Goal: Information Seeking & Learning: Learn about a topic

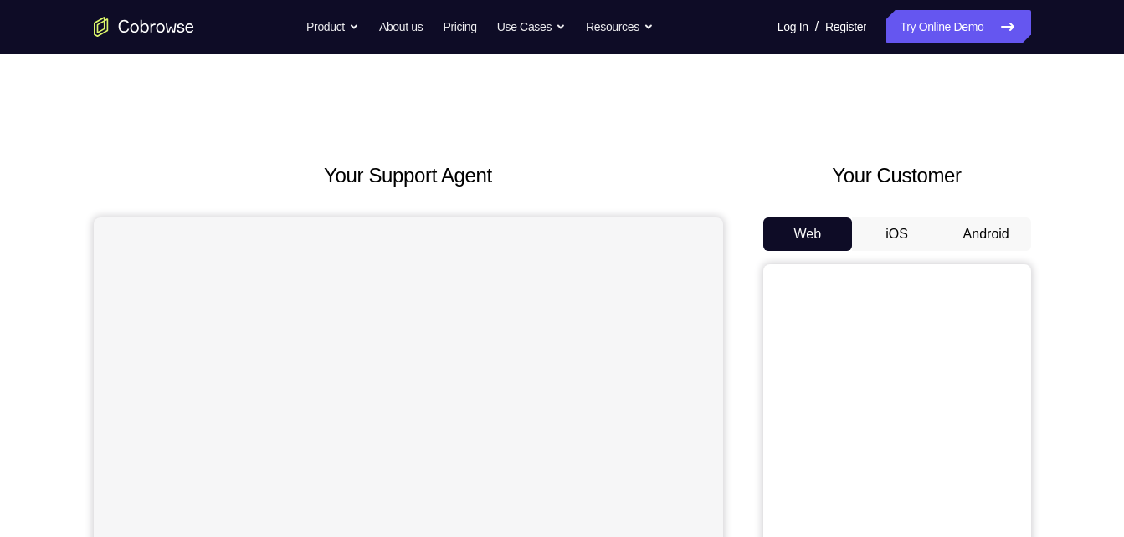
click at [974, 238] on button "Android" at bounding box center [986, 234] width 90 height 33
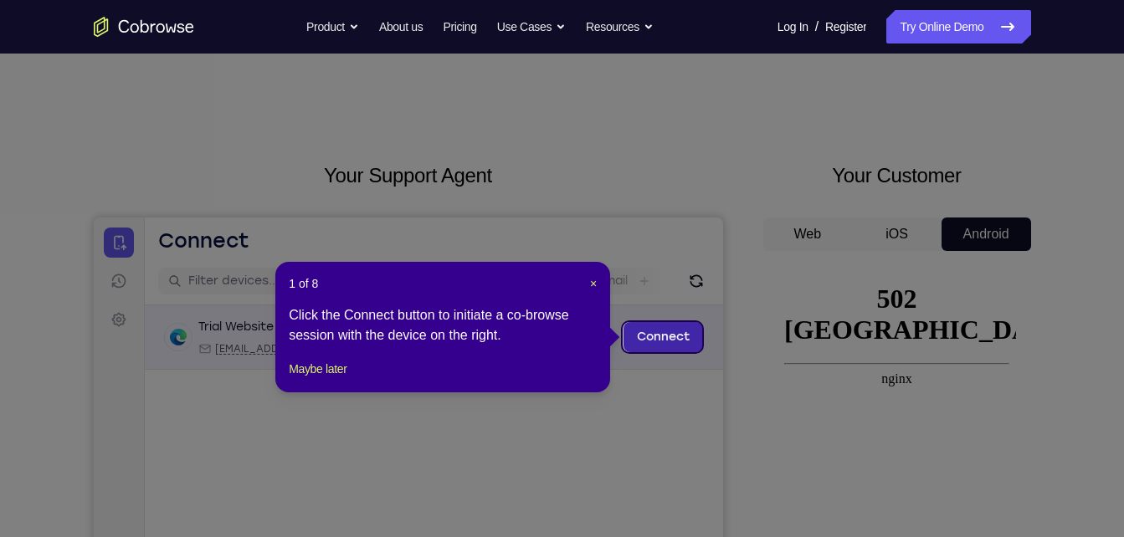
click at [651, 351] on link "Connect" at bounding box center [662, 337] width 79 height 30
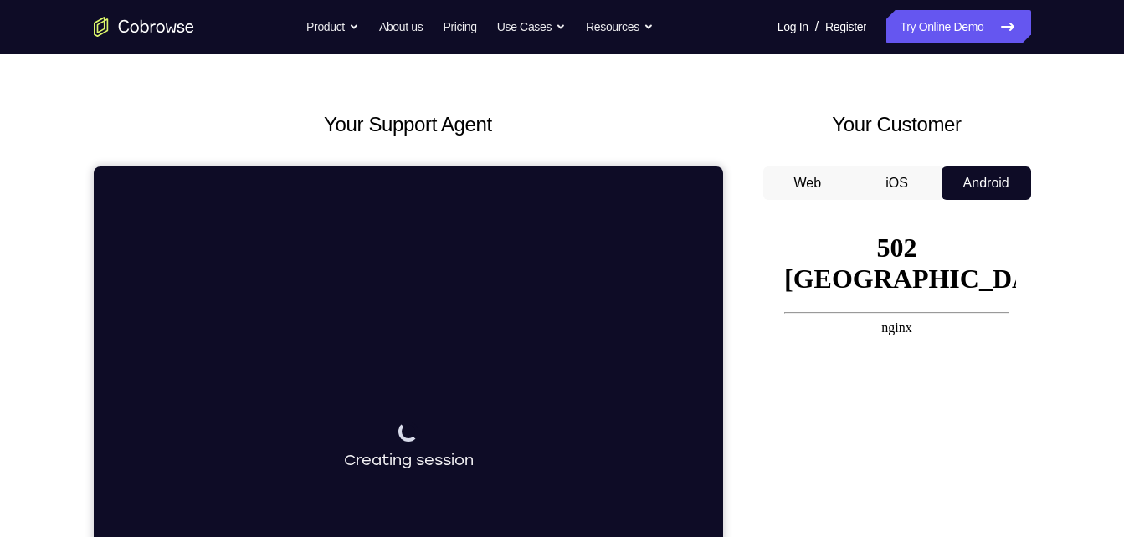
scroll to position [50, 0]
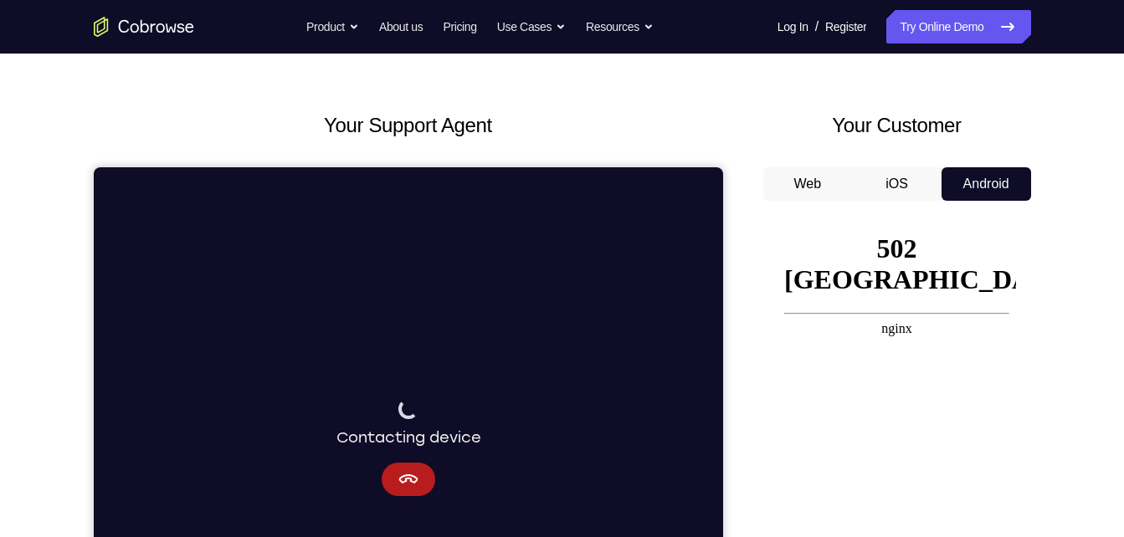
click at [915, 197] on button "iOS" at bounding box center [897, 183] width 90 height 33
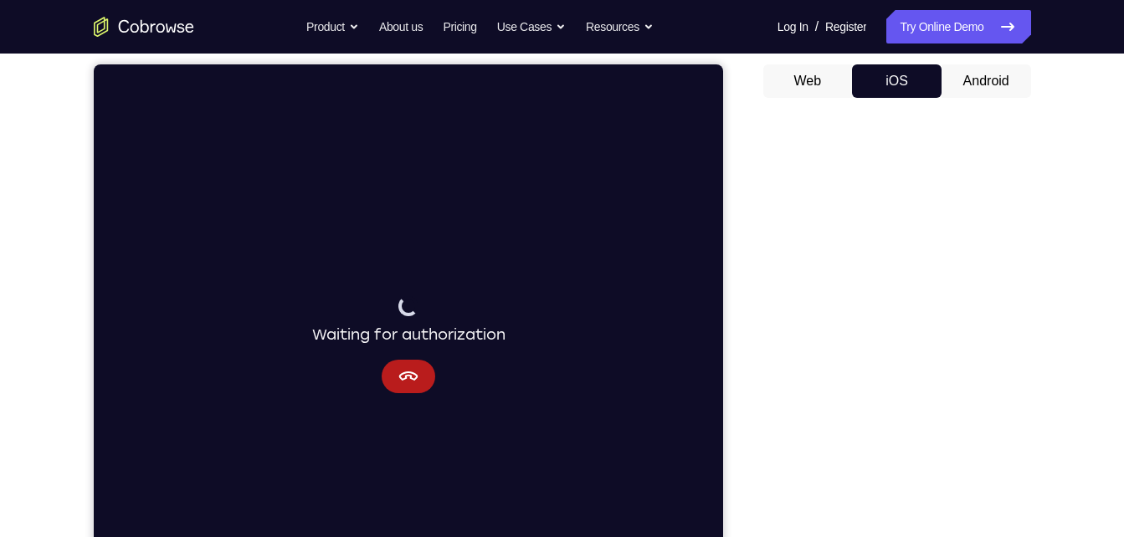
scroll to position [155, 0]
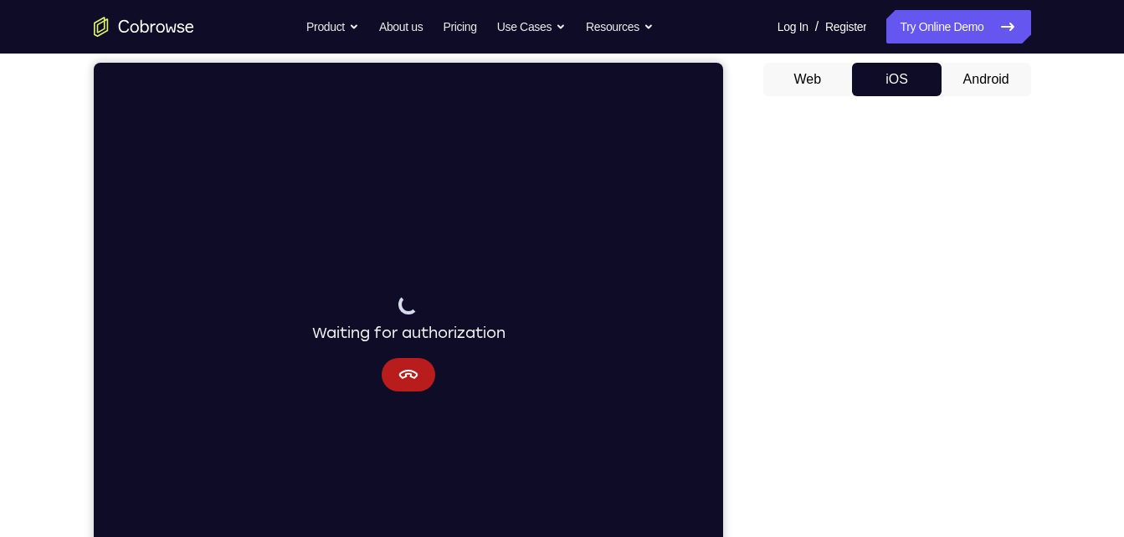
click at [961, 79] on button "Android" at bounding box center [986, 79] width 90 height 33
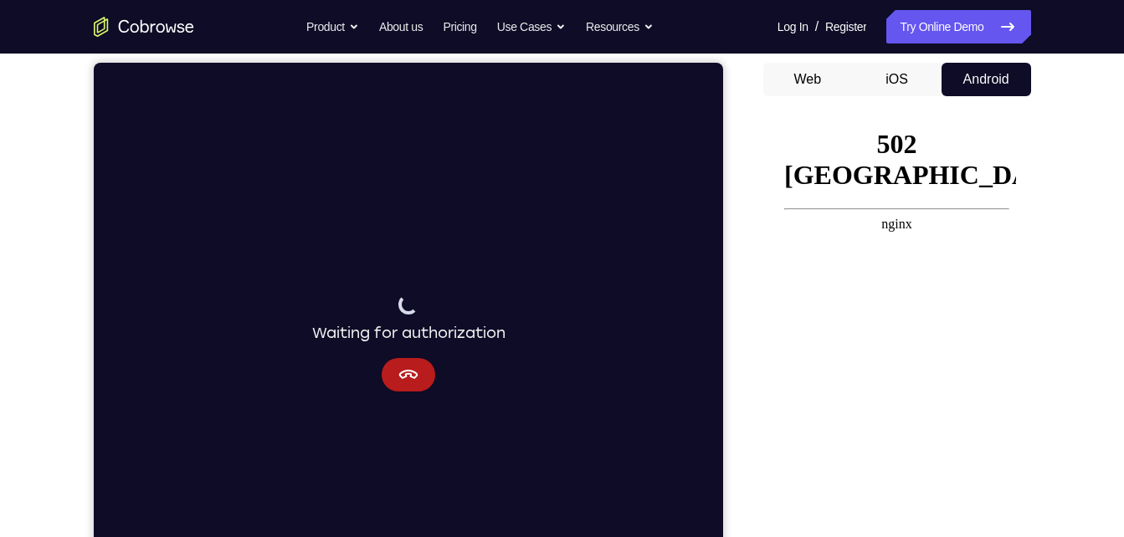
scroll to position [0, 0]
click at [904, 217] on center "nginx" at bounding box center [896, 224] width 225 height 15
click at [919, 98] on div "Web iOS Android" at bounding box center [897, 343] width 268 height 561
click at [901, 87] on button "iOS" at bounding box center [897, 79] width 90 height 33
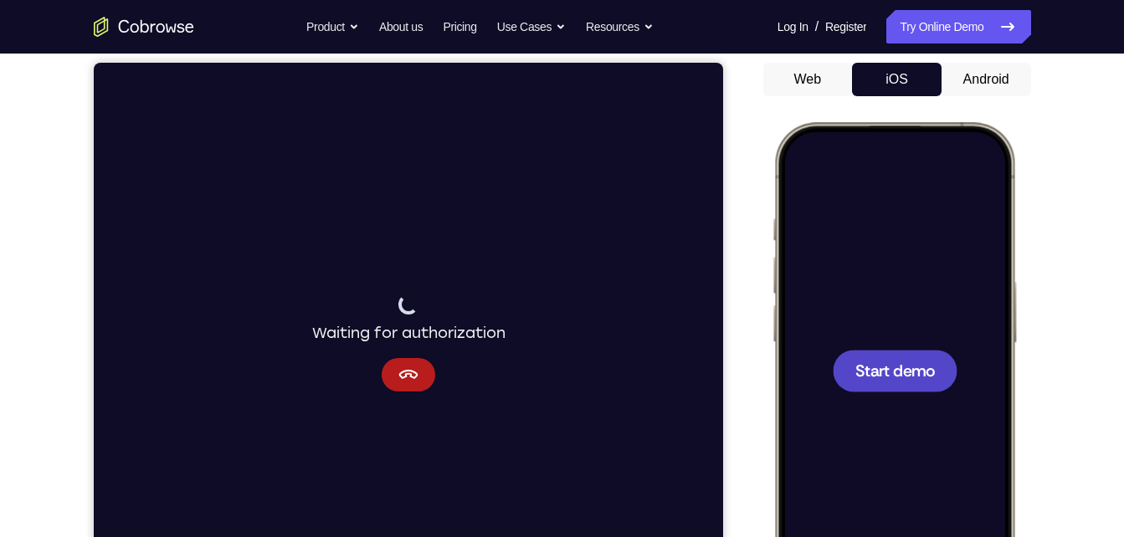
click at [874, 351] on div at bounding box center [894, 371] width 125 height 42
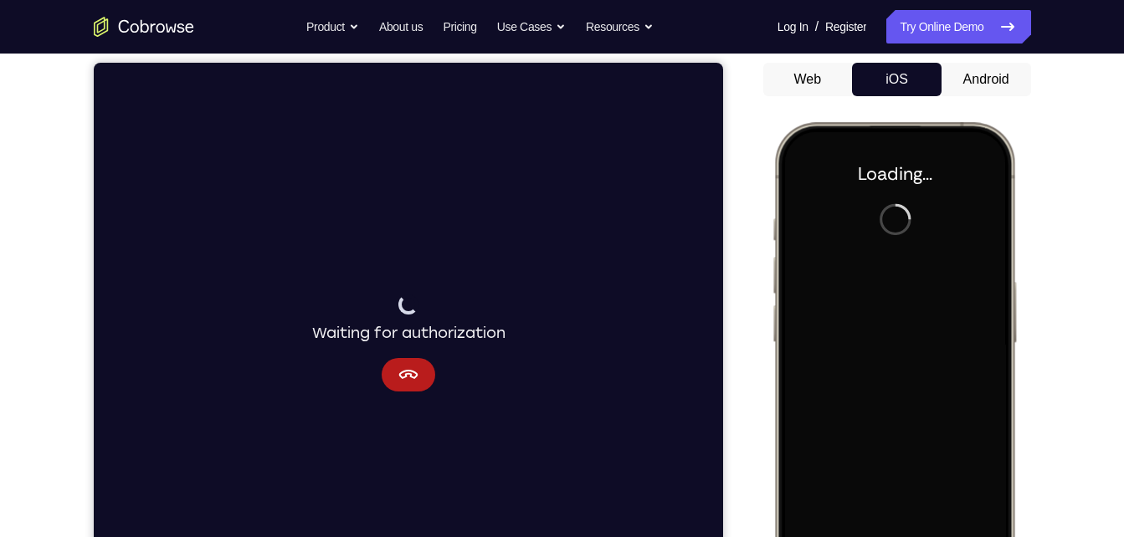
click at [963, 85] on button "Android" at bounding box center [986, 79] width 90 height 33
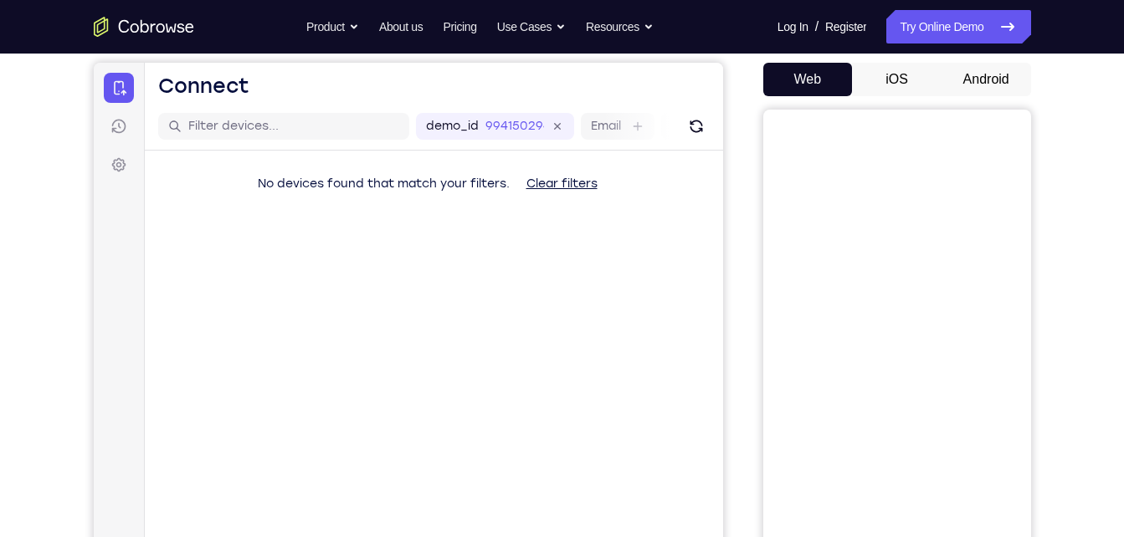
click at [976, 80] on button "Android" at bounding box center [986, 79] width 90 height 33
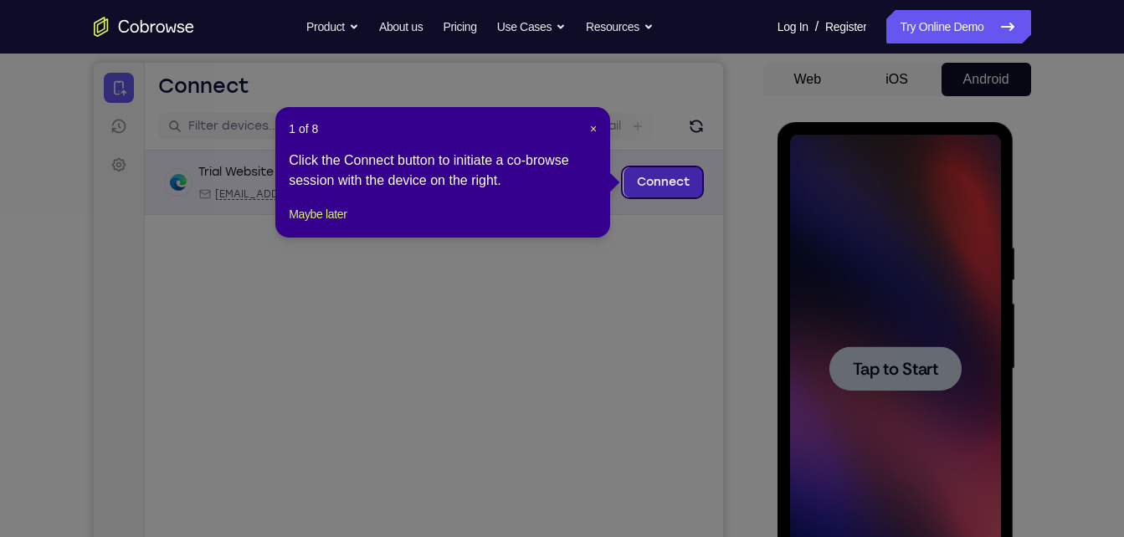
click at [685, 190] on link "Connect" at bounding box center [662, 182] width 79 height 30
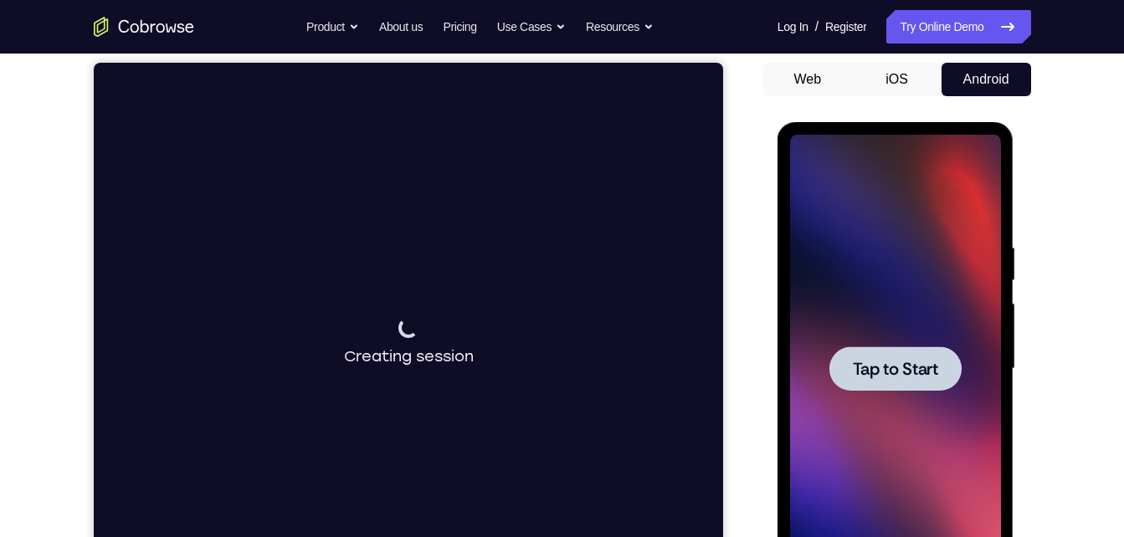
click at [926, 405] on div at bounding box center [895, 369] width 211 height 469
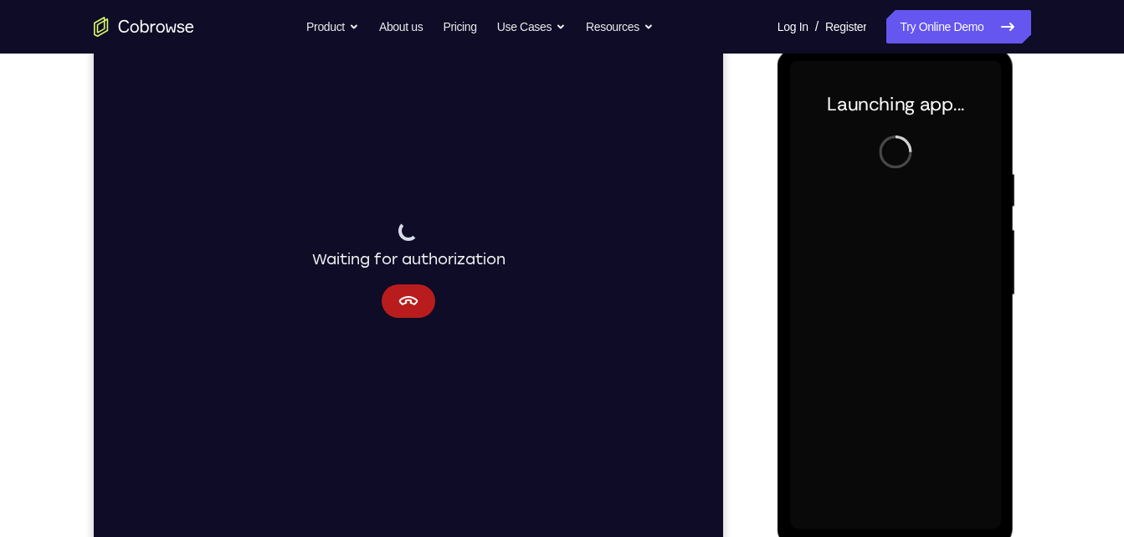
scroll to position [229, 0]
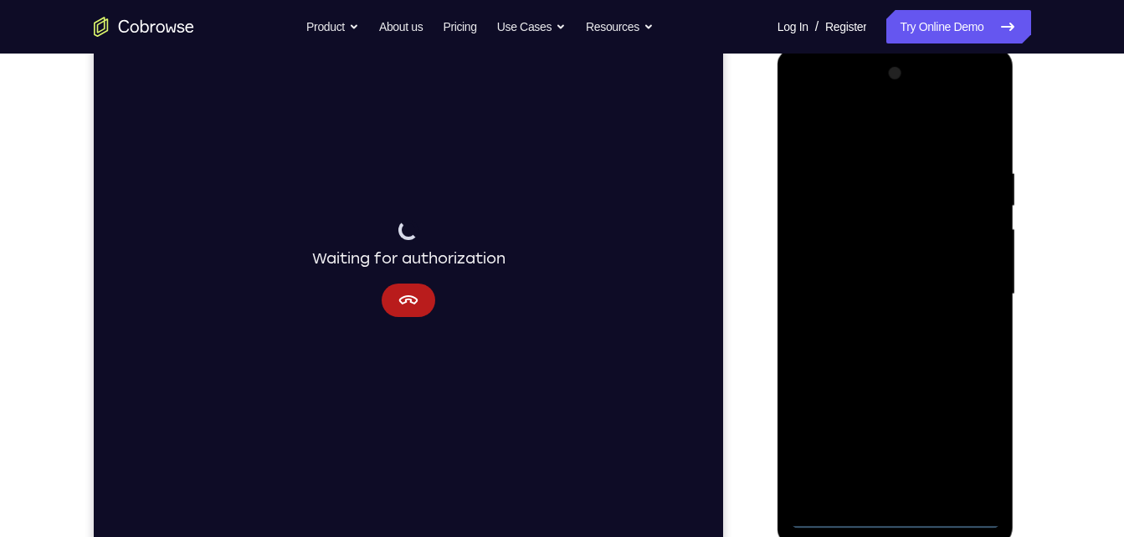
click at [900, 521] on div at bounding box center [895, 294] width 211 height 469
click at [961, 445] on div at bounding box center [895, 294] width 211 height 469
click at [895, 131] on div at bounding box center [895, 294] width 211 height 469
click at [961, 285] on div at bounding box center [895, 294] width 211 height 469
click at [914, 494] on div at bounding box center [895, 294] width 211 height 469
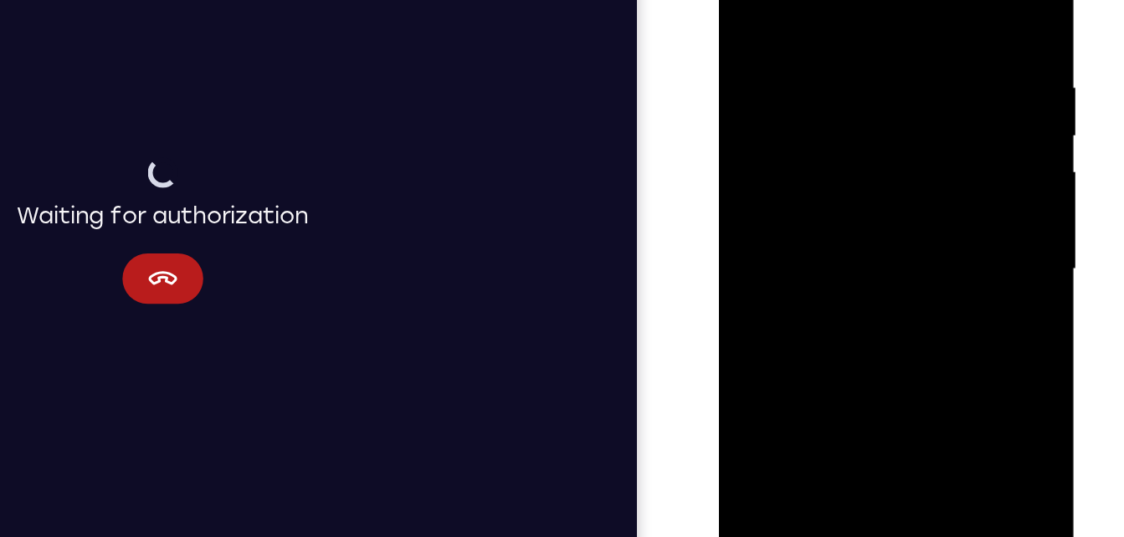
click at [812, 122] on div at bounding box center [836, 144] width 211 height 469
click at [815, 115] on div at bounding box center [836, 144] width 211 height 469
click at [815, 141] on div at bounding box center [836, 144] width 211 height 469
click at [824, 204] on div at bounding box center [836, 144] width 211 height 469
click at [831, 185] on div at bounding box center [836, 144] width 211 height 469
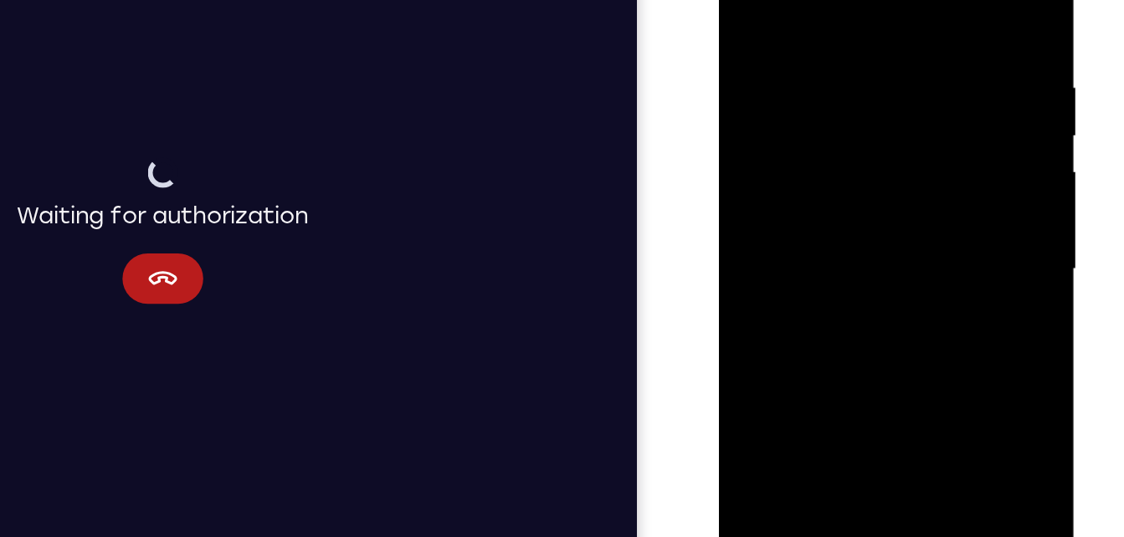
click at [835, 232] on div at bounding box center [836, 144] width 211 height 469
click at [827, 17] on div at bounding box center [836, 144] width 211 height 469
click at [922, 0] on div at bounding box center [836, 144] width 211 height 469
click at [868, 28] on div at bounding box center [836, 144] width 211 height 469
click at [923, 0] on div at bounding box center [836, 144] width 211 height 469
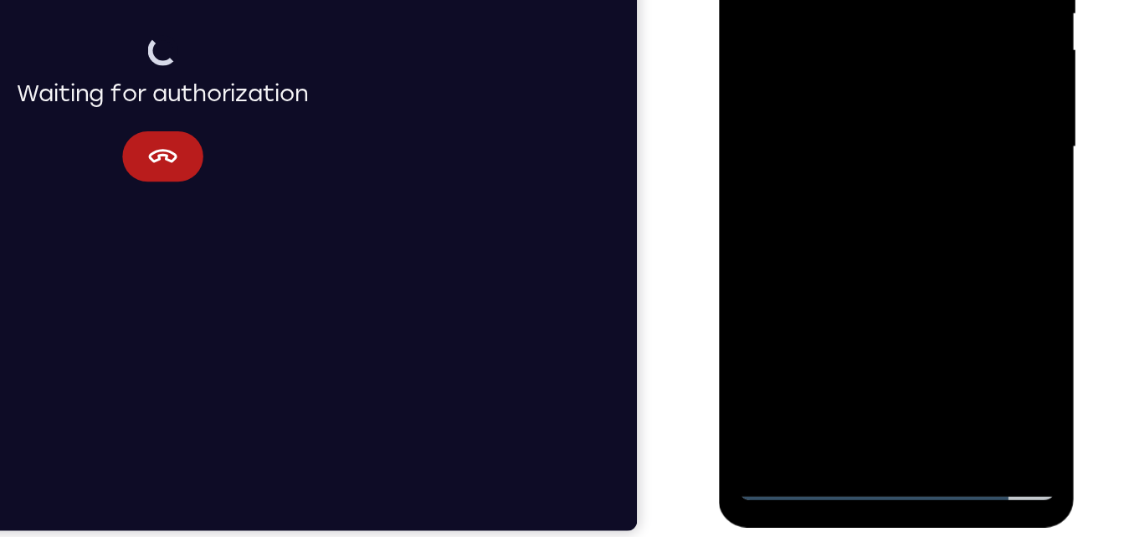
scroll to position [244, 0]
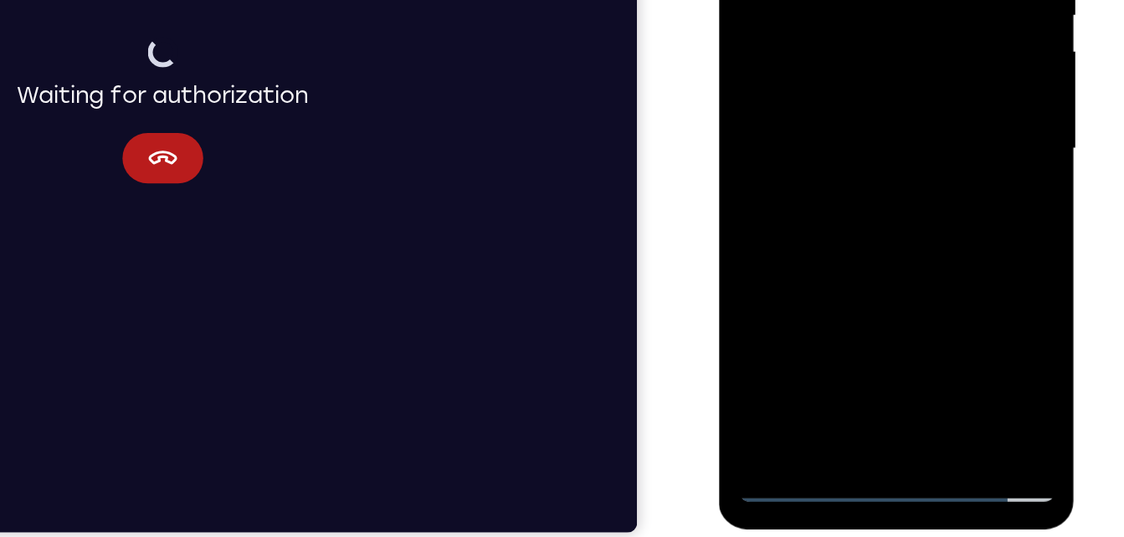
click at [882, 215] on div at bounding box center [836, 24] width 211 height 469
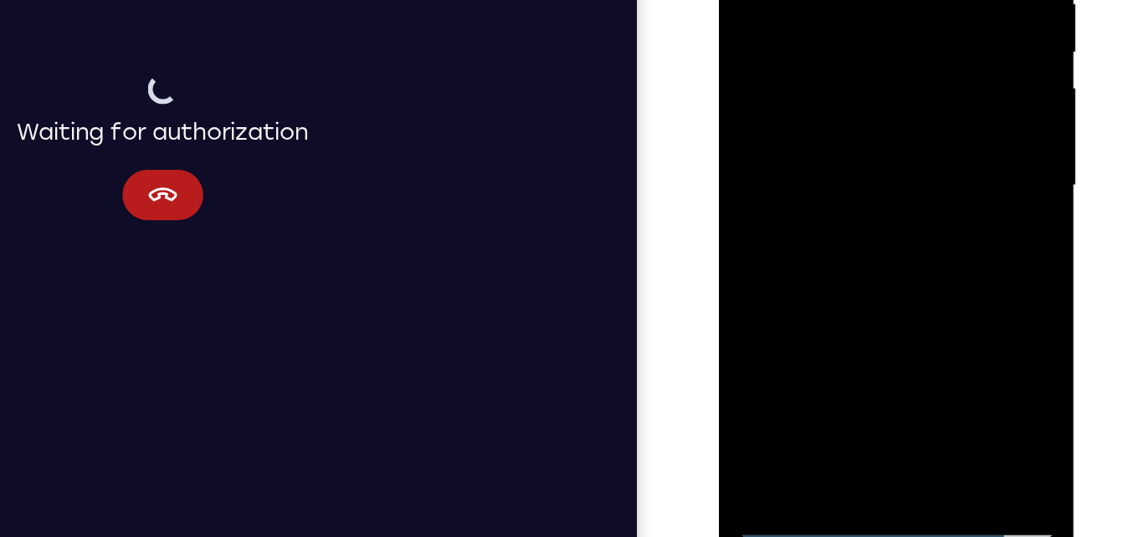
click at [822, 151] on div at bounding box center [836, 62] width 211 height 469
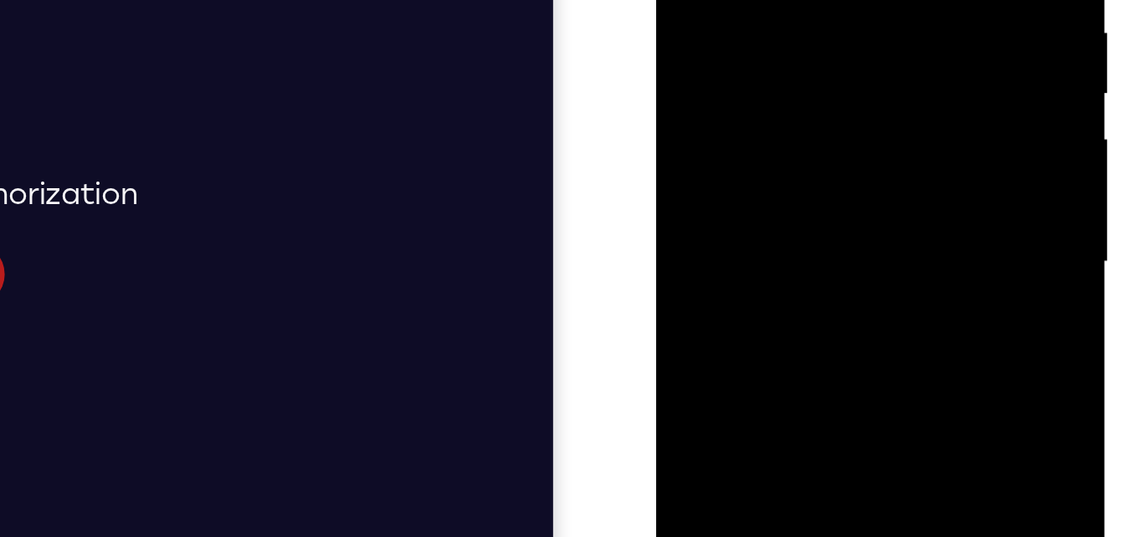
drag, startPoint x: 793, startPoint y: -41, endPoint x: 863, endPoint y: -26, distance: 71.1
click at [863, 0] on div at bounding box center [774, 40] width 211 height 469
click at [818, 0] on div at bounding box center [774, 40] width 211 height 469
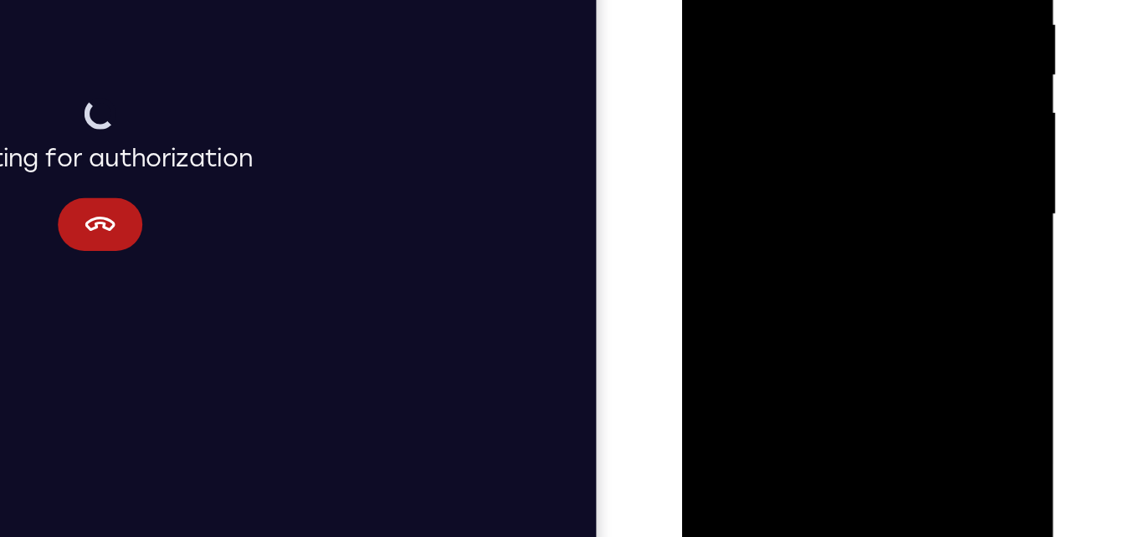
click at [879, 117] on div at bounding box center [799, 73] width 211 height 469
click at [888, 233] on div at bounding box center [799, 73] width 211 height 469
click at [877, 112] on div at bounding box center [799, 73] width 211 height 469
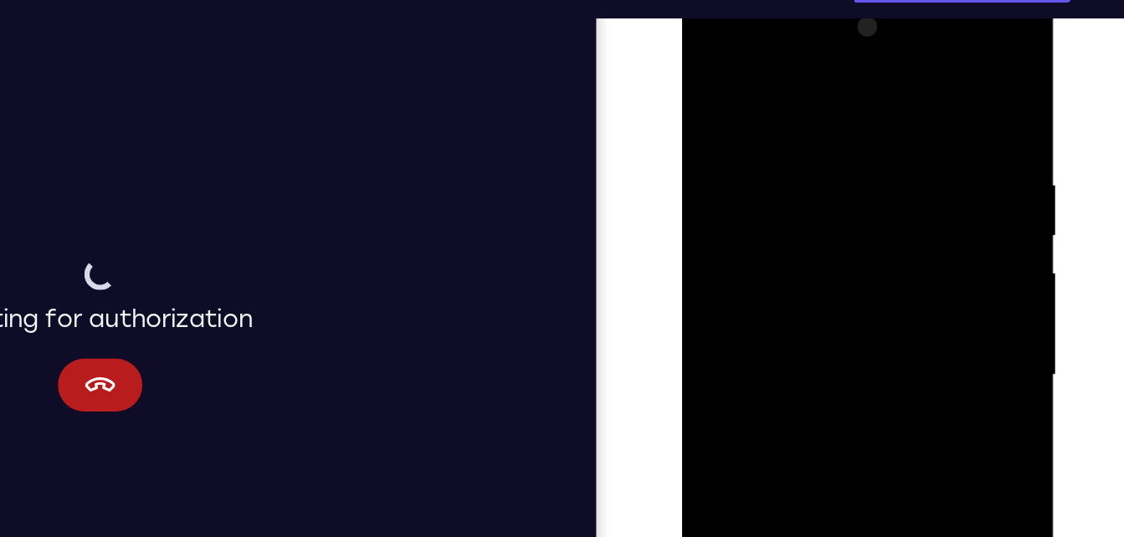
click at [715, 64] on div at bounding box center [799, 234] width 211 height 469
click at [769, 224] on div at bounding box center [799, 234] width 211 height 469
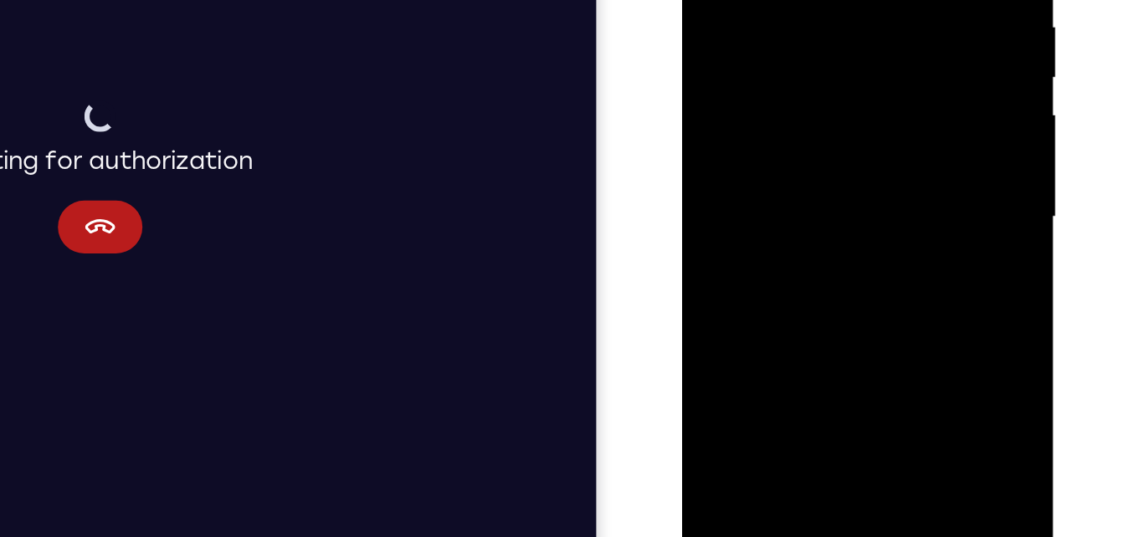
click at [880, 116] on div at bounding box center [799, 75] width 211 height 469
click at [877, 120] on div at bounding box center [799, 75] width 211 height 469
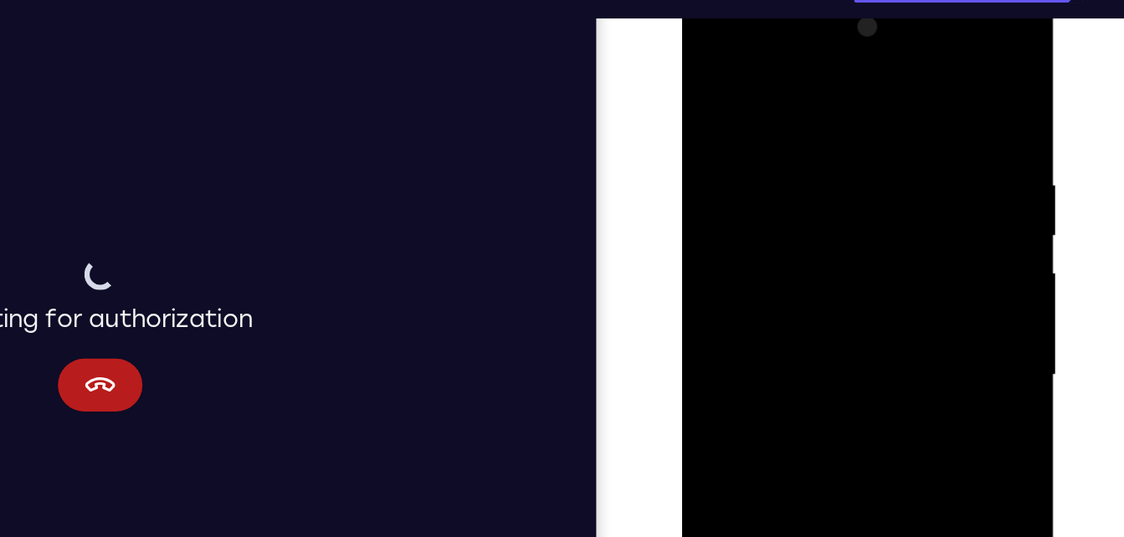
click at [711, 66] on div at bounding box center [799, 234] width 211 height 469
click at [765, 254] on div at bounding box center [799, 234] width 211 height 469
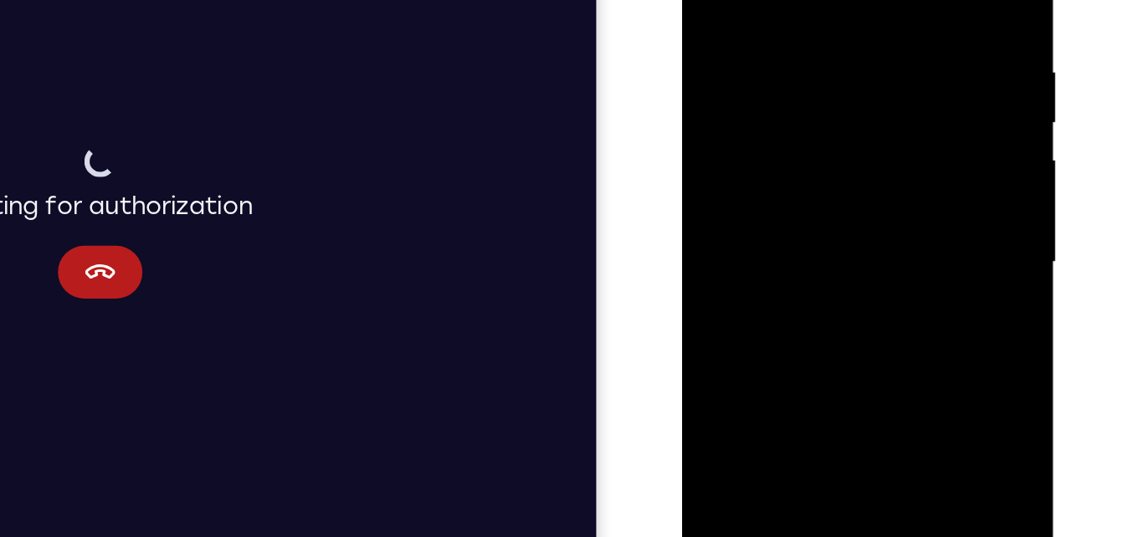
drag, startPoint x: 864, startPoint y: 79, endPoint x: 861, endPoint y: 214, distance: 134.7
click at [861, 214] on div at bounding box center [799, 120] width 211 height 469
drag, startPoint x: 834, startPoint y: 121, endPoint x: 802, endPoint y: -45, distance: 169.5
click at [784, 0] on div at bounding box center [799, 120] width 211 height 469
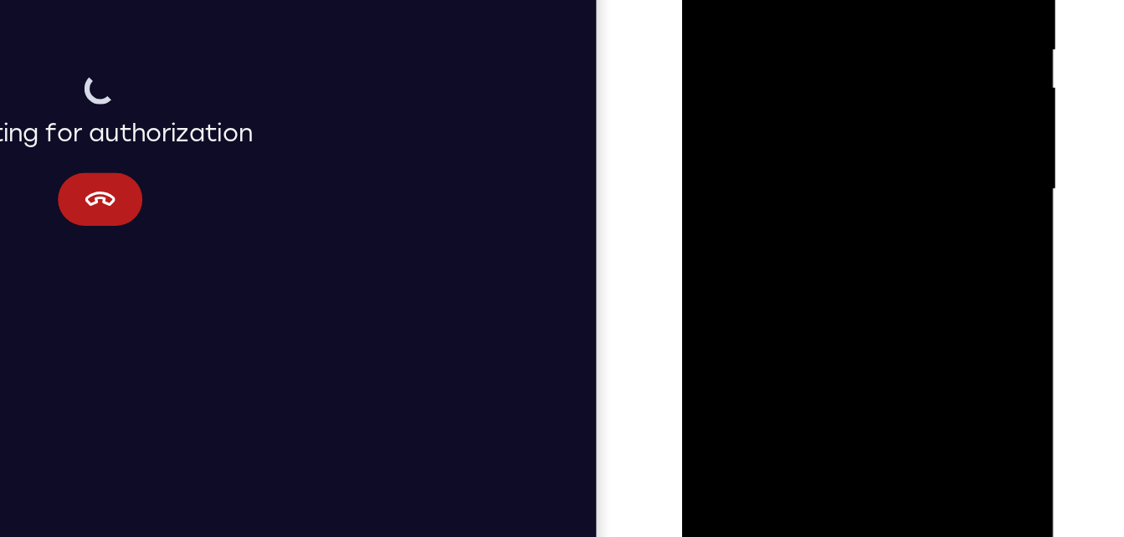
click at [756, 241] on div at bounding box center [799, 47] width 211 height 469
click at [759, 228] on div at bounding box center [799, 47] width 211 height 469
click at [847, 141] on div at bounding box center [799, 47] width 211 height 469
click at [842, 166] on div at bounding box center [799, 47] width 211 height 469
click at [876, 77] on div at bounding box center [799, 47] width 211 height 469
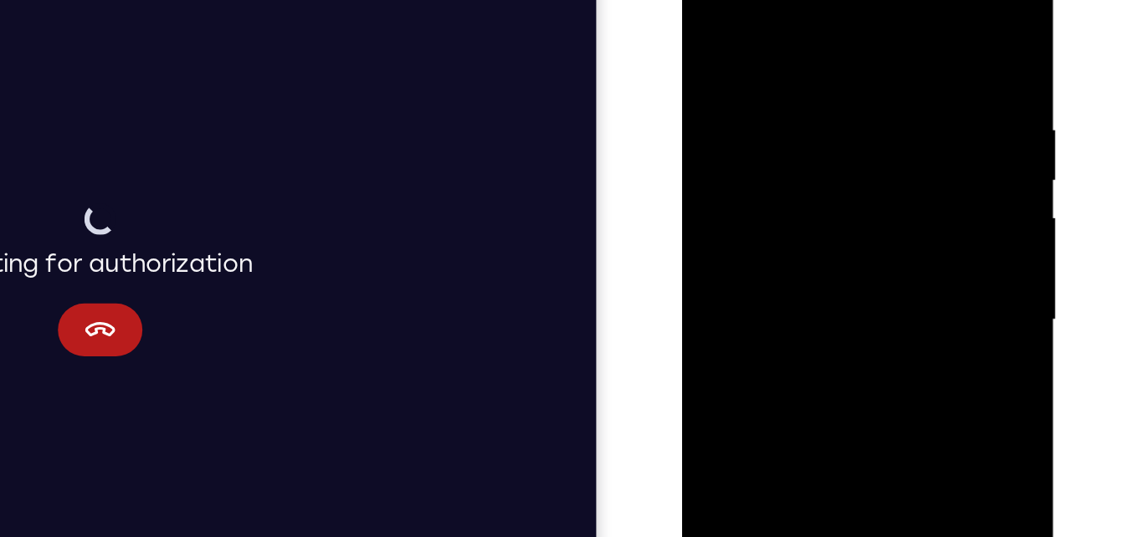
click at [711, 17] on div at bounding box center [799, 178] width 211 height 469
click at [751, 163] on div at bounding box center [799, 178] width 211 height 469
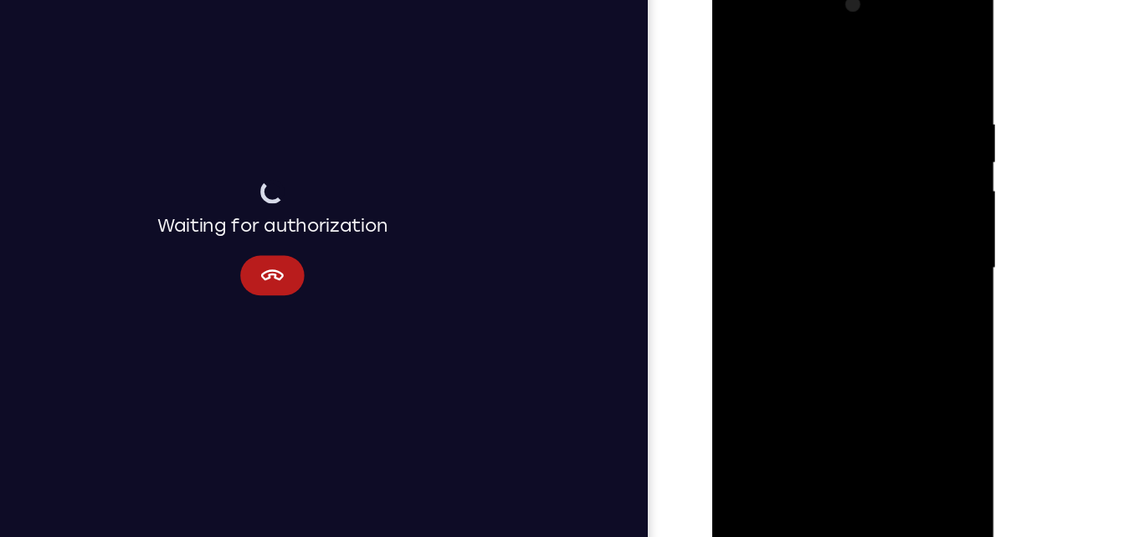
click at [744, 65] on div at bounding box center [830, 221] width 211 height 469
click at [740, 52] on div at bounding box center [830, 221] width 211 height 469
click at [791, 420] on div at bounding box center [830, 221] width 211 height 469
click at [824, 54] on div at bounding box center [830, 221] width 211 height 469
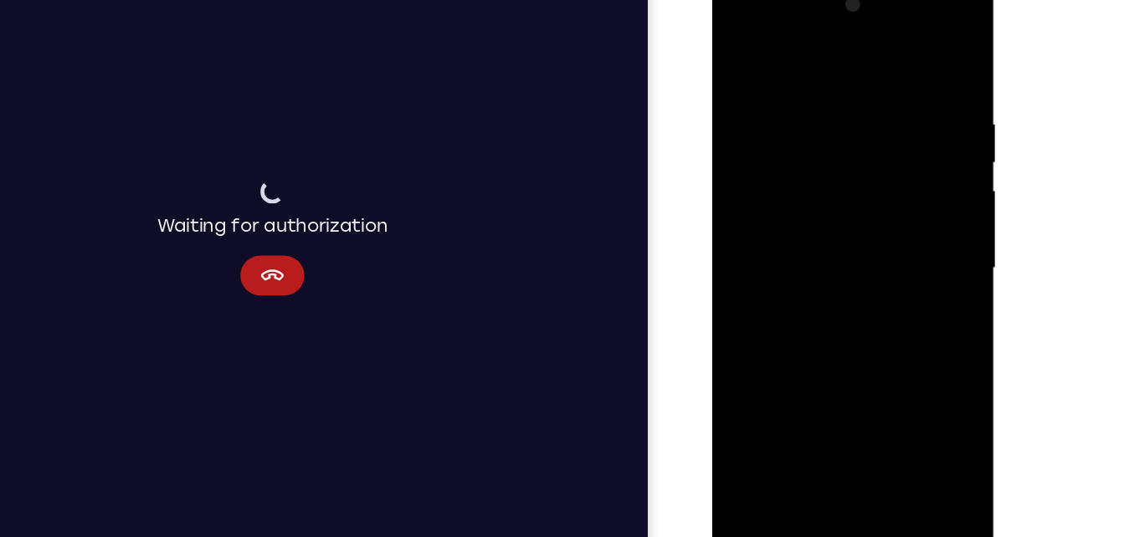
click at [798, 104] on div at bounding box center [830, 221] width 211 height 469
click at [752, 107] on div at bounding box center [830, 221] width 211 height 469
click at [751, 90] on div at bounding box center [830, 221] width 211 height 469
click at [741, 48] on div at bounding box center [830, 221] width 211 height 469
click at [748, 130] on div at bounding box center [830, 221] width 211 height 469
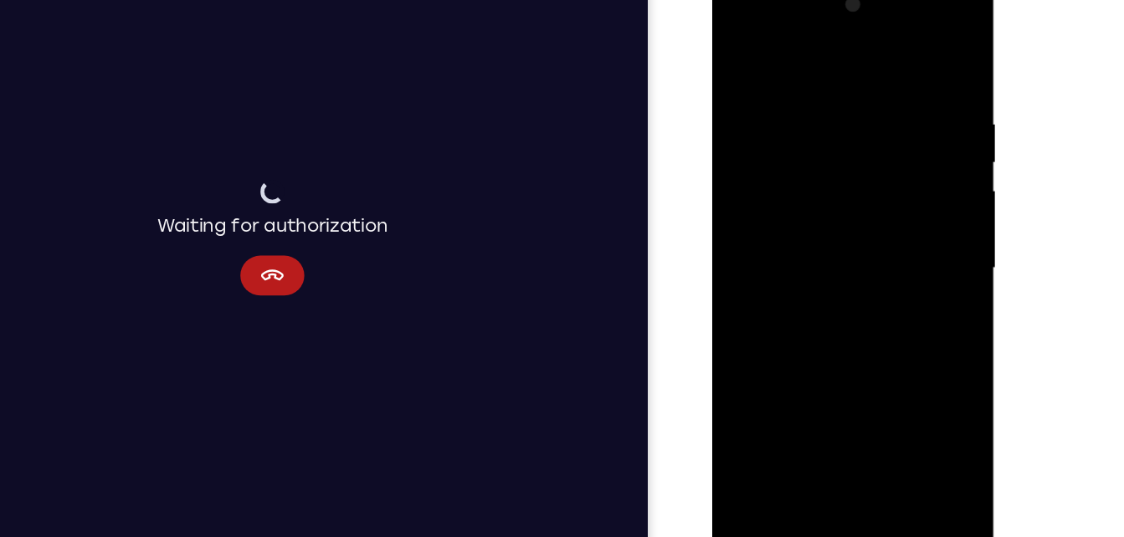
click at [922, 99] on div at bounding box center [830, 221] width 211 height 469
click at [814, 53] on div at bounding box center [830, 221] width 211 height 469
click at [786, 82] on div at bounding box center [830, 221] width 211 height 469
drag, startPoint x: 786, startPoint y: 82, endPoint x: 741, endPoint y: 372, distance: 293.7
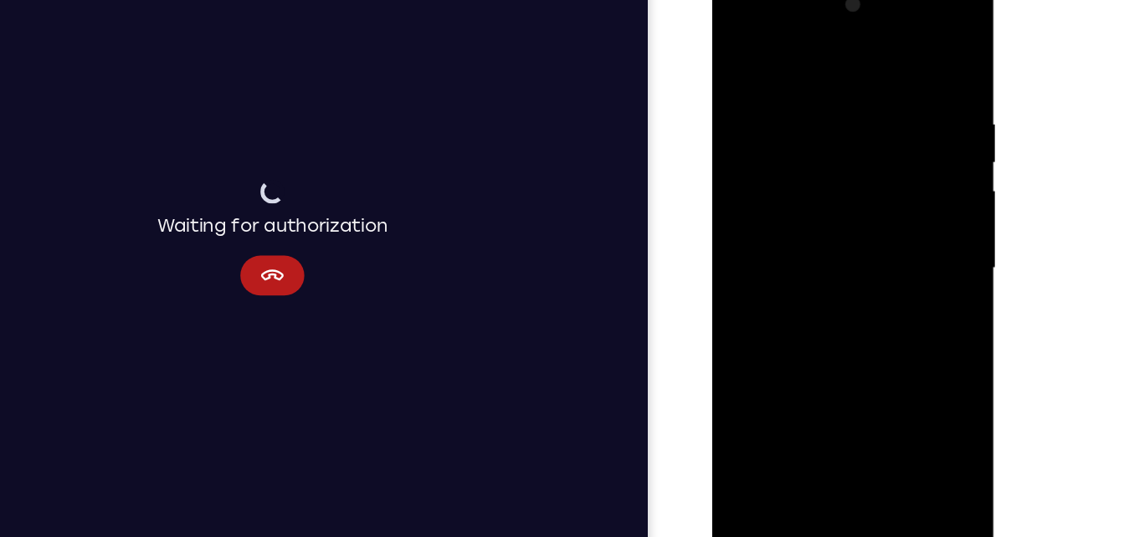
click at [741, 372] on div at bounding box center [830, 221] width 211 height 469
click at [764, 94] on div at bounding box center [830, 221] width 211 height 469
click at [815, 110] on div at bounding box center [830, 221] width 211 height 469
drag, startPoint x: 805, startPoint y: 304, endPoint x: 856, endPoint y: 106, distance: 204.0
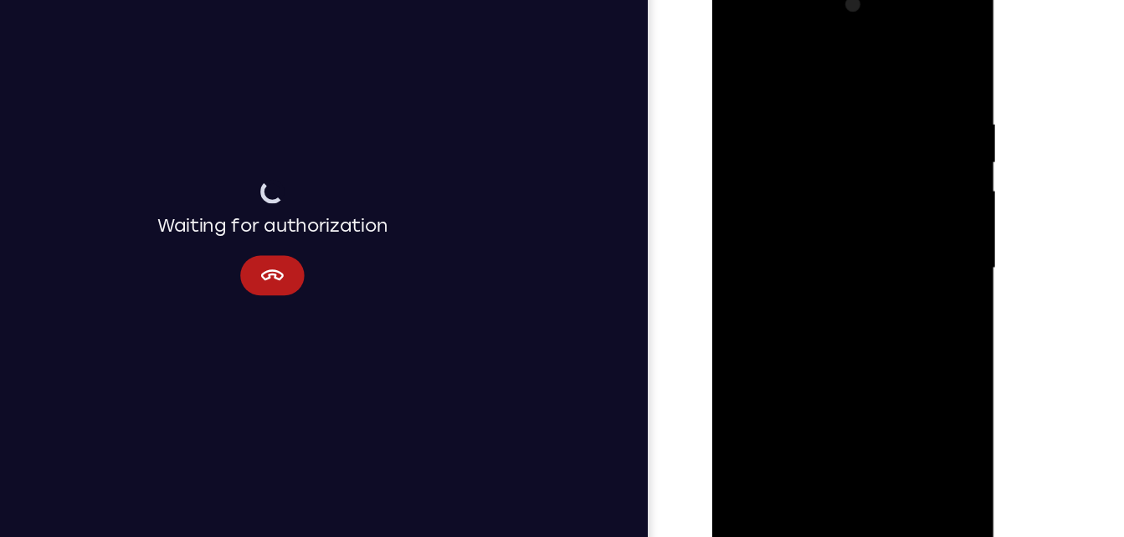
click at [856, 106] on div at bounding box center [830, 221] width 211 height 469
drag, startPoint x: 782, startPoint y: 299, endPoint x: 840, endPoint y: 105, distance: 201.7
click at [840, 105] on div at bounding box center [830, 221] width 211 height 469
click at [828, 203] on div at bounding box center [830, 221] width 211 height 469
drag, startPoint x: 839, startPoint y: 177, endPoint x: 787, endPoint y: 336, distance: 168.0
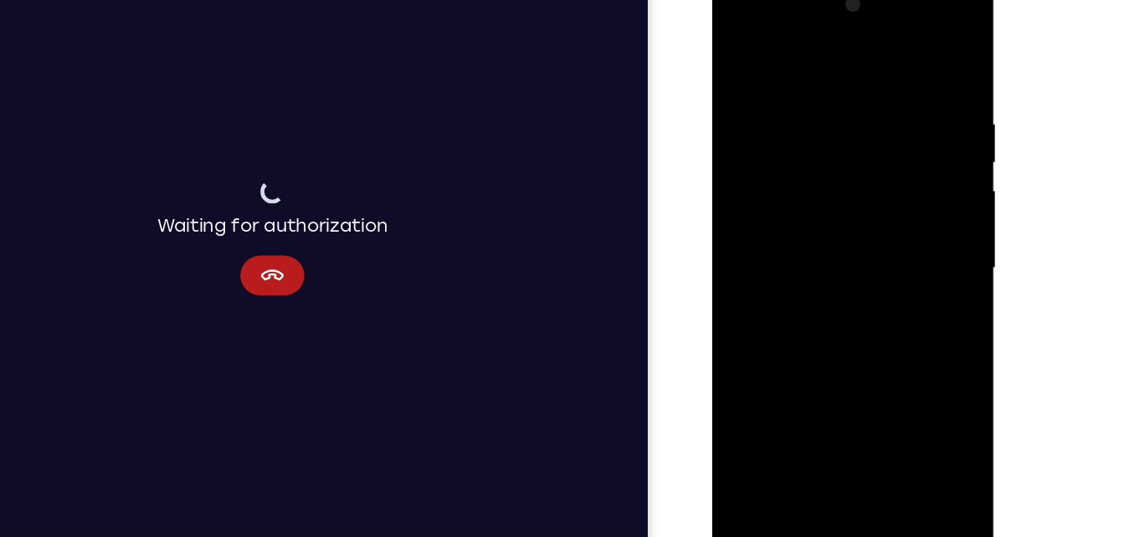
click at [787, 336] on div at bounding box center [830, 221] width 211 height 469
drag, startPoint x: 846, startPoint y: 177, endPoint x: 817, endPoint y: 284, distance: 111.0
click at [817, 284] on div at bounding box center [830, 221] width 211 height 469
click at [734, 44] on div at bounding box center [830, 221] width 211 height 469
drag, startPoint x: 771, startPoint y: 296, endPoint x: 807, endPoint y: 39, distance: 259.3
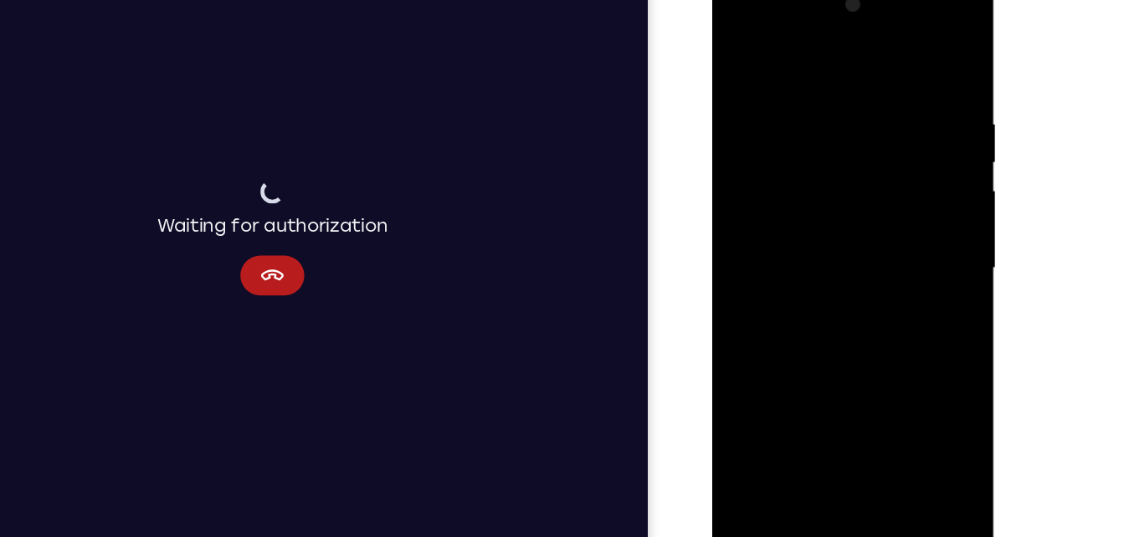
click at [807, 39] on div at bounding box center [830, 221] width 211 height 469
click at [766, 182] on div at bounding box center [830, 221] width 211 height 469
drag, startPoint x: 765, startPoint y: 272, endPoint x: 742, endPoint y: 373, distance: 103.7
click at [742, 373] on div at bounding box center [830, 221] width 211 height 469
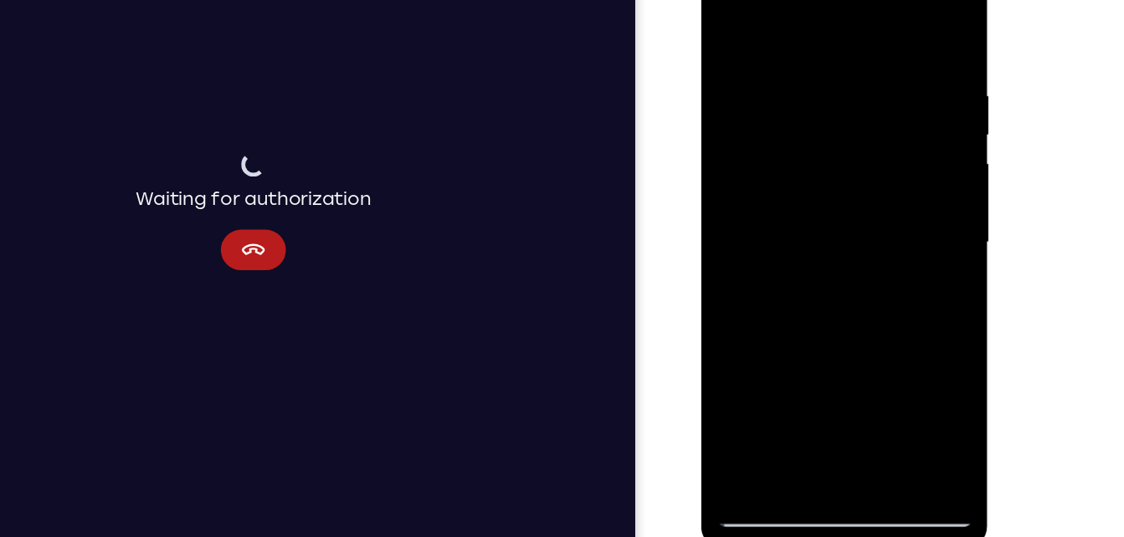
click at [737, 384] on div at bounding box center [819, 190] width 211 height 469
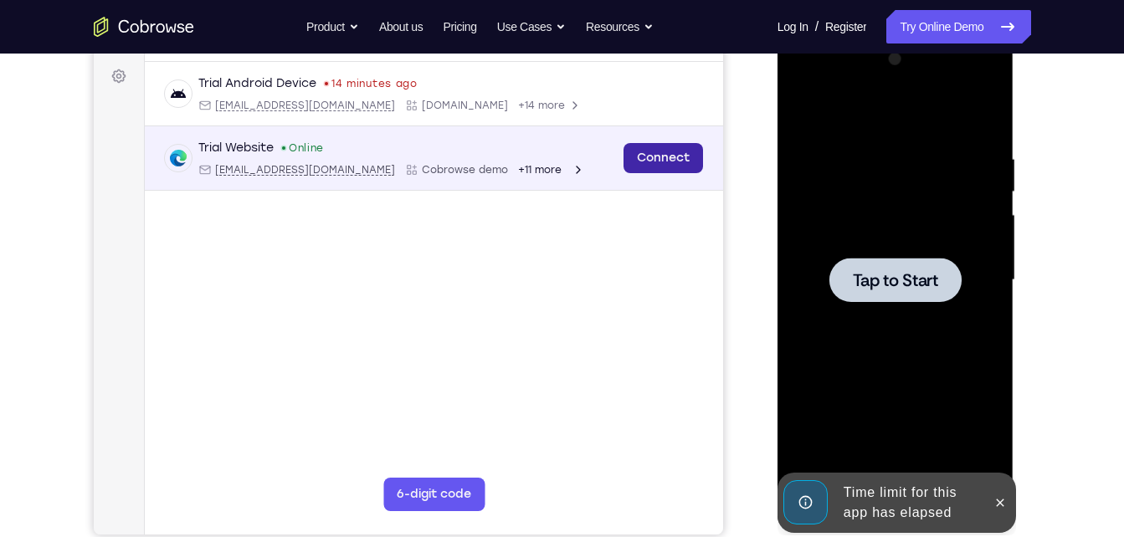
click at [669, 163] on link "Connect" at bounding box center [662, 158] width 79 height 30
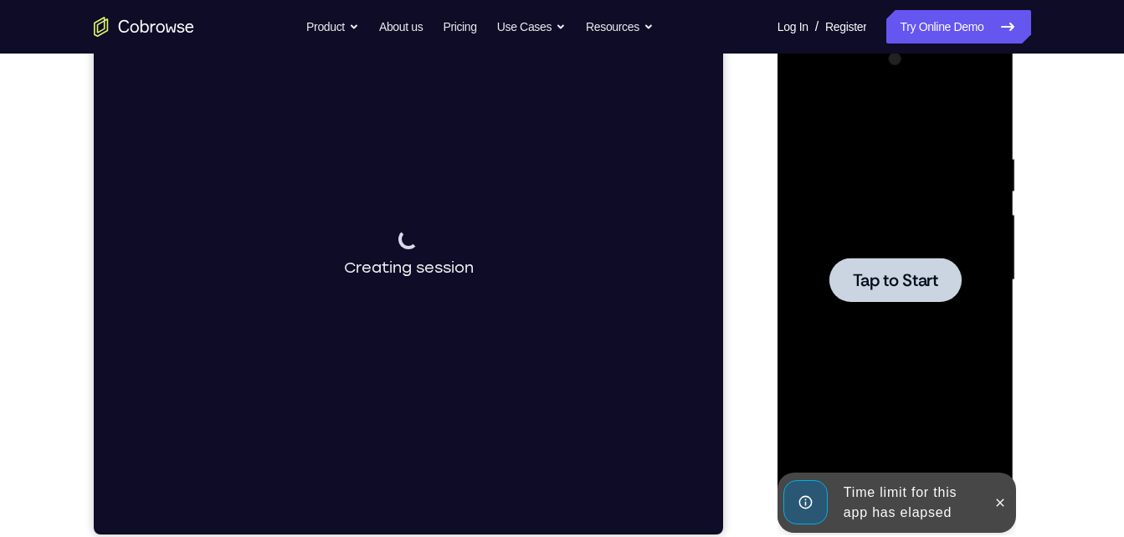
click at [851, 286] on div at bounding box center [895, 280] width 132 height 44
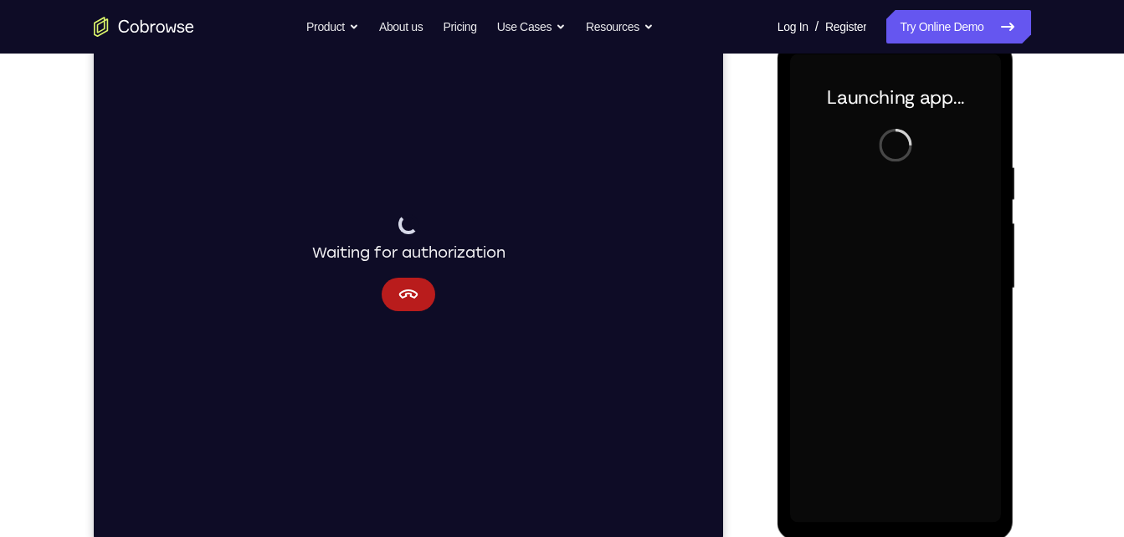
scroll to position [234, 0]
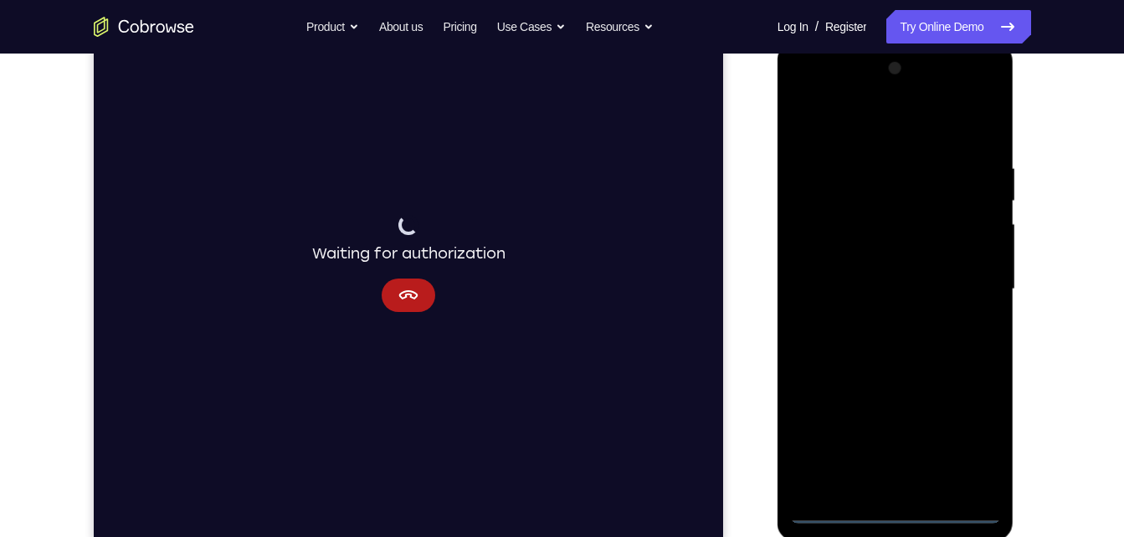
click at [908, 510] on div at bounding box center [895, 289] width 211 height 469
click at [982, 447] on div at bounding box center [895, 289] width 211 height 469
click at [906, 128] on div at bounding box center [895, 289] width 211 height 469
click at [962, 285] on div at bounding box center [895, 289] width 211 height 469
click at [880, 321] on div at bounding box center [895, 289] width 211 height 469
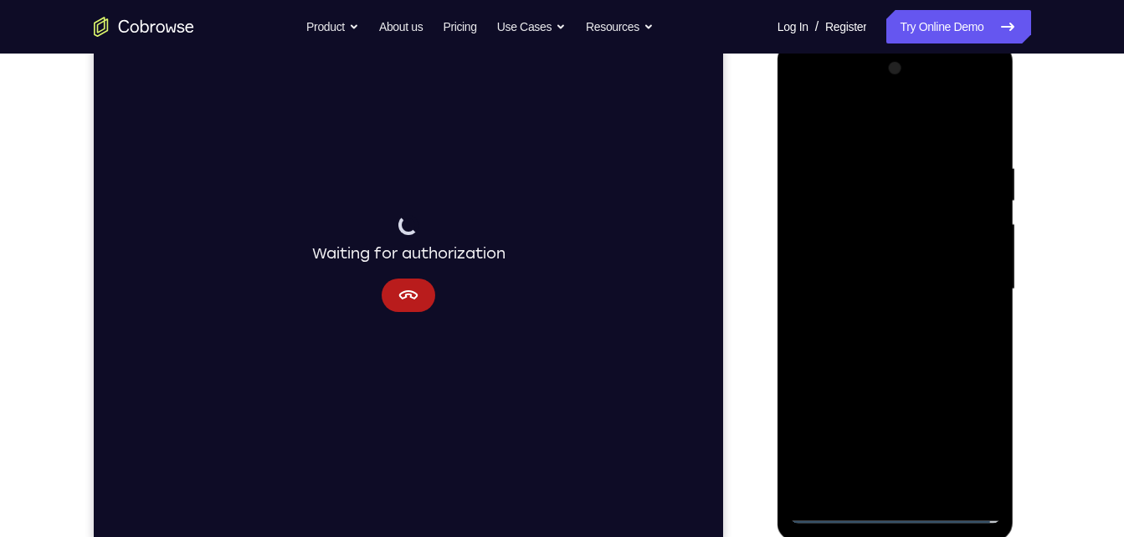
click at [842, 274] on div at bounding box center [895, 289] width 211 height 469
click at [813, 223] on div at bounding box center [895, 289] width 211 height 469
click at [828, 259] on div at bounding box center [895, 289] width 211 height 469
click at [849, 283] on div at bounding box center [895, 289] width 211 height 469
click at [850, 346] on div at bounding box center [895, 289] width 211 height 469
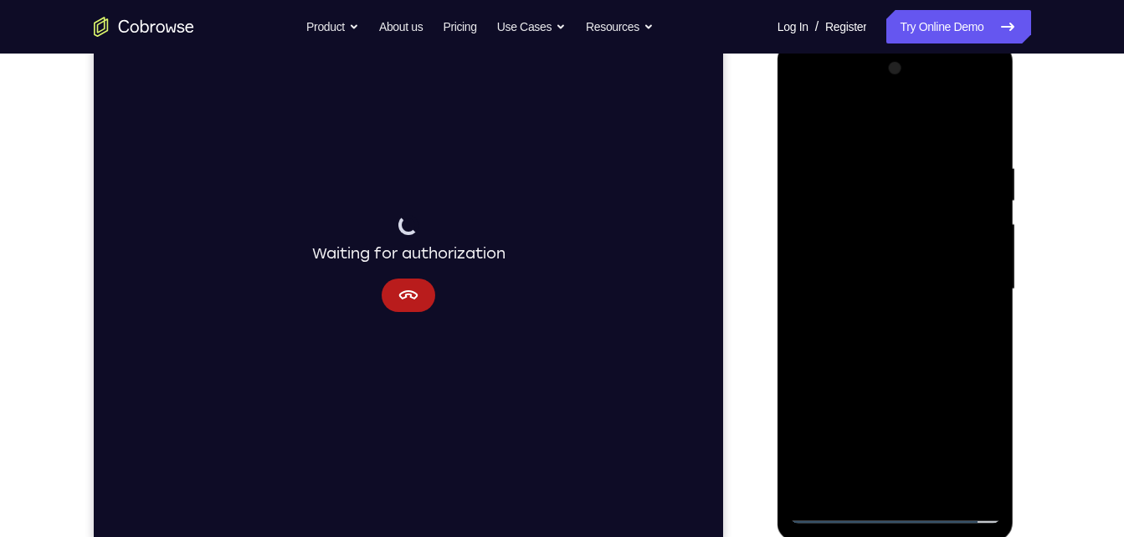
click at [850, 346] on div at bounding box center [895, 289] width 211 height 469
click at [826, 335] on div at bounding box center [895, 289] width 211 height 469
click at [899, 372] on div at bounding box center [895, 289] width 211 height 469
click at [940, 485] on div at bounding box center [895, 289] width 211 height 469
click at [900, 376] on div at bounding box center [895, 289] width 211 height 469
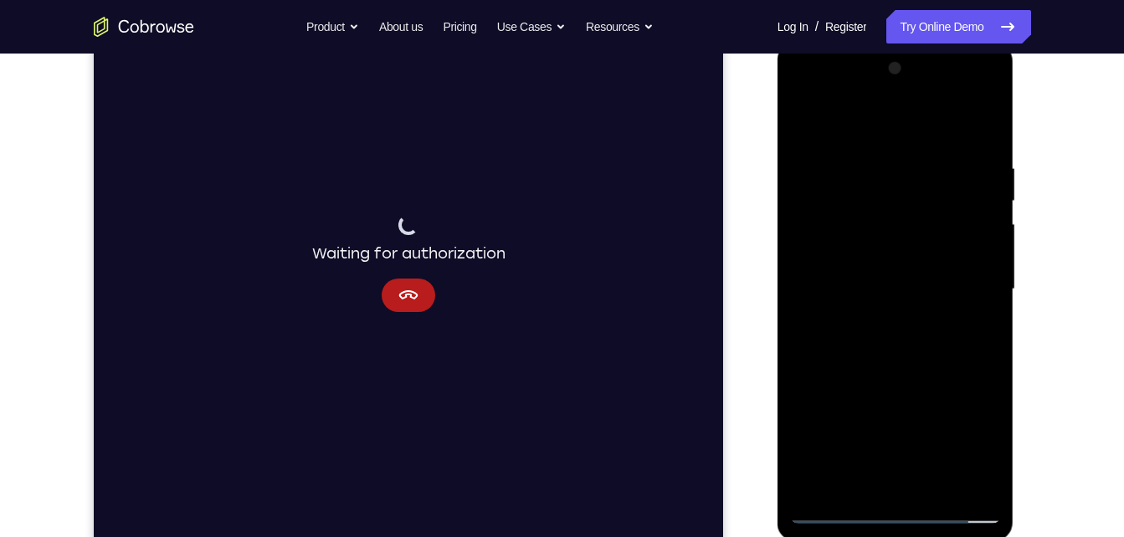
click at [806, 120] on div at bounding box center [895, 289] width 211 height 469
click at [857, 483] on div at bounding box center [895, 289] width 211 height 469
click at [939, 126] on div at bounding box center [895, 289] width 211 height 469
click at [859, 163] on div at bounding box center [895, 289] width 211 height 469
drag, startPoint x: 909, startPoint y: 177, endPoint x: 923, endPoint y: 510, distance: 333.3
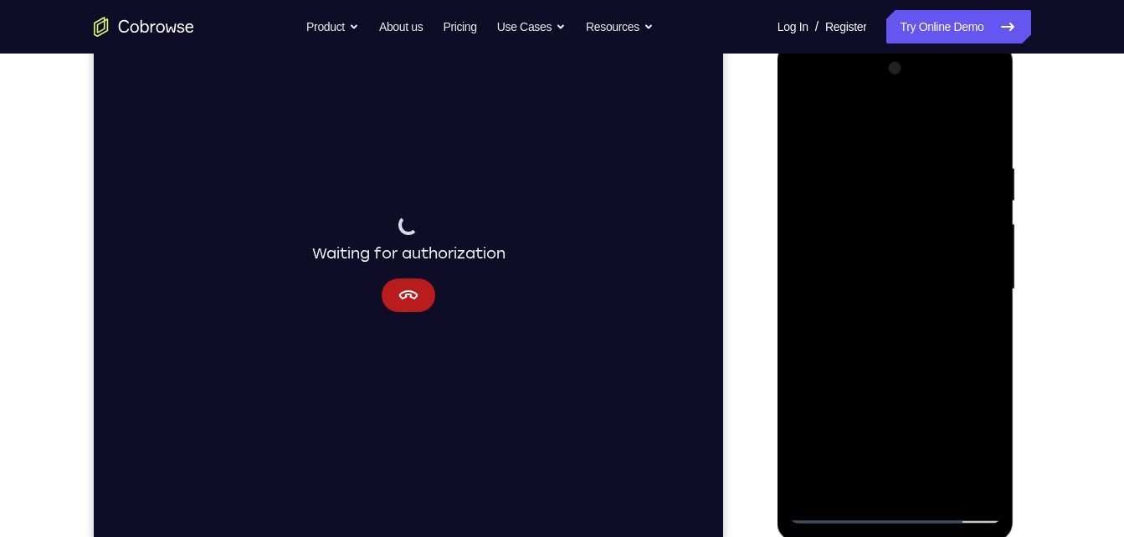
click at [923, 510] on div at bounding box center [895, 289] width 211 height 469
click at [819, 165] on div at bounding box center [895, 289] width 211 height 469
click at [824, 147] on div at bounding box center [895, 289] width 211 height 469
click at [981, 132] on div at bounding box center [895, 289] width 211 height 469
click at [906, 243] on div at bounding box center [895, 289] width 211 height 469
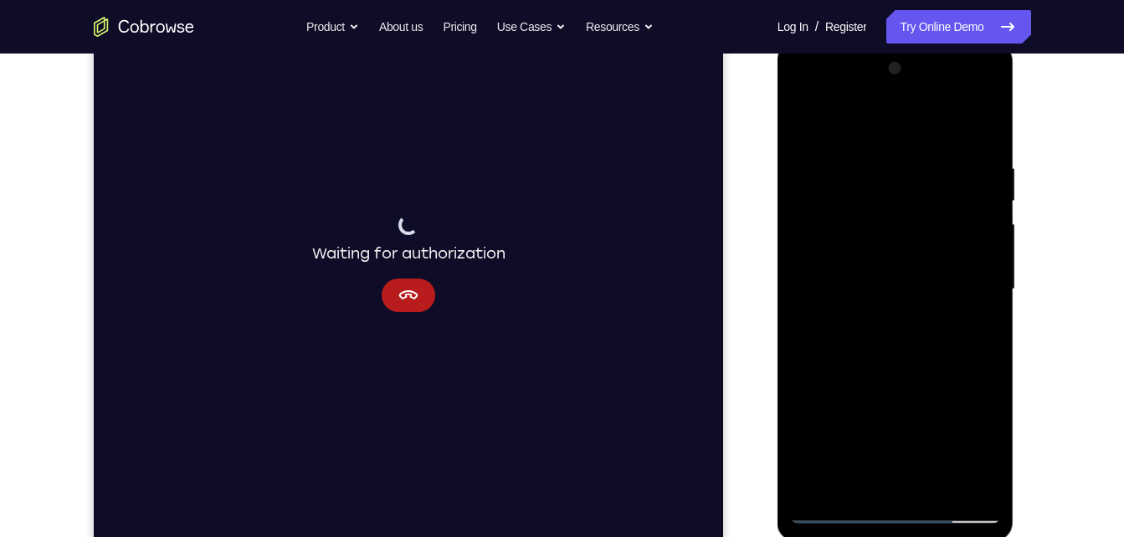
click at [814, 494] on div at bounding box center [895, 289] width 211 height 469
click at [910, 161] on div at bounding box center [895, 289] width 211 height 469
click at [984, 133] on div at bounding box center [895, 289] width 211 height 469
click at [973, 152] on div at bounding box center [895, 289] width 211 height 469
click at [981, 131] on div at bounding box center [895, 289] width 211 height 469
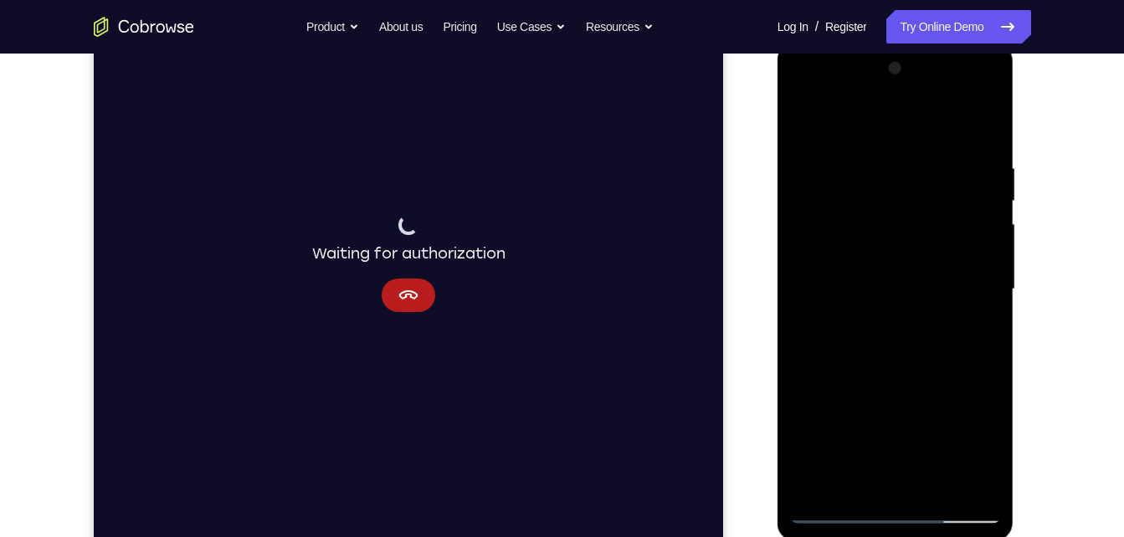
drag, startPoint x: 966, startPoint y: 150, endPoint x: 831, endPoint y: 153, distance: 135.6
click at [831, 153] on div at bounding box center [895, 289] width 211 height 469
drag, startPoint x: 908, startPoint y: 152, endPoint x: 701, endPoint y: 210, distance: 214.6
click at [777, 210] on html "Online web based iOS Simulators and Android Emulators. Run iPhone, iPad, Mobile…" at bounding box center [896, 294] width 238 height 502
drag, startPoint x: 944, startPoint y: 166, endPoint x: 694, endPoint y: 251, distance: 263.6
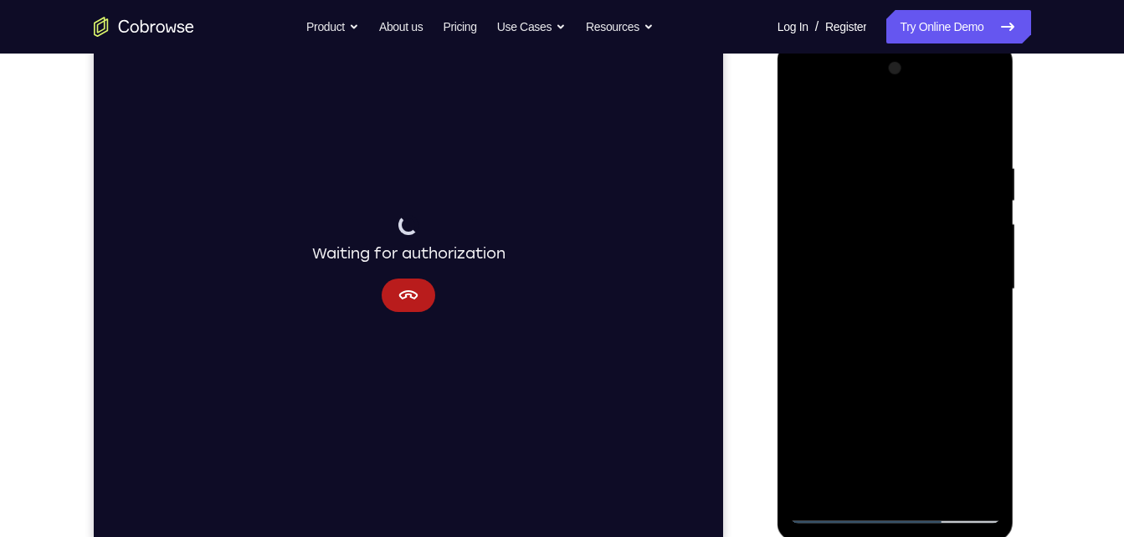
click at [777, 251] on html "Online web based iOS Simulators and Android Emulators. Run iPhone, iPad, Mobile…" at bounding box center [896, 294] width 238 height 502
click at [932, 486] on div at bounding box center [895, 289] width 211 height 469
click at [869, 237] on div at bounding box center [895, 289] width 211 height 469
click at [850, 120] on div at bounding box center [895, 289] width 211 height 469
drag, startPoint x: 818, startPoint y: 163, endPoint x: 836, endPoint y: 405, distance: 242.5
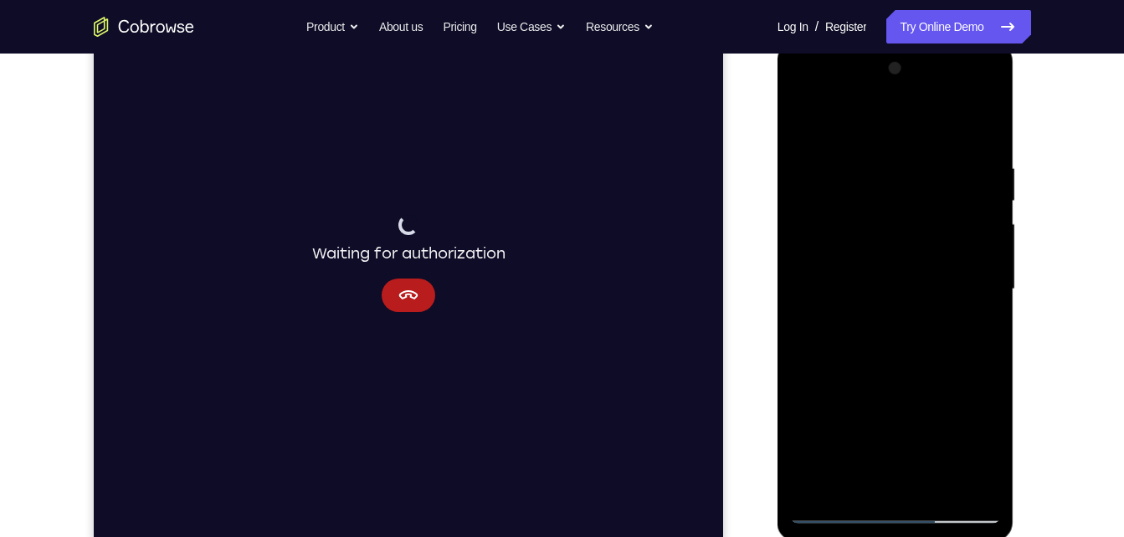
click at [836, 405] on div at bounding box center [895, 289] width 211 height 469
drag, startPoint x: 935, startPoint y: 378, endPoint x: 985, endPoint y: 208, distance: 177.7
click at [985, 208] on div at bounding box center [895, 289] width 211 height 469
click at [902, 352] on div at bounding box center [895, 289] width 211 height 469
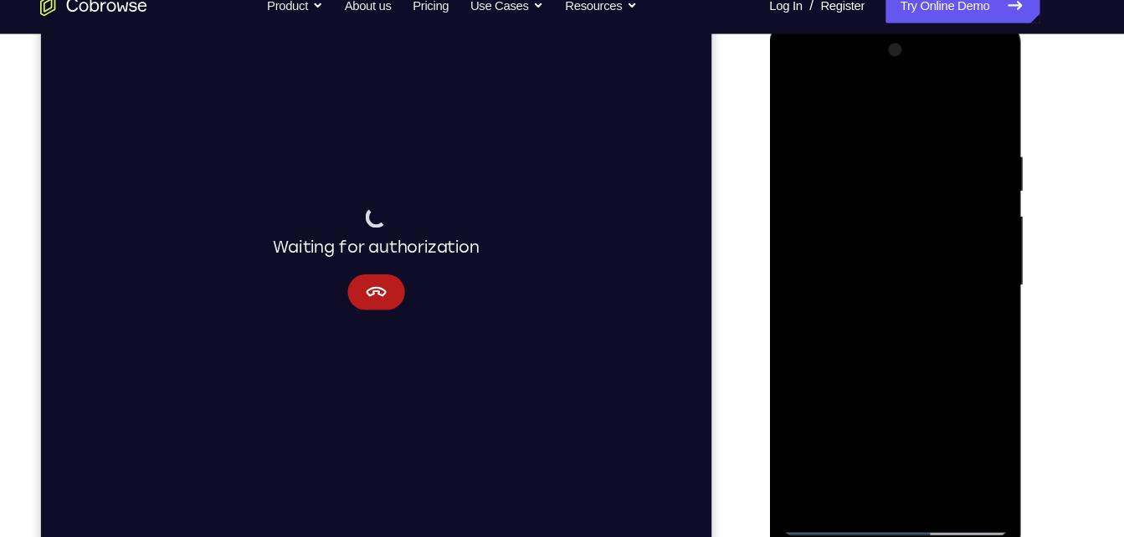
click at [981, 195] on div at bounding box center [887, 268] width 211 height 469
click at [979, 209] on div at bounding box center [887, 268] width 211 height 469
click at [802, 100] on div at bounding box center [887, 268] width 211 height 469
click at [817, 404] on div at bounding box center [887, 268] width 211 height 469
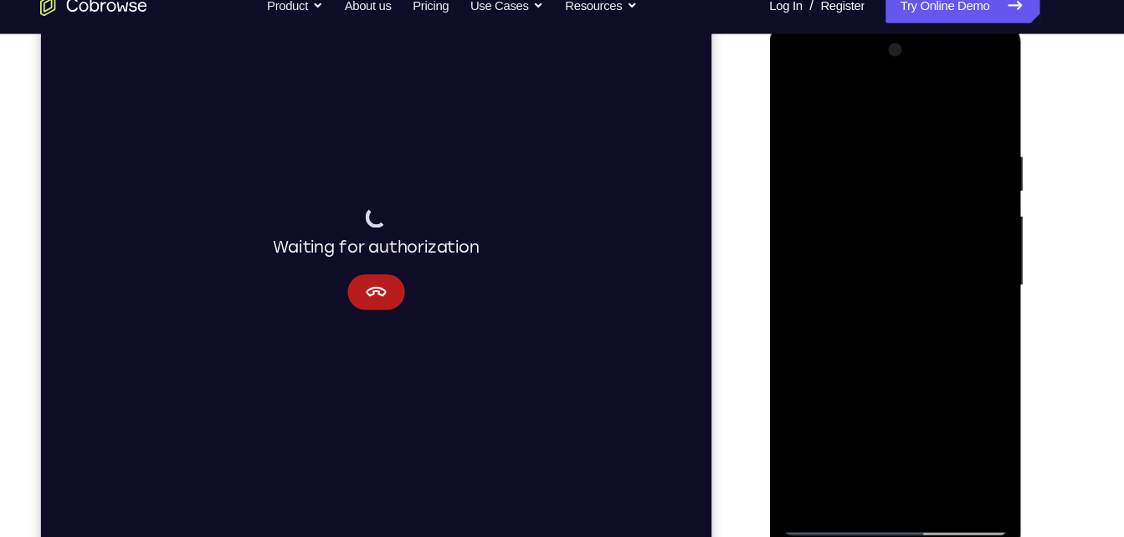
drag, startPoint x: 855, startPoint y: 284, endPoint x: 847, endPoint y: 382, distance: 97.4
click at [847, 382] on div at bounding box center [887, 268] width 211 height 469
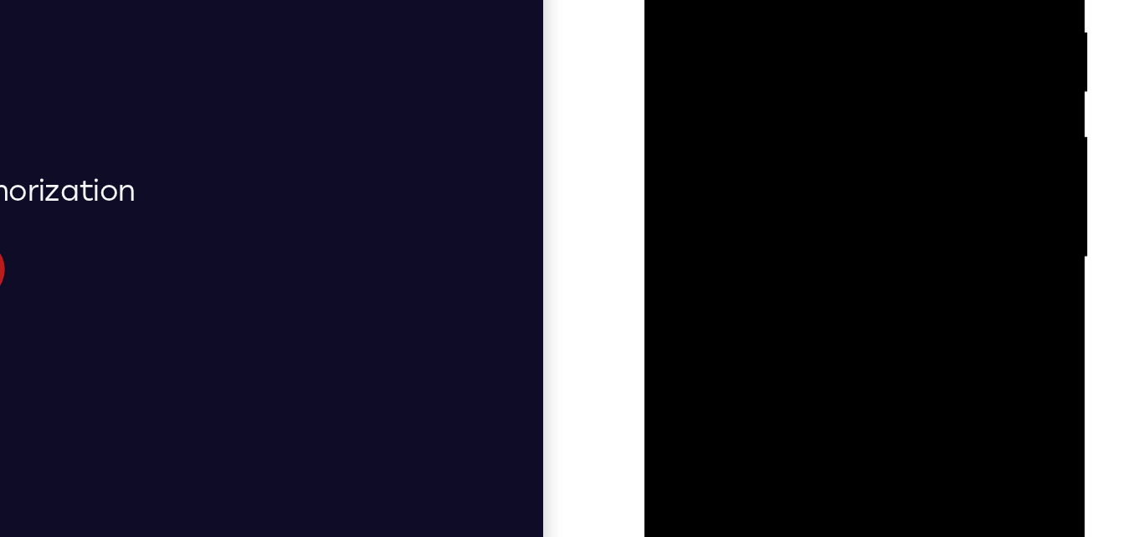
click at [855, 58] on div at bounding box center [762, 43] width 211 height 469
click at [855, 59] on div at bounding box center [762, 43] width 211 height 469
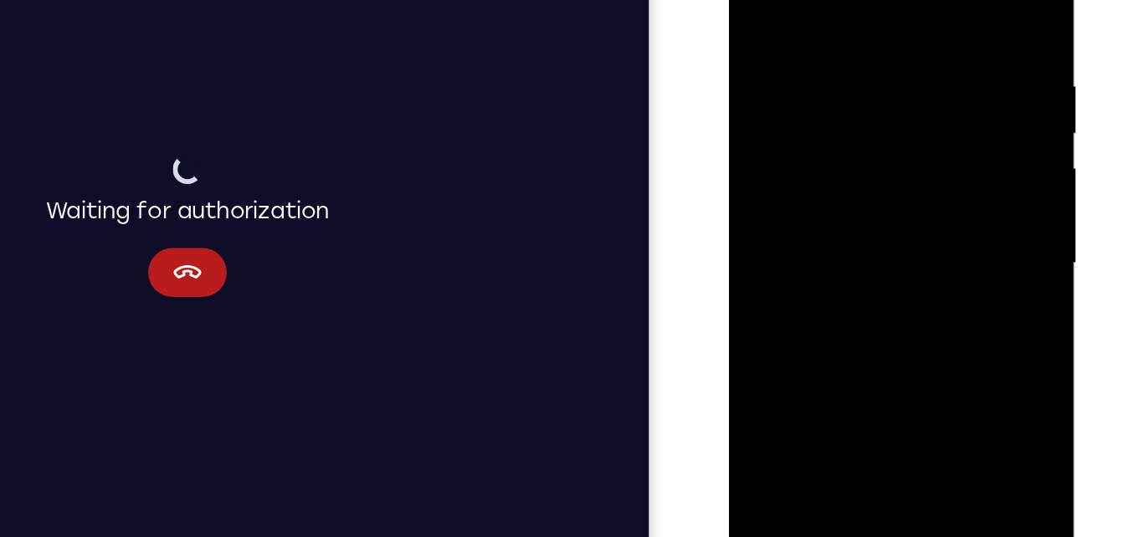
click at [752, 0] on div at bounding box center [846, 149] width 211 height 469
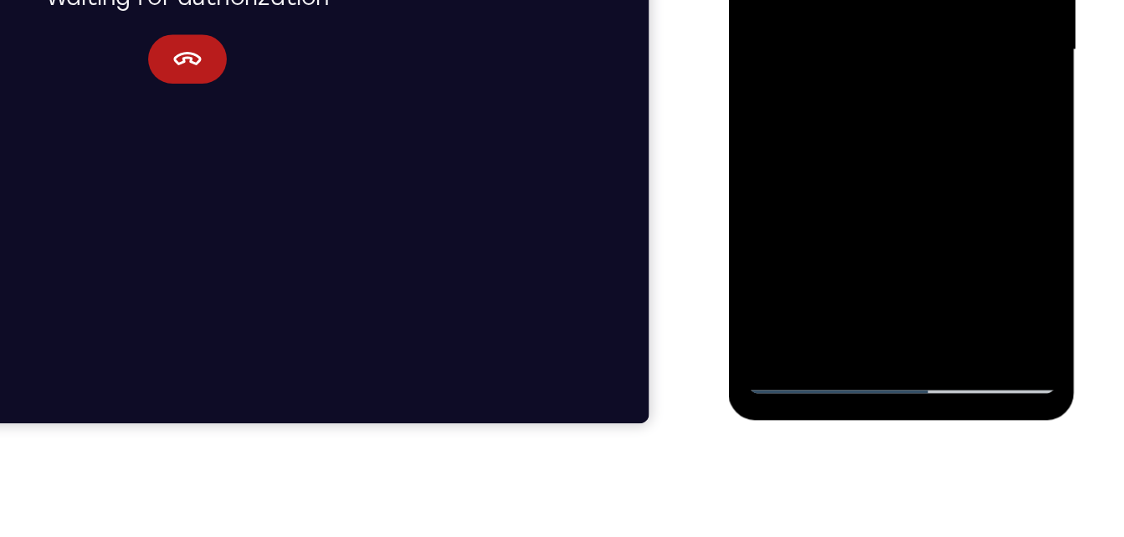
scroll to position [317, 0]
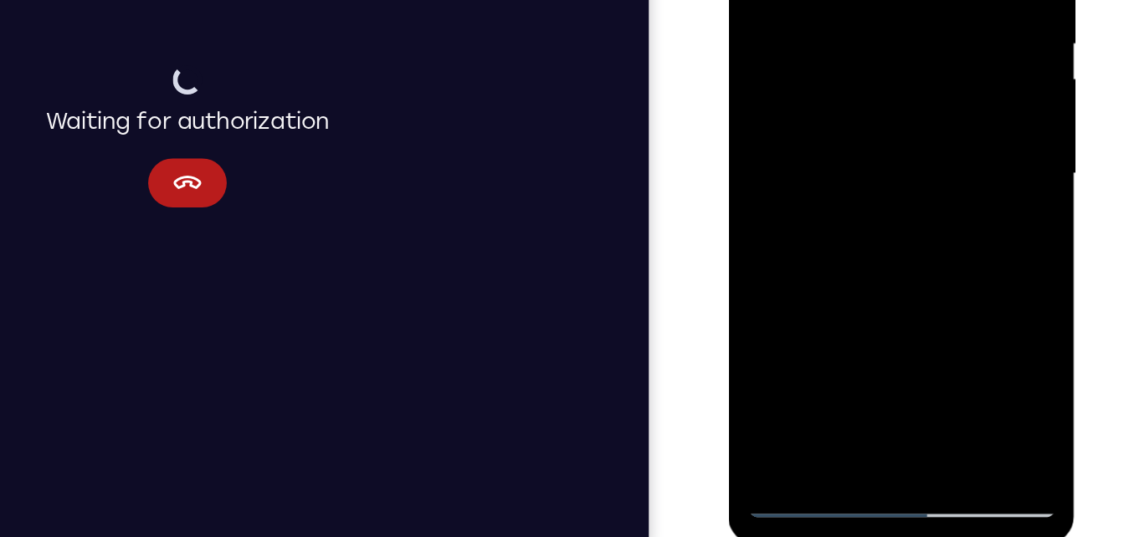
click at [884, 254] on div at bounding box center [846, 59] width 211 height 469
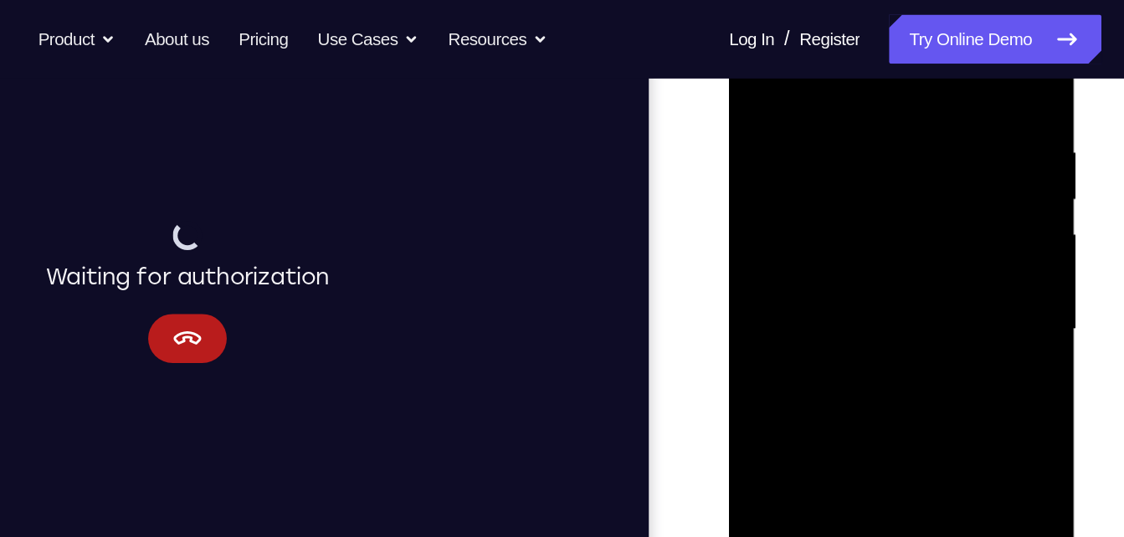
scroll to position [298, 0]
click at [766, 49] on div at bounding box center [846, 216] width 211 height 469
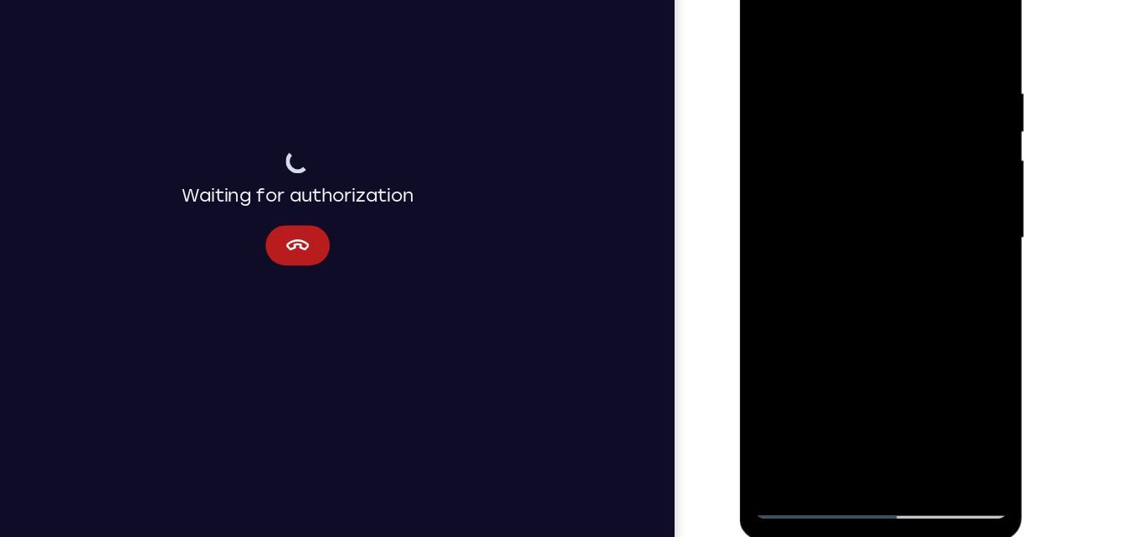
scroll to position [235, 0]
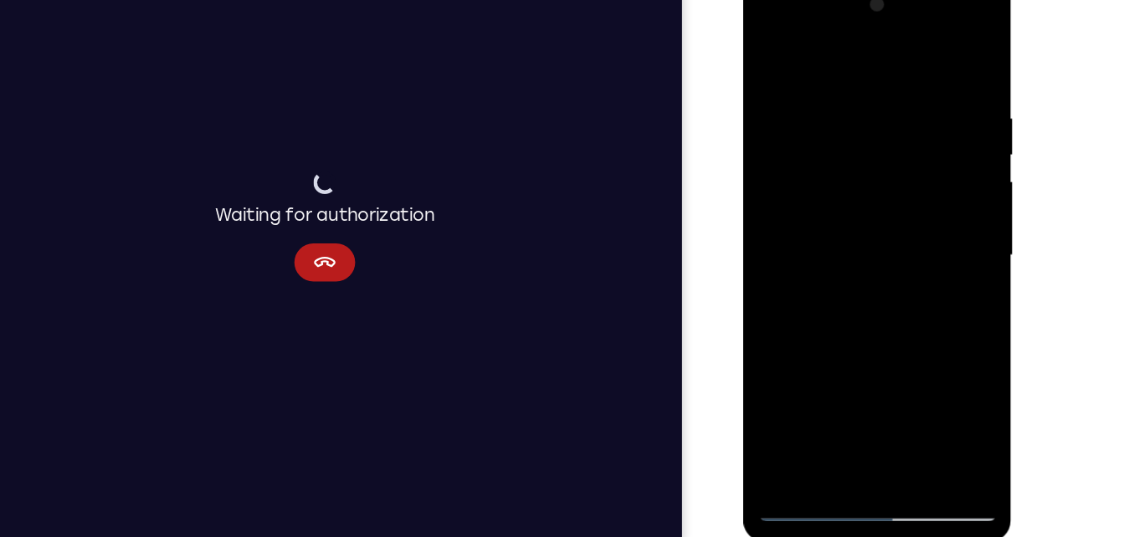
click at [888, 101] on div at bounding box center [861, 222] width 211 height 469
click at [946, 64] on div at bounding box center [861, 222] width 211 height 469
drag, startPoint x: 947, startPoint y: 85, endPoint x: 799, endPoint y: 95, distance: 148.4
click at [799, 95] on div at bounding box center [861, 222] width 211 height 469
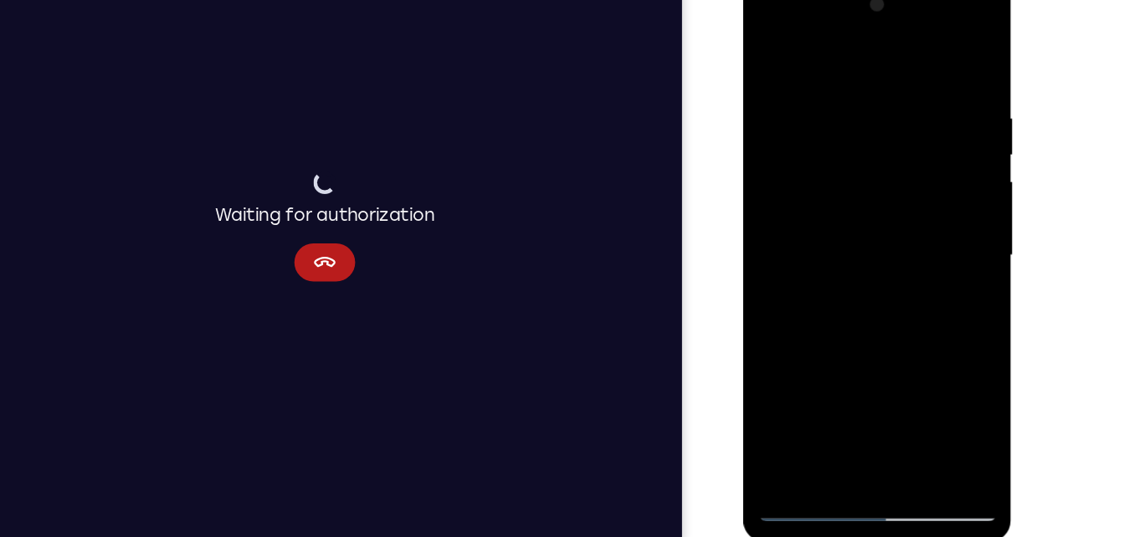
click at [944, 59] on div at bounding box center [861, 222] width 211 height 469
drag, startPoint x: 912, startPoint y: 101, endPoint x: 910, endPoint y: 373, distance: 272.0
click at [910, 373] on div at bounding box center [861, 222] width 211 height 469
drag, startPoint x: 915, startPoint y: 272, endPoint x: 887, endPoint y: 356, distance: 88.1
click at [887, 356] on div at bounding box center [861, 222] width 211 height 469
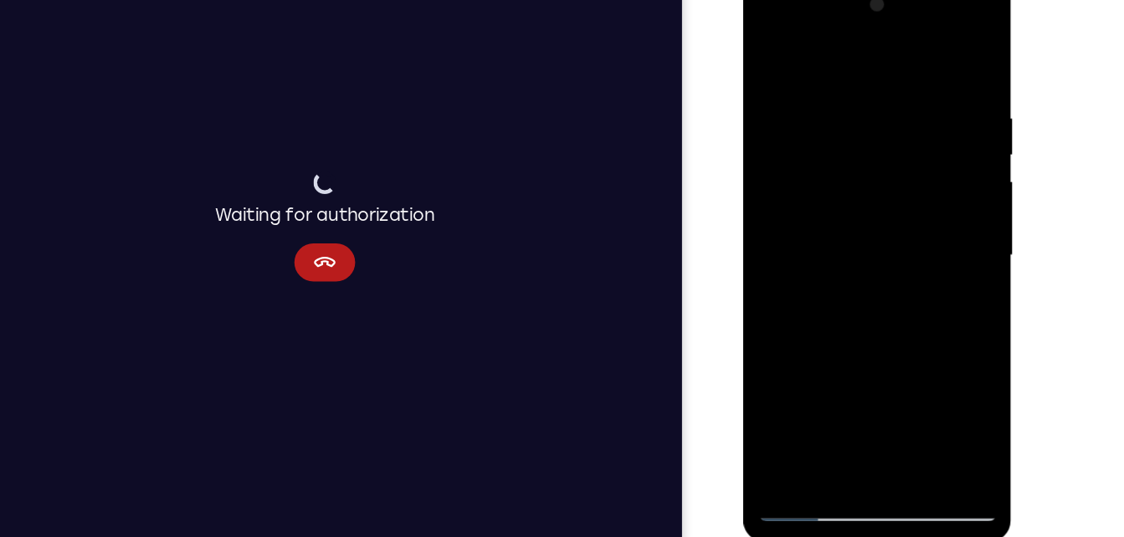
click at [906, 415] on div at bounding box center [861, 222] width 211 height 469
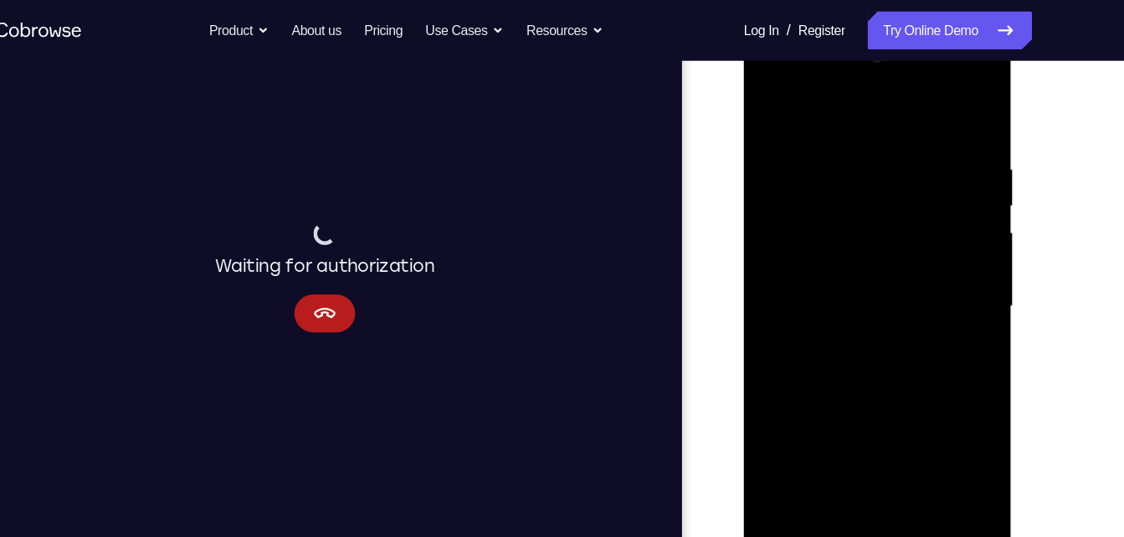
scroll to position [252, 0]
click at [766, 96] on div at bounding box center [861, 275] width 211 height 469
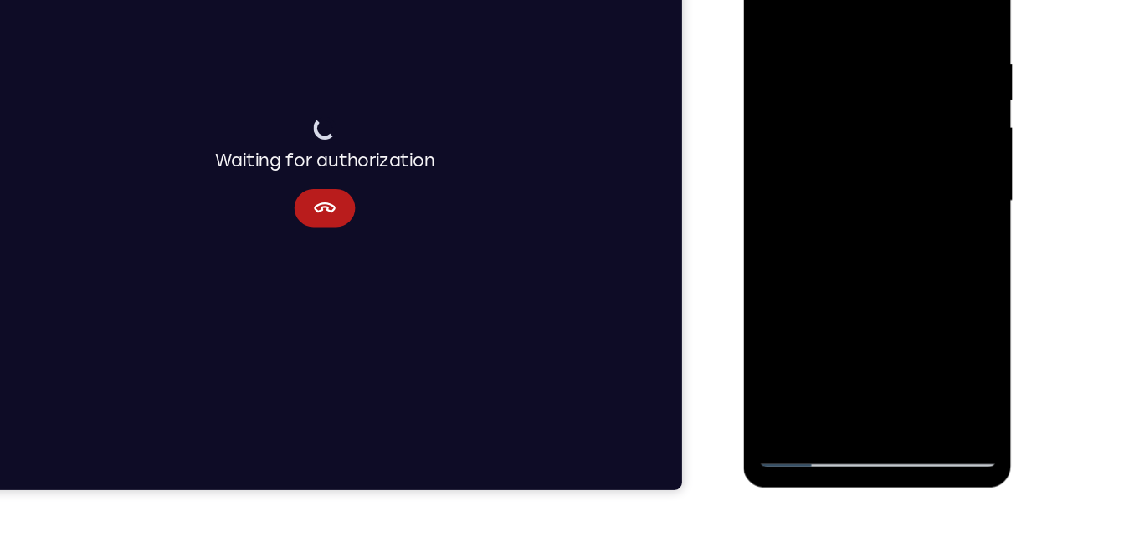
click at [833, 365] on div at bounding box center [861, 169] width 211 height 469
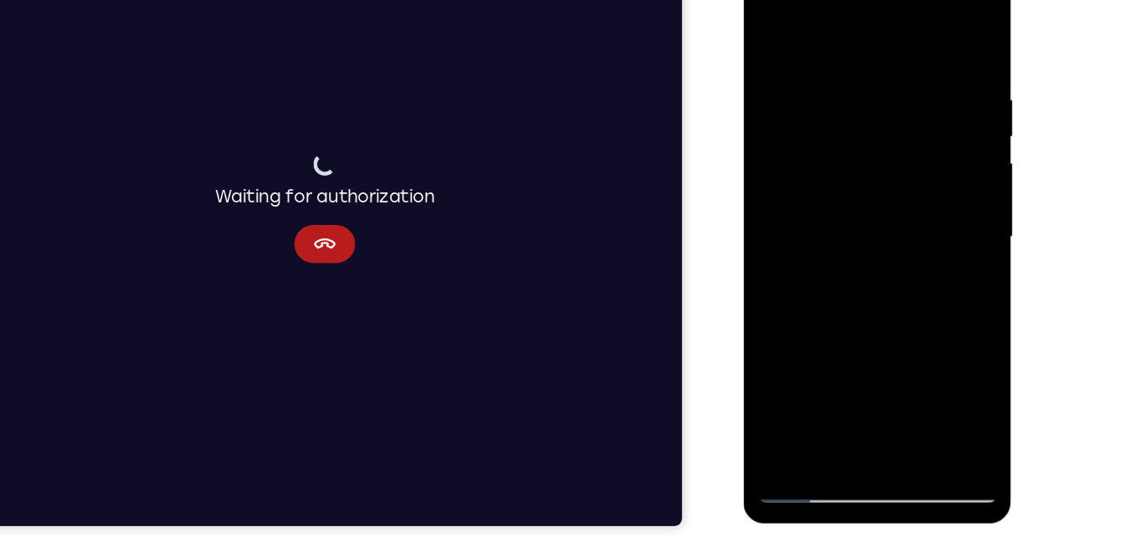
scroll to position [254, 0]
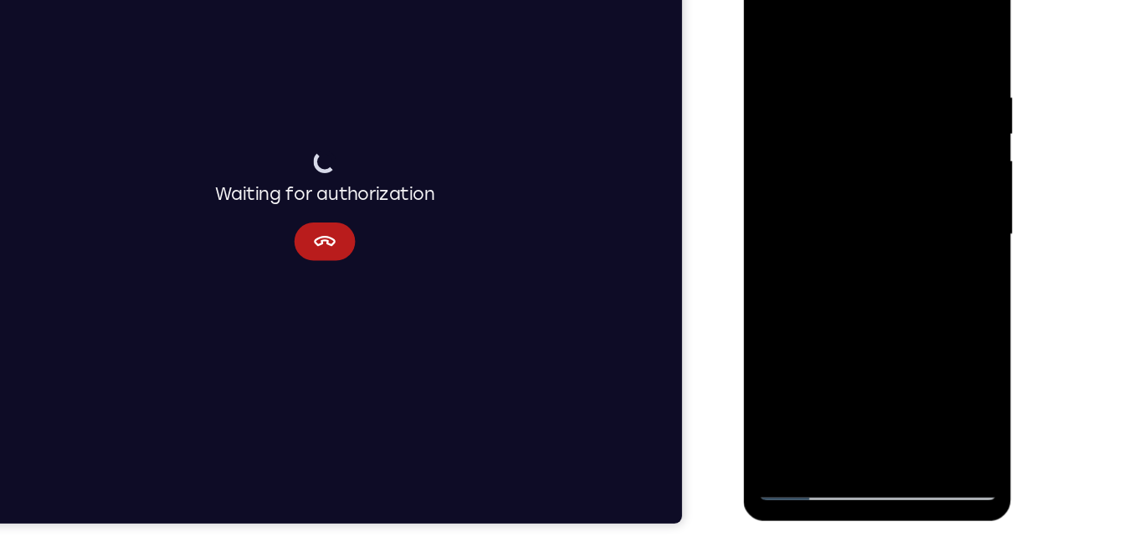
click at [820, 26] on div at bounding box center [861, 201] width 211 height 469
click at [953, 32] on div at bounding box center [861, 201] width 211 height 469
click at [780, 405] on div at bounding box center [861, 201] width 211 height 469
click at [823, 400] on div at bounding box center [861, 201] width 211 height 469
click at [860, 31] on div at bounding box center [861, 201] width 211 height 469
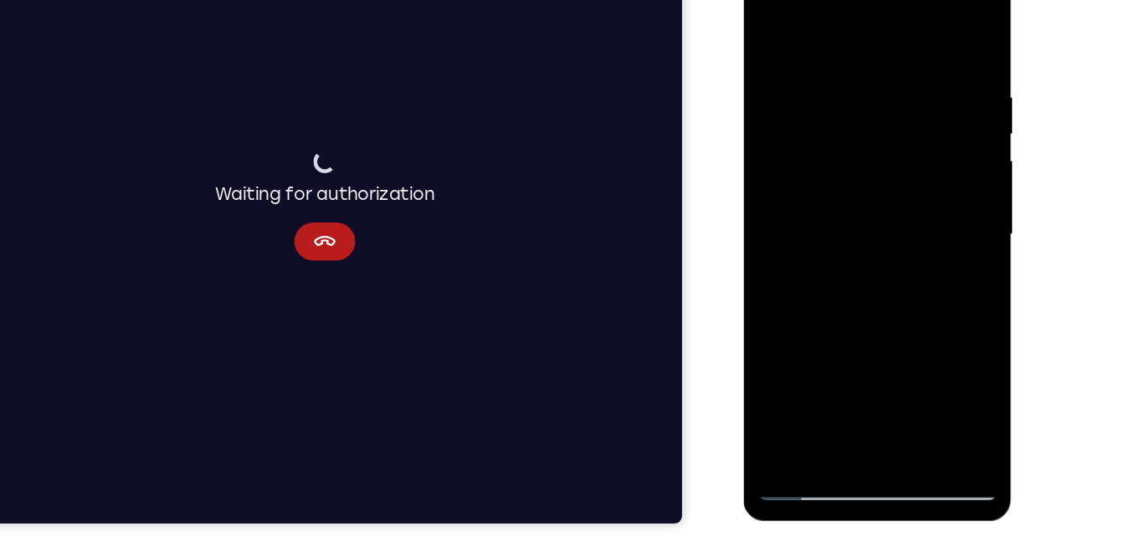
click at [943, 32] on div at bounding box center [861, 201] width 211 height 469
click at [904, 395] on div at bounding box center [861, 201] width 211 height 469
click at [793, 94] on div at bounding box center [861, 201] width 211 height 469
click at [771, 41] on div at bounding box center [861, 201] width 211 height 469
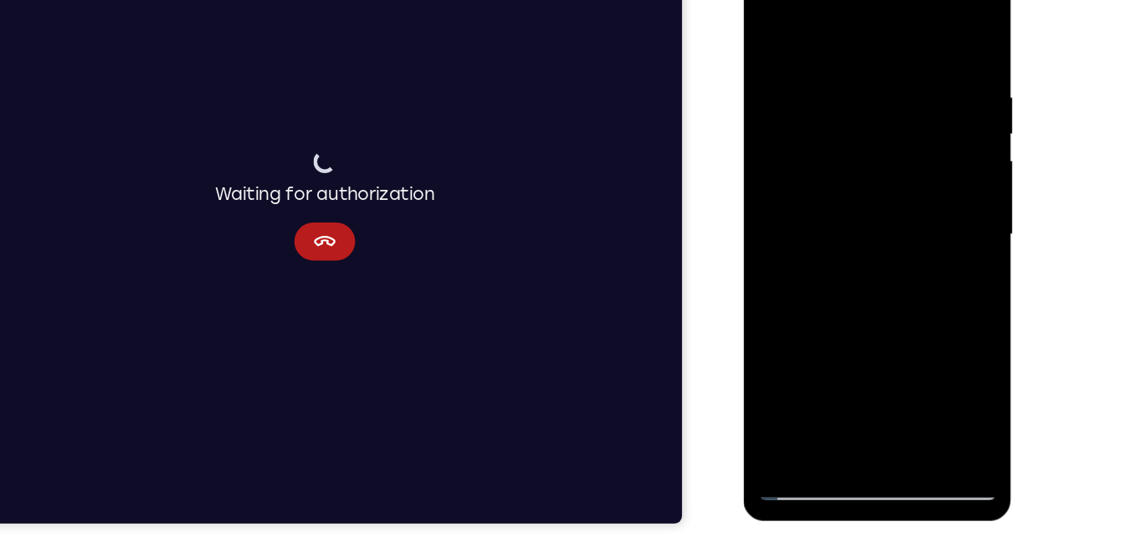
click at [866, 400] on div at bounding box center [861, 201] width 211 height 469
click at [951, 315] on div at bounding box center [861, 201] width 211 height 469
click at [914, 113] on div at bounding box center [861, 201] width 211 height 469
click at [798, 111] on div at bounding box center [861, 201] width 211 height 469
click at [911, 118] on div at bounding box center [861, 201] width 211 height 469
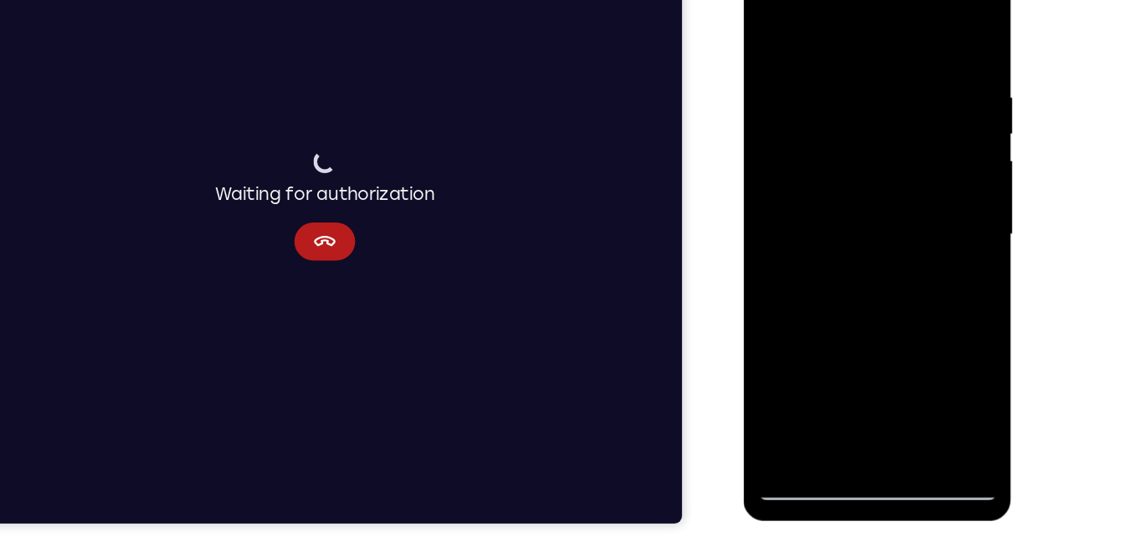
click at [861, 387] on div at bounding box center [861, 201] width 211 height 469
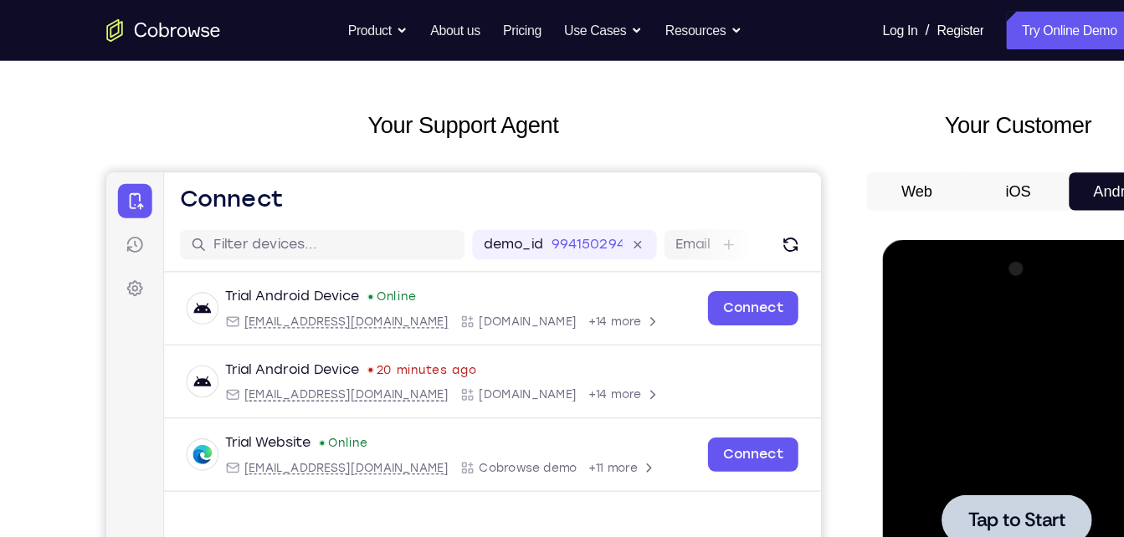
scroll to position [61, 0]
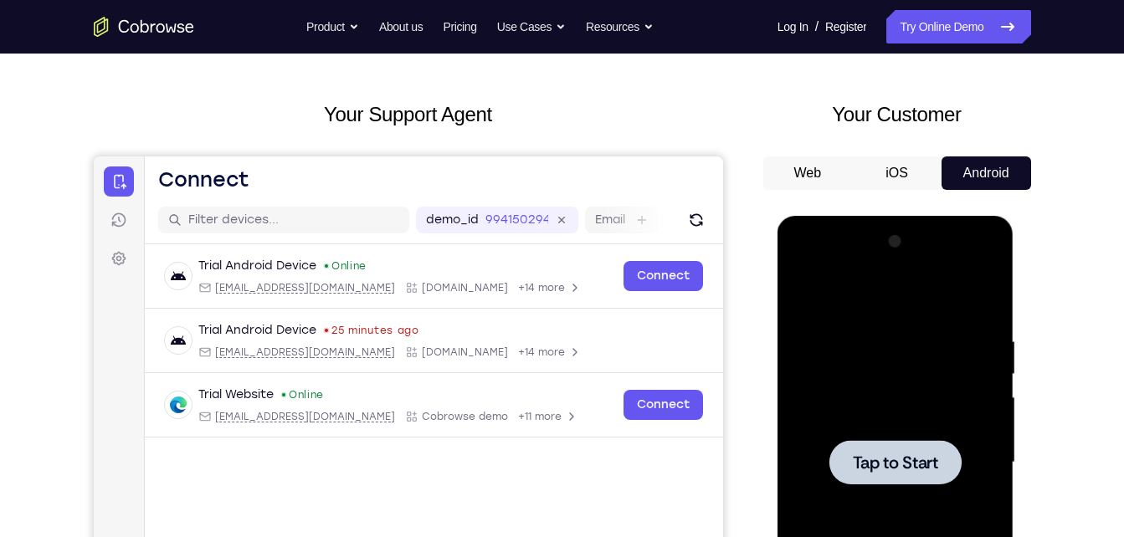
click at [914, 366] on div at bounding box center [895, 462] width 211 height 469
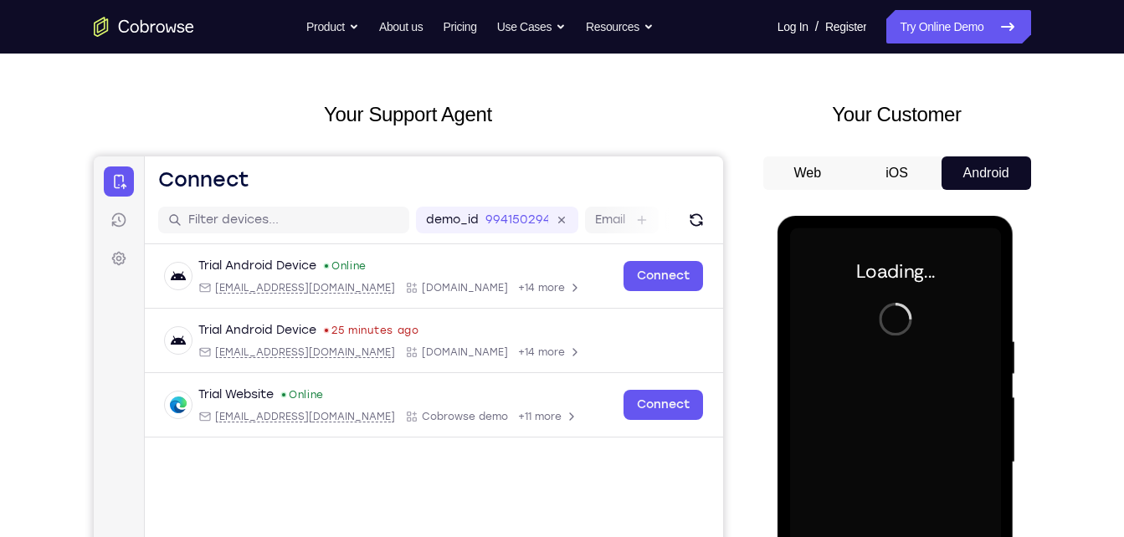
scroll to position [207, 0]
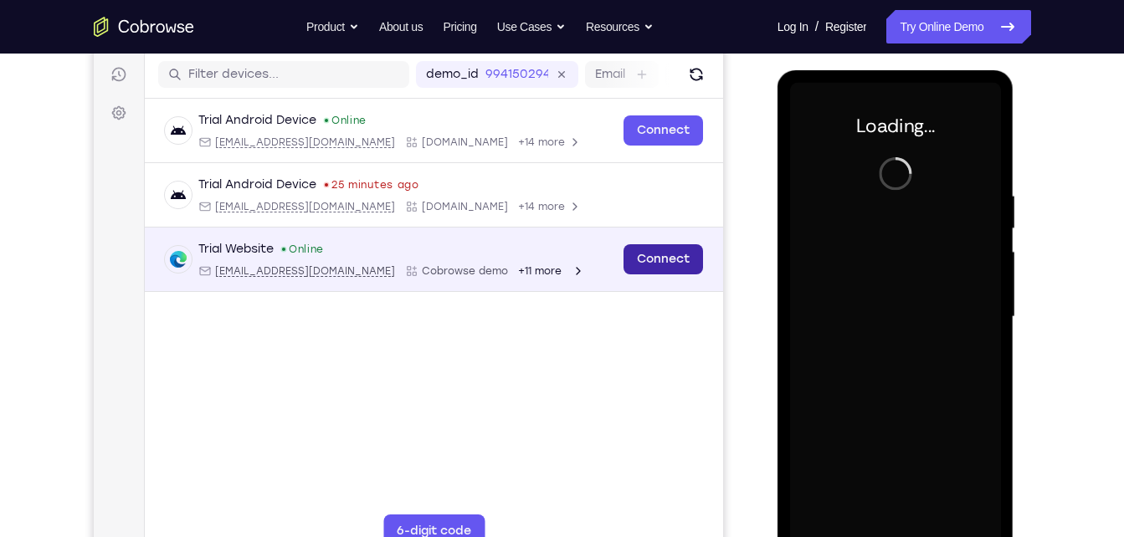
drag, startPoint x: 679, startPoint y: 256, endPoint x: 849, endPoint y: 261, distance: 169.9
click at [679, 256] on link "Connect" at bounding box center [662, 259] width 79 height 30
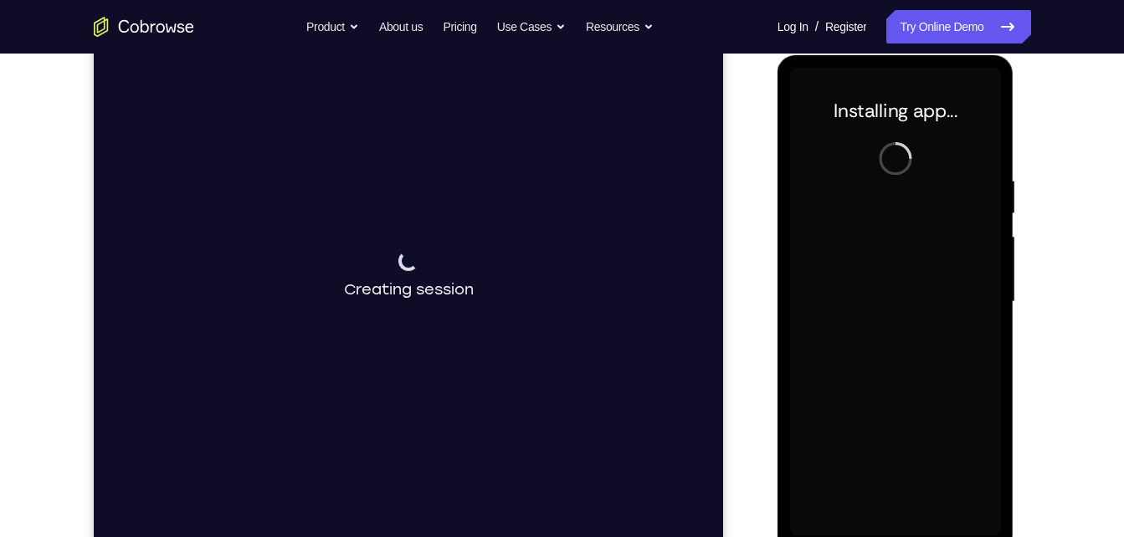
scroll to position [223, 0]
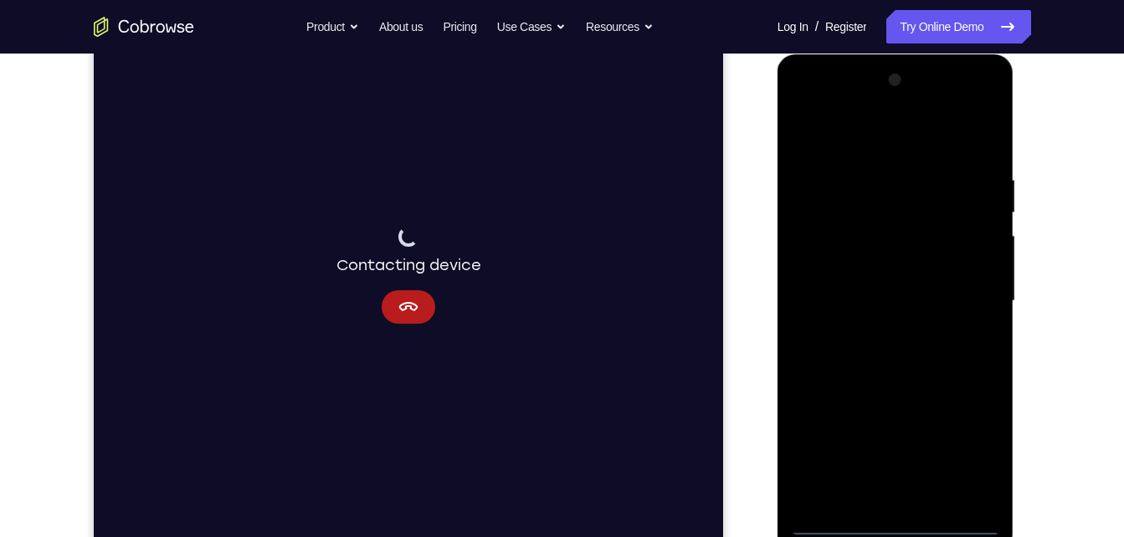
click at [906, 525] on div at bounding box center [895, 301] width 211 height 469
click at [977, 465] on div at bounding box center [895, 301] width 211 height 469
click at [864, 131] on div at bounding box center [895, 301] width 211 height 469
click at [964, 286] on div at bounding box center [895, 301] width 211 height 469
click at [884, 331] on div at bounding box center [895, 301] width 211 height 469
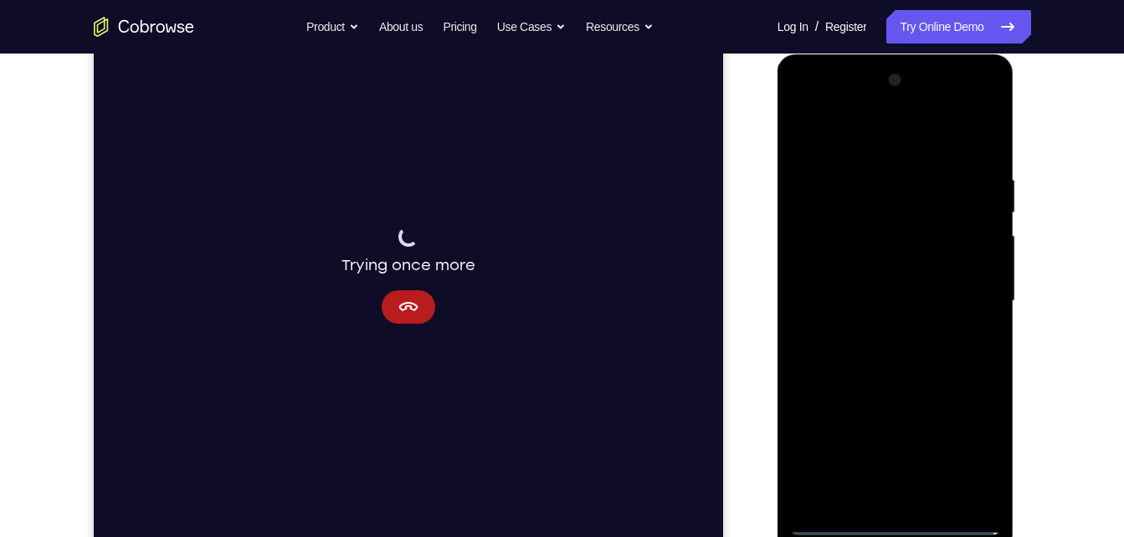
click at [879, 280] on div at bounding box center [895, 301] width 211 height 469
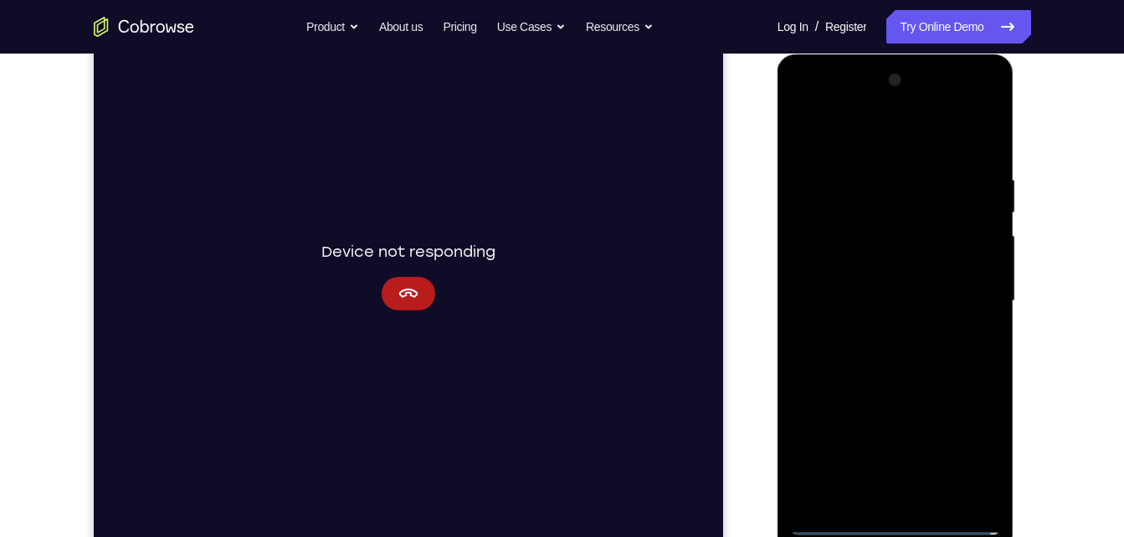
click at [882, 266] on div at bounding box center [895, 301] width 211 height 469
click at [894, 307] on div at bounding box center [895, 301] width 211 height 469
click at [884, 356] on div at bounding box center [895, 301] width 211 height 469
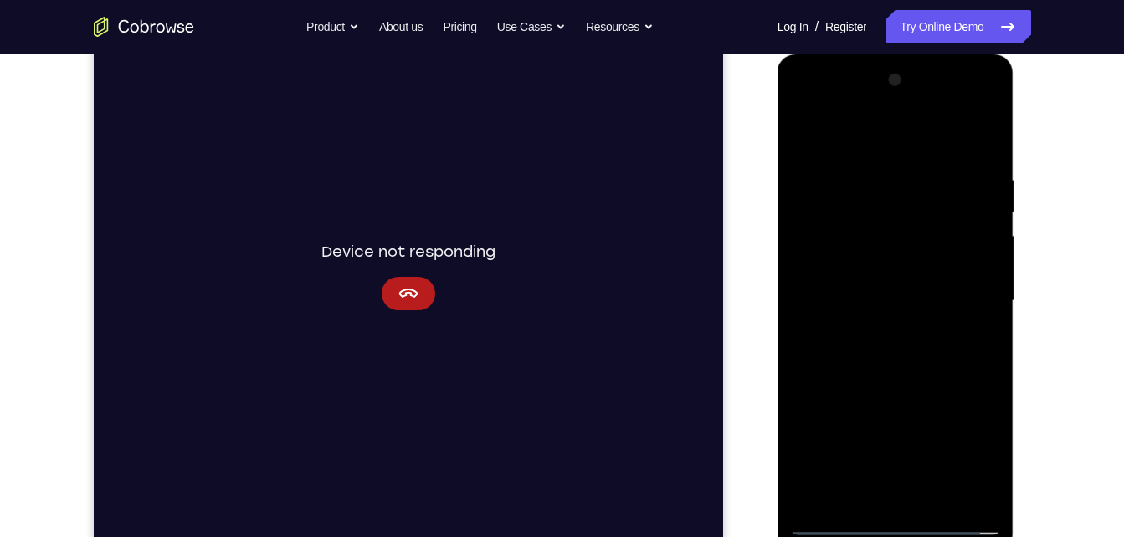
click at [983, 154] on div at bounding box center [895, 301] width 211 height 469
click at [924, 169] on div at bounding box center [895, 301] width 211 height 469
click at [984, 142] on div at bounding box center [895, 301] width 211 height 469
click at [941, 497] on div at bounding box center [895, 301] width 211 height 469
click at [905, 400] on div at bounding box center [895, 301] width 211 height 469
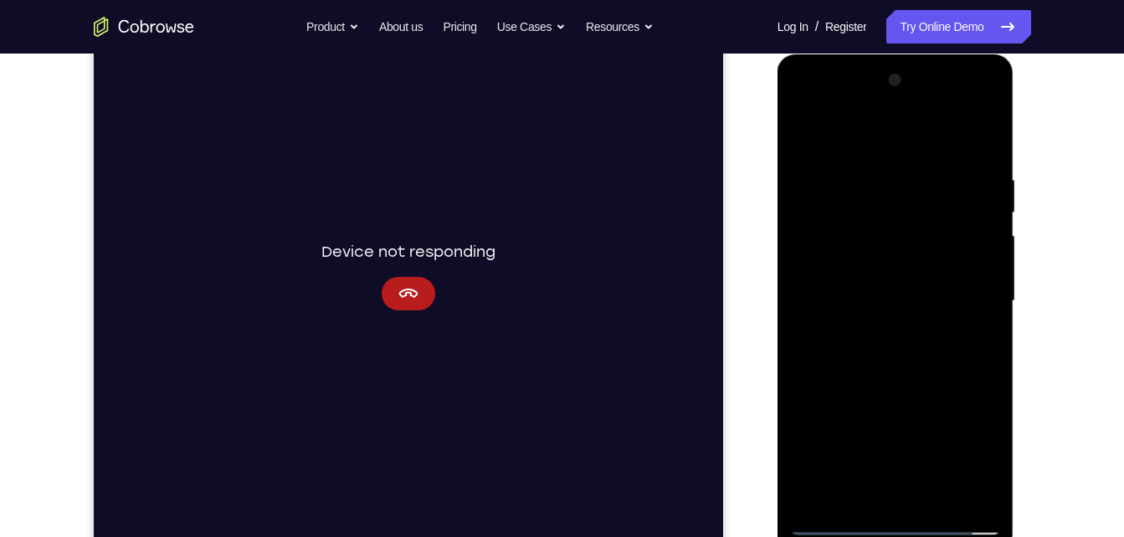
click at [944, 259] on div at bounding box center [895, 301] width 211 height 469
click at [834, 489] on div at bounding box center [895, 301] width 211 height 469
click at [805, 133] on div at bounding box center [895, 301] width 211 height 469
click at [905, 497] on div at bounding box center [895, 301] width 211 height 469
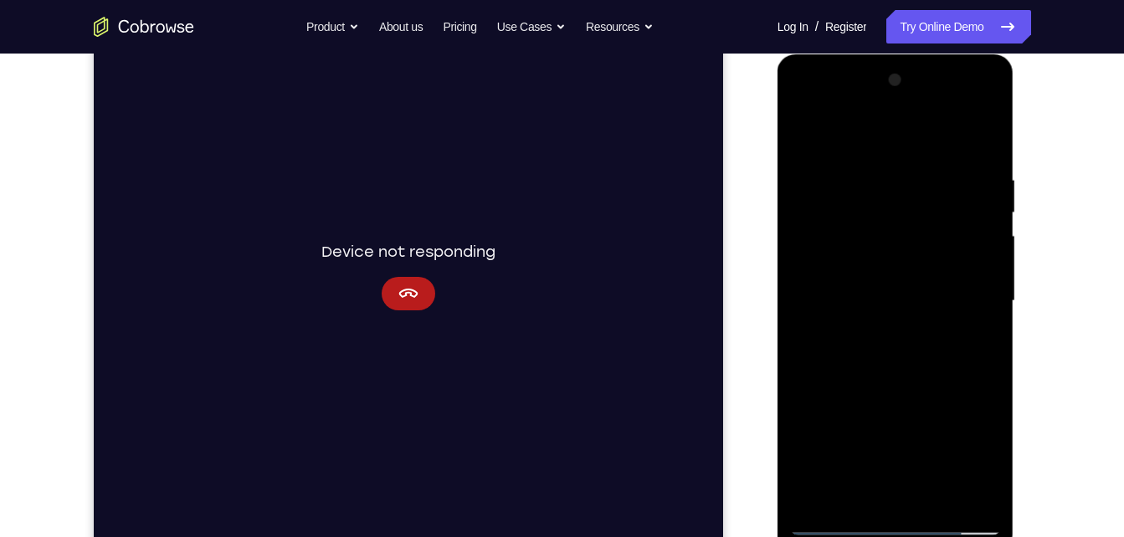
drag, startPoint x: 944, startPoint y: 7, endPoint x: 950, endPoint y: -52, distance: 58.9
click at [950, 54] on html "Online web based iOS Simulators and Android Emulators. Run iPhone, iPad, Mobile…" at bounding box center [896, 305] width 238 height 502
drag, startPoint x: 899, startPoint y: 402, endPoint x: 895, endPoint y: 169, distance: 232.6
click at [895, 169] on div at bounding box center [895, 301] width 211 height 469
drag, startPoint x: 910, startPoint y: 377, endPoint x: 906, endPoint y: 85, distance: 292.1
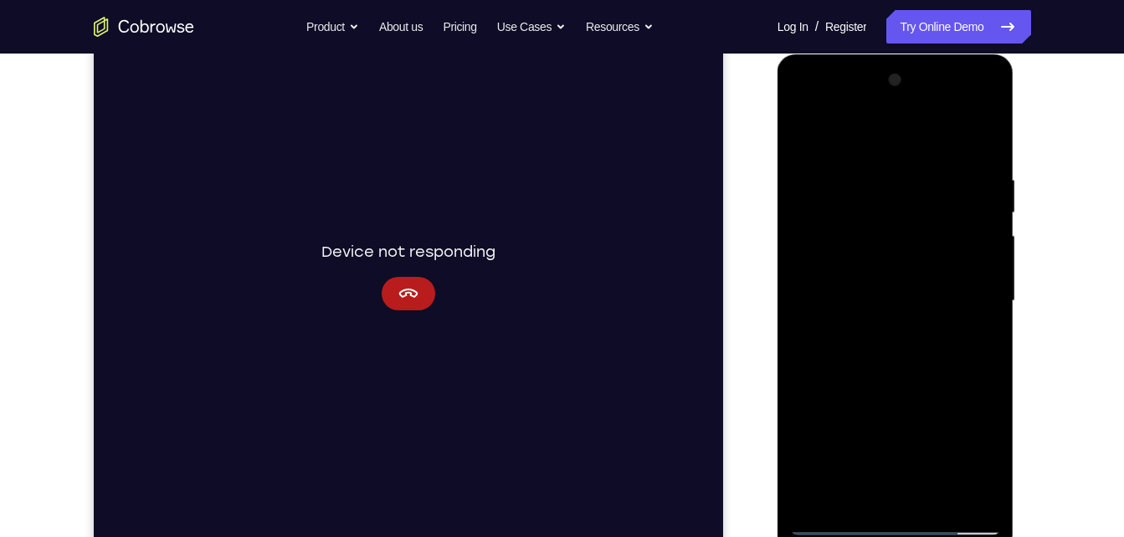
click at [906, 85] on div at bounding box center [895, 301] width 211 height 469
drag, startPoint x: 874, startPoint y: 404, endPoint x: 889, endPoint y: 92, distance: 312.5
click at [889, 92] on div at bounding box center [895, 301] width 211 height 469
drag, startPoint x: 899, startPoint y: 147, endPoint x: 904, endPoint y: 116, distance: 31.4
click at [904, 116] on div at bounding box center [895, 301] width 211 height 469
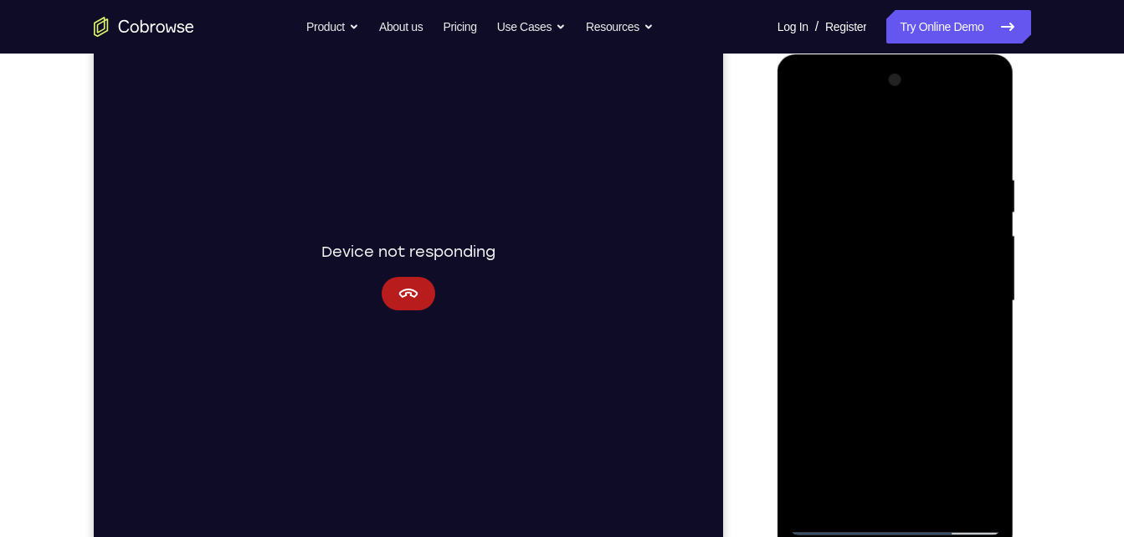
drag, startPoint x: 925, startPoint y: 374, endPoint x: 901, endPoint y: 224, distance: 151.7
click at [901, 224] on div at bounding box center [895, 301] width 211 height 469
drag, startPoint x: 934, startPoint y: 238, endPoint x: 960, endPoint y: -62, distance: 300.7
click at [960, 54] on html "Online web based iOS Simulators and Android Emulators. Run iPhone, iPad, Mobile…" at bounding box center [896, 305] width 238 height 502
drag, startPoint x: 930, startPoint y: 356, endPoint x: 935, endPoint y: 33, distance: 323.0
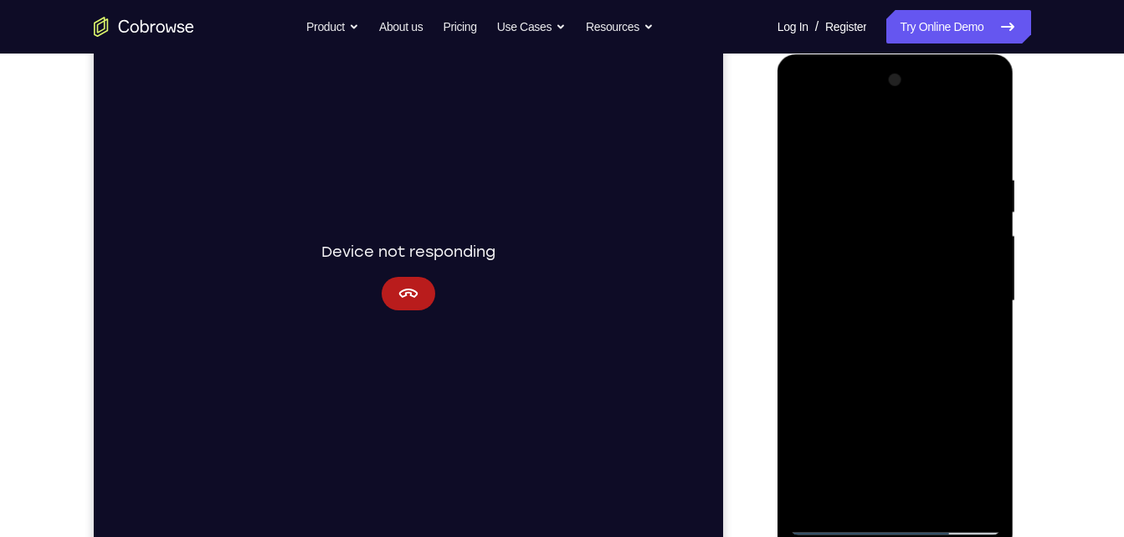
click at [935, 54] on html "Online web based iOS Simulators and Android Emulators. Run iPhone, iPad, Mobile…" at bounding box center [896, 305] width 238 height 502
drag, startPoint x: 914, startPoint y: 361, endPoint x: 897, endPoint y: 136, distance: 224.9
click at [897, 136] on div at bounding box center [895, 301] width 211 height 469
drag, startPoint x: 906, startPoint y: 343, endPoint x: 900, endPoint y: 123, distance: 220.2
click at [900, 123] on div at bounding box center [895, 301] width 211 height 469
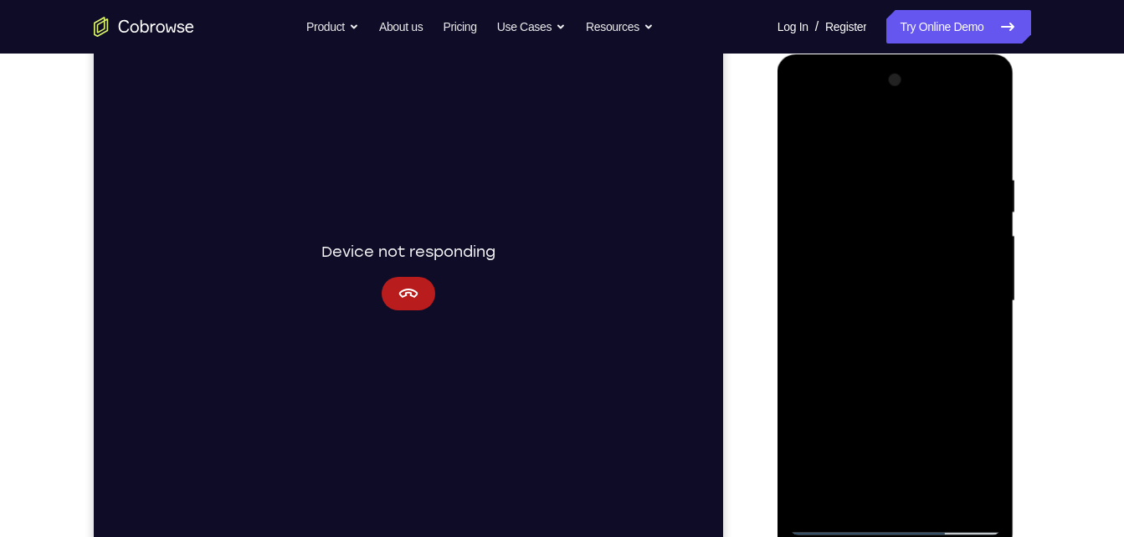
drag, startPoint x: 897, startPoint y: 310, endPoint x: 895, endPoint y: 180, distance: 130.5
click at [895, 180] on div at bounding box center [895, 301] width 211 height 469
drag, startPoint x: 881, startPoint y: 390, endPoint x: 869, endPoint y: 172, distance: 217.9
click at [869, 172] on div at bounding box center [895, 301] width 211 height 469
drag, startPoint x: 860, startPoint y: 405, endPoint x: 879, endPoint y: 219, distance: 186.8
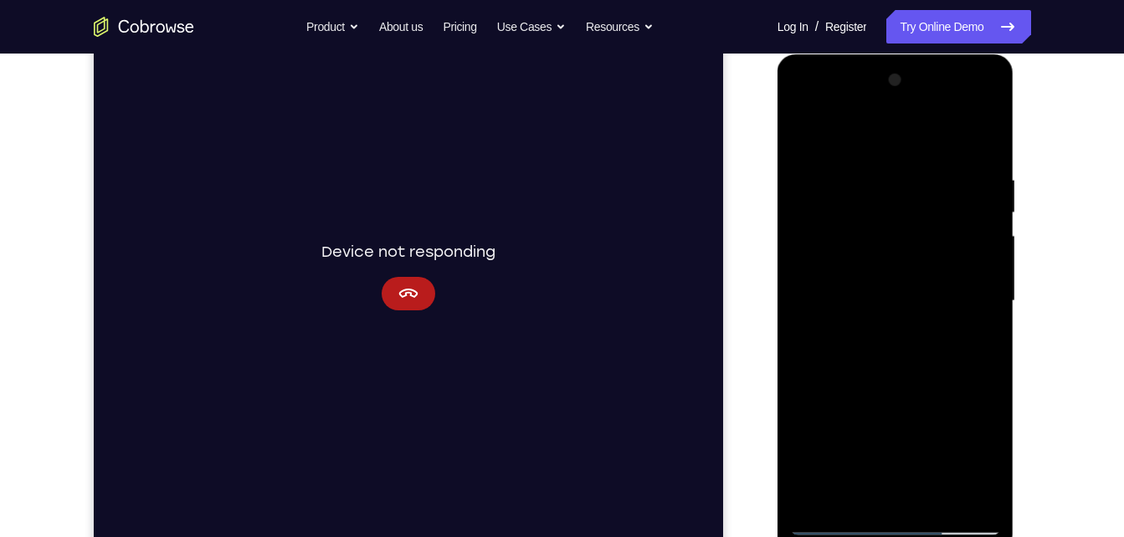
click at [879, 219] on div at bounding box center [895, 301] width 211 height 469
drag, startPoint x: 877, startPoint y: 247, endPoint x: 871, endPoint y: 376, distance: 129.0
click at [871, 376] on div at bounding box center [895, 301] width 211 height 469
drag, startPoint x: 896, startPoint y: 196, endPoint x: 894, endPoint y: 495, distance: 299.6
click at [894, 495] on div at bounding box center [895, 301] width 211 height 469
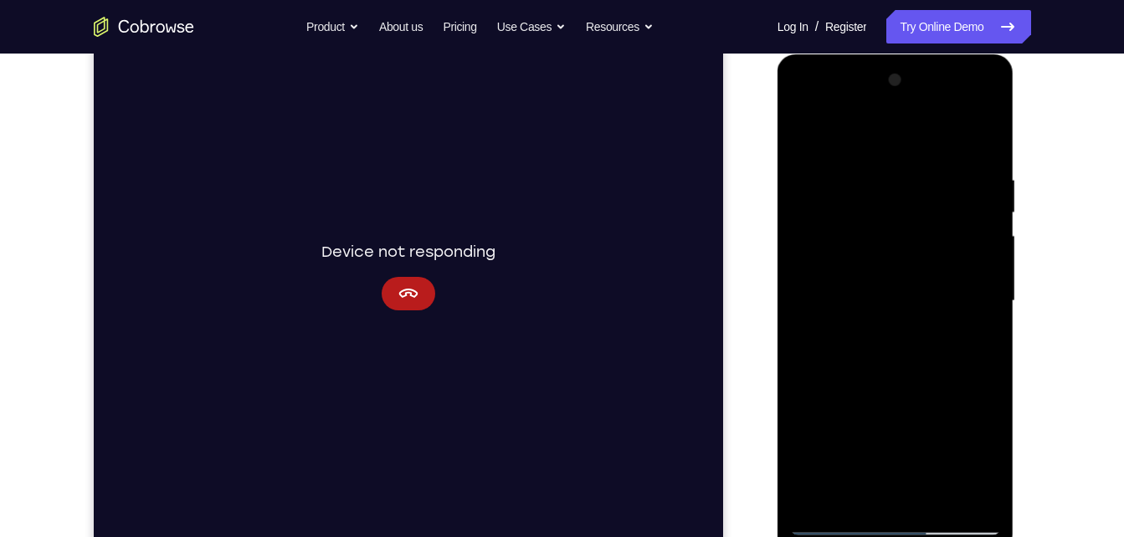
click at [850, 500] on div at bounding box center [895, 301] width 211 height 469
click at [925, 136] on div at bounding box center [895, 301] width 211 height 469
click at [857, 185] on div at bounding box center [895, 301] width 211 height 469
drag, startPoint x: 930, startPoint y: 184, endPoint x: 959, endPoint y: 547, distance: 364.3
click at [959, 536] on div at bounding box center [895, 303] width 237 height 499
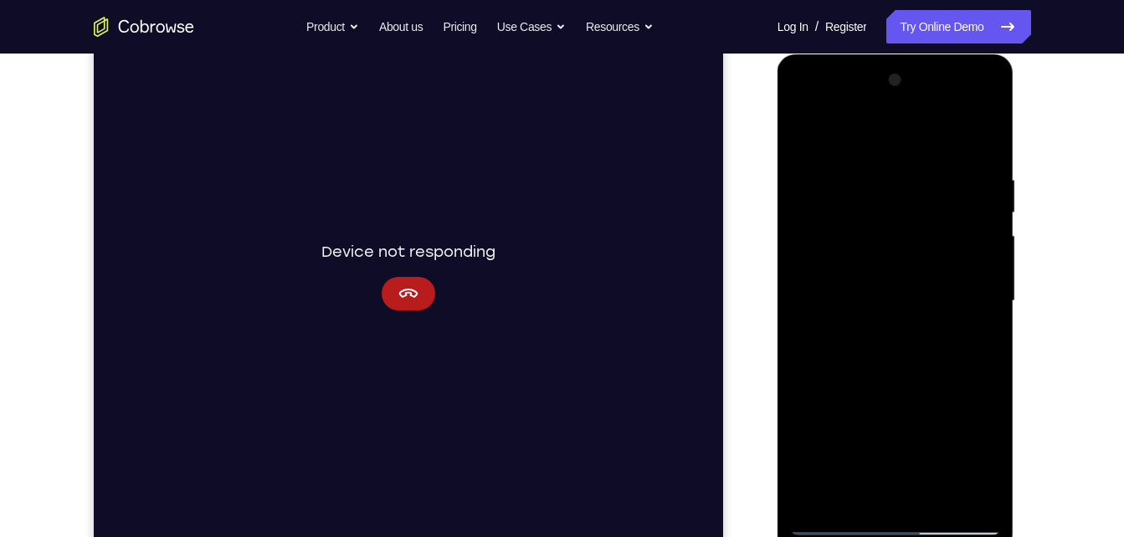
click at [961, 350] on div at bounding box center [895, 301] width 211 height 469
drag, startPoint x: 872, startPoint y: 195, endPoint x: 838, endPoint y: 580, distance: 386.4
click at [838, 536] on html "Online web based iOS Simulators and Android Emulators. Run iPhone, iPad, Mobile…" at bounding box center [896, 305] width 238 height 502
click at [811, 337] on div at bounding box center [895, 301] width 211 height 469
click at [988, 305] on div at bounding box center [895, 301] width 211 height 469
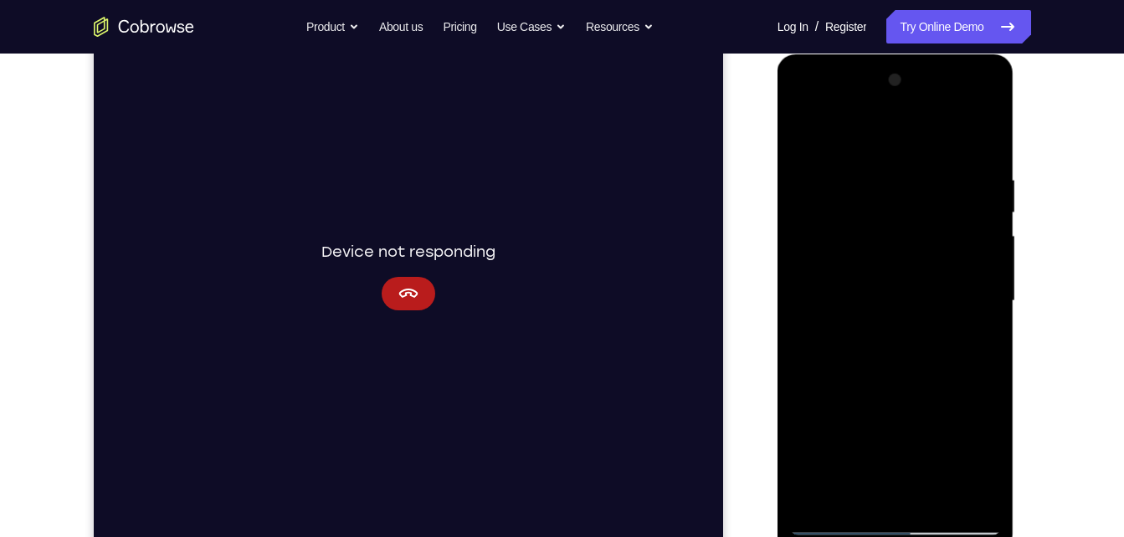
click at [988, 305] on div at bounding box center [895, 301] width 211 height 469
click at [796, 279] on div at bounding box center [895, 301] width 211 height 469
click at [971, 192] on div at bounding box center [895, 301] width 211 height 469
click at [980, 194] on div at bounding box center [895, 301] width 211 height 469
click at [831, 330] on div at bounding box center [895, 301] width 211 height 469
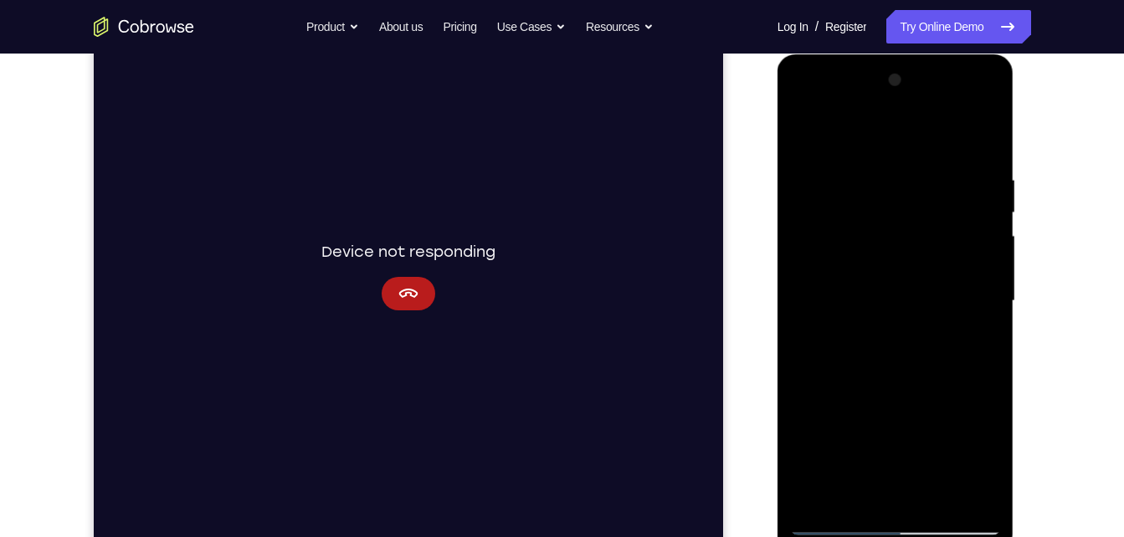
click at [848, 252] on div at bounding box center [895, 301] width 211 height 469
click at [826, 182] on div at bounding box center [895, 301] width 211 height 469
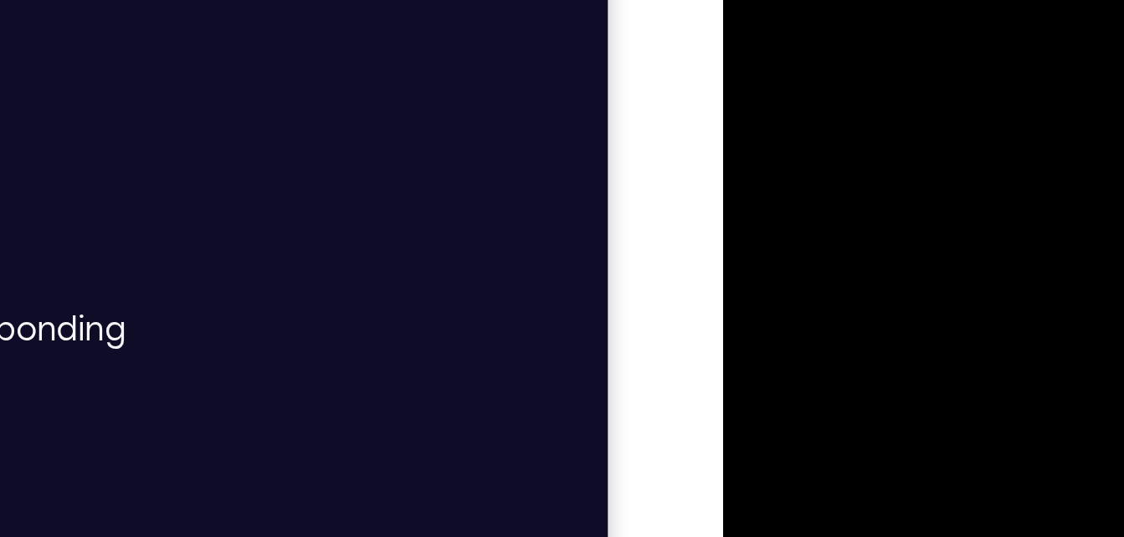
click at [815, 44] on div at bounding box center [840, 158] width 211 height 469
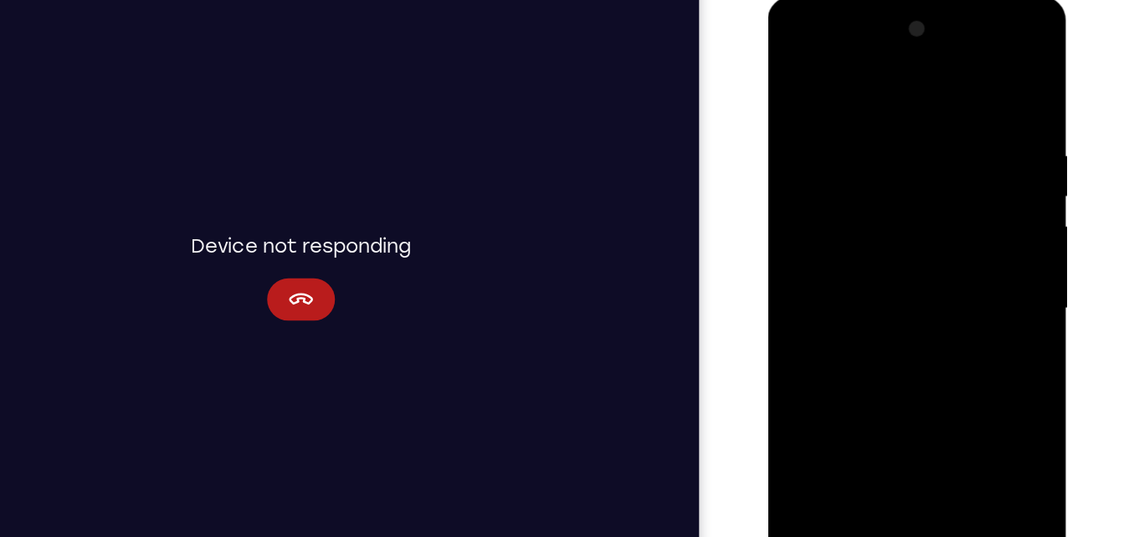
click at [778, 67] on div at bounding box center [885, 246] width 237 height 499
click at [793, 73] on div at bounding box center [885, 244] width 211 height 469
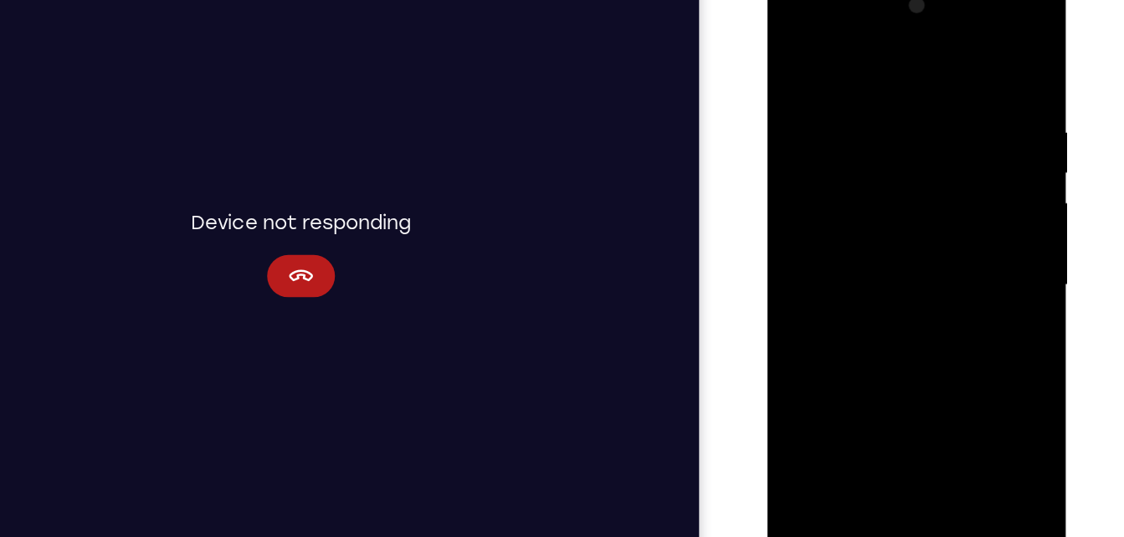
drag, startPoint x: 874, startPoint y: 358, endPoint x: 836, endPoint y: 152, distance: 209.4
click at [836, 152] on div at bounding box center [885, 221] width 211 height 469
drag, startPoint x: 892, startPoint y: 323, endPoint x: 881, endPoint y: 92, distance: 231.2
click at [881, 92] on div at bounding box center [885, 221] width 211 height 469
drag, startPoint x: 865, startPoint y: 201, endPoint x: 853, endPoint y: 107, distance: 94.4
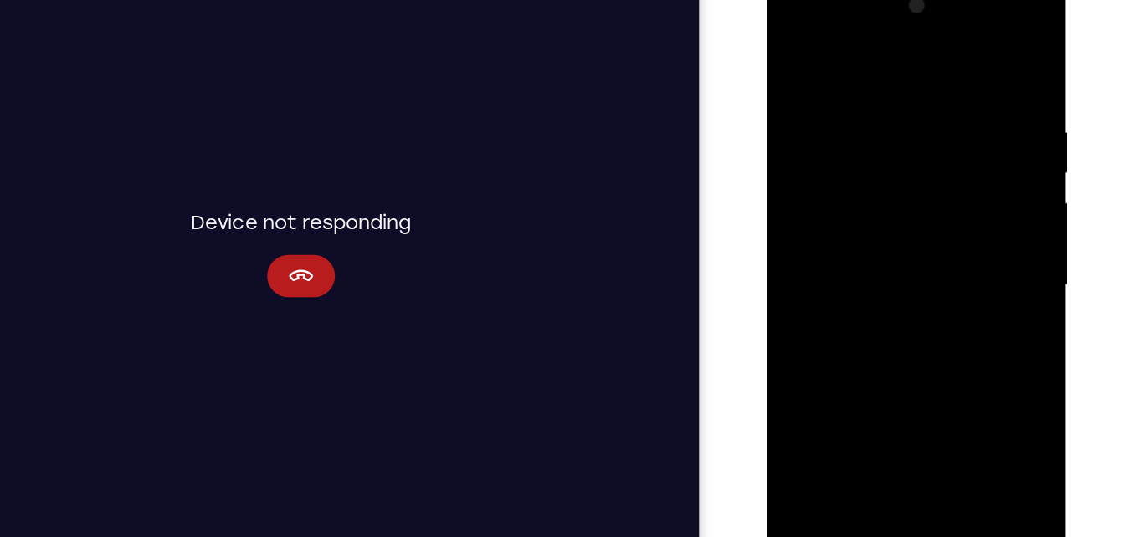
click at [853, 107] on div at bounding box center [885, 221] width 211 height 469
drag, startPoint x: 843, startPoint y: 282, endPoint x: 865, endPoint y: 180, distance: 104.4
click at [865, 180] on div at bounding box center [885, 221] width 211 height 469
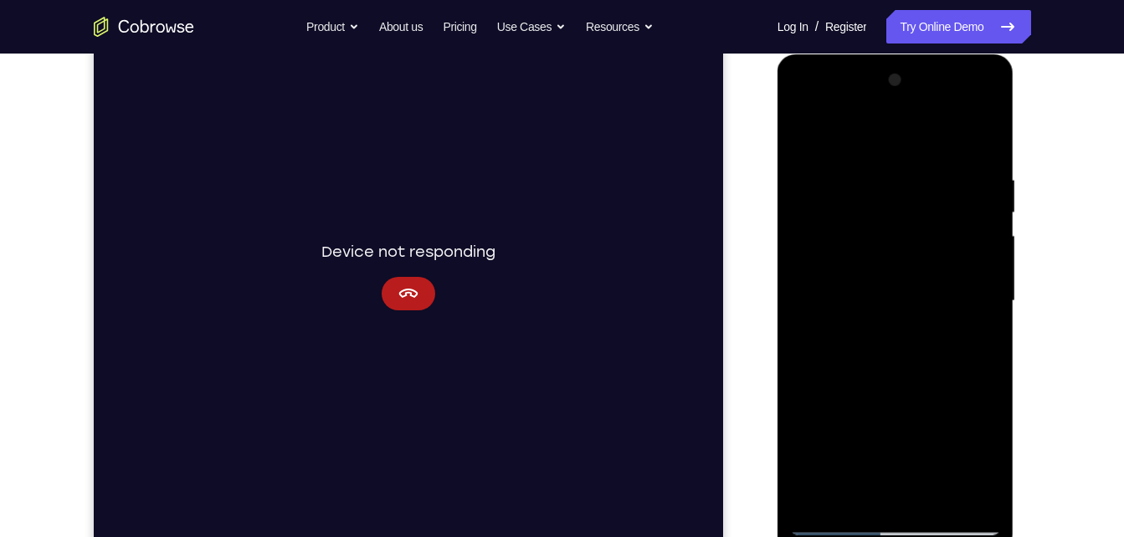
click at [828, 403] on div at bounding box center [895, 301] width 211 height 469
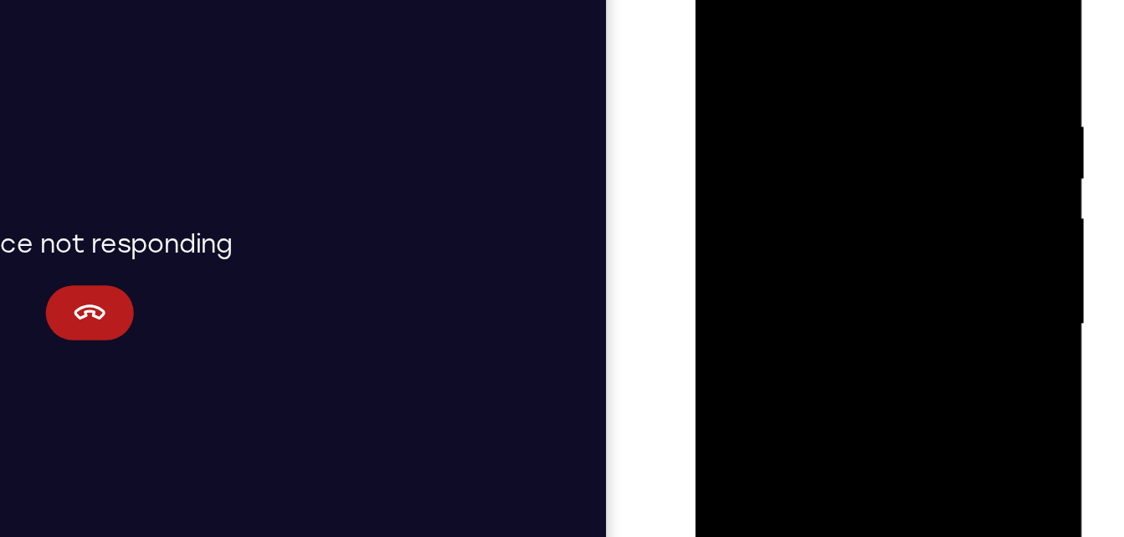
drag, startPoint x: 823, startPoint y: 129, endPoint x: 813, endPoint y: 203, distance: 75.1
click at [813, 203] on div at bounding box center [812, 167] width 211 height 469
click at [725, 279] on div at bounding box center [812, 167] width 211 height 469
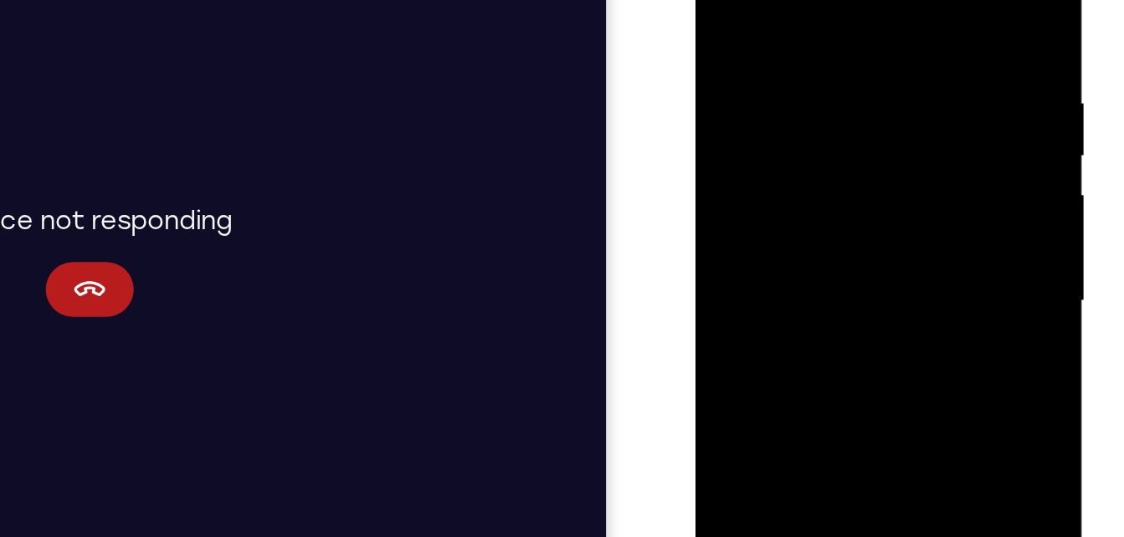
click at [802, 143] on div at bounding box center [812, 144] width 211 height 469
drag, startPoint x: 809, startPoint y: 110, endPoint x: 780, endPoint y: 228, distance: 122.4
click at [780, 228] on div at bounding box center [812, 144] width 211 height 469
click at [823, 35] on div at bounding box center [812, 144] width 211 height 469
click at [725, 0] on div at bounding box center [812, 144] width 211 height 469
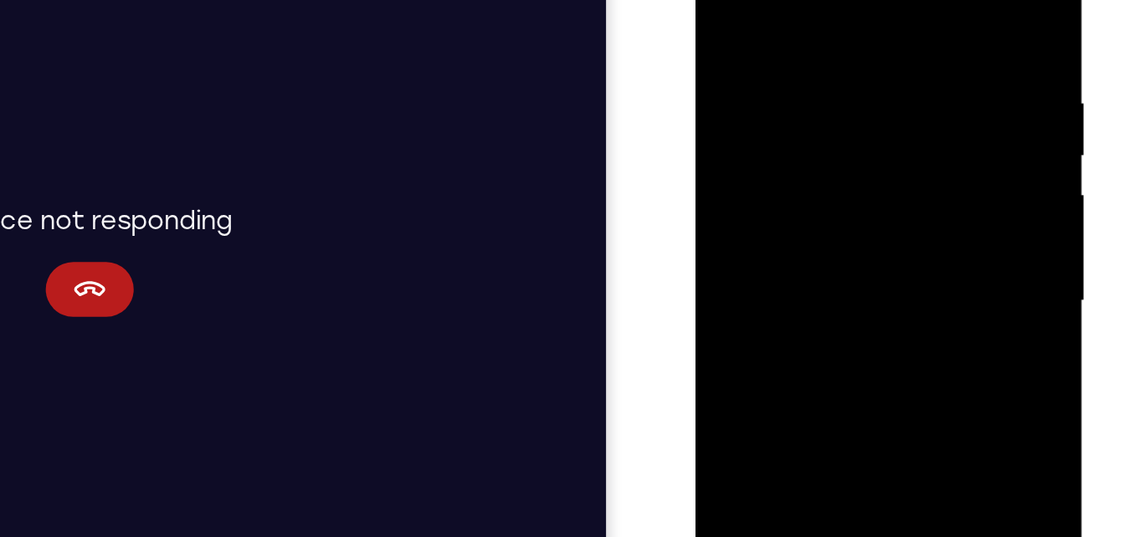
click at [893, 147] on div at bounding box center [812, 144] width 211 height 469
click at [900, 148] on div at bounding box center [812, 144] width 211 height 469
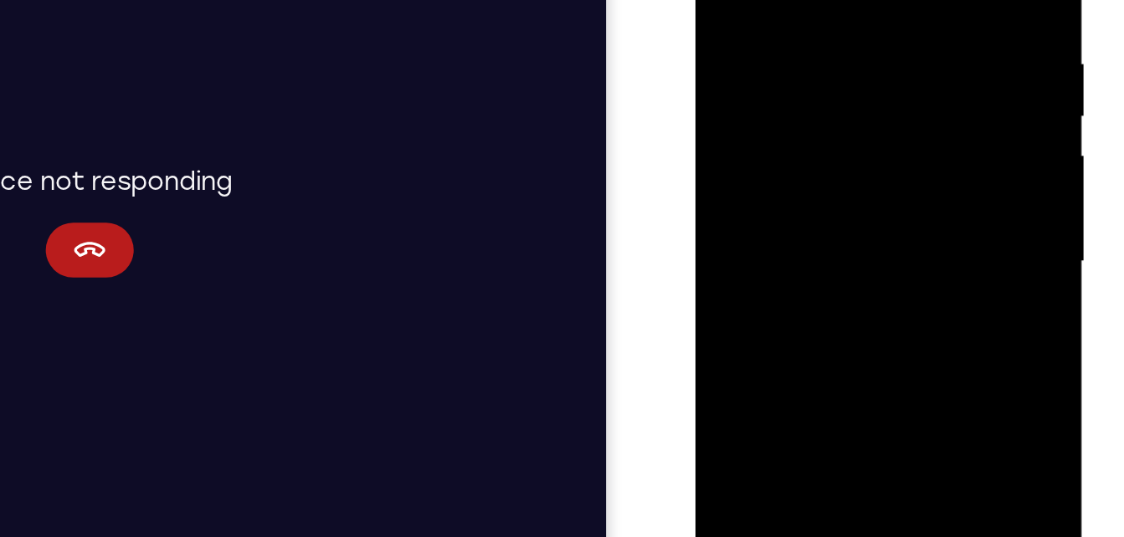
click at [905, 115] on div at bounding box center [812, 104] width 211 height 469
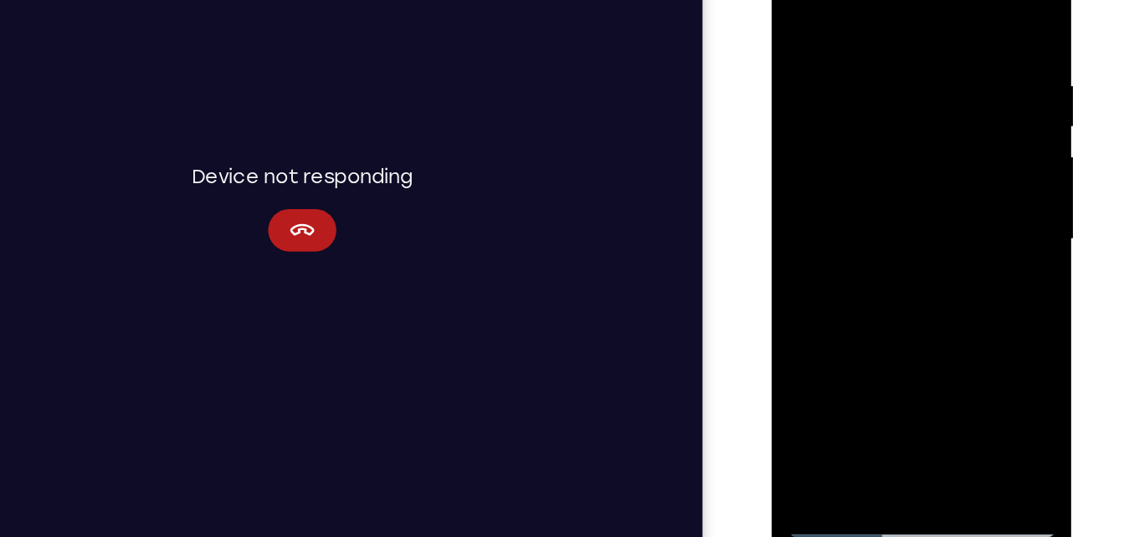
scroll to position [218, 0]
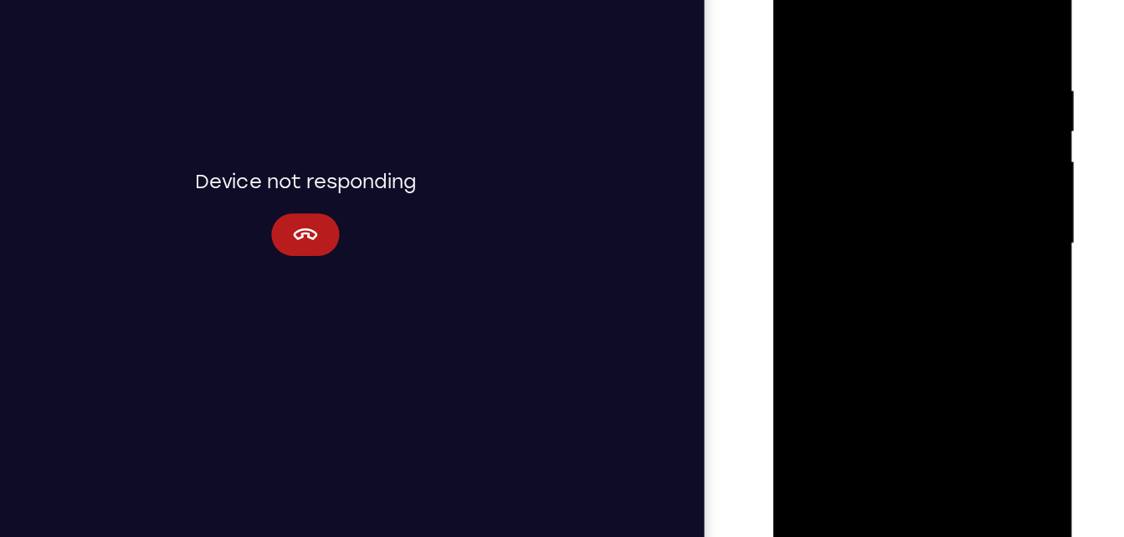
click at [853, 372] on div at bounding box center [891, 179] width 211 height 469
click at [897, 10] on div at bounding box center [891, 179] width 211 height 469
click at [855, 38] on div at bounding box center [891, 179] width 211 height 469
click at [802, 6] on div at bounding box center [891, 179] width 211 height 469
click at [955, 10] on div at bounding box center [891, 179] width 211 height 469
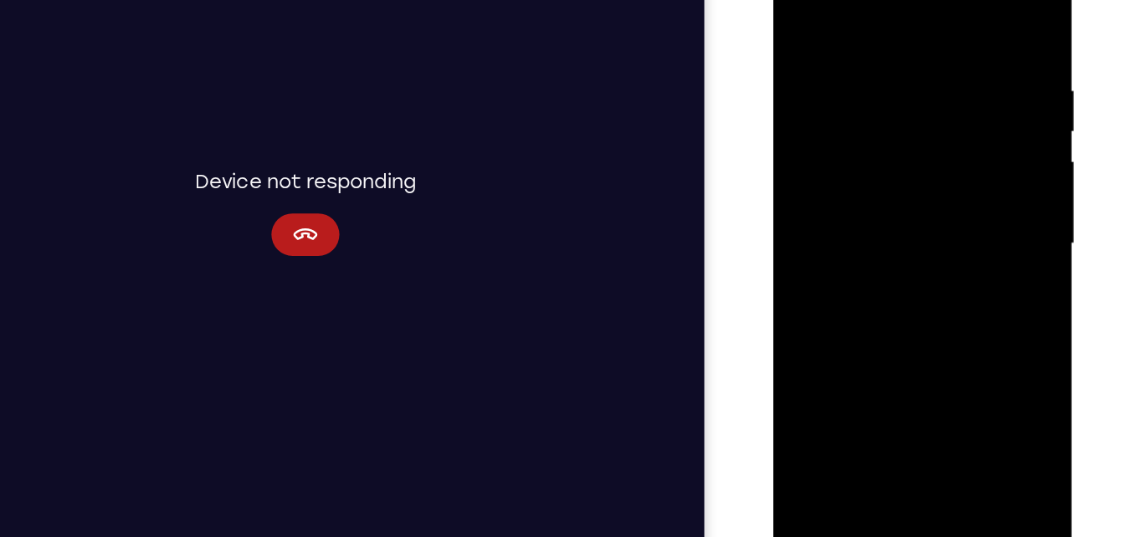
click at [976, 91] on div at bounding box center [891, 179] width 211 height 469
click at [954, 9] on div at bounding box center [891, 179] width 211 height 469
click at [857, 35] on div at bounding box center [891, 179] width 211 height 469
click at [808, 377] on div at bounding box center [891, 179] width 211 height 469
click at [869, 45] on div at bounding box center [891, 179] width 211 height 469
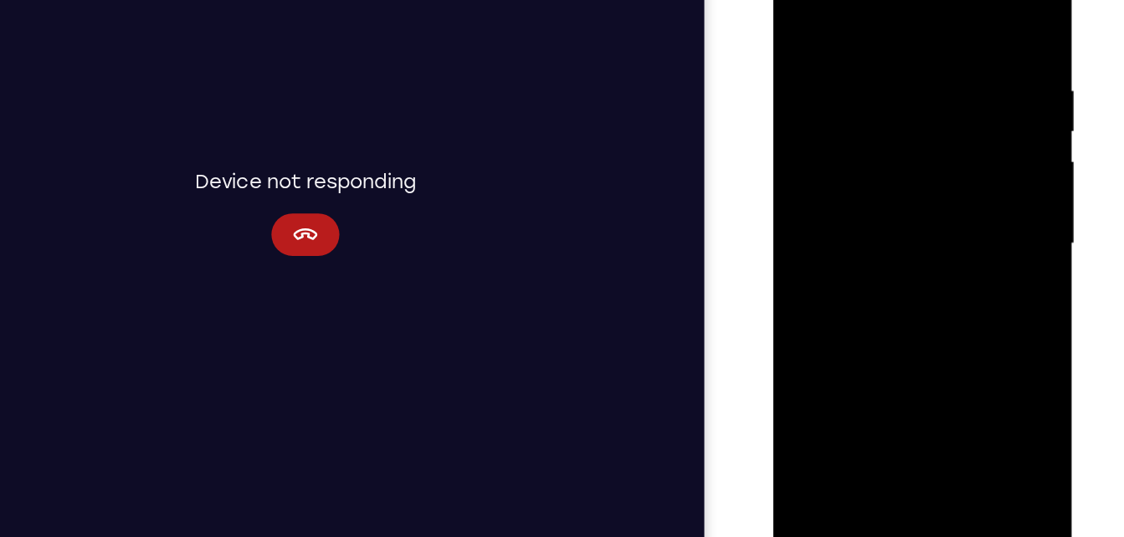
click at [975, 17] on div at bounding box center [891, 179] width 211 height 469
click at [939, 371] on div at bounding box center [891, 179] width 211 height 469
drag, startPoint x: 910, startPoint y: 89, endPoint x: 942, endPoint y: 443, distance: 355.4
click at [942, 434] on html "Online web based iOS Simulators and Android Emulators. Run iPhone, iPad, Mobile…" at bounding box center [892, 183] width 238 height 502
click at [930, 83] on div at bounding box center [891, 179] width 211 height 469
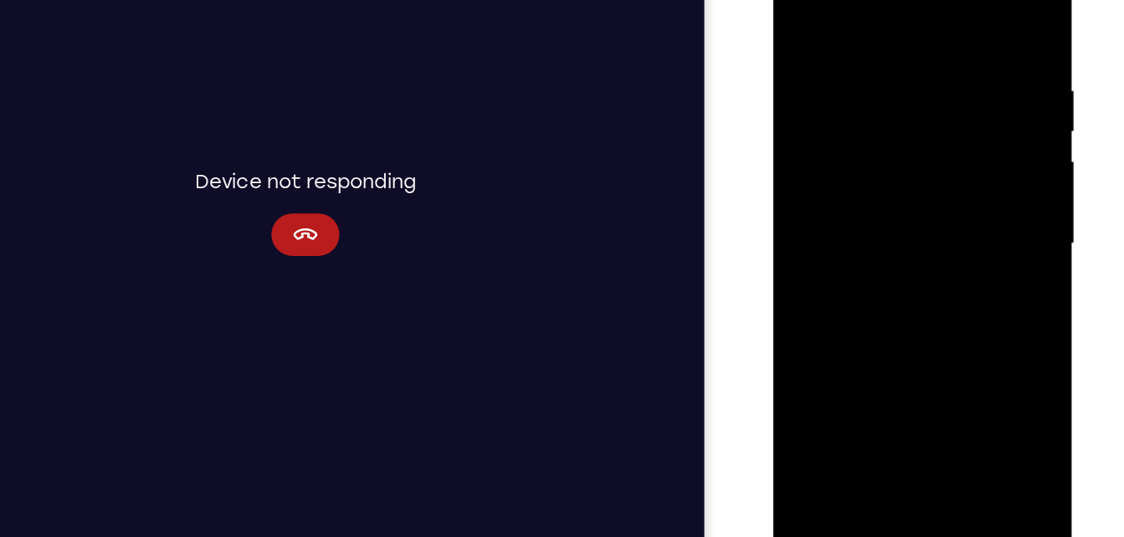
click at [900, 169] on div at bounding box center [891, 179] width 211 height 469
click at [803, 11] on div at bounding box center [891, 179] width 211 height 469
click at [980, 13] on div at bounding box center [891, 179] width 211 height 469
drag, startPoint x: 900, startPoint y: 97, endPoint x: 913, endPoint y: 360, distance: 263.0
click at [913, 360] on div at bounding box center [891, 179] width 211 height 469
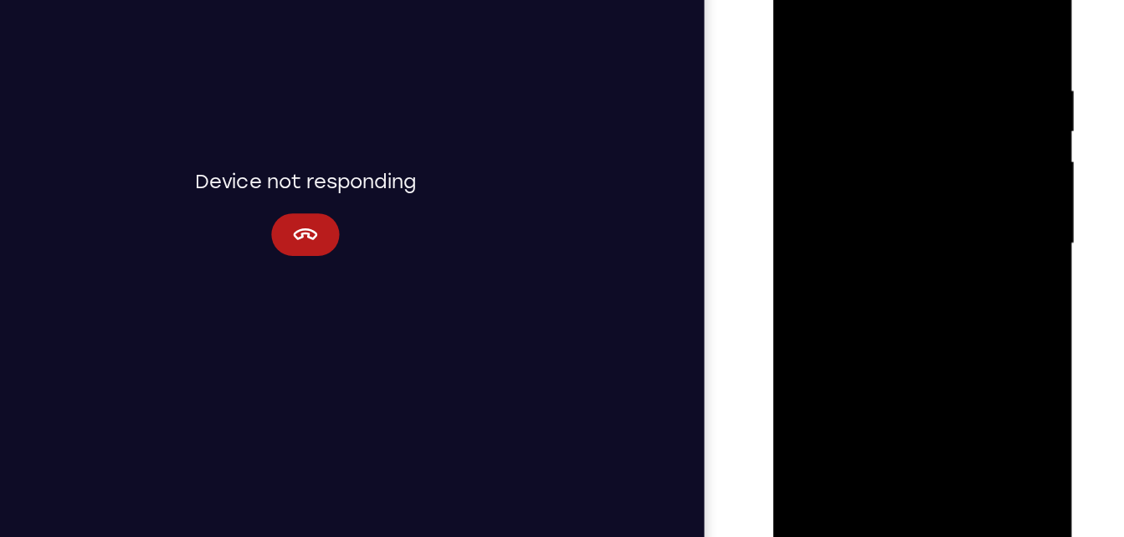
drag, startPoint x: 895, startPoint y: 46, endPoint x: 880, endPoint y: 363, distance: 317.5
click at [880, 363] on div at bounding box center [891, 179] width 211 height 469
click at [827, 147] on div at bounding box center [891, 179] width 211 height 469
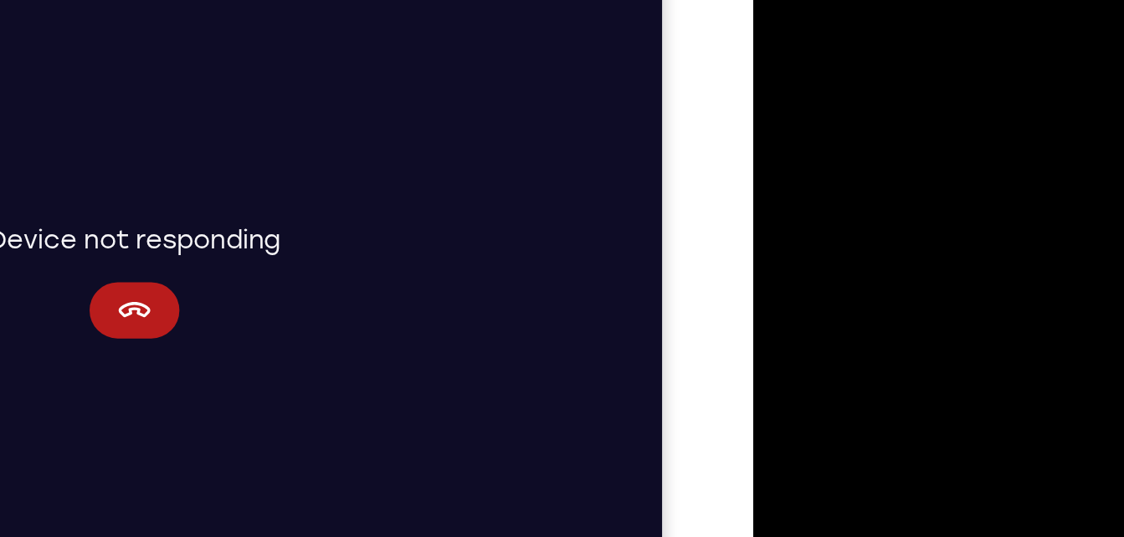
click at [930, 110] on div at bounding box center [871, 155] width 211 height 469
click at [779, 0] on div at bounding box center [871, 155] width 211 height 469
click at [777, 0] on div at bounding box center [871, 155] width 211 height 469
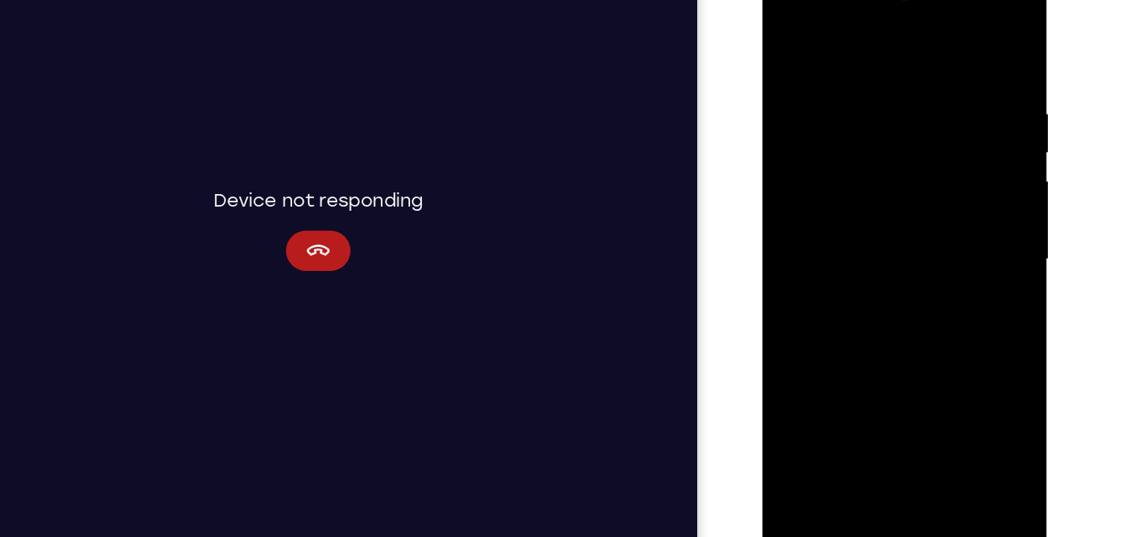
scroll to position [216, 0]
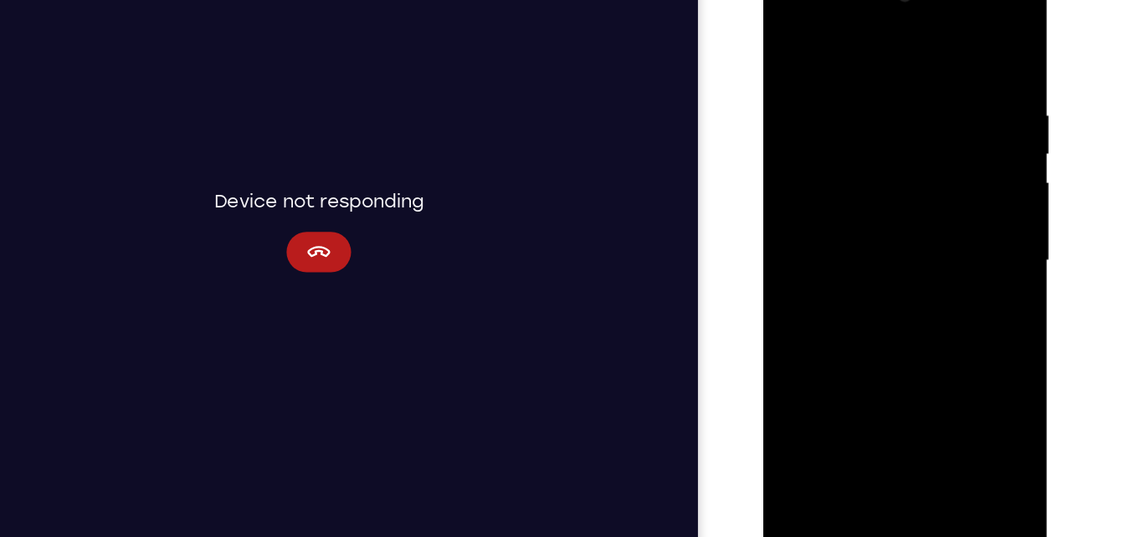
click at [925, 407] on div at bounding box center [881, 211] width 211 height 469
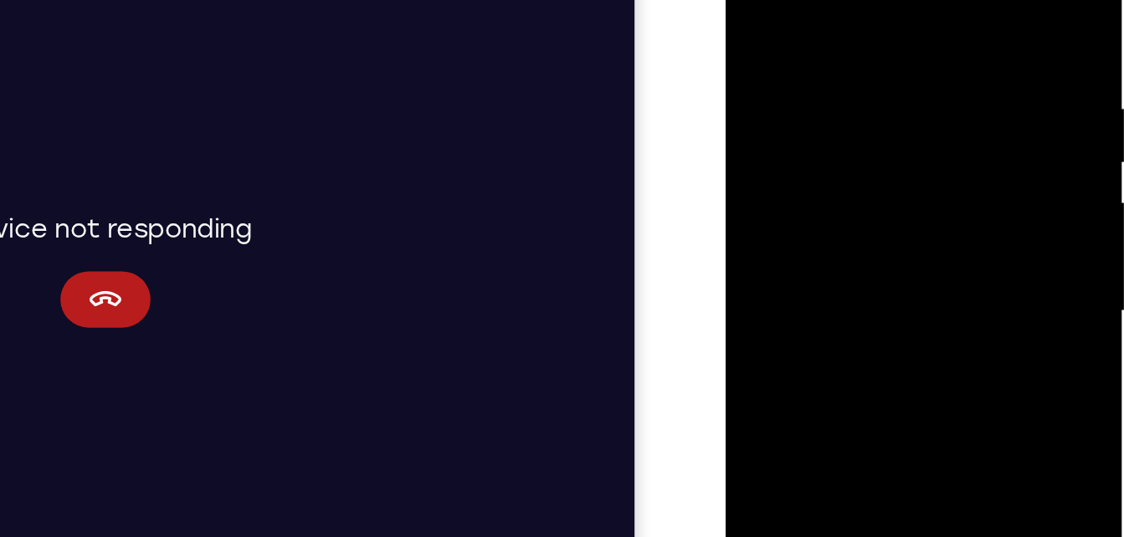
scroll to position [214, 0]
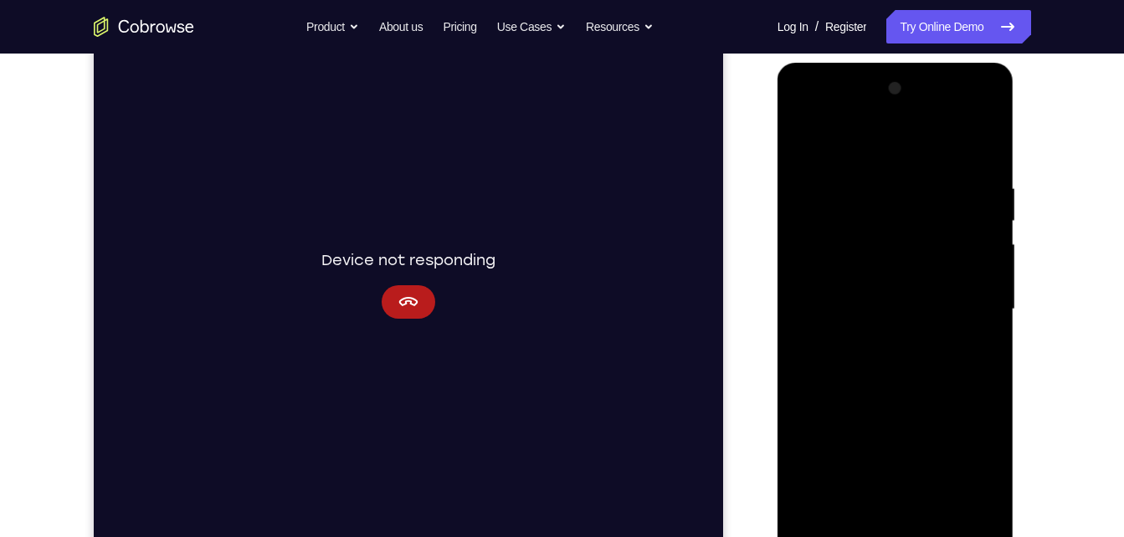
click at [811, 140] on div at bounding box center [895, 309] width 211 height 469
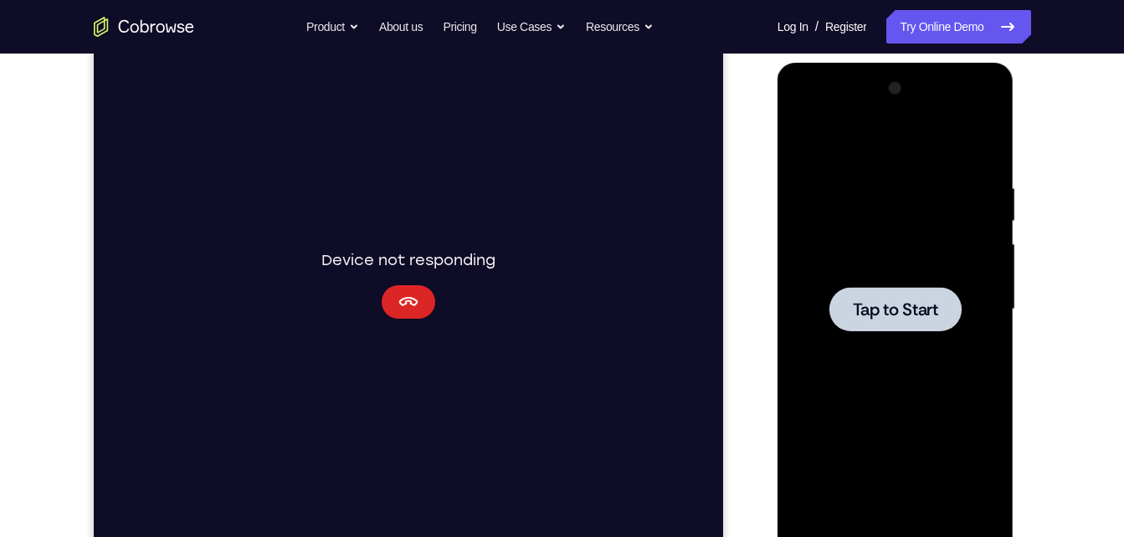
click at [382, 303] on button "Cancel" at bounding box center [408, 301] width 54 height 33
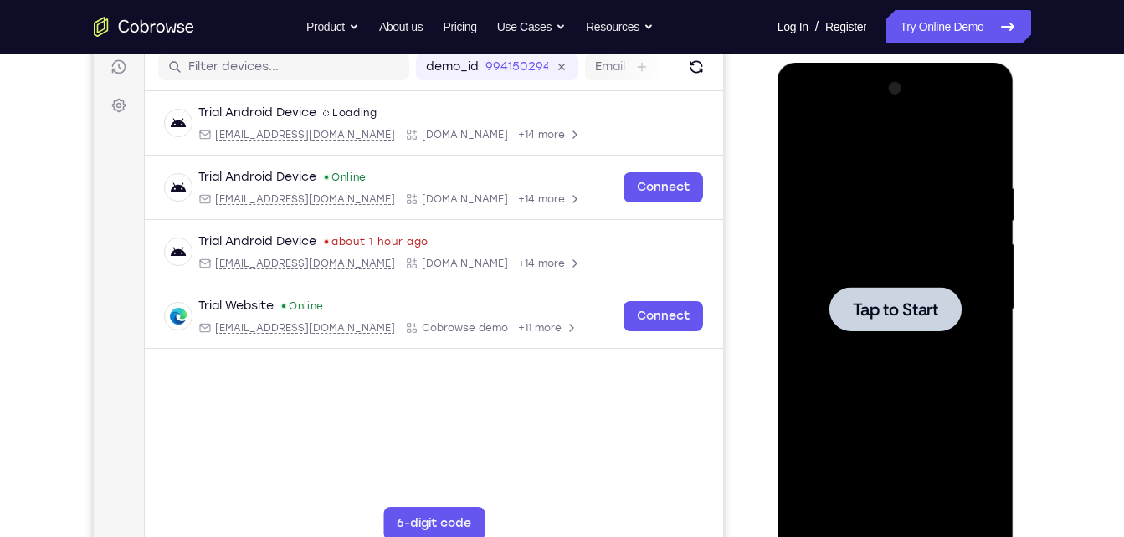
click at [899, 321] on div at bounding box center [895, 309] width 132 height 44
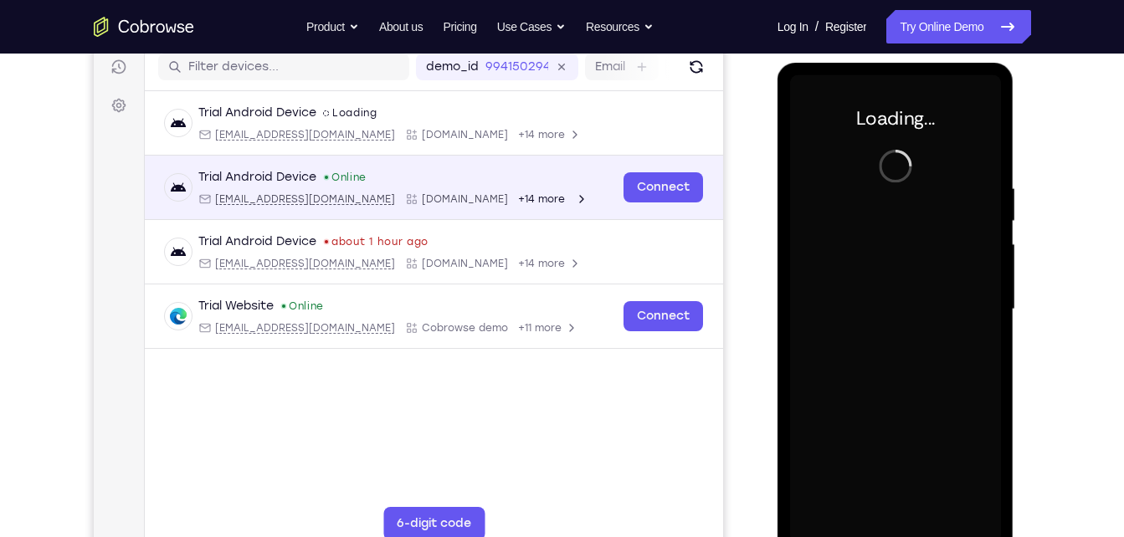
click at [653, 172] on div "Connect" at bounding box center [662, 187] width 79 height 37
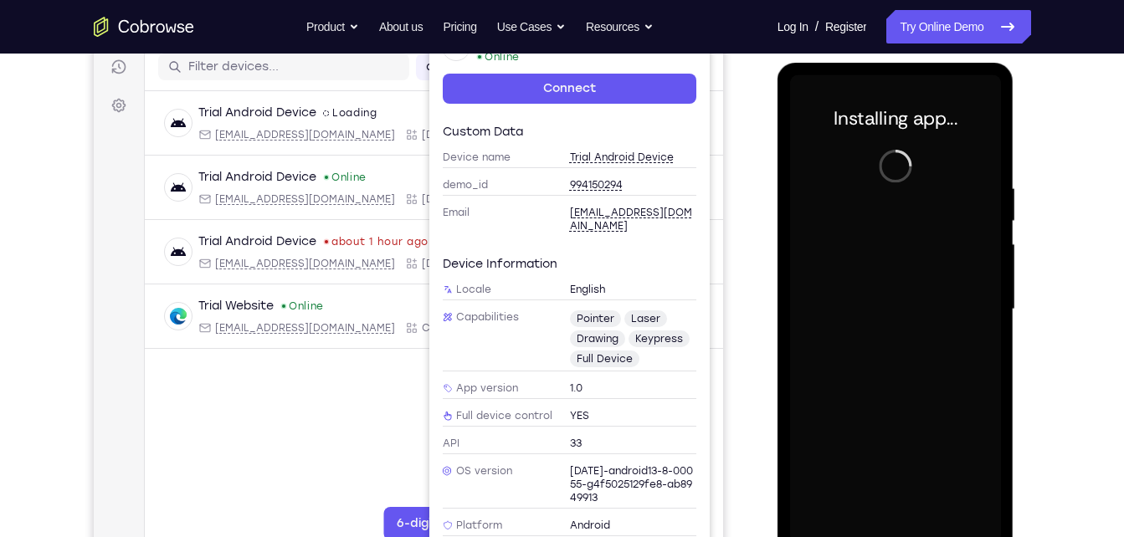
click at [742, 189] on div "Your Support Agent Your Customer Web iOS Android" at bounding box center [562, 255] width 937 height 618
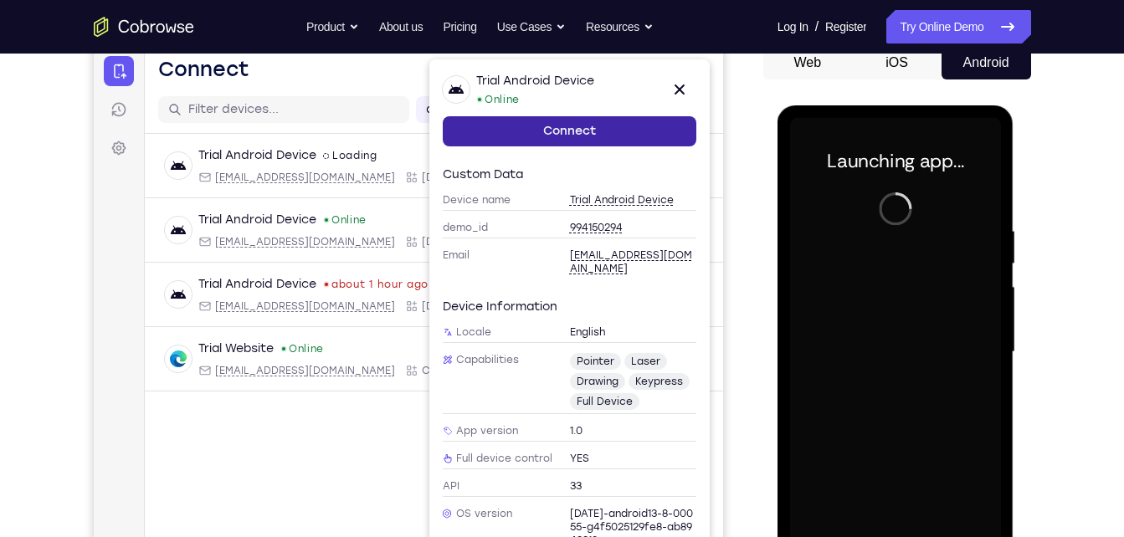
scroll to position [171, 0]
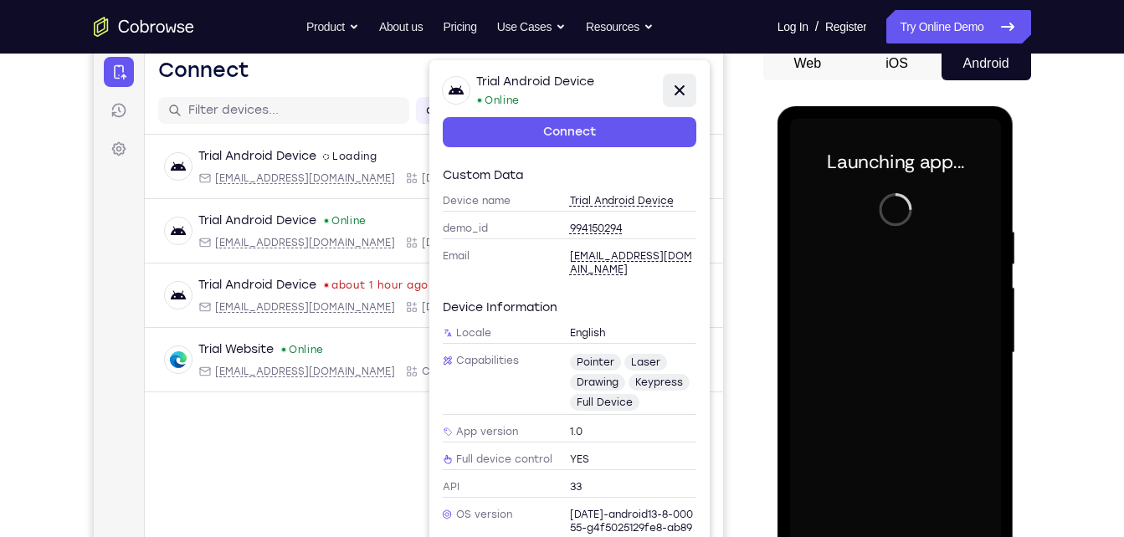
click at [682, 86] on icon at bounding box center [679, 90] width 10 height 10
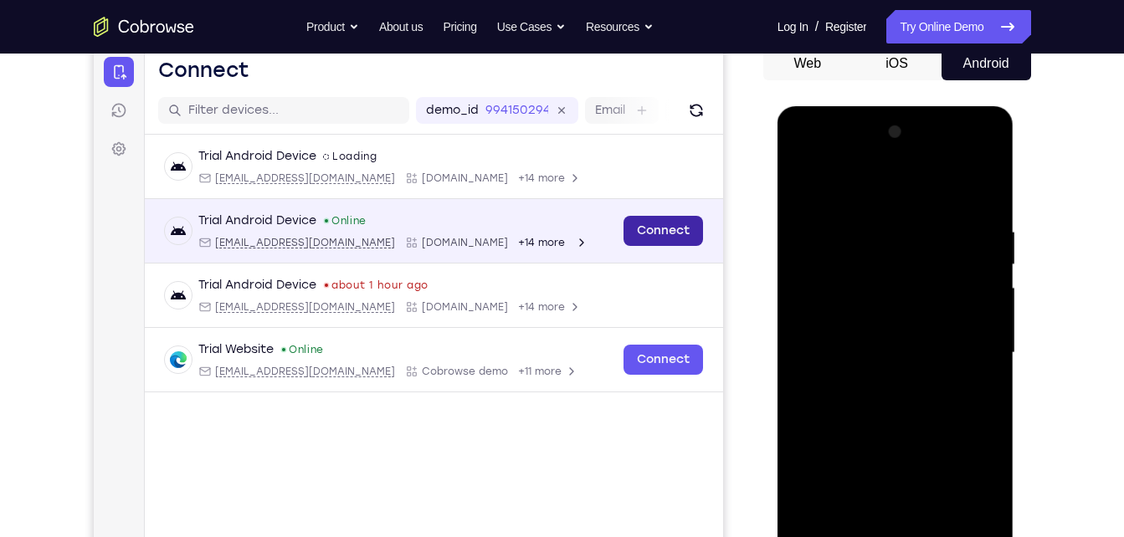
drag, startPoint x: 649, startPoint y: 233, endPoint x: 829, endPoint y: 340, distance: 208.9
click at [649, 233] on link "Connect" at bounding box center [662, 231] width 79 height 30
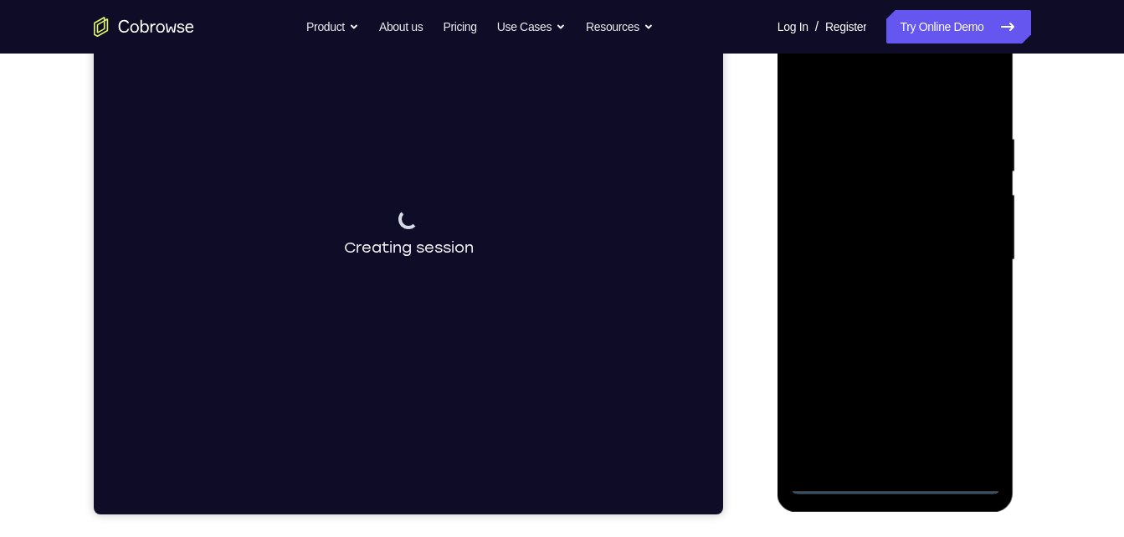
scroll to position [264, 0]
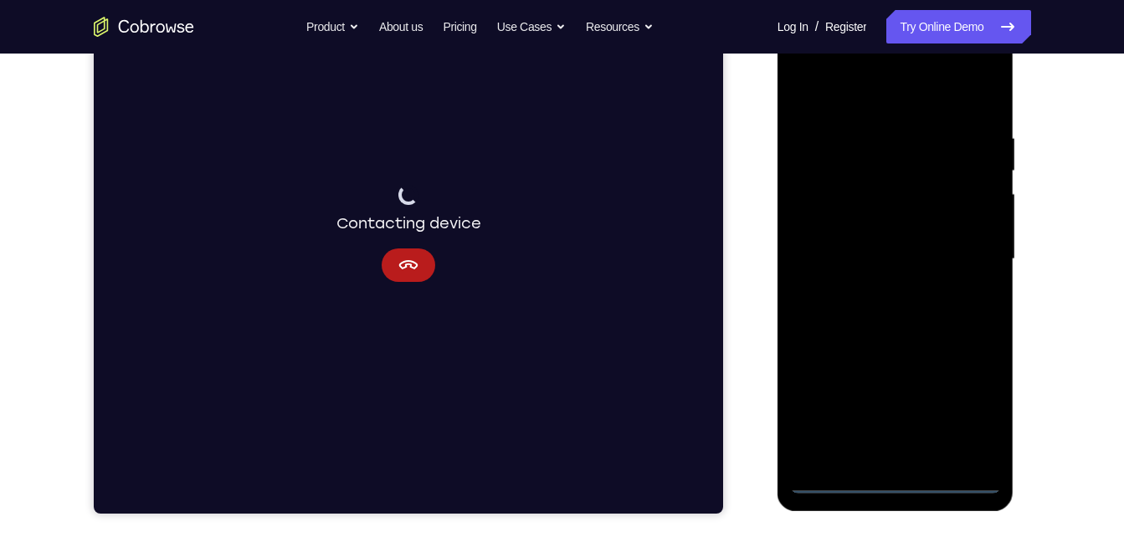
click at [894, 482] on div at bounding box center [895, 259] width 211 height 469
click at [962, 397] on div at bounding box center [895, 259] width 211 height 469
click at [875, 91] on div at bounding box center [895, 259] width 211 height 469
click at [975, 247] on div at bounding box center [895, 259] width 211 height 469
click at [879, 292] on div at bounding box center [895, 259] width 211 height 469
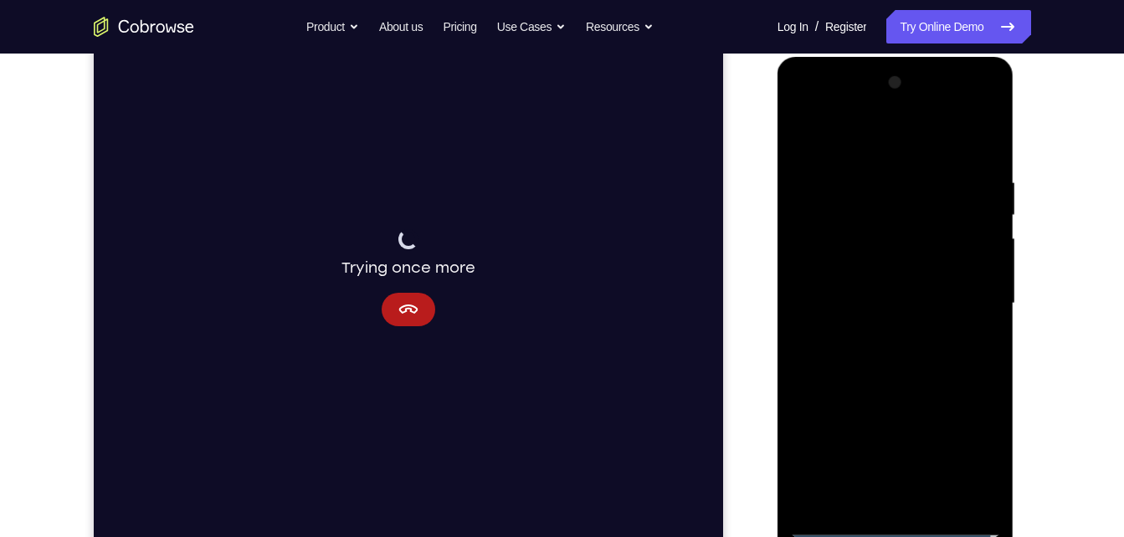
scroll to position [215, 0]
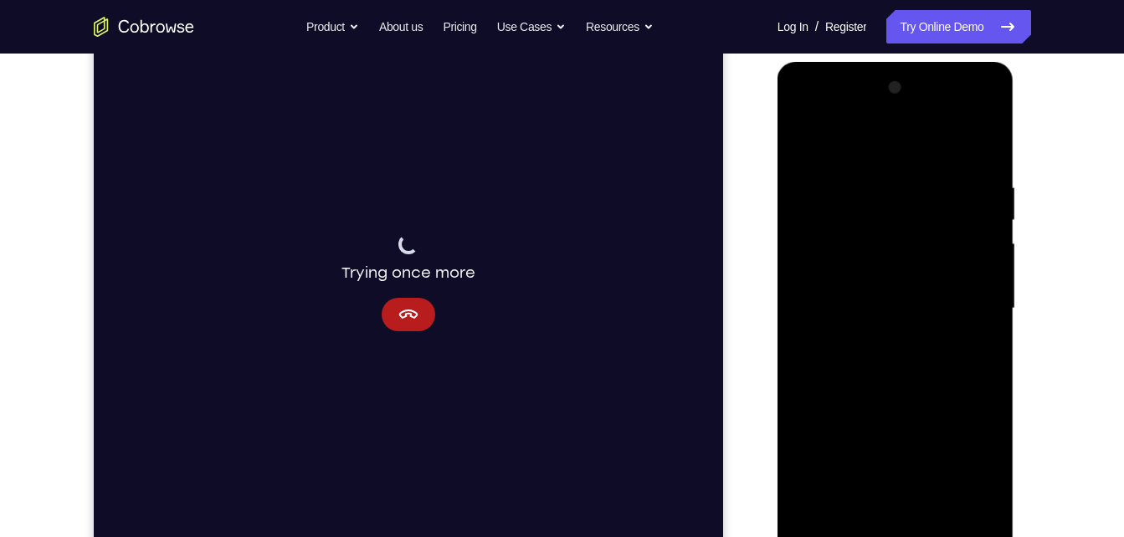
click at [879, 292] on div at bounding box center [895, 308] width 211 height 469
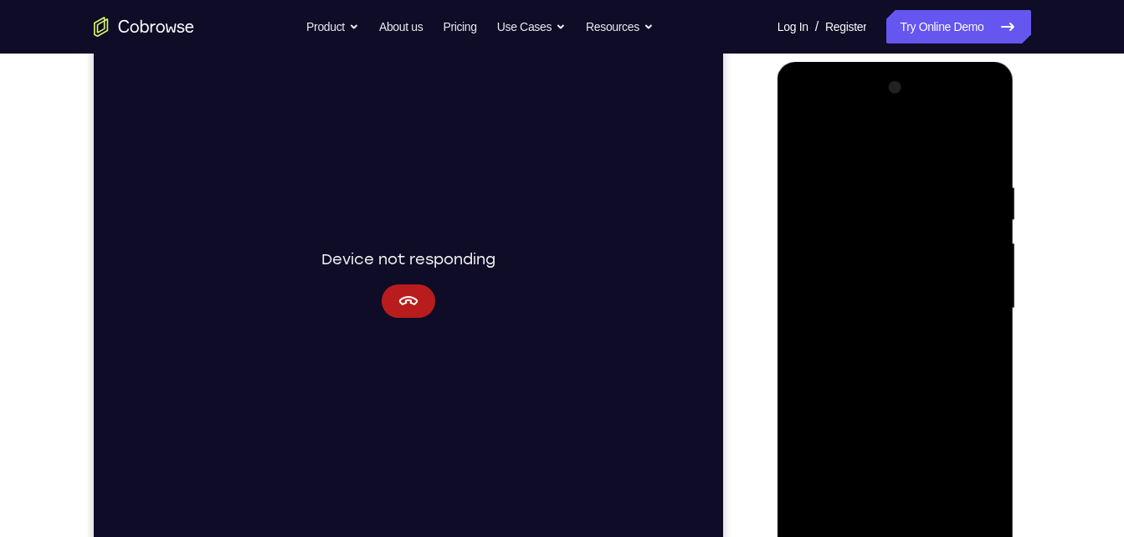
click at [879, 277] on div at bounding box center [895, 308] width 211 height 469
click at [889, 313] on div at bounding box center [895, 308] width 211 height 469
click at [899, 368] on div at bounding box center [895, 308] width 211 height 469
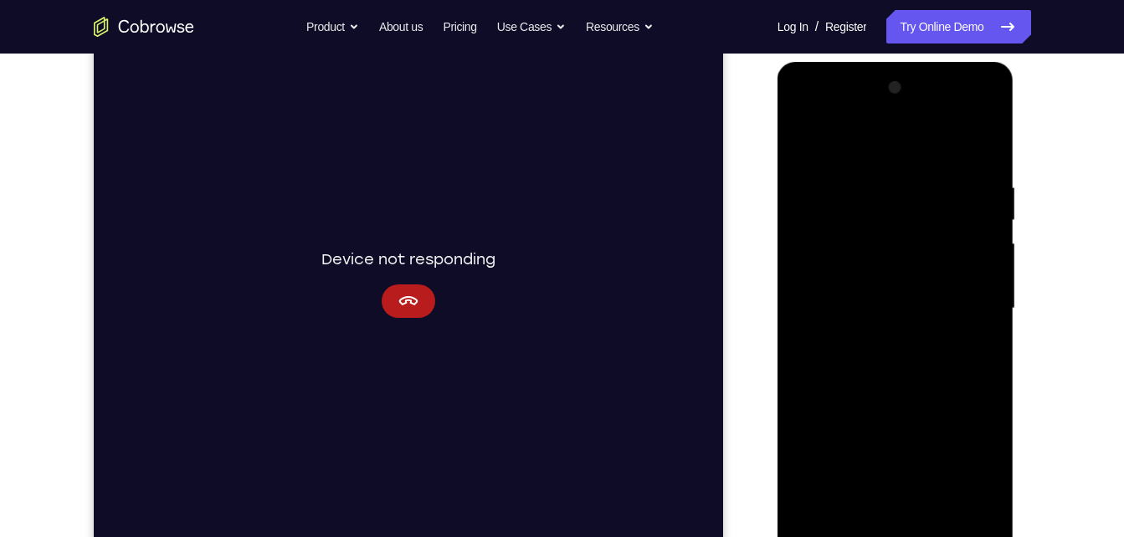
click at [898, 387] on div at bounding box center [895, 308] width 211 height 469
click at [875, 172] on div at bounding box center [895, 308] width 211 height 469
click at [984, 148] on div at bounding box center [895, 308] width 211 height 469
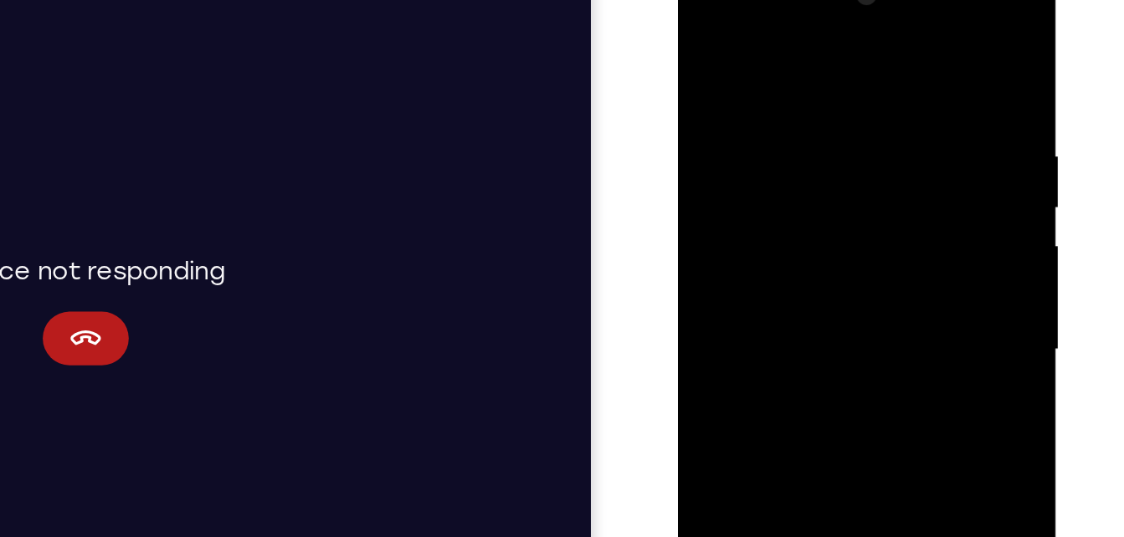
click at [769, 81] on div at bounding box center [795, 201] width 211 height 469
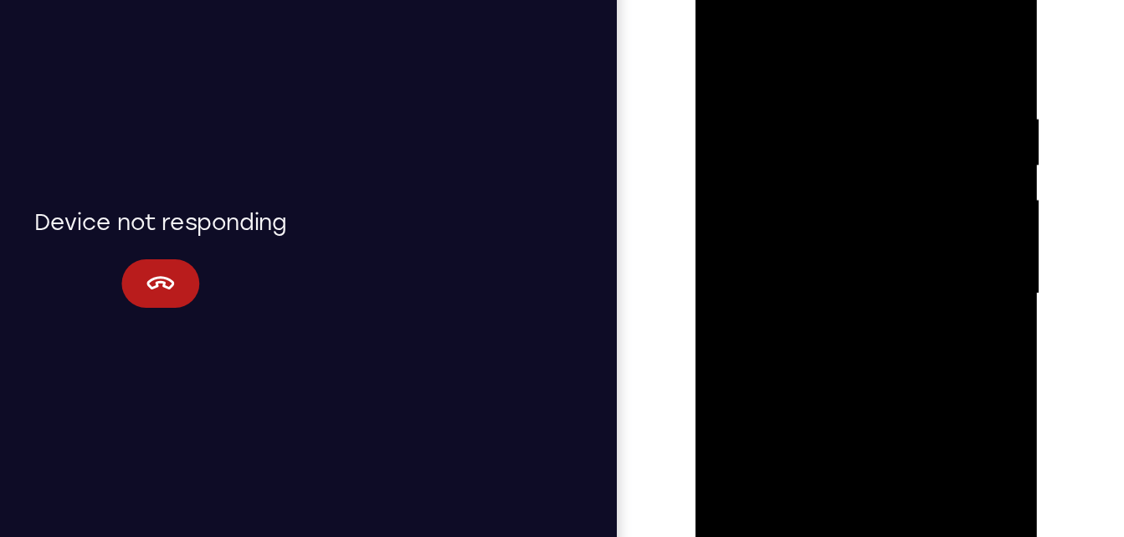
click at [900, 23] on div at bounding box center [813, 184] width 211 height 469
click at [840, 60] on div at bounding box center [813, 184] width 211 height 469
click at [901, 23] on div at bounding box center [813, 184] width 211 height 469
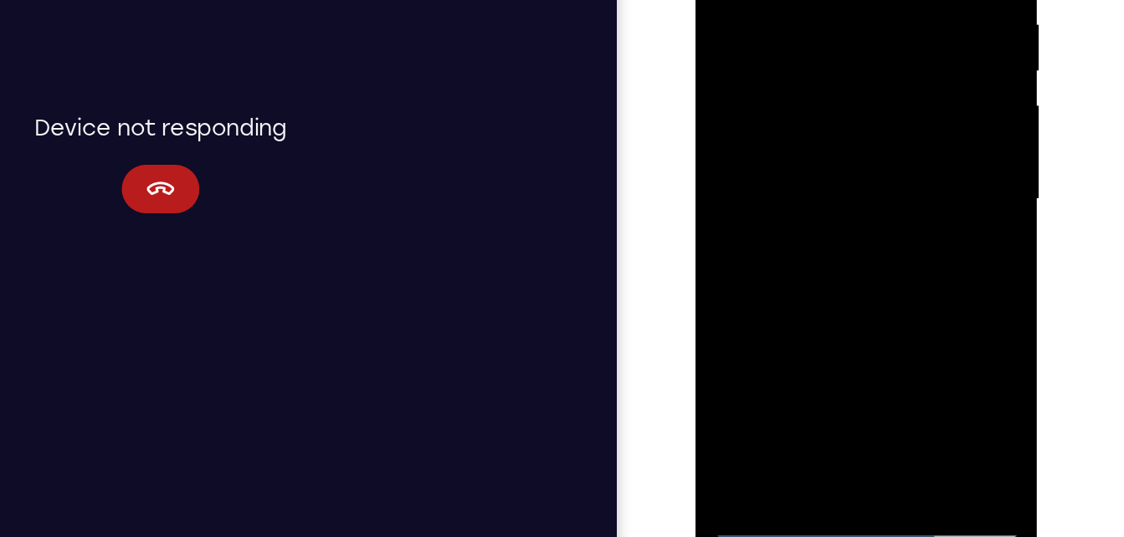
scroll to position [220, 0]
click at [852, 290] on div at bounding box center [813, 88] width 211 height 469
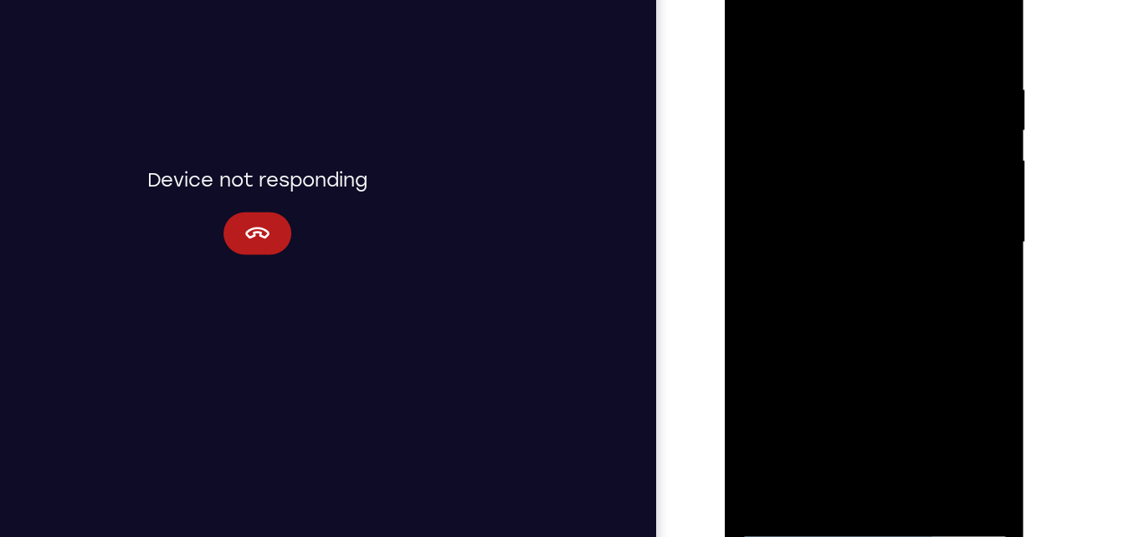
scroll to position [218, 0]
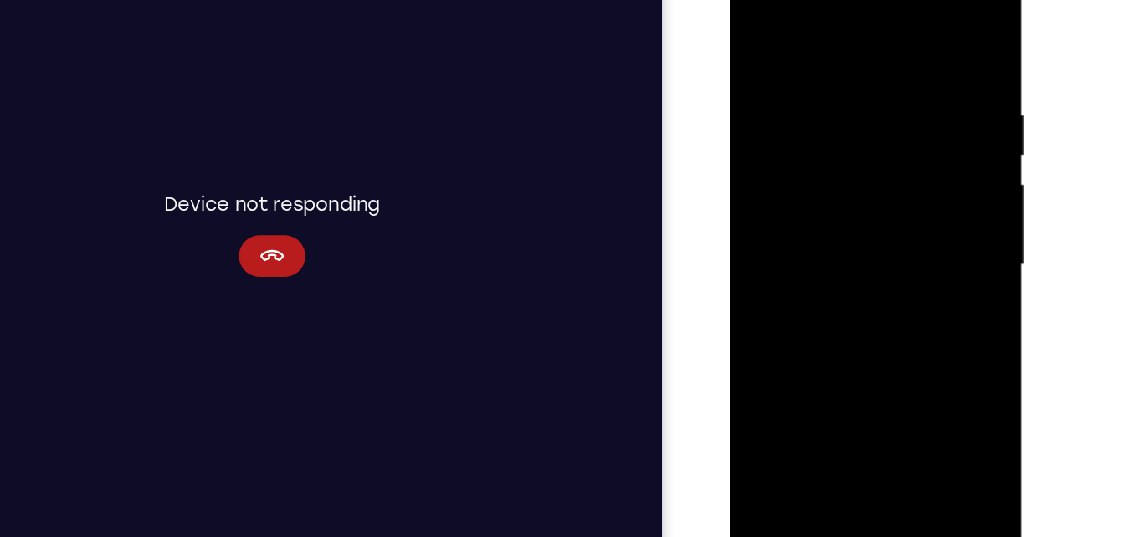
click at [860, 295] on div at bounding box center [846, 206] width 211 height 469
click at [756, 33] on div at bounding box center [846, 206] width 211 height 469
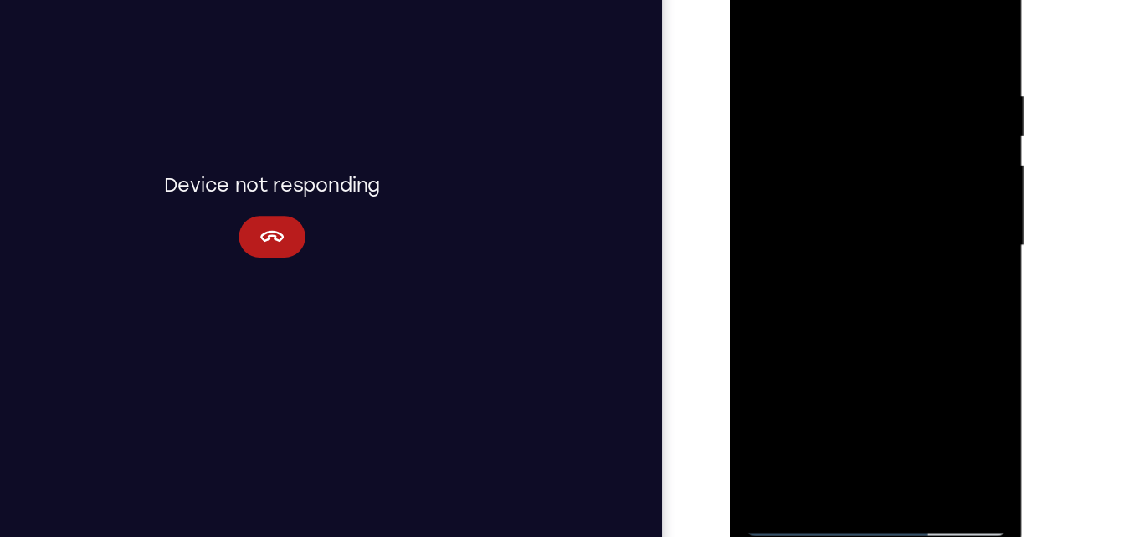
click at [813, 387] on div at bounding box center [846, 187] width 211 height 469
click at [825, 23] on div at bounding box center [846, 187] width 211 height 469
click at [758, 64] on div at bounding box center [846, 187] width 211 height 469
click at [937, 27] on div at bounding box center [846, 187] width 211 height 469
click at [817, 93] on div at bounding box center [846, 187] width 211 height 469
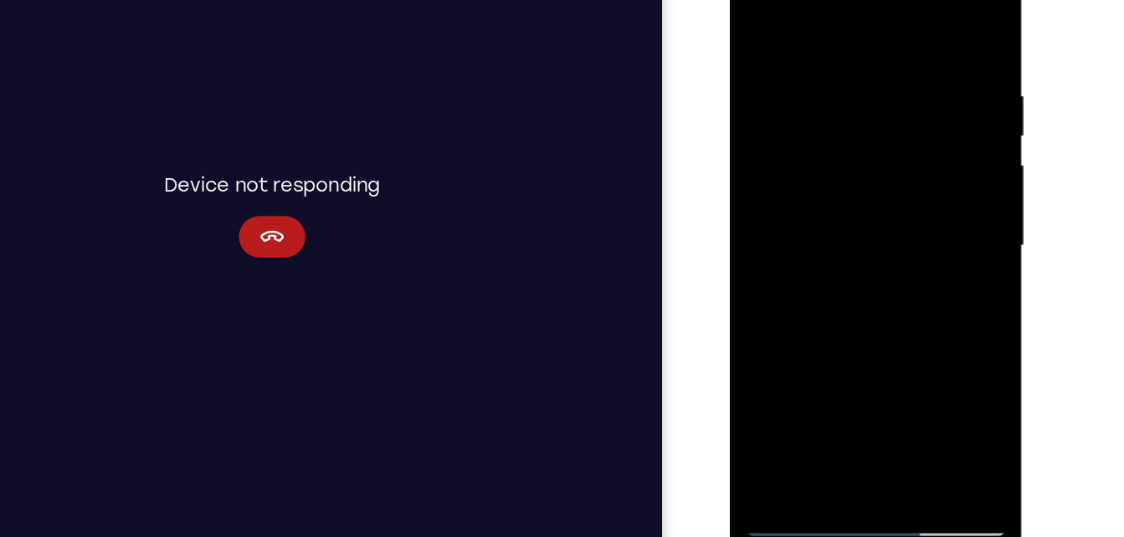
drag, startPoint x: 817, startPoint y: 148, endPoint x: 822, endPoint y: 270, distance: 122.3
click at [822, 270] on div at bounding box center [846, 187] width 211 height 469
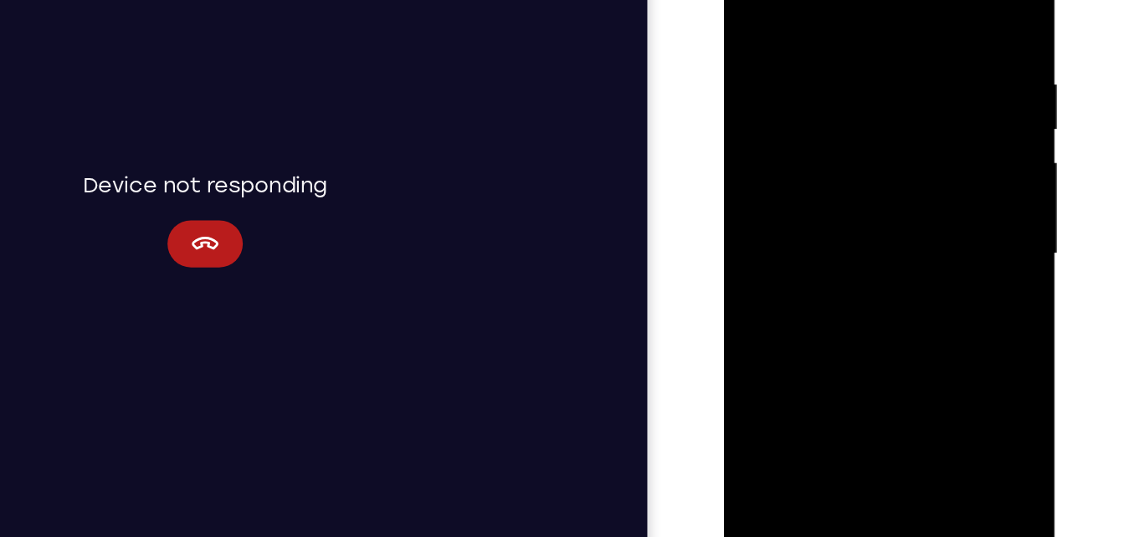
click at [752, 0] on div at bounding box center [840, 154] width 211 height 469
click at [808, 346] on div at bounding box center [840, 154] width 211 height 469
click at [793, 0] on div at bounding box center [840, 154] width 211 height 469
click at [787, 66] on div at bounding box center [840, 154] width 211 height 469
click at [779, 104] on div at bounding box center [840, 154] width 211 height 469
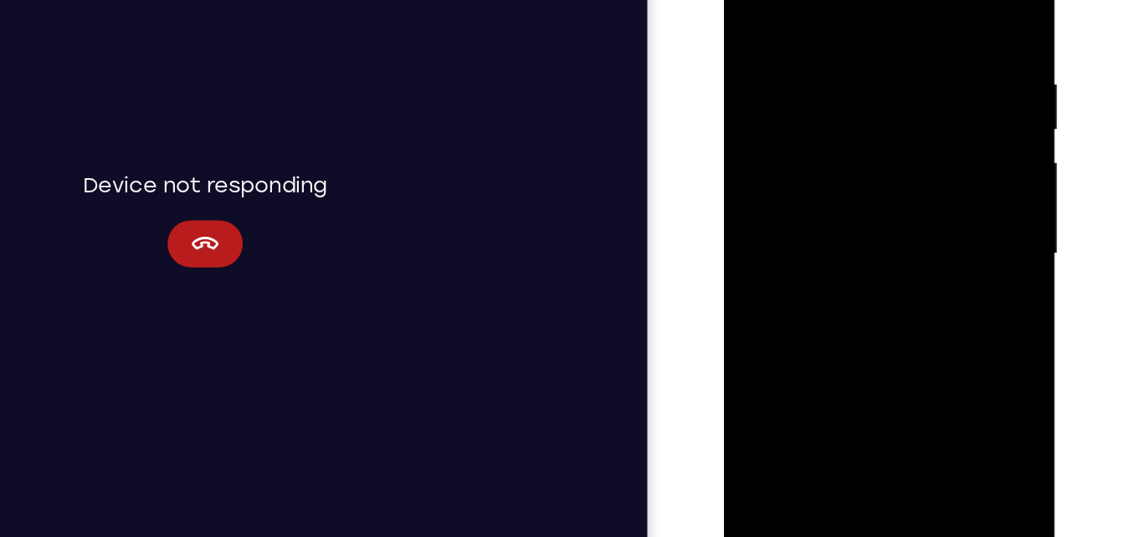
drag, startPoint x: 810, startPoint y: 161, endPoint x: 816, endPoint y: 277, distance: 116.5
click at [816, 277] on div at bounding box center [840, 154] width 211 height 469
click at [762, 18] on div at bounding box center [840, 154] width 211 height 469
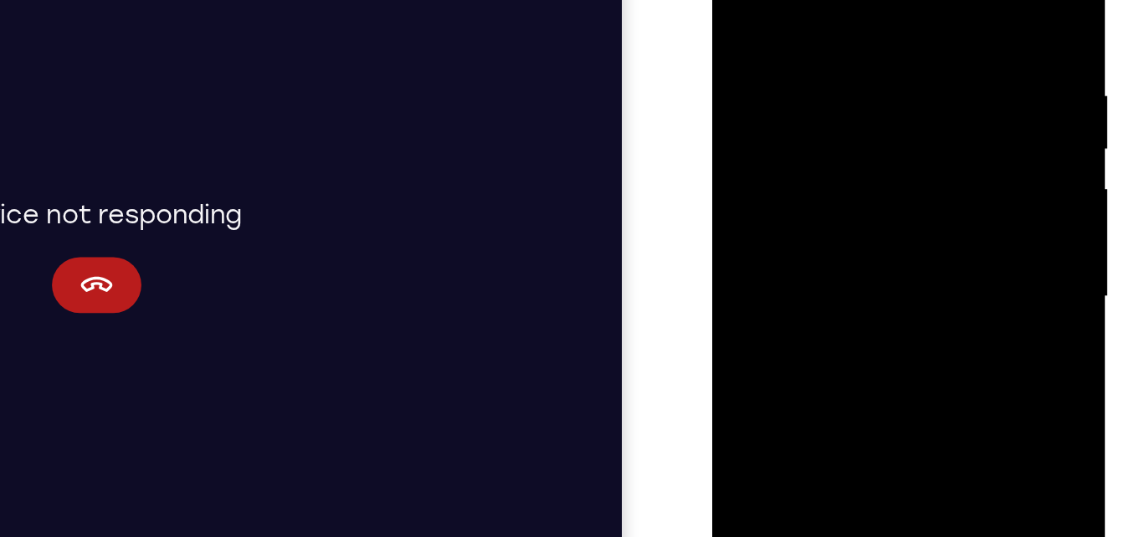
click at [814, 24] on div at bounding box center [830, 133] width 211 height 469
click at [819, 193] on div at bounding box center [830, 133] width 211 height 469
click at [744, 0] on div at bounding box center [830, 133] width 211 height 469
drag, startPoint x: 825, startPoint y: 175, endPoint x: 838, endPoint y: -35, distance: 210.4
click at [838, 0] on div at bounding box center [830, 133] width 211 height 469
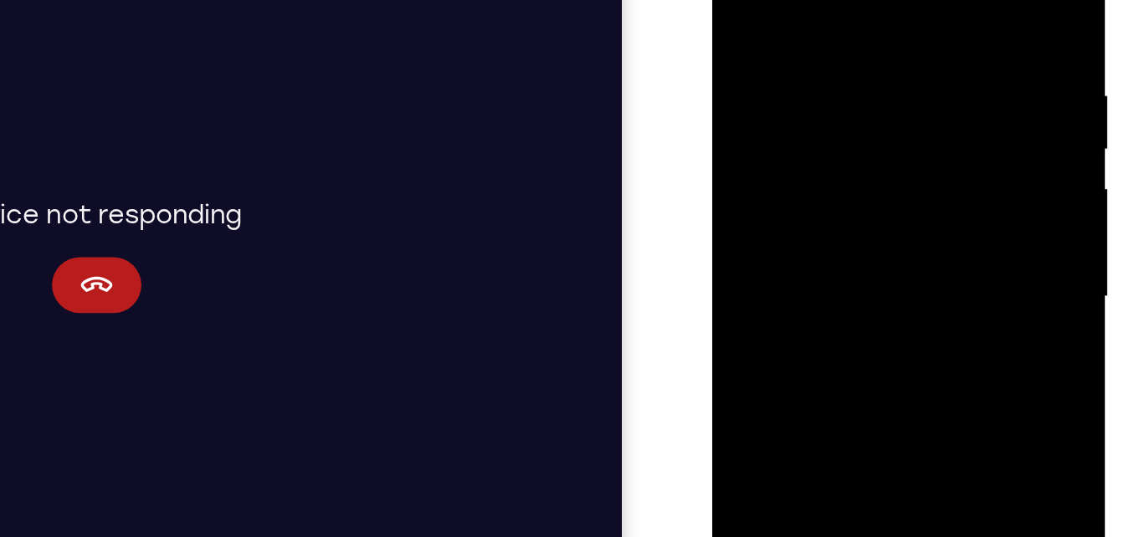
drag, startPoint x: 825, startPoint y: 194, endPoint x: 824, endPoint y: 49, distance: 144.8
click at [824, 49] on div at bounding box center [830, 133] width 211 height 469
drag, startPoint x: 871, startPoint y: 74, endPoint x: 876, endPoint y: -45, distance: 119.8
click at [876, 0] on div at bounding box center [830, 133] width 211 height 469
drag, startPoint x: 828, startPoint y: 218, endPoint x: 854, endPoint y: 31, distance: 189.3
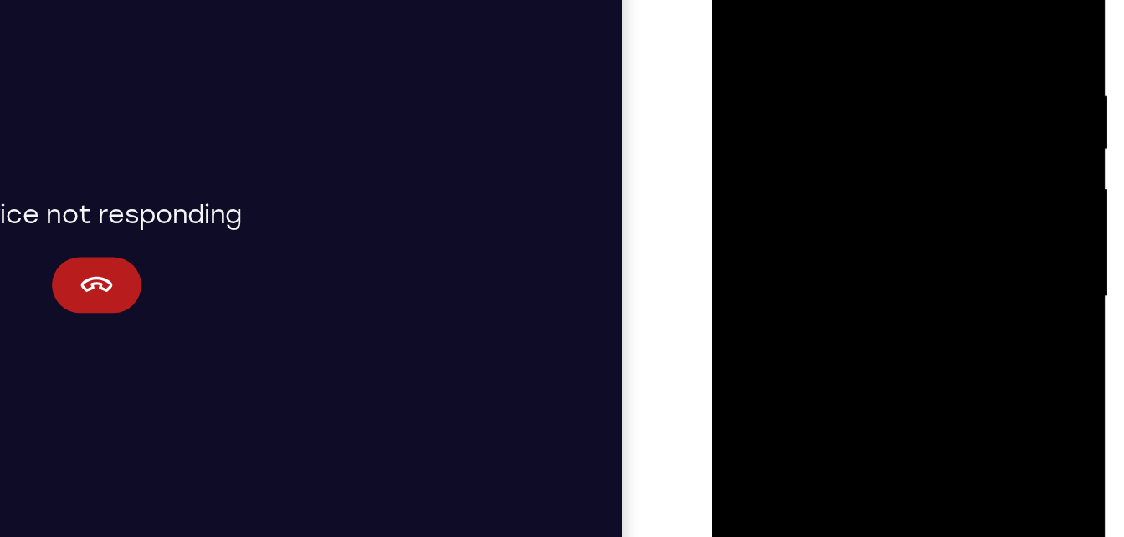
click at [854, 31] on div at bounding box center [830, 133] width 211 height 469
drag, startPoint x: 797, startPoint y: 238, endPoint x: 857, endPoint y: 41, distance: 205.4
click at [857, 41] on div at bounding box center [830, 133] width 211 height 469
click at [889, 203] on div at bounding box center [830, 133] width 211 height 469
drag, startPoint x: 825, startPoint y: 88, endPoint x: 818, endPoint y: 161, distance: 73.1
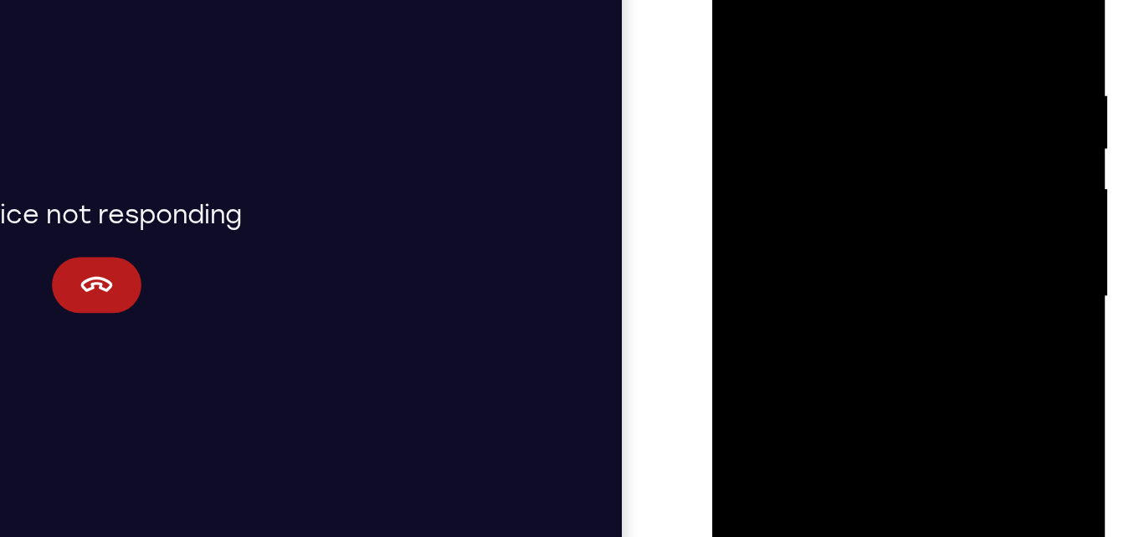
click at [818, 161] on div at bounding box center [830, 133] width 211 height 469
click at [918, 117] on div at bounding box center [830, 133] width 211 height 469
click at [919, 118] on div at bounding box center [830, 133] width 211 height 469
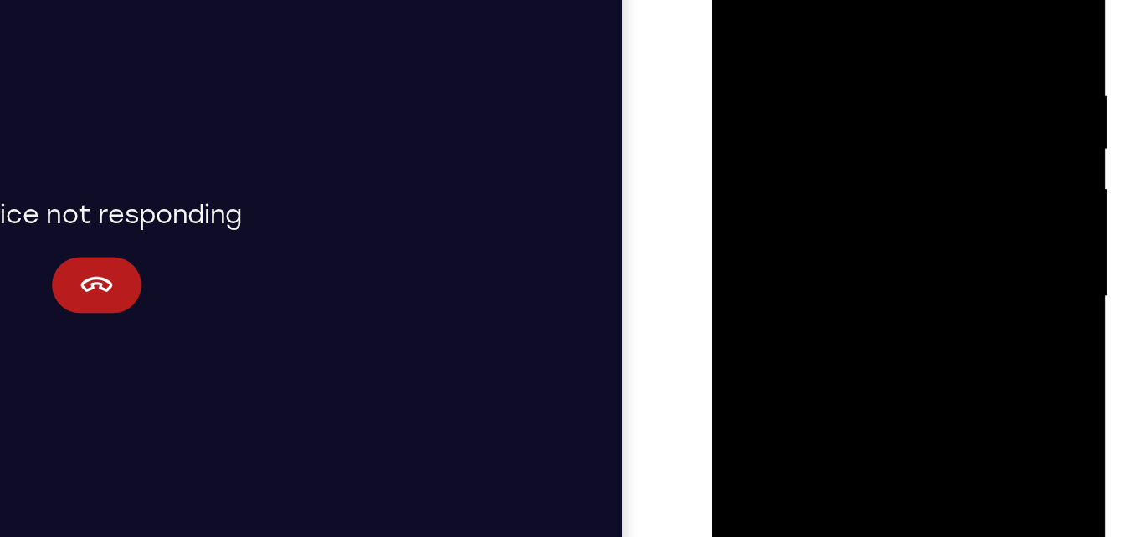
click at [919, 118] on div at bounding box center [830, 133] width 211 height 469
click at [868, 110] on div at bounding box center [830, 133] width 211 height 469
click at [739, 224] on div at bounding box center [830, 133] width 211 height 469
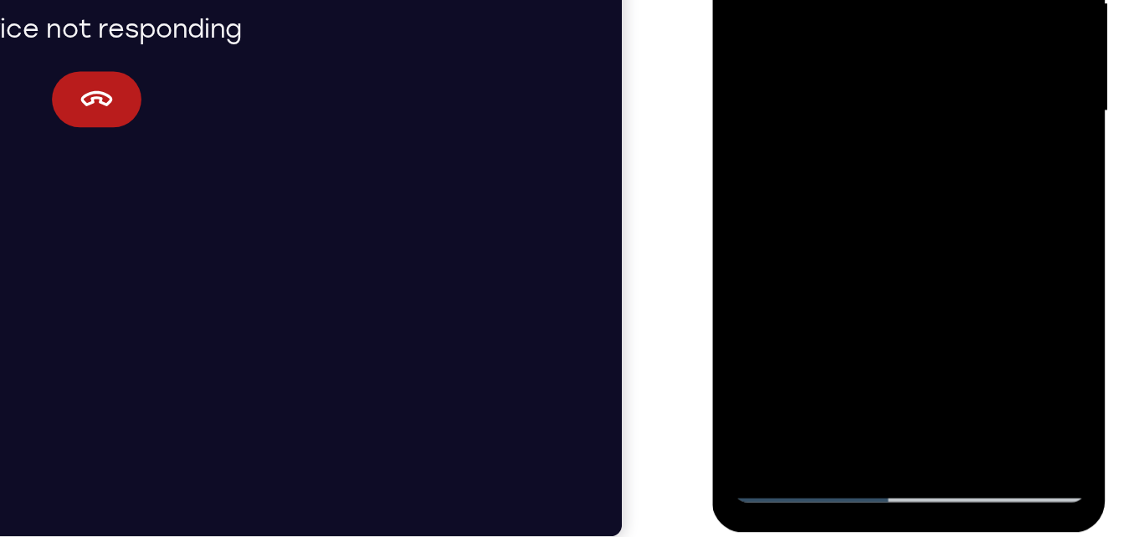
scroll to position [243, 0]
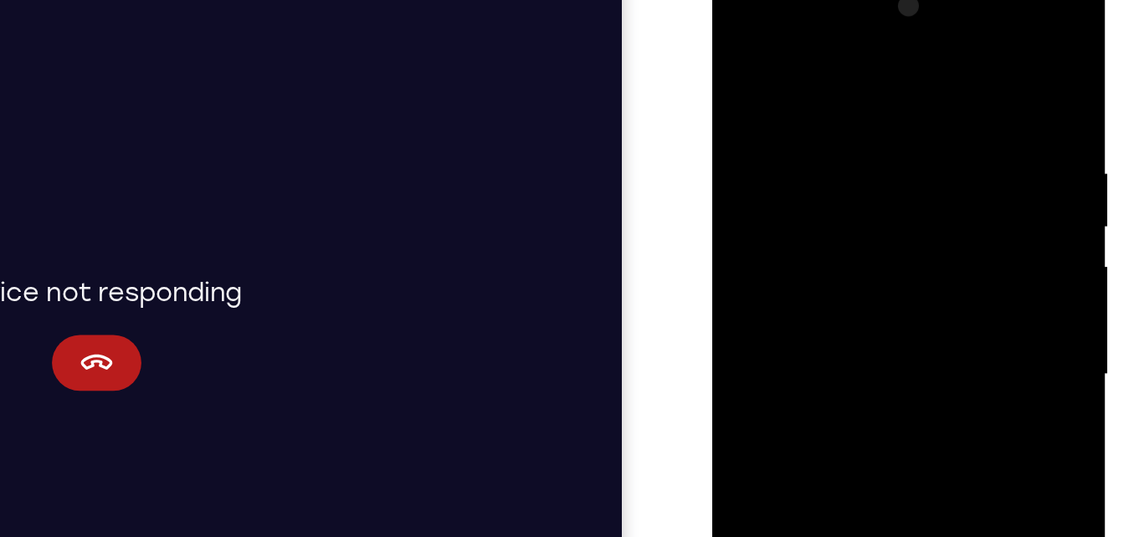
drag, startPoint x: 896, startPoint y: 110, endPoint x: 886, endPoint y: 238, distance: 128.4
click at [886, 238] on div at bounding box center [830, 211] width 211 height 469
click at [749, 73] on div at bounding box center [830, 211] width 211 height 469
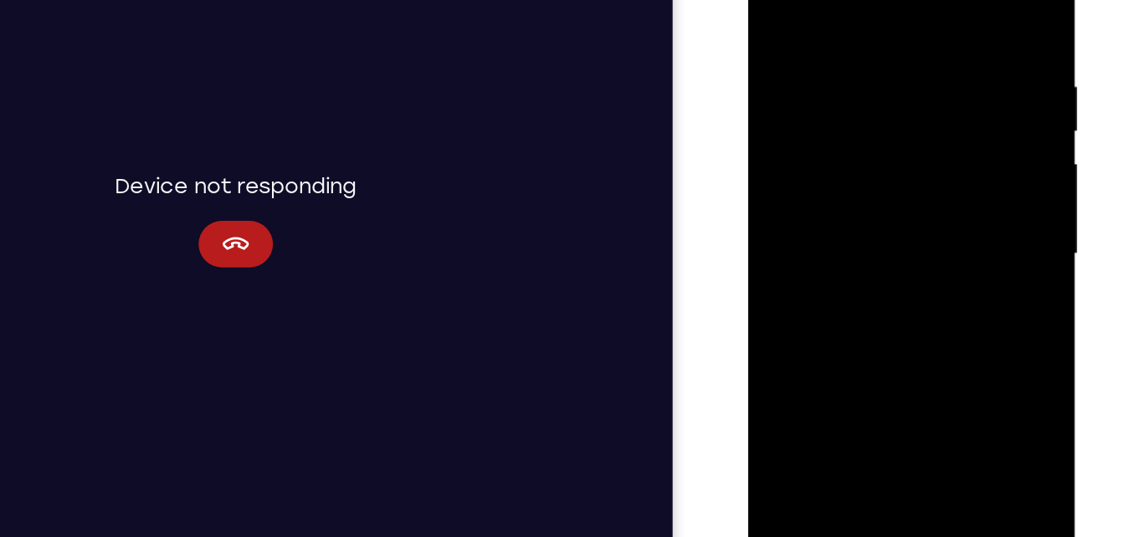
click at [933, 344] on div at bounding box center [866, 159] width 211 height 469
click at [950, 7] on div at bounding box center [866, 159] width 211 height 469
click at [942, 184] on div at bounding box center [866, 159] width 211 height 469
click at [773, 0] on div at bounding box center [866, 159] width 211 height 469
drag, startPoint x: 850, startPoint y: 266, endPoint x: 861, endPoint y: 120, distance: 146.8
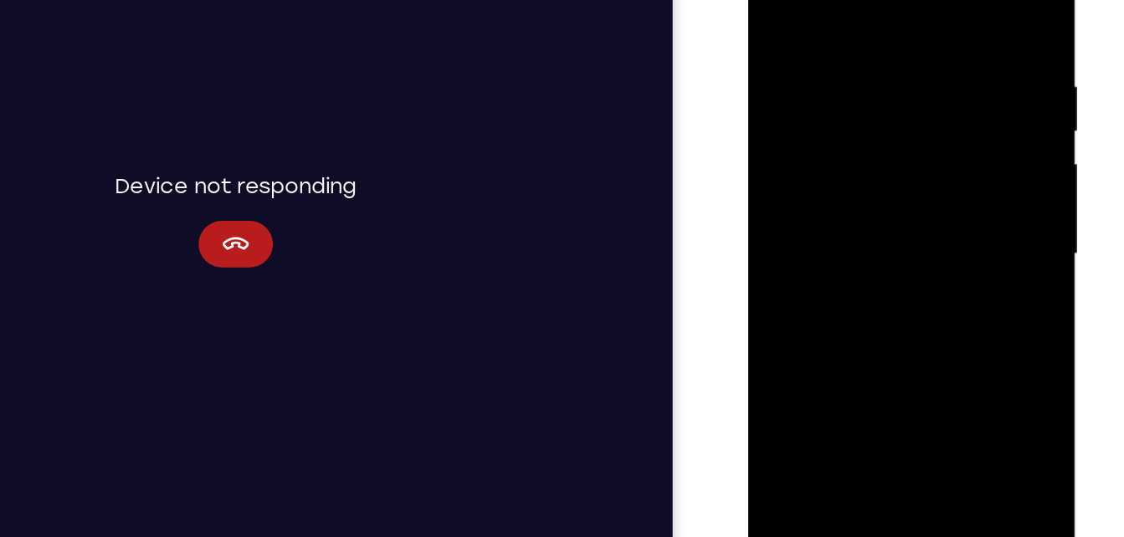
click at [861, 120] on div at bounding box center [866, 159] width 211 height 469
click at [919, 214] on div at bounding box center [866, 159] width 211 height 469
drag, startPoint x: 928, startPoint y: 126, endPoint x: 919, endPoint y: 311, distance: 185.1
click at [919, 311] on div at bounding box center [866, 159] width 211 height 469
click at [770, 0] on div at bounding box center [866, 159] width 211 height 469
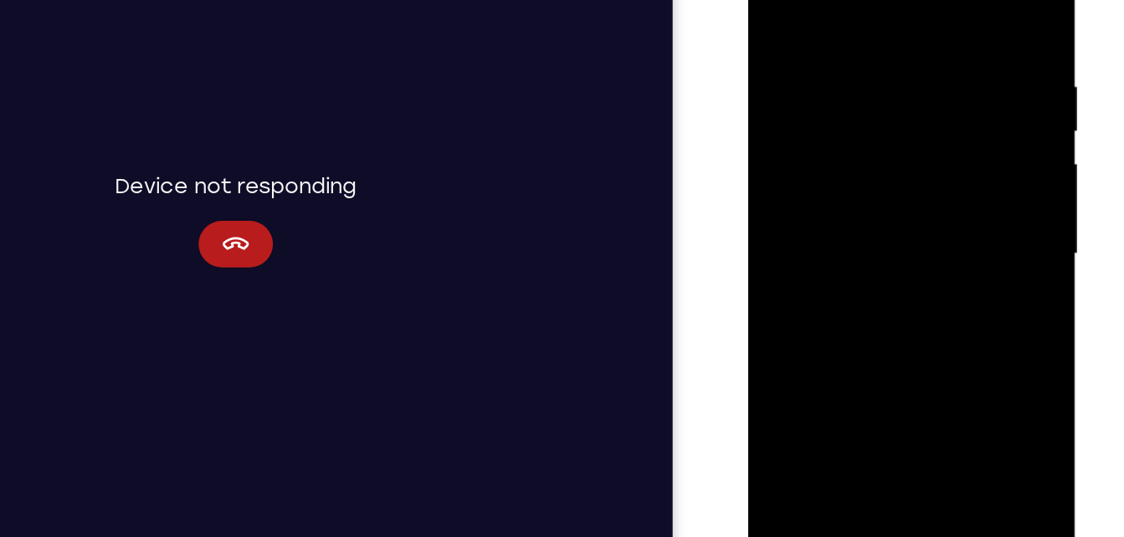
drag, startPoint x: 821, startPoint y: 285, endPoint x: 805, endPoint y: 137, distance: 149.0
click at [805, 137] on div at bounding box center [866, 159] width 211 height 469
click at [782, 246] on div at bounding box center [866, 159] width 211 height 469
click at [772, 0] on div at bounding box center [866, 159] width 211 height 469
drag, startPoint x: 854, startPoint y: 70, endPoint x: 803, endPoint y: 309, distance: 243.9
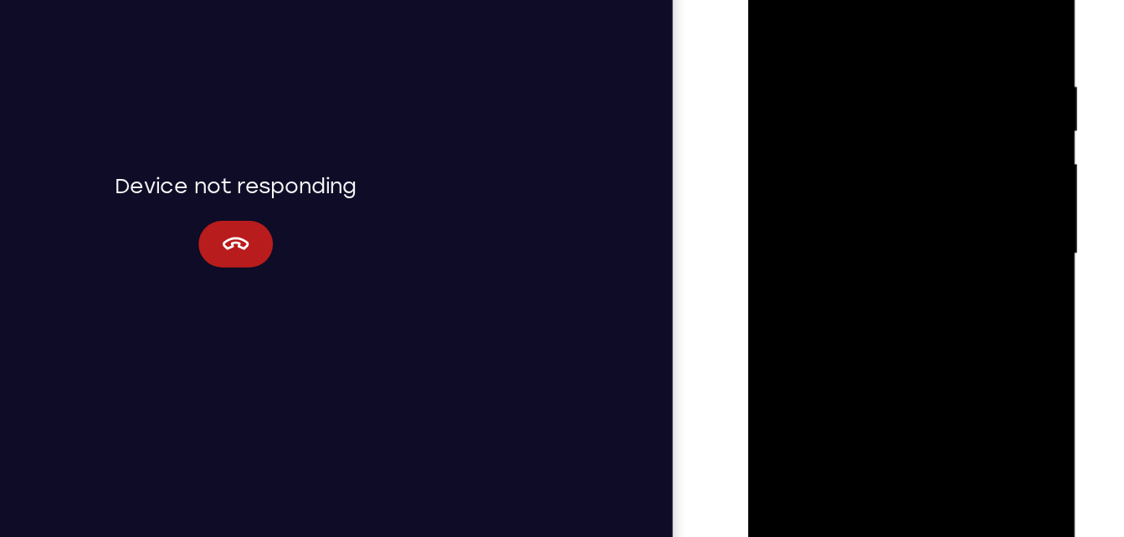
click at [803, 309] on div at bounding box center [866, 159] width 211 height 469
click at [782, 141] on div at bounding box center [866, 159] width 211 height 469
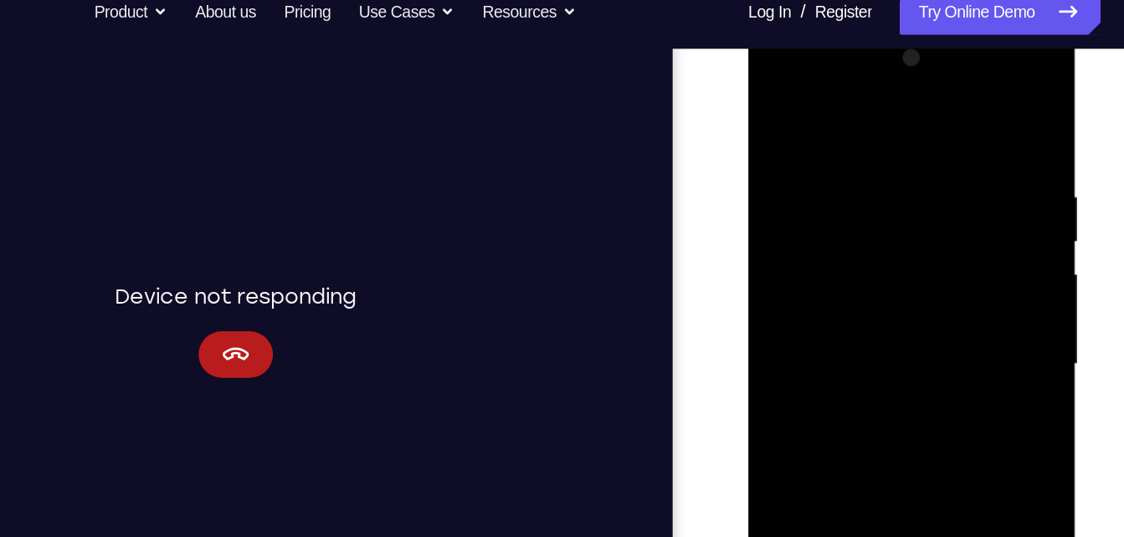
click at [887, 178] on div at bounding box center [866, 268] width 211 height 469
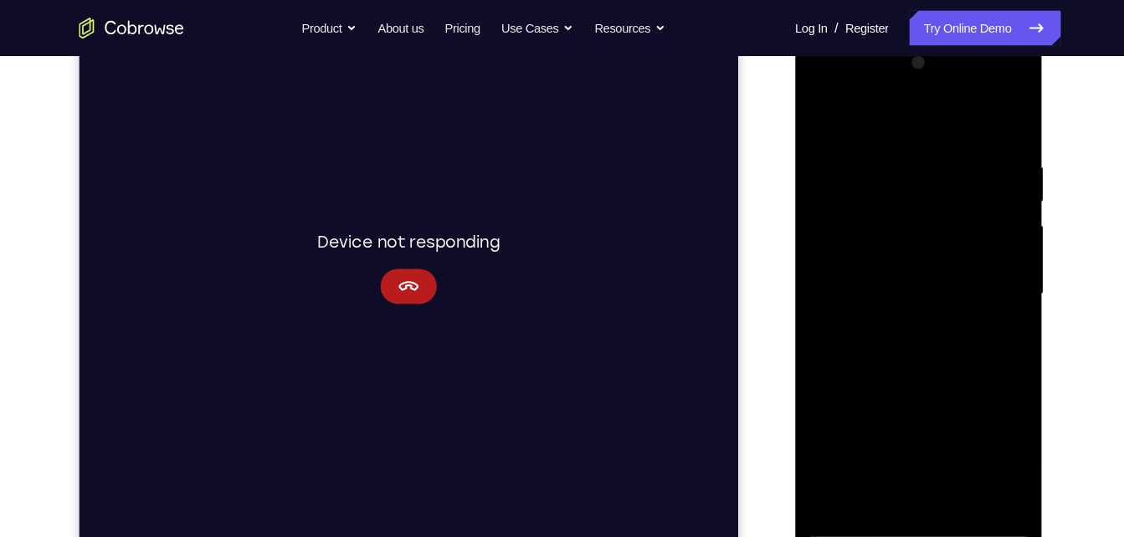
scroll to position [232, 0]
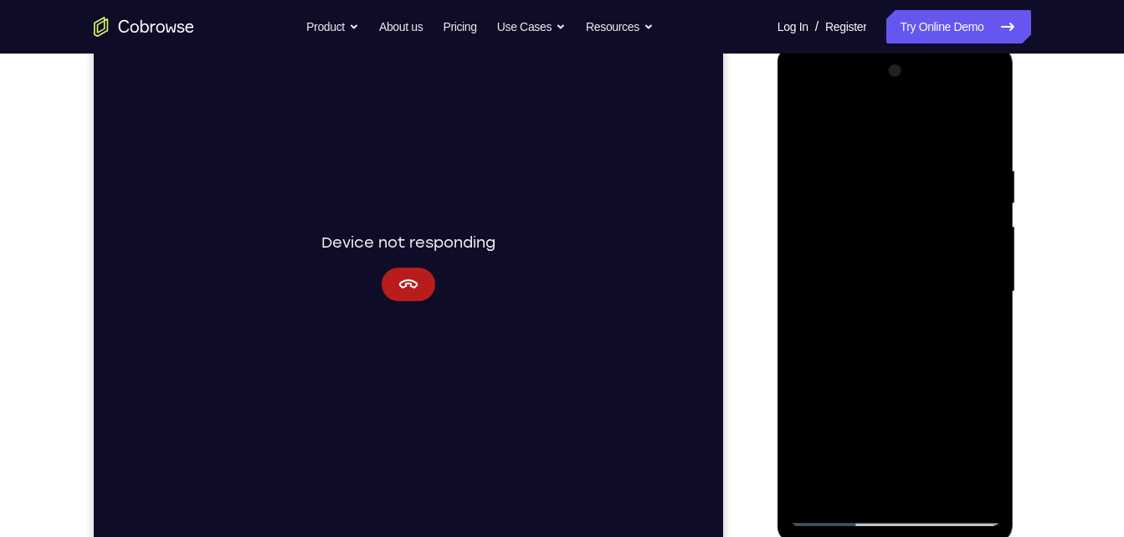
click at [955, 228] on div at bounding box center [895, 292] width 211 height 469
click at [989, 76] on div at bounding box center [895, 292] width 211 height 469
click at [803, 120] on div at bounding box center [895, 292] width 211 height 469
click at [809, 126] on div at bounding box center [895, 292] width 211 height 469
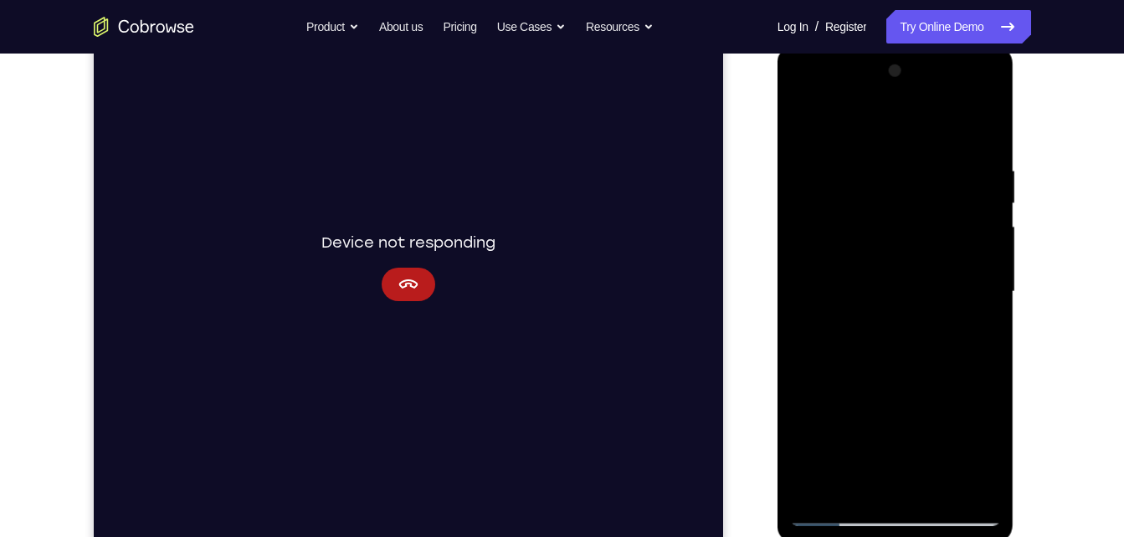
drag, startPoint x: 836, startPoint y: 205, endPoint x: 799, endPoint y: 262, distance: 67.8
click at [799, 262] on div at bounding box center [895, 292] width 211 height 469
click at [840, 381] on div at bounding box center [895, 292] width 211 height 469
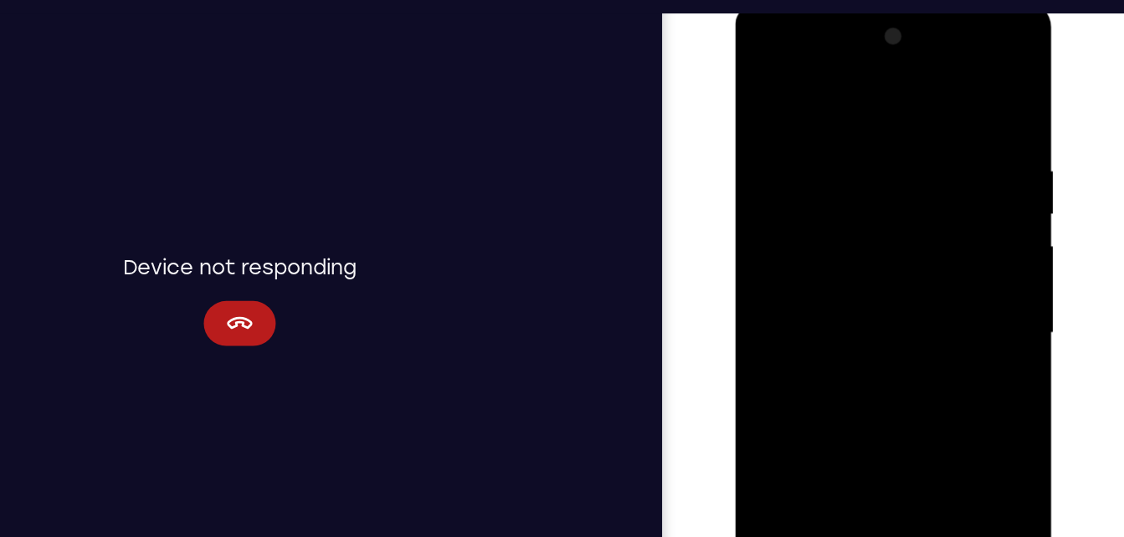
click at [935, 238] on div at bounding box center [852, 248] width 211 height 469
click at [946, 237] on div at bounding box center [852, 248] width 211 height 469
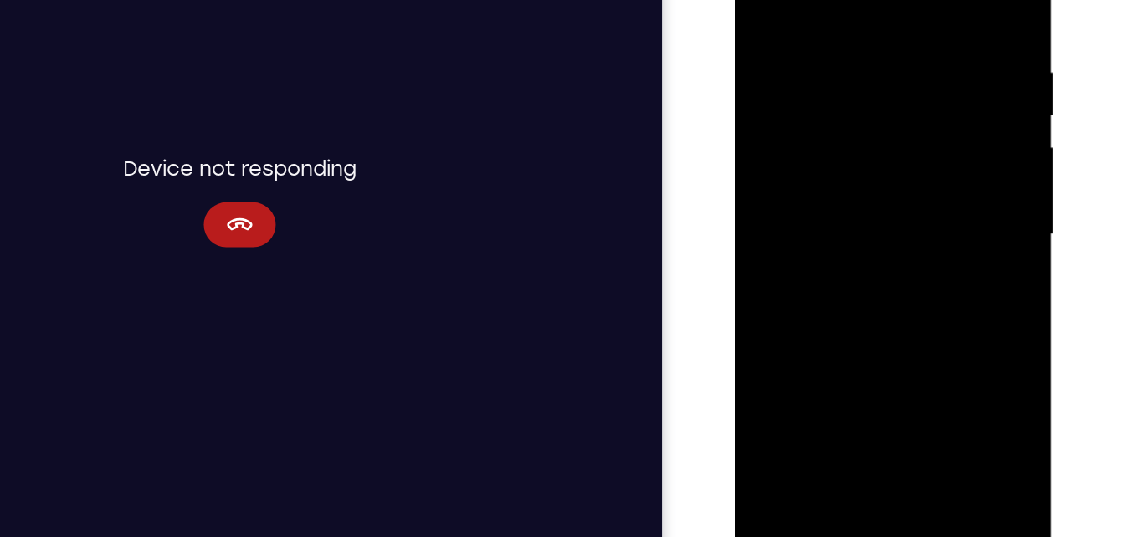
click at [762, 100] on div at bounding box center [852, 150] width 211 height 469
click at [762, 104] on div at bounding box center [852, 150] width 211 height 469
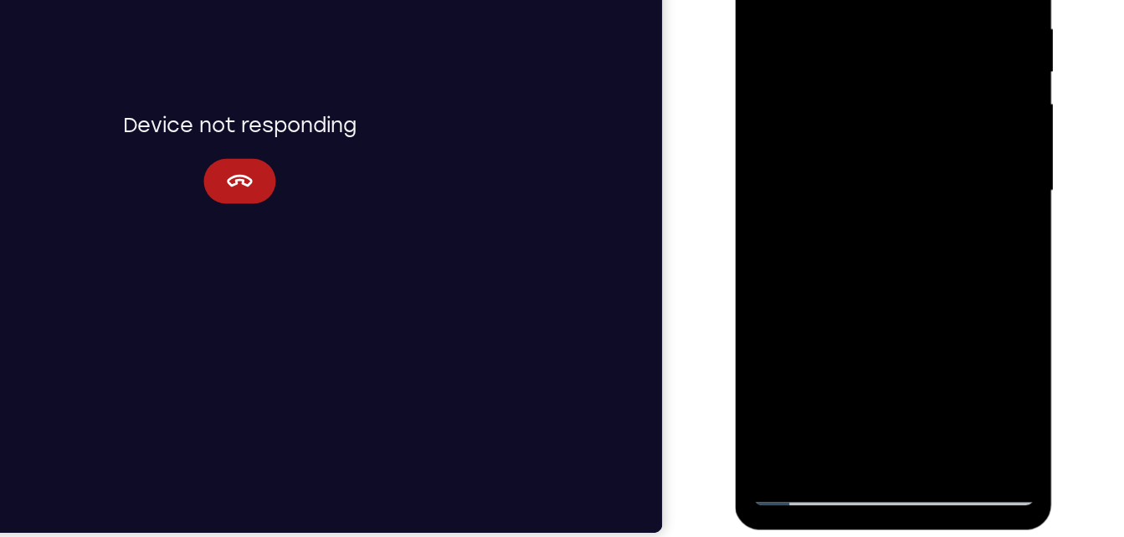
scroll to position [241, 0]
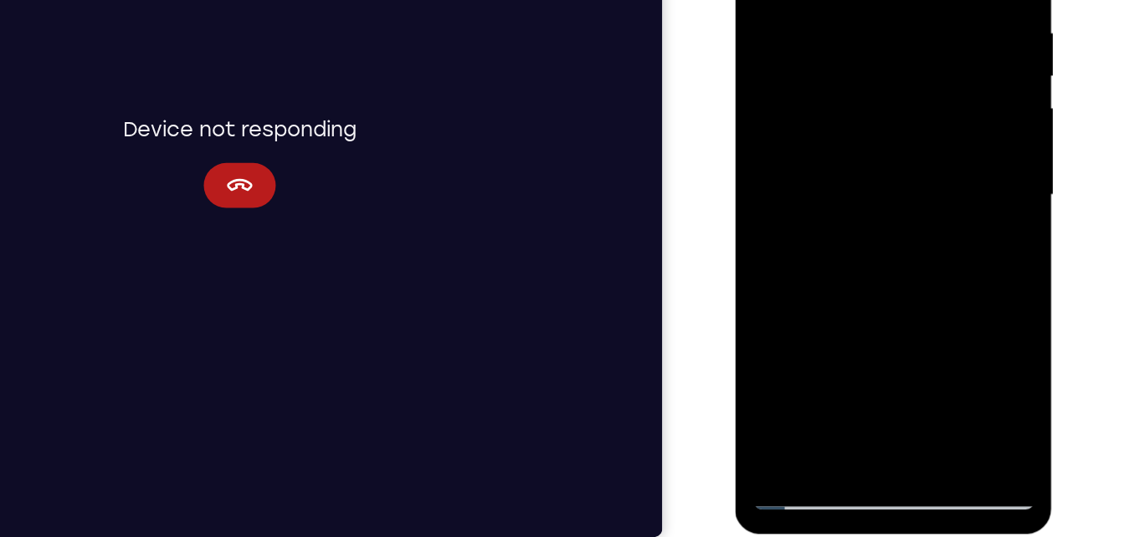
click at [784, 220] on div at bounding box center [852, 111] width 211 height 469
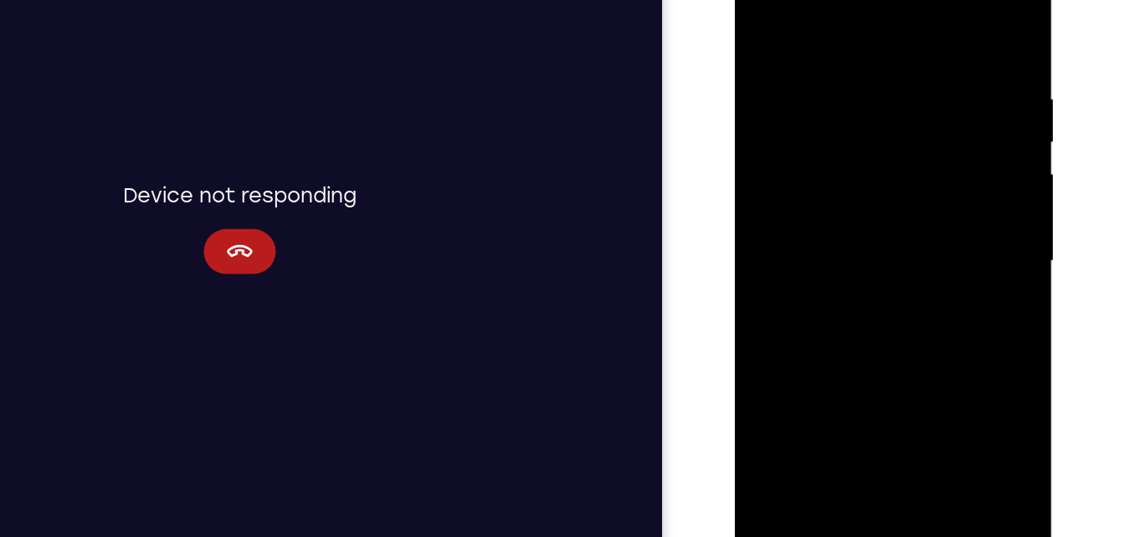
click at [812, 61] on div at bounding box center [852, 177] width 211 height 469
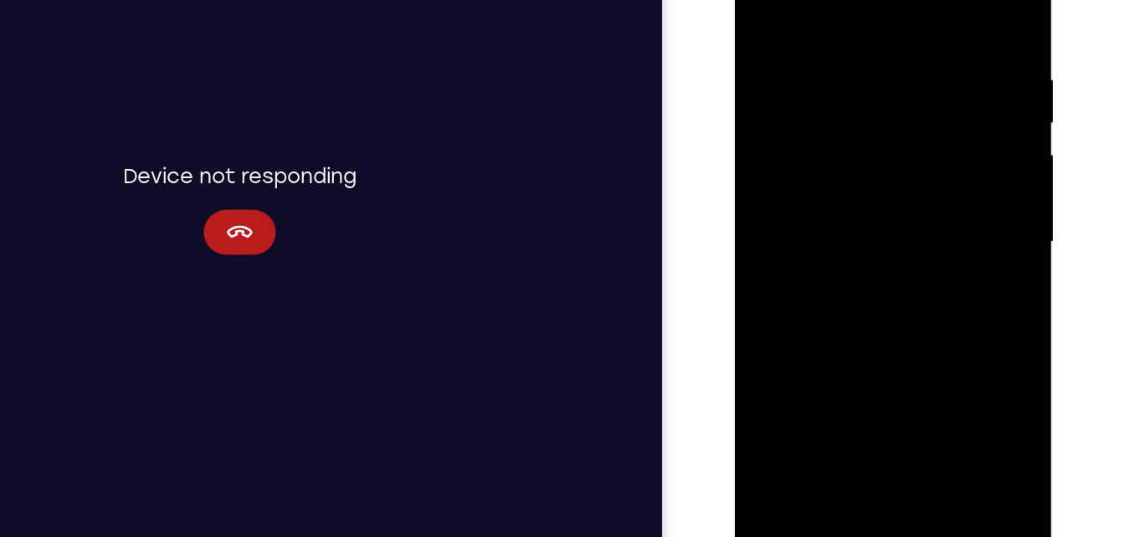
click at [823, 151] on div at bounding box center [852, 158] width 211 height 469
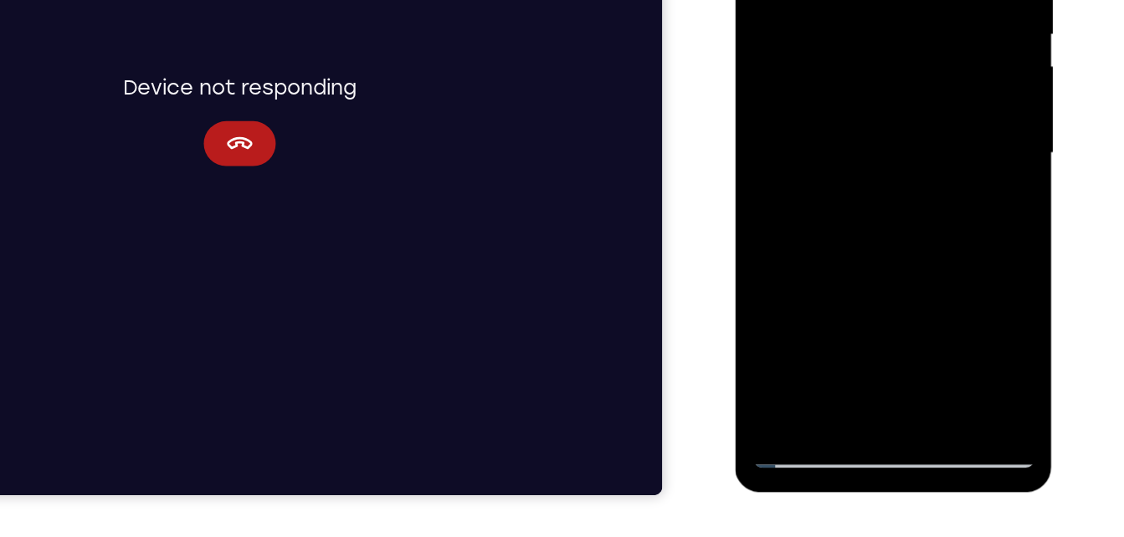
scroll to position [273, 0]
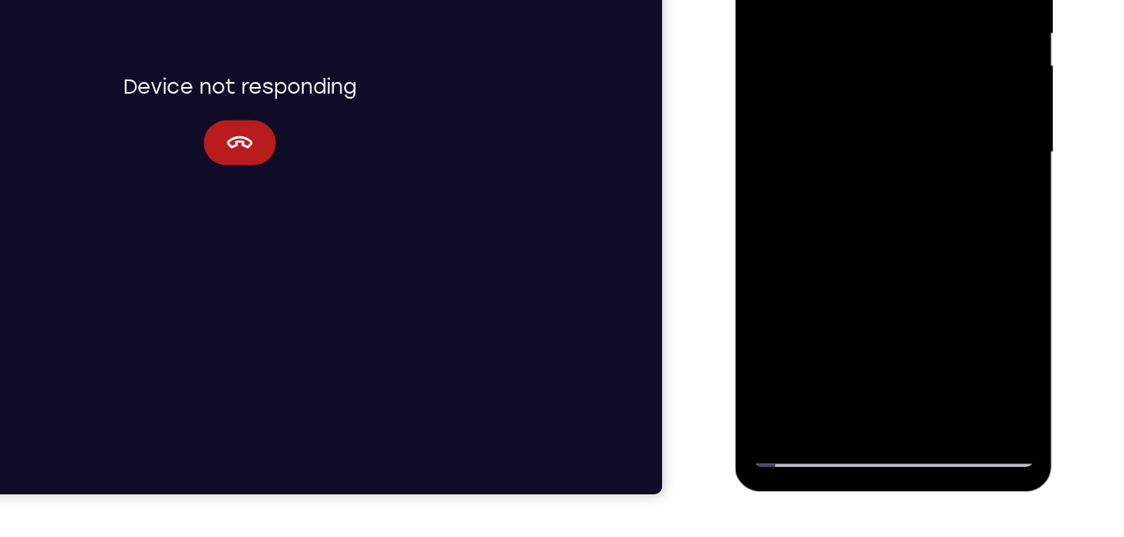
drag, startPoint x: 838, startPoint y: 137, endPoint x: 796, endPoint y: 68, distance: 81.5
click at [796, 68] on div at bounding box center [852, 68] width 211 height 469
drag, startPoint x: 852, startPoint y: 123, endPoint x: 842, endPoint y: 112, distance: 14.8
click at [842, 112] on div at bounding box center [852, 68] width 211 height 469
click at [819, 177] on div at bounding box center [852, 68] width 211 height 469
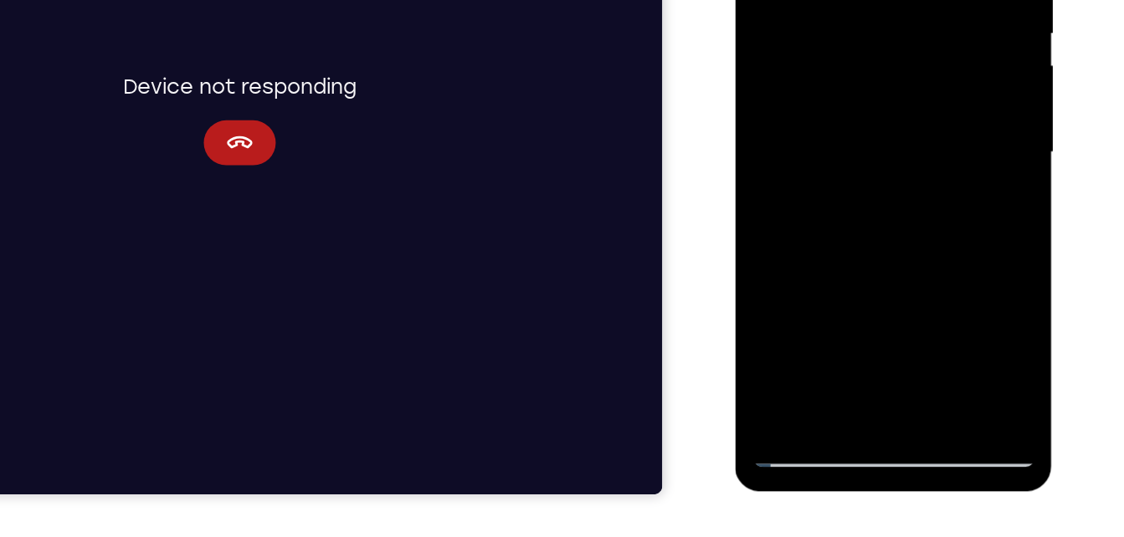
scroll to position [272, 0]
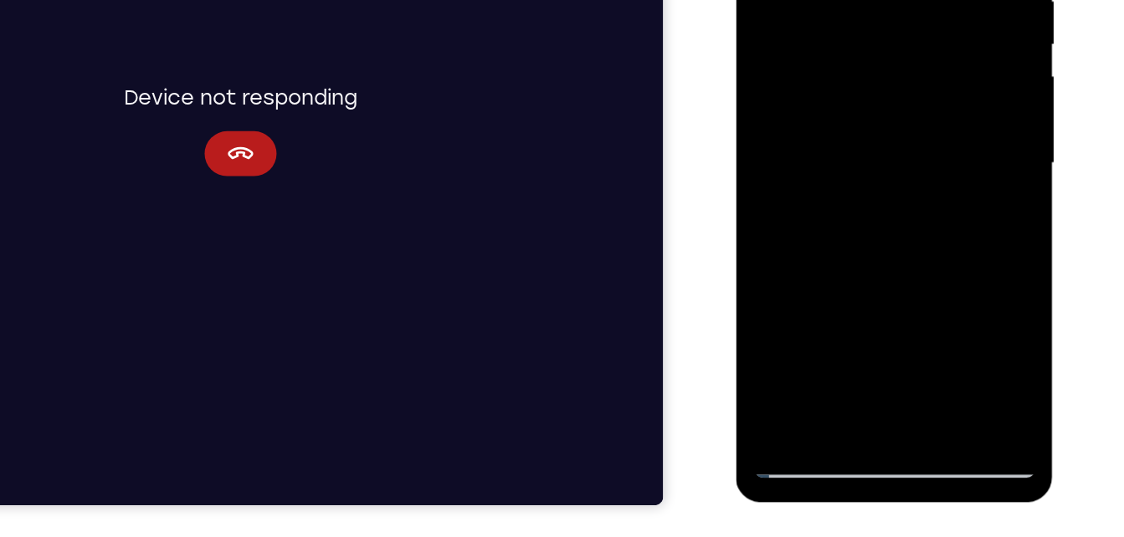
click at [760, 121] on div at bounding box center [853, 79] width 211 height 469
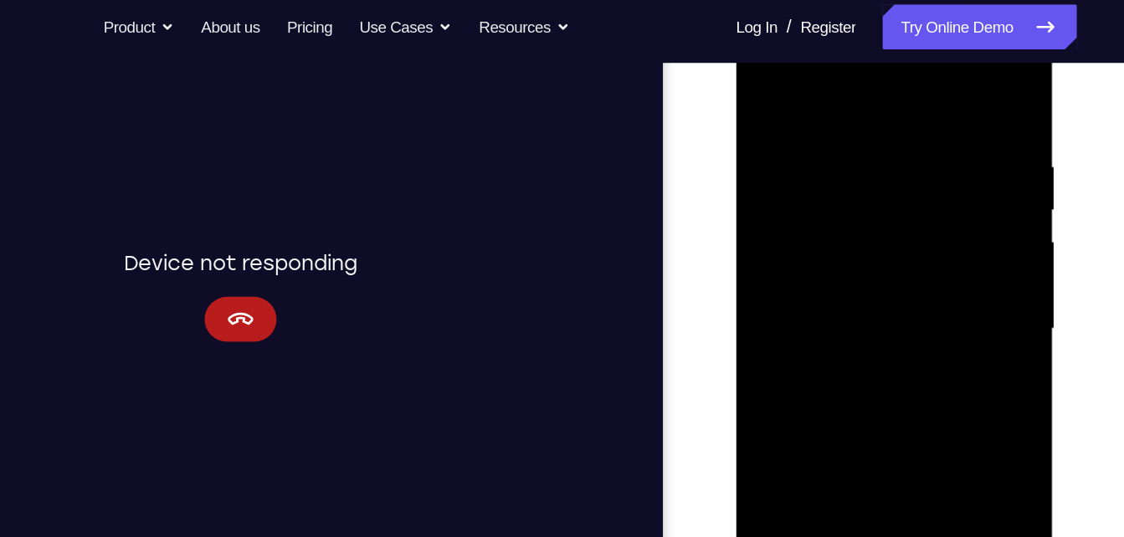
drag, startPoint x: 846, startPoint y: 257, endPoint x: 829, endPoint y: 343, distance: 87.8
click at [829, 343] on div at bounding box center [853, 245] width 211 height 469
click at [877, 133] on div at bounding box center [853, 245] width 211 height 469
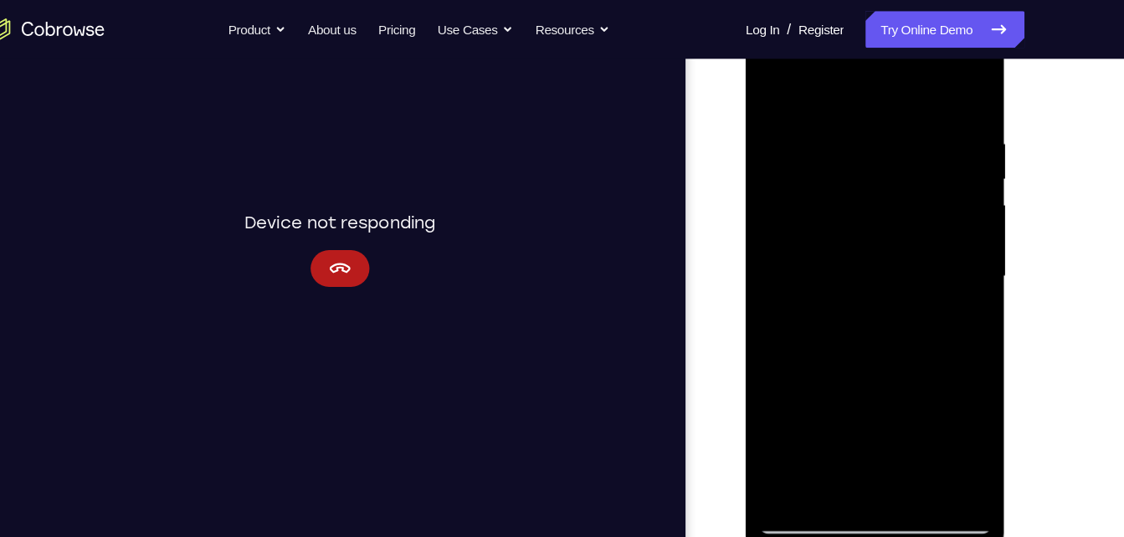
click at [816, 448] on div at bounding box center [863, 252] width 211 height 469
click at [859, 87] on div at bounding box center [863, 252] width 211 height 469
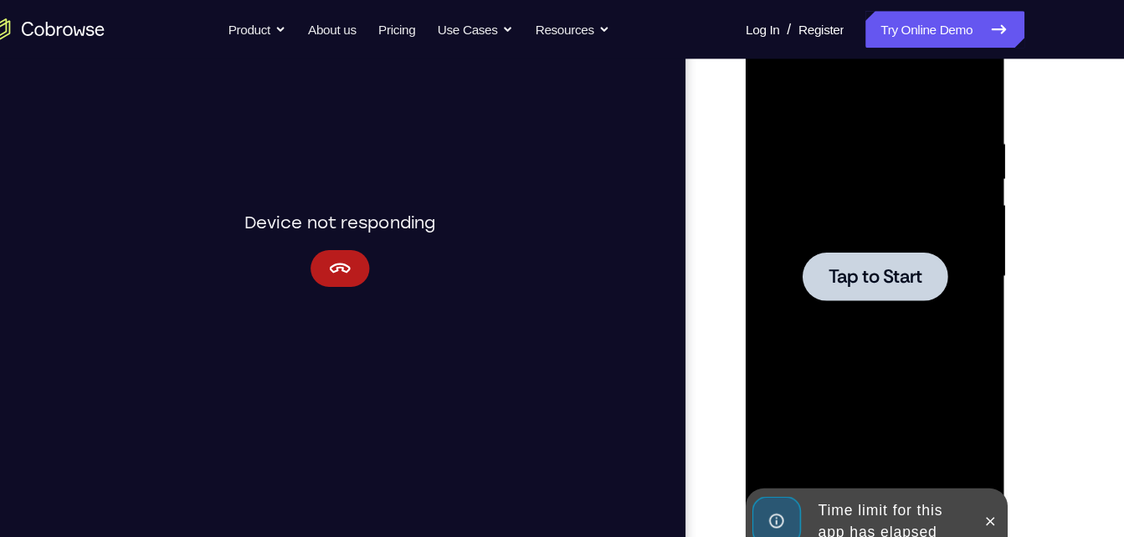
click at [833, 228] on div at bounding box center [863, 252] width 211 height 469
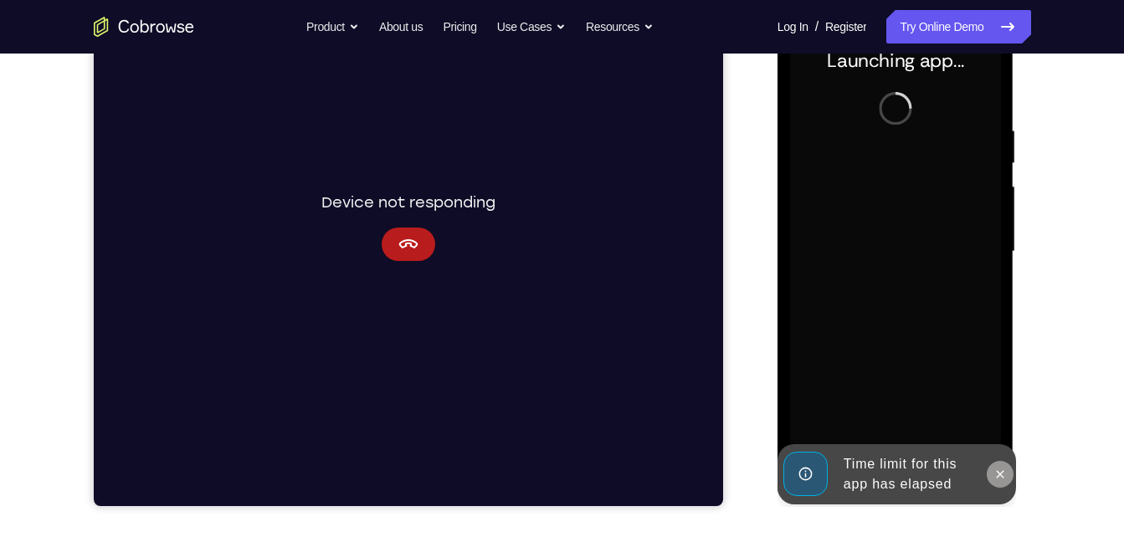
click at [1008, 475] on button at bounding box center [1000, 474] width 27 height 27
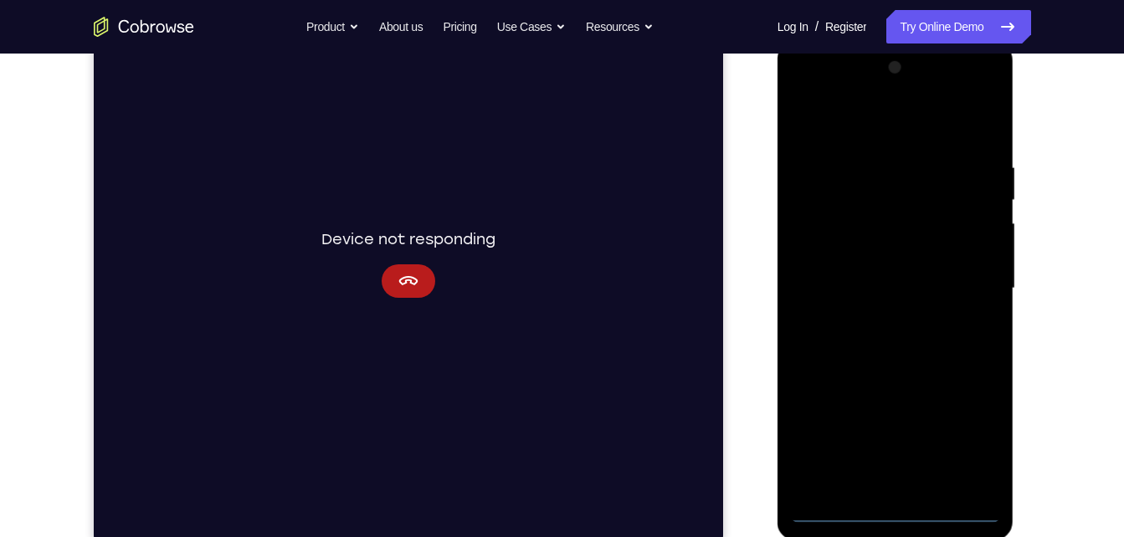
scroll to position [233, 0]
click at [901, 515] on div at bounding box center [895, 291] width 211 height 469
click at [979, 452] on div at bounding box center [895, 291] width 211 height 469
click at [869, 125] on div at bounding box center [895, 291] width 211 height 469
click at [962, 295] on div at bounding box center [895, 291] width 211 height 469
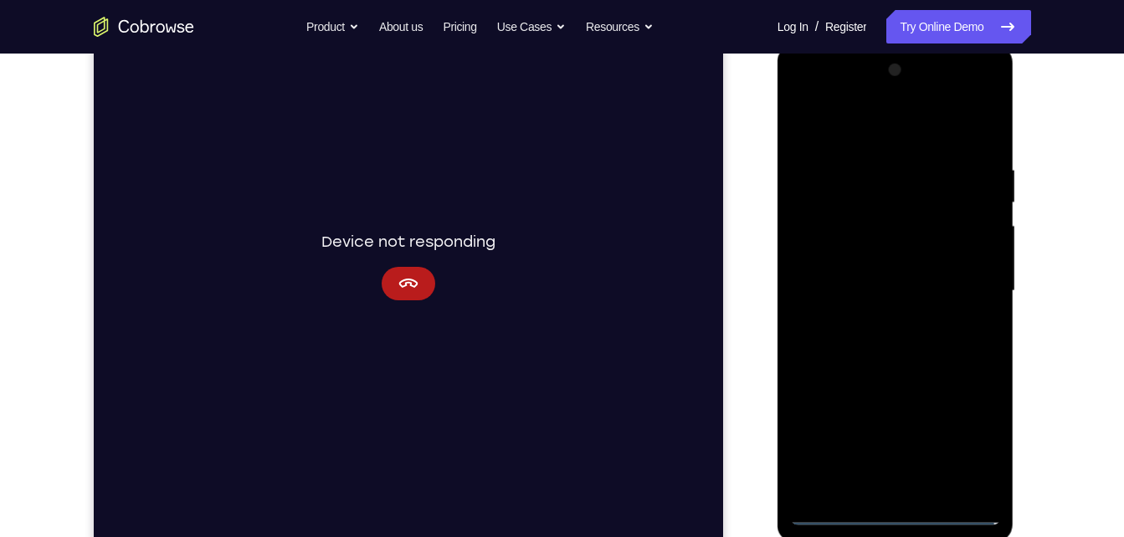
click at [871, 316] on div at bounding box center [895, 291] width 211 height 469
click at [864, 284] on div at bounding box center [895, 291] width 211 height 469
click at [854, 255] on div at bounding box center [895, 291] width 211 height 469
click at [870, 288] on div at bounding box center [895, 291] width 211 height 469
click at [854, 334] on div at bounding box center [895, 291] width 211 height 469
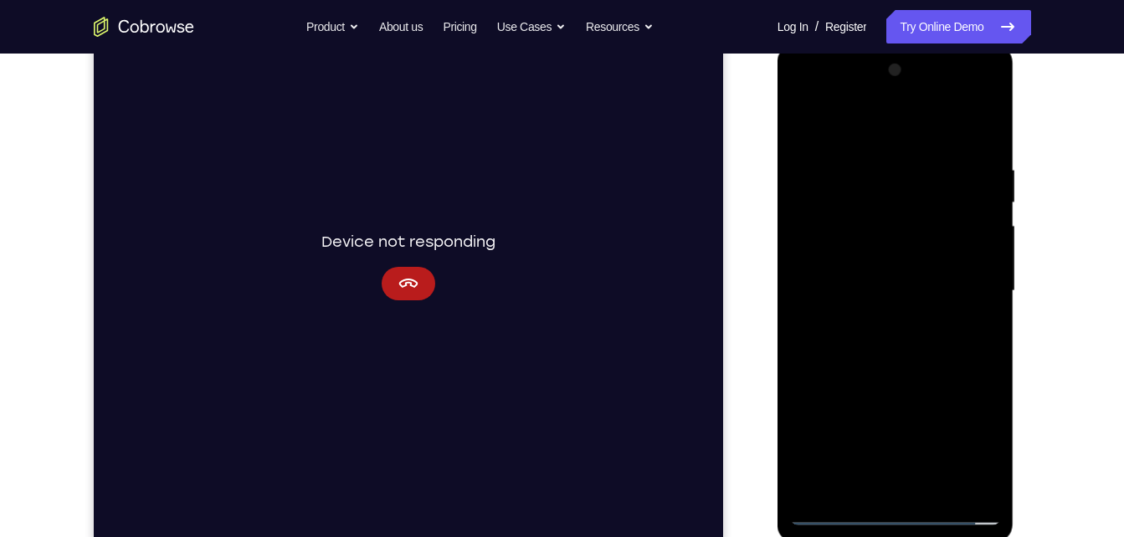
click at [854, 341] on div at bounding box center [895, 291] width 211 height 469
click at [890, 349] on div at bounding box center [895, 291] width 211 height 469
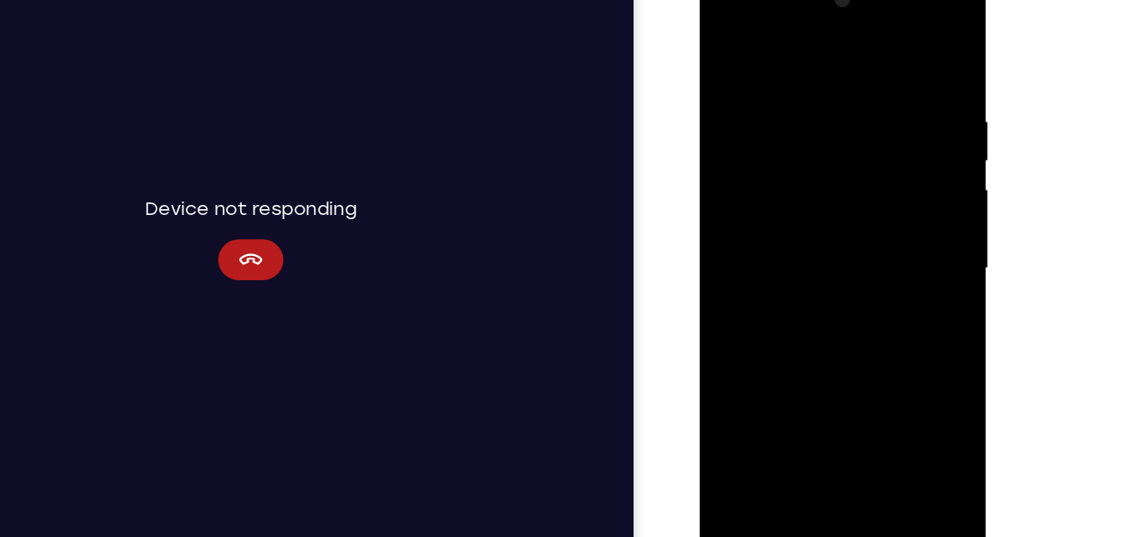
click at [859, 409] on div at bounding box center [817, 216] width 211 height 469
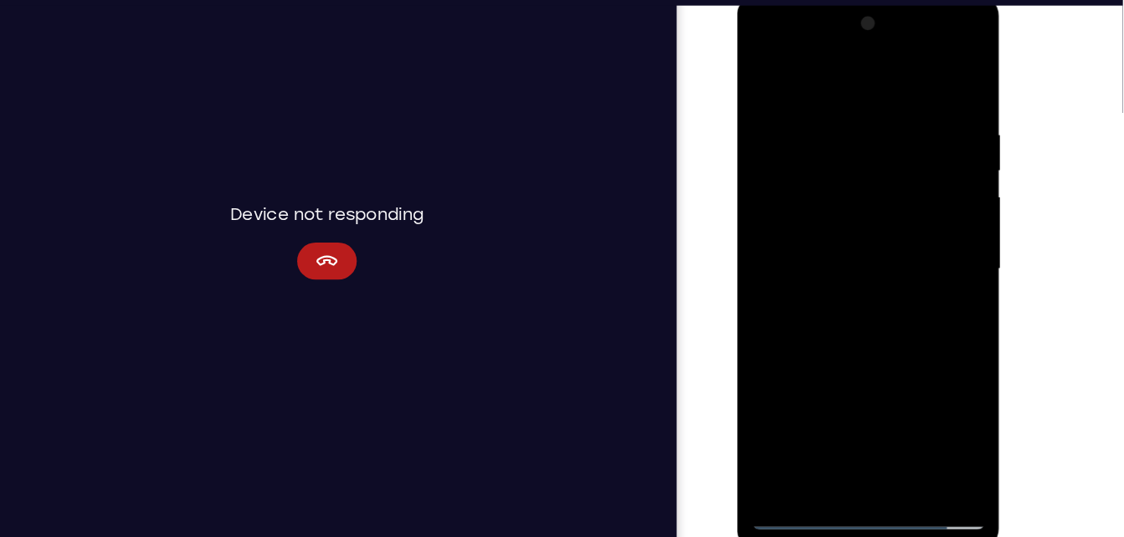
click at [839, 332] on div at bounding box center [855, 242] width 211 height 469
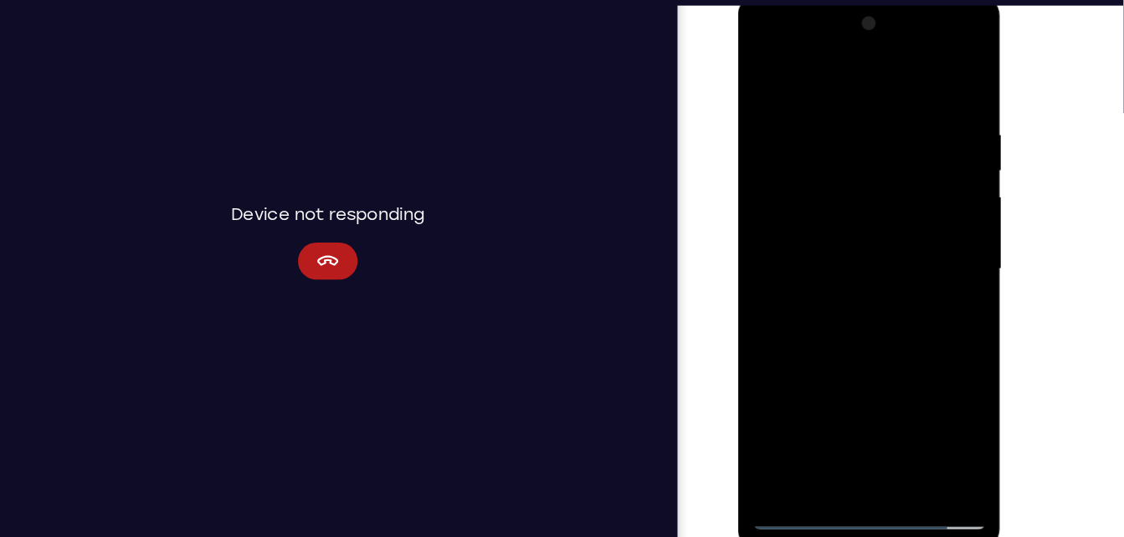
click at [797, 464] on div at bounding box center [855, 242] width 211 height 469
click at [807, 436] on div at bounding box center [855, 242] width 211 height 469
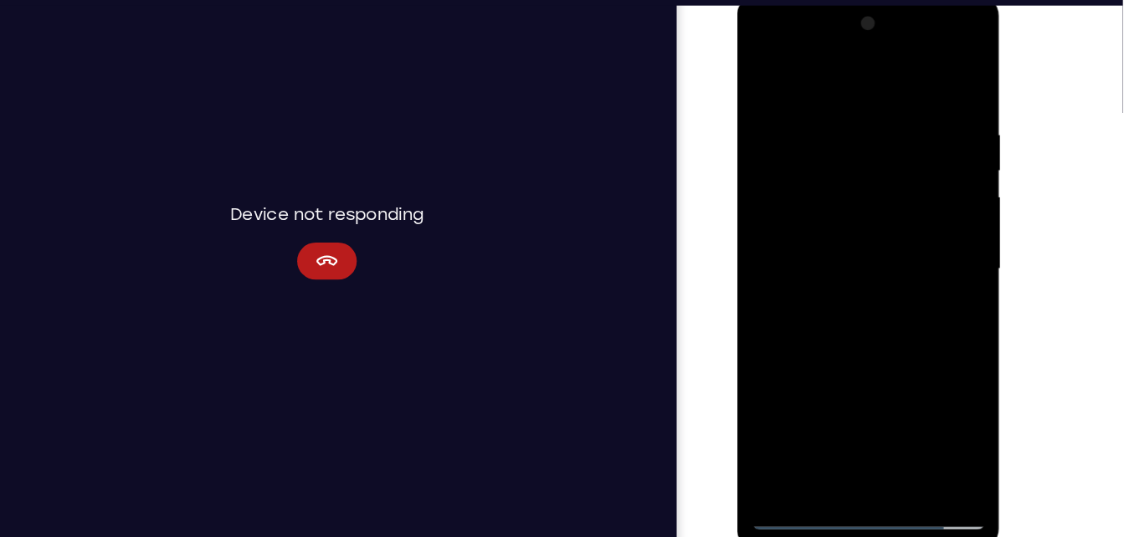
click at [926, 78] on div at bounding box center [855, 242] width 211 height 469
click at [871, 75] on div at bounding box center [855, 242] width 211 height 469
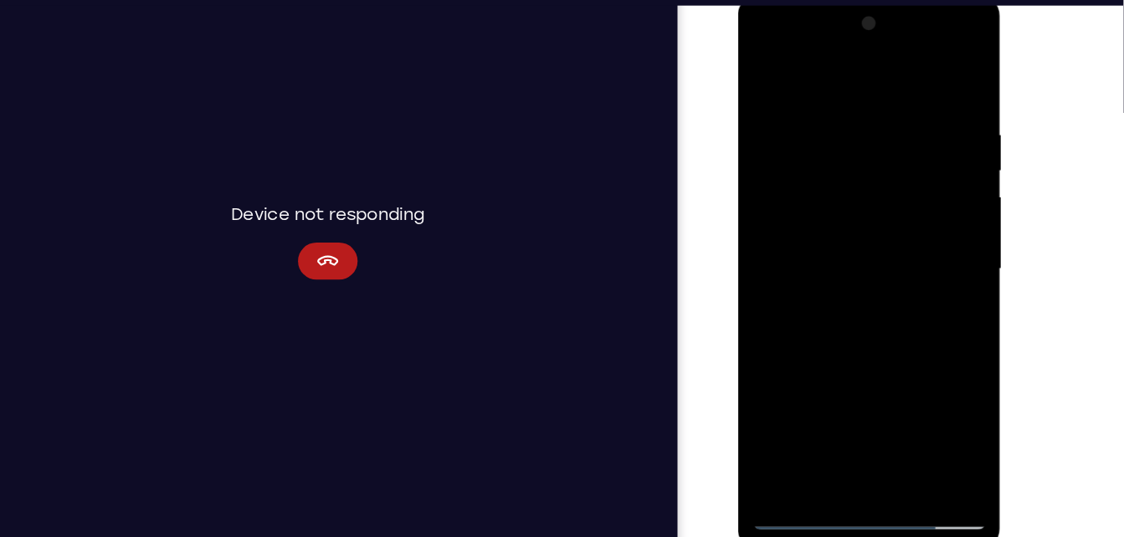
click at [814, 131] on div at bounding box center [855, 242] width 211 height 469
click at [769, 106] on div at bounding box center [855, 242] width 211 height 469
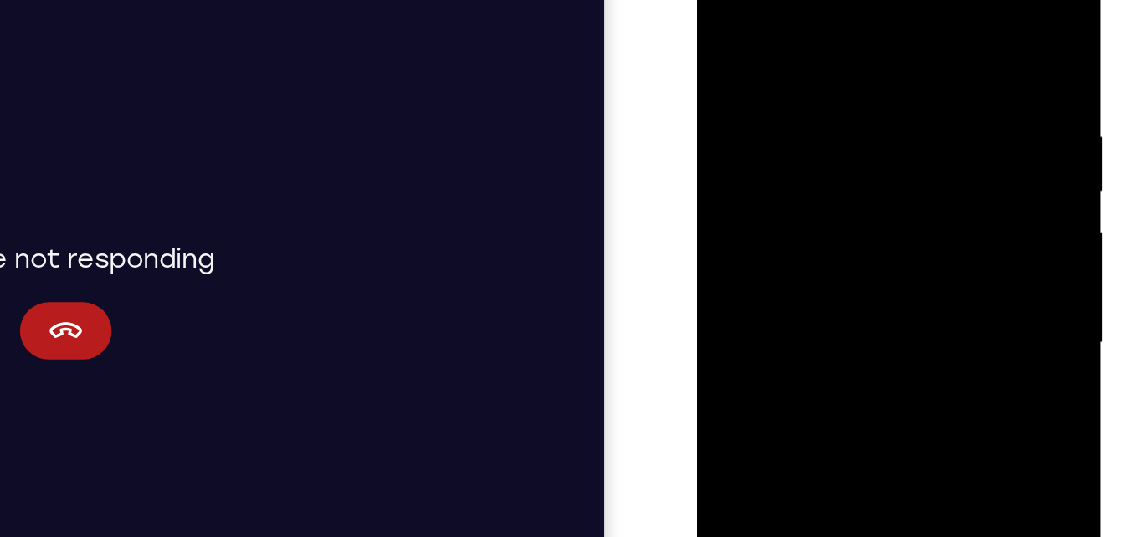
click at [723, 0] on div at bounding box center [815, 168] width 211 height 469
click at [875, 0] on div at bounding box center [815, 168] width 211 height 469
click at [776, 50] on div at bounding box center [815, 168] width 211 height 469
click at [729, 0] on div at bounding box center [815, 168] width 211 height 469
click at [760, 27] on div at bounding box center [815, 168] width 211 height 469
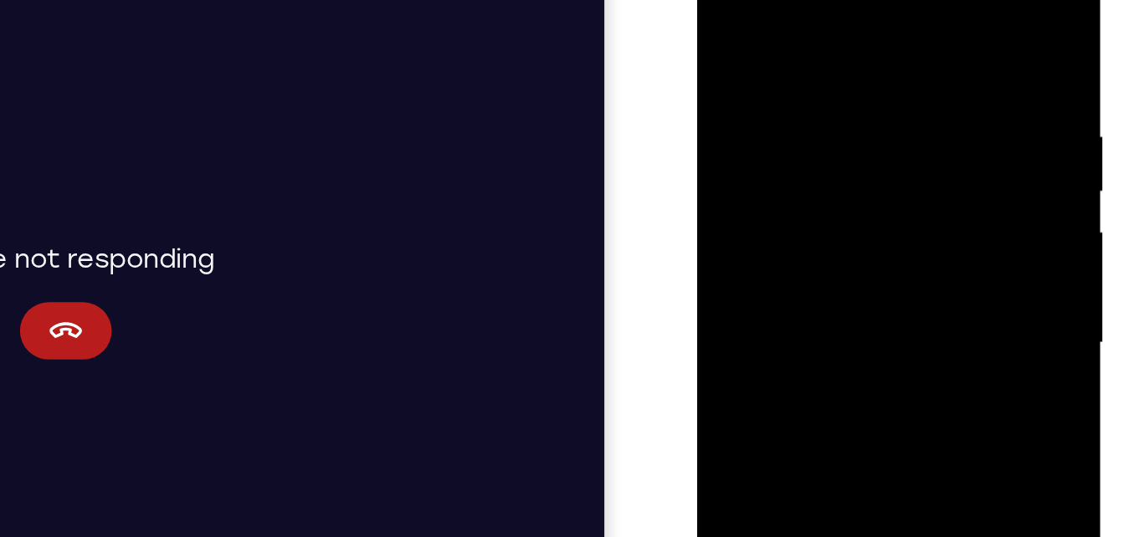
click at [720, 0] on div at bounding box center [815, 168] width 211 height 469
click at [878, 0] on div at bounding box center [815, 168] width 211 height 469
click at [905, 44] on div at bounding box center [815, 168] width 211 height 469
click at [761, 100] on div at bounding box center [815, 168] width 211 height 469
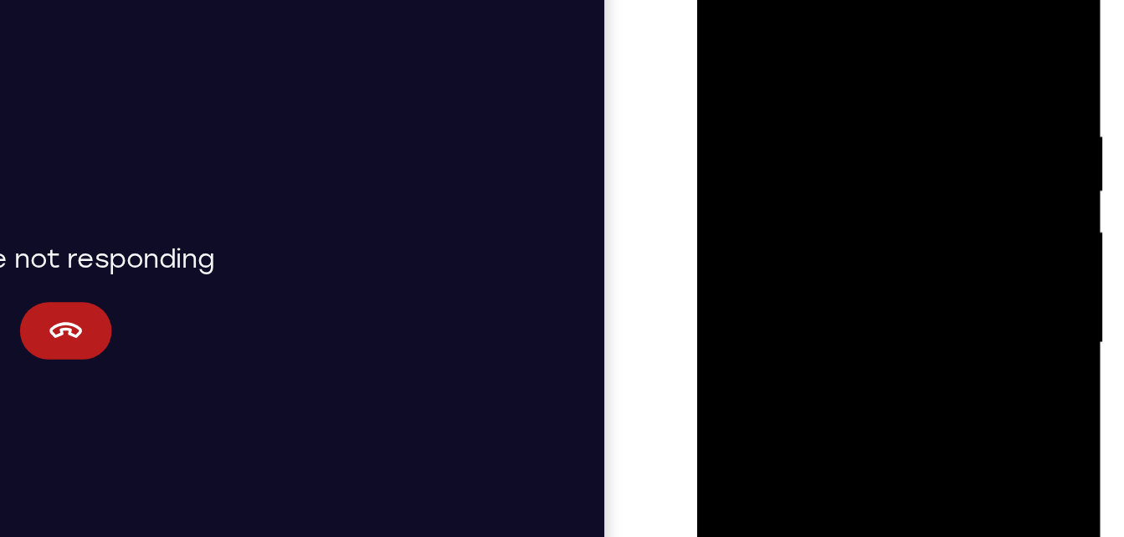
click at [725, 0] on div at bounding box center [815, 168] width 211 height 469
click at [773, 105] on div at bounding box center [815, 168] width 211 height 469
drag, startPoint x: 835, startPoint y: 125, endPoint x: 817, endPoint y: -36, distance: 161.7
click at [817, 0] on div at bounding box center [815, 168] width 211 height 469
drag, startPoint x: 799, startPoint y: 83, endPoint x: 810, endPoint y: -22, distance: 105.2
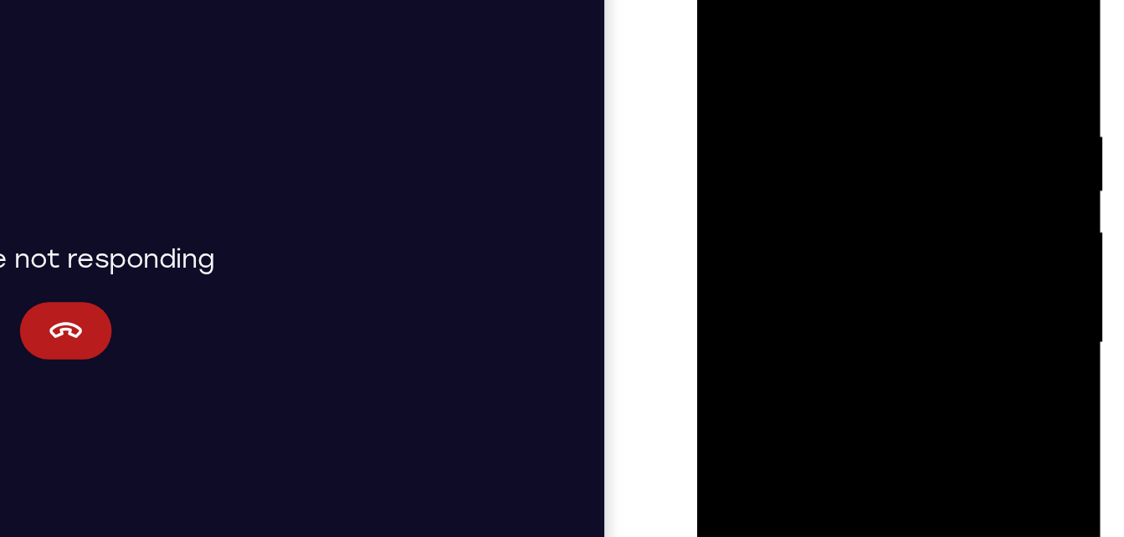
click at [810, 0] on div at bounding box center [815, 168] width 211 height 469
drag, startPoint x: 810, startPoint y: 205, endPoint x: 834, endPoint y: 32, distance: 174.9
click at [834, 32] on div at bounding box center [815, 168] width 211 height 469
drag, startPoint x: 831, startPoint y: 209, endPoint x: 863, endPoint y: 33, distance: 178.6
click at [863, 33] on div at bounding box center [815, 168] width 211 height 469
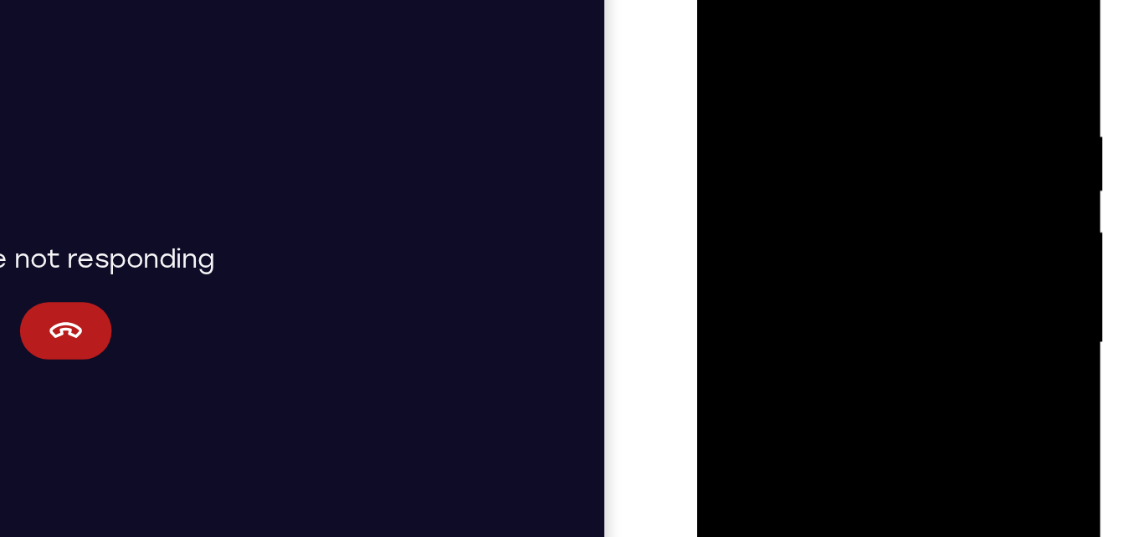
drag, startPoint x: 805, startPoint y: 192, endPoint x: 808, endPoint y: 218, distance: 25.3
click at [808, 218] on div at bounding box center [815, 168] width 211 height 469
click at [886, 89] on div at bounding box center [815, 168] width 211 height 469
click at [911, 90] on div at bounding box center [815, 168] width 211 height 469
click at [911, 89] on div at bounding box center [815, 168] width 211 height 469
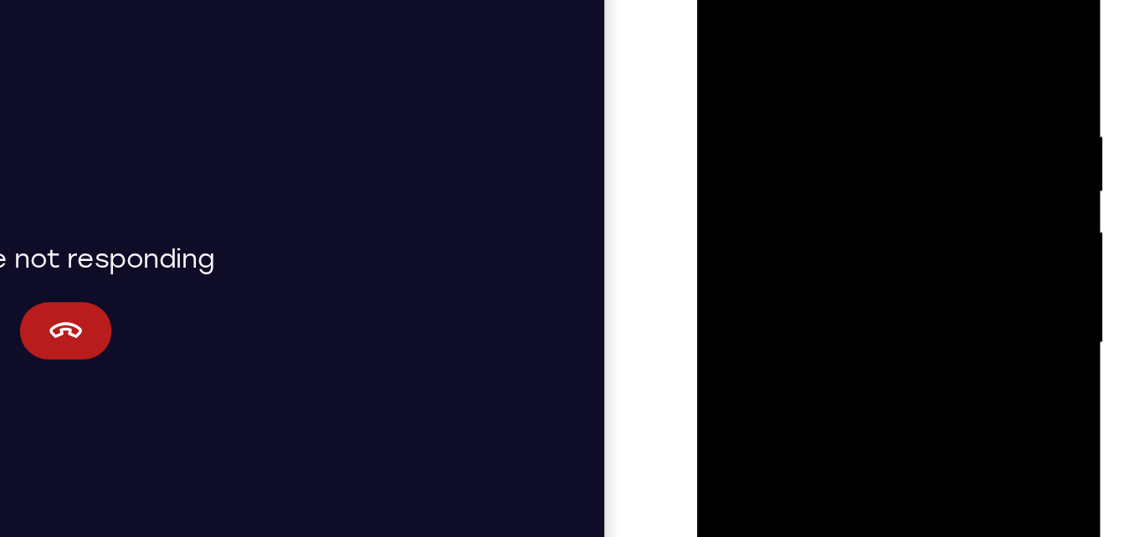
click at [911, 89] on div at bounding box center [815, 168] width 211 height 469
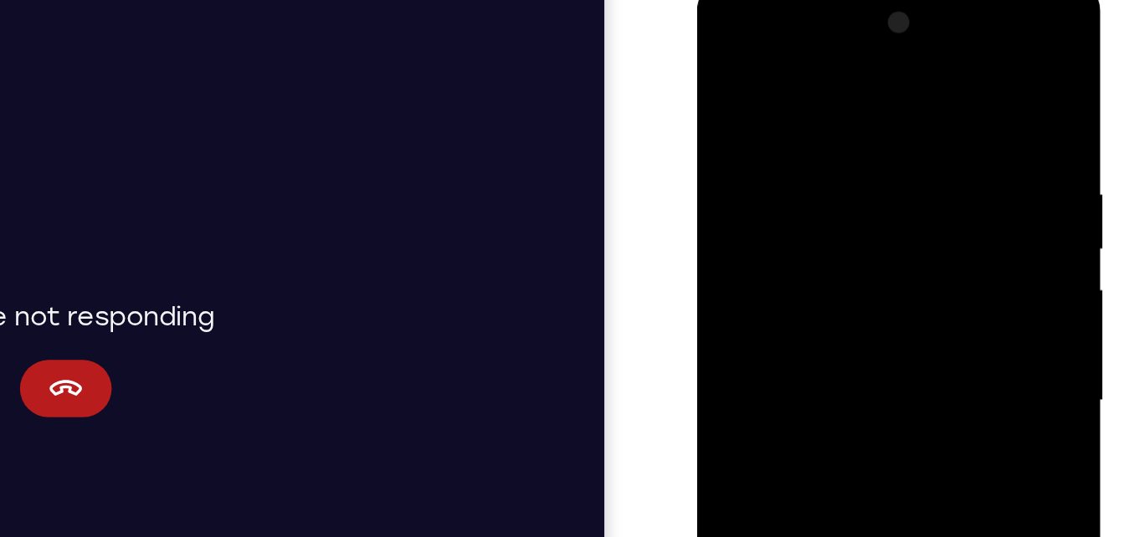
drag, startPoint x: 911, startPoint y: 146, endPoint x: 900, endPoint y: 206, distance: 60.6
click at [900, 206] on div at bounding box center [815, 226] width 211 height 469
click at [910, 201] on div at bounding box center [815, 226] width 211 height 469
click at [720, 57] on div at bounding box center [815, 226] width 211 height 469
drag, startPoint x: 838, startPoint y: 209, endPoint x: 848, endPoint y: -10, distance: 219.5
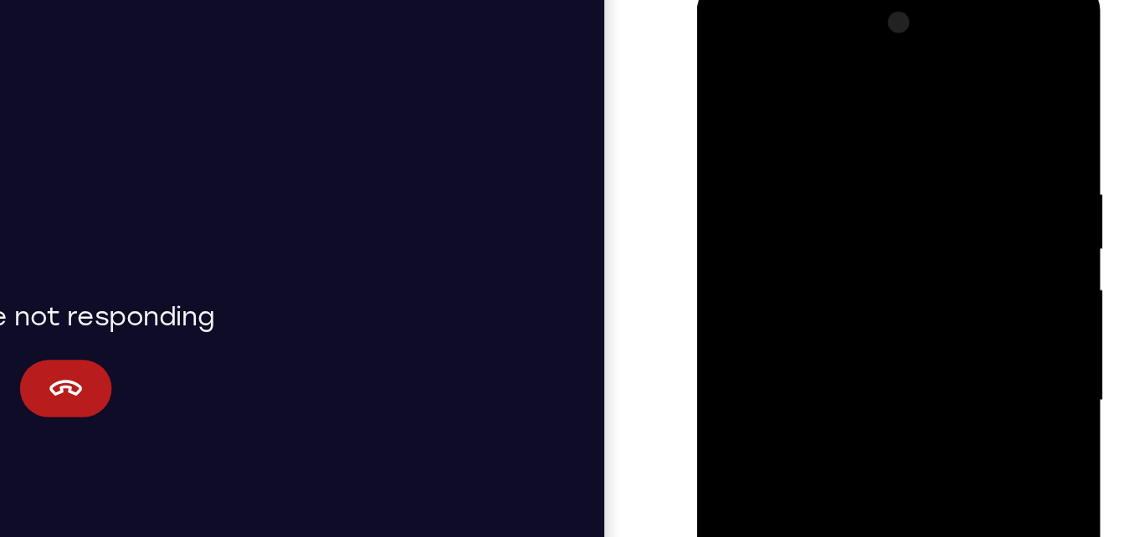
click at [848, 0] on div at bounding box center [815, 226] width 211 height 469
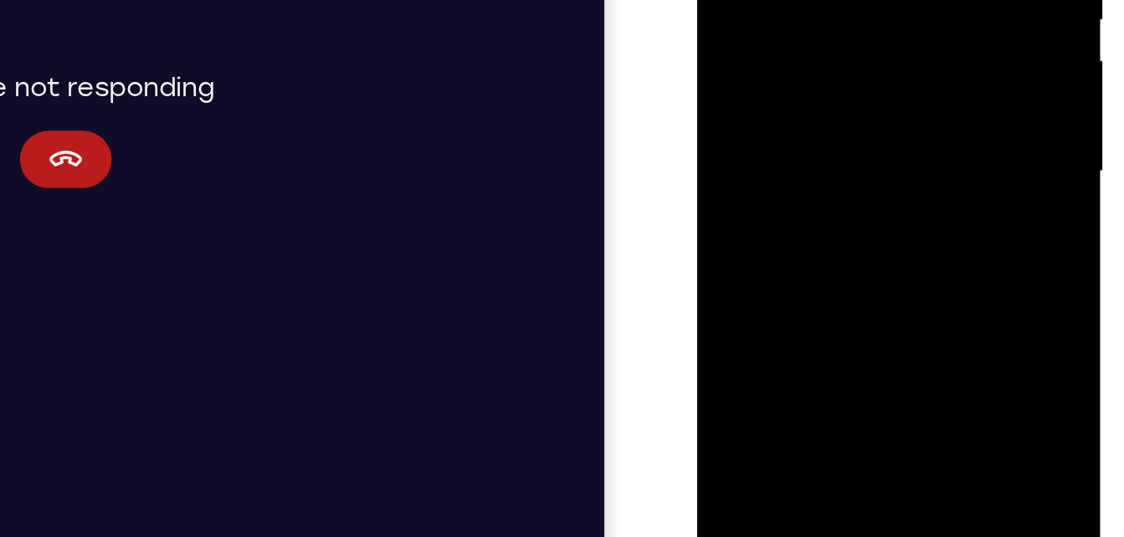
drag, startPoint x: 832, startPoint y: -75, endPoint x: 831, endPoint y: -97, distance: 21.8
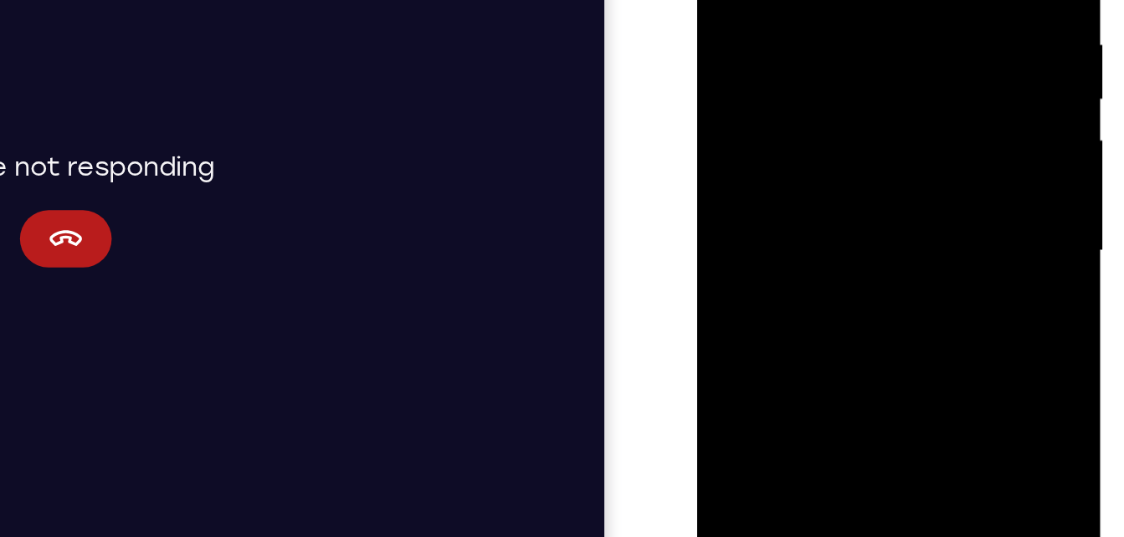
drag, startPoint x: 835, startPoint y: 90, endPoint x: 835, endPoint y: 134, distance: 43.5
click at [835, 134] on div at bounding box center [815, 77] width 211 height 469
click at [908, 64] on div at bounding box center [815, 77] width 211 height 469
click at [908, 72] on div at bounding box center [815, 77] width 211 height 469
click at [910, 74] on div at bounding box center [815, 77] width 211 height 469
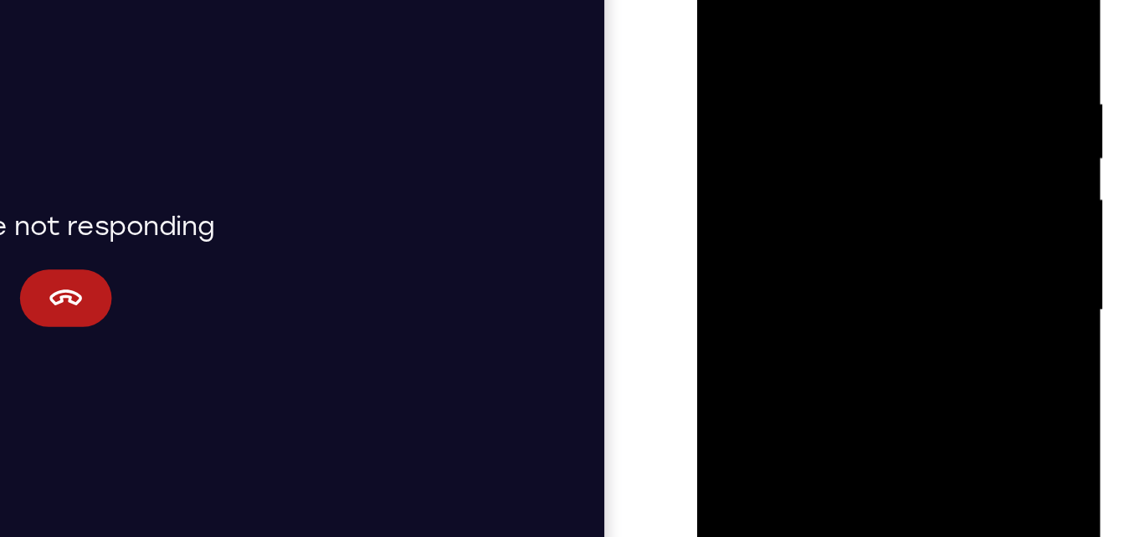
click at [725, 0] on div at bounding box center [815, 135] width 211 height 469
drag, startPoint x: 790, startPoint y: 4, endPoint x: 790, endPoint y: -52, distance: 56.1
click at [790, 0] on div at bounding box center [815, 135] width 211 height 469
drag, startPoint x: 834, startPoint y: 173, endPoint x: 818, endPoint y: -26, distance: 199.8
click at [818, 0] on div at bounding box center [815, 135] width 211 height 469
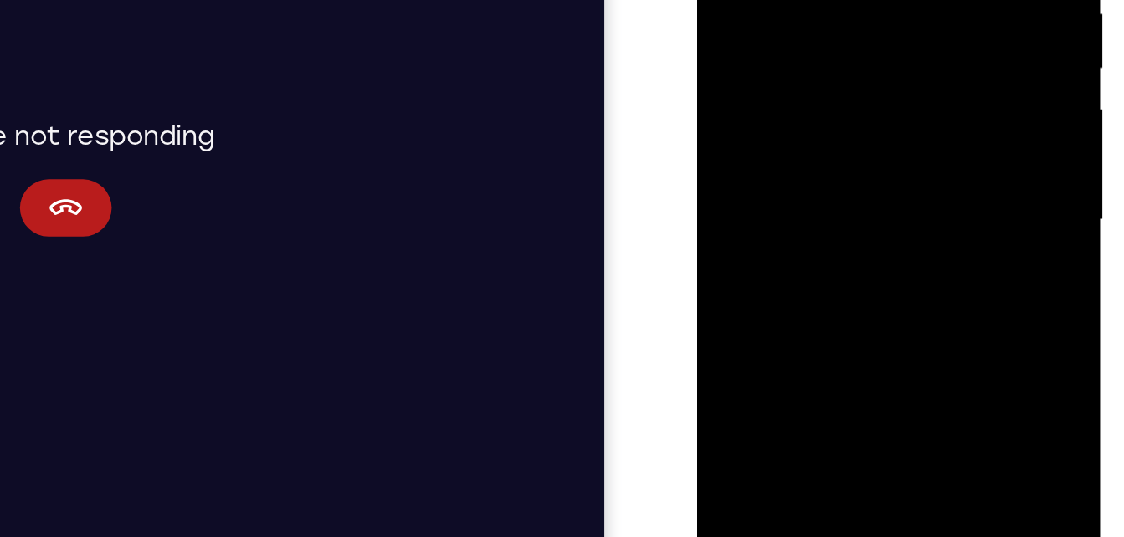
drag, startPoint x: 859, startPoint y: 23, endPoint x: 853, endPoint y: -37, distance: 59.7
click at [853, 0] on div at bounding box center [815, 45] width 211 height 469
drag, startPoint x: 818, startPoint y: 46, endPoint x: 815, endPoint y: -16, distance: 62.0
click at [815, 0] on div at bounding box center [815, 45] width 211 height 469
drag, startPoint x: 815, startPoint y: 126, endPoint x: 817, endPoint y: -41, distance: 166.5
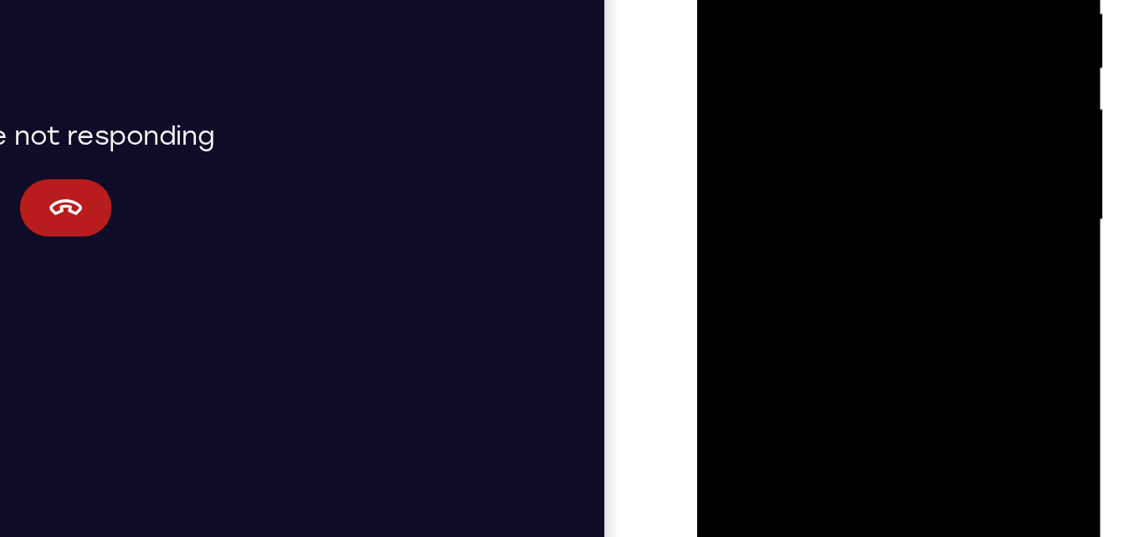
click at [817, 0] on div at bounding box center [815, 45] width 211 height 469
drag, startPoint x: 823, startPoint y: 86, endPoint x: 820, endPoint y: -28, distance: 113.8
click at [820, 0] on div at bounding box center [815, 45] width 211 height 469
drag, startPoint x: 792, startPoint y: 115, endPoint x: 790, endPoint y: 68, distance: 47.7
click at [790, 68] on div at bounding box center [815, 45] width 211 height 469
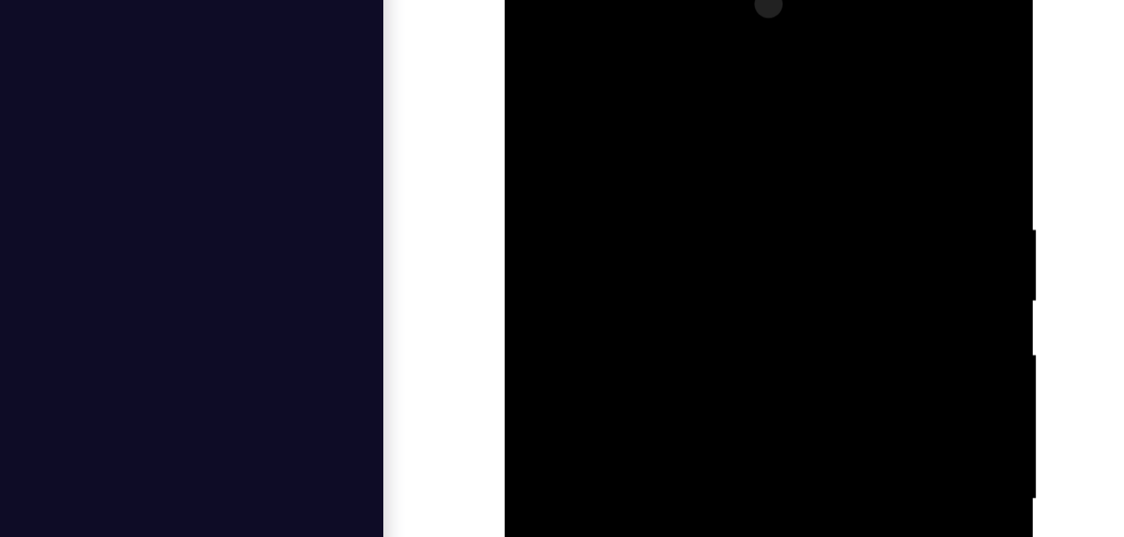
drag, startPoint x: 632, startPoint y: 126, endPoint x: 632, endPoint y: 162, distance: 36.0
click at [632, 162] on div at bounding box center [622, 195] width 211 height 469
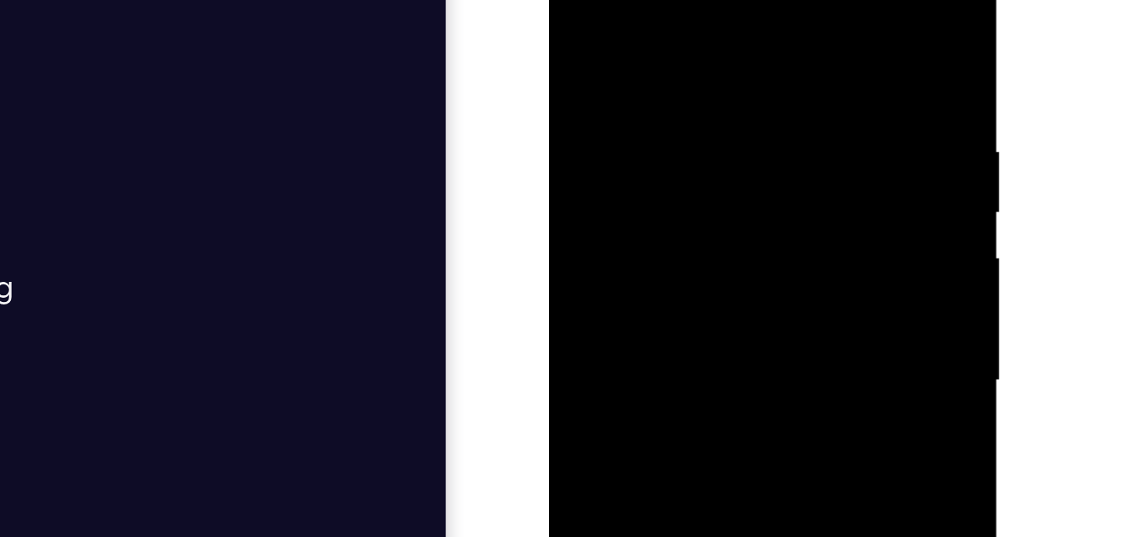
click at [758, 138] on div at bounding box center [666, 160] width 211 height 469
click at [760, 132] on div at bounding box center [666, 160] width 211 height 469
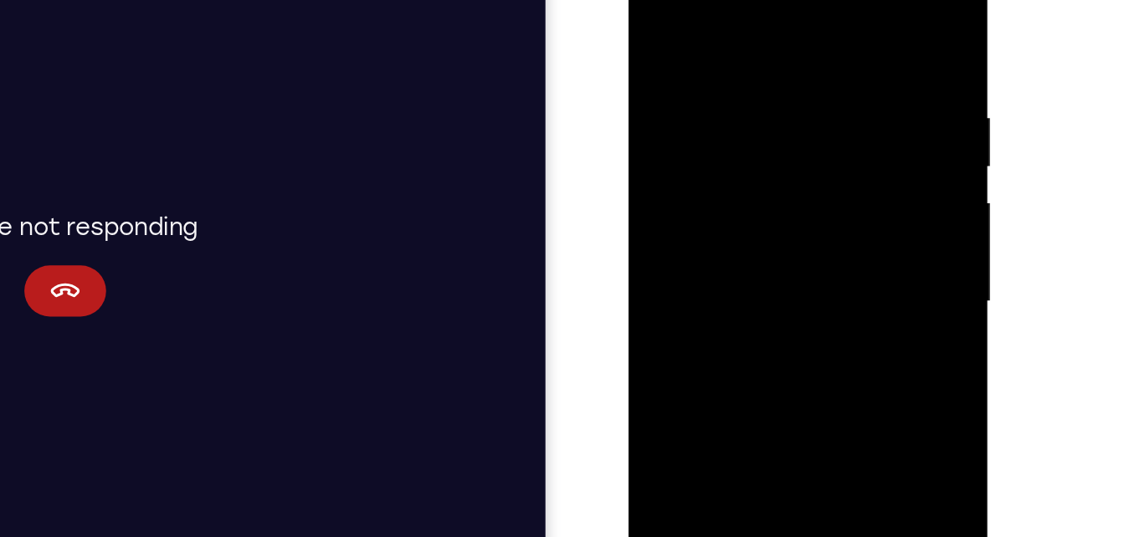
click at [679, 287] on div at bounding box center [746, 173] width 211 height 469
click at [703, 70] on div at bounding box center [746, 173] width 211 height 469
click at [659, 45] on div at bounding box center [746, 173] width 211 height 469
drag, startPoint x: 735, startPoint y: 96, endPoint x: 710, endPoint y: 244, distance: 150.2
click at [710, 244] on div at bounding box center [746, 173] width 211 height 469
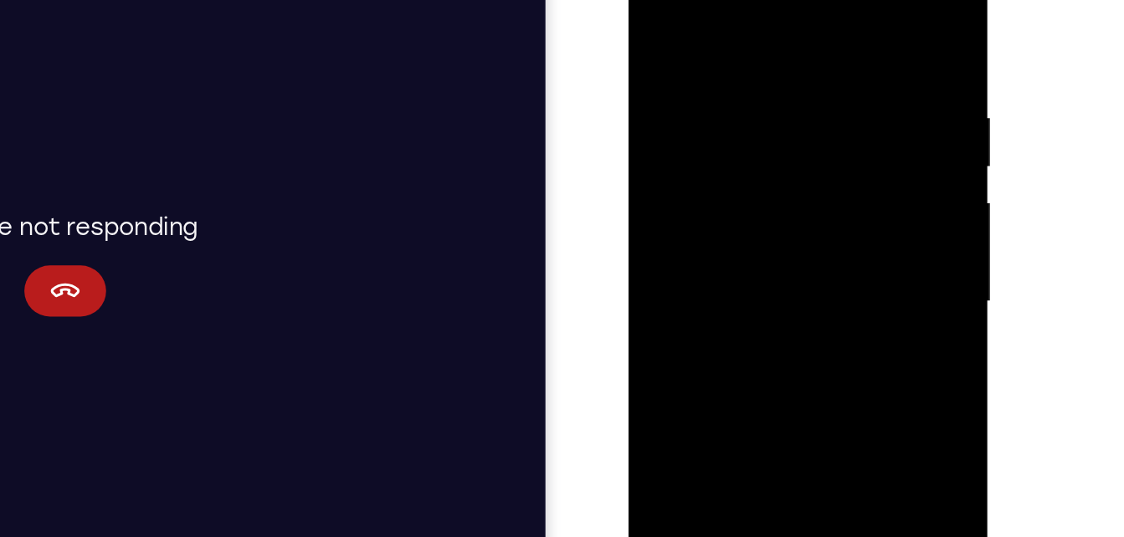
click at [776, 63] on div at bounding box center [746, 173] width 211 height 469
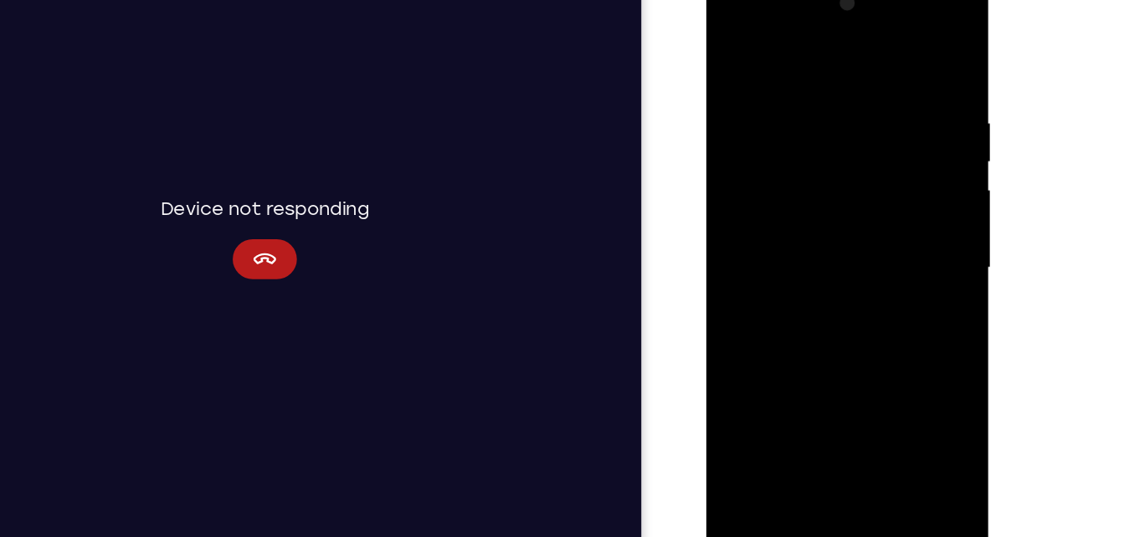
click at [791, 411] on div at bounding box center [824, 220] width 211 height 469
click at [869, 52] on div at bounding box center [824, 220] width 211 height 469
click at [771, 75] on div at bounding box center [824, 220] width 211 height 469
click at [735, 47] on div at bounding box center [824, 220] width 211 height 469
click at [903, 54] on div at bounding box center [824, 220] width 211 height 469
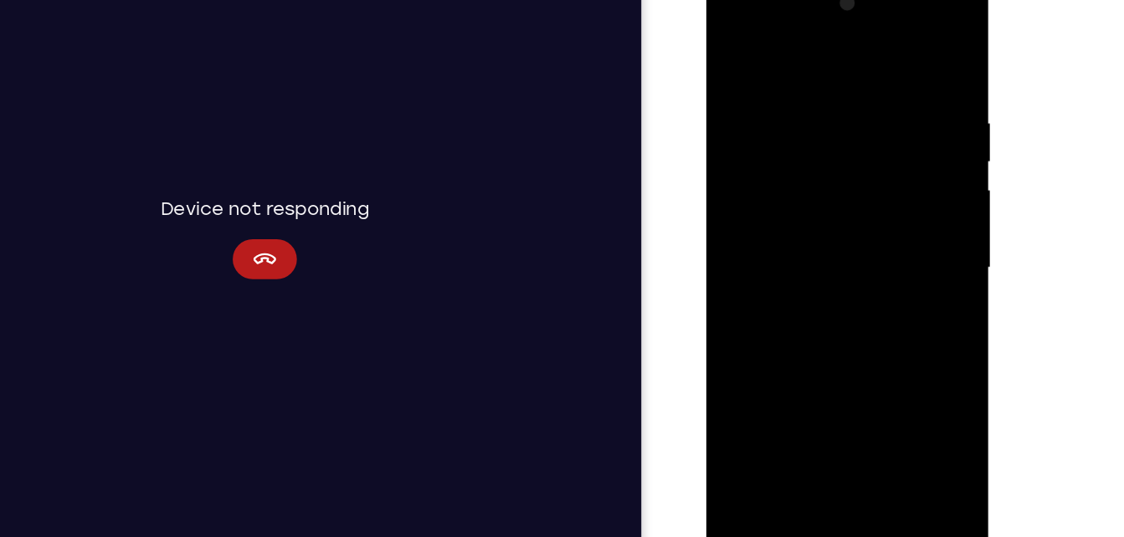
click at [893, 419] on div at bounding box center [824, 220] width 211 height 469
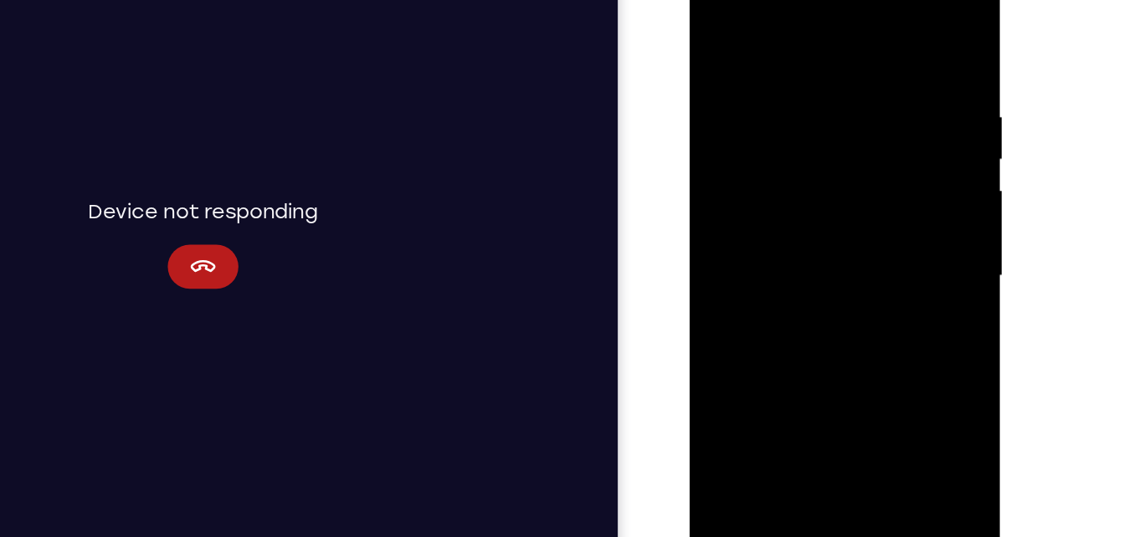
drag, startPoint x: 844, startPoint y: 319, endPoint x: 833, endPoint y: 120, distance: 199.4
click at [833, 120] on div at bounding box center [807, 198] width 211 height 469
drag, startPoint x: 850, startPoint y: 179, endPoint x: 831, endPoint y: 324, distance: 146.0
click at [831, 324] on div at bounding box center [807, 198] width 211 height 469
click at [849, 63] on div at bounding box center [807, 198] width 211 height 469
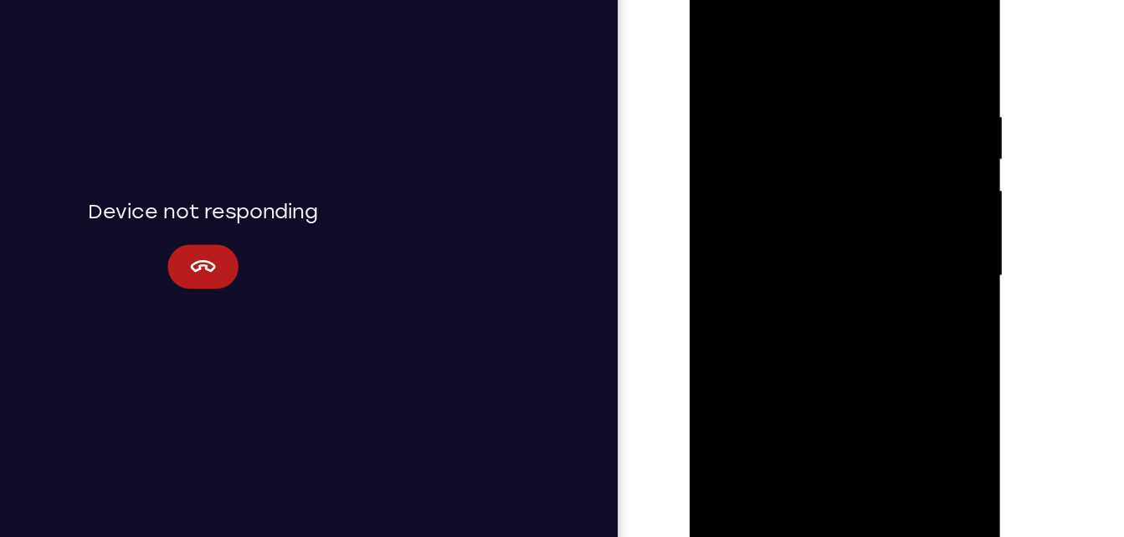
click at [796, 33] on div at bounding box center [807, 198] width 211 height 469
click at [795, 49] on div at bounding box center [807, 198] width 211 height 469
drag, startPoint x: 795, startPoint y: 46, endPoint x: 872, endPoint y: 49, distance: 77.0
click at [872, 49] on div at bounding box center [807, 198] width 211 height 469
click at [879, 33] on div at bounding box center [807, 198] width 211 height 469
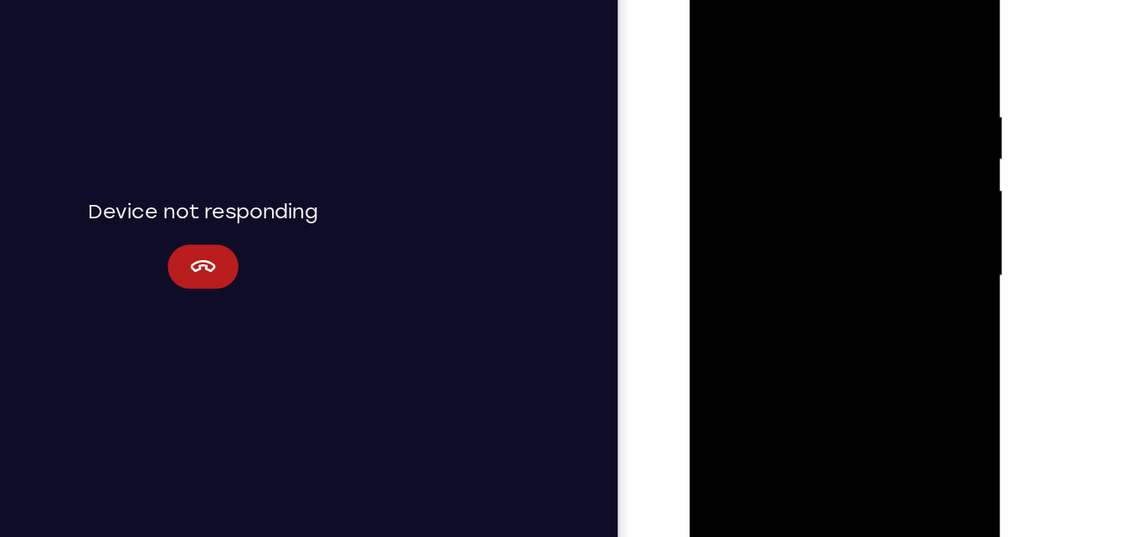
drag, startPoint x: 871, startPoint y: 44, endPoint x: 785, endPoint y: 48, distance: 86.2
click at [785, 48] on div at bounding box center [807, 198] width 211 height 469
drag, startPoint x: 873, startPoint y: 59, endPoint x: 648, endPoint y: 91, distance: 226.6
click at [689, 91] on html "Online web based iOS Simulators and Android Emulators. Run iPhone, iPad, Mobile…" at bounding box center [808, 202] width 238 height 502
drag, startPoint x: 729, startPoint y: 64, endPoint x: 1804, endPoint y: 140, distance: 1077.9
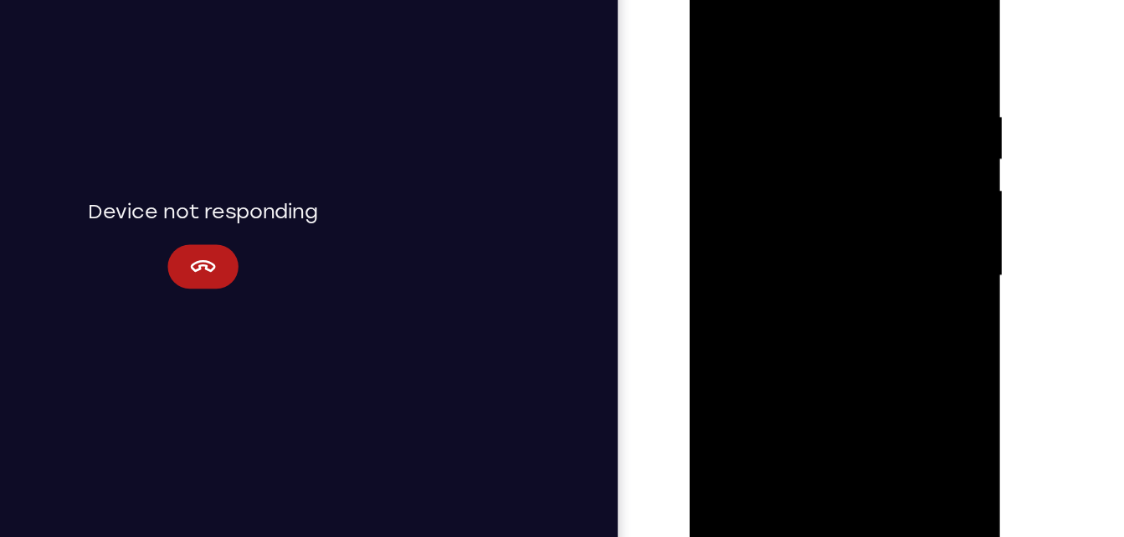
click at [928, 95] on html "Online web based iOS Simulators and Android Emulators. Run iPhone, iPad, Mobile…" at bounding box center [808, 202] width 238 height 502
drag, startPoint x: 735, startPoint y: 75, endPoint x: 1739, endPoint y: 151, distance: 1006.1
click at [928, 107] on html "Online web based iOS Simulators and Android Emulators. Run iPhone, iPad, Mobile…" at bounding box center [808, 202] width 238 height 502
click at [819, 33] on div at bounding box center [807, 198] width 211 height 469
click at [812, 49] on div at bounding box center [807, 198] width 211 height 469
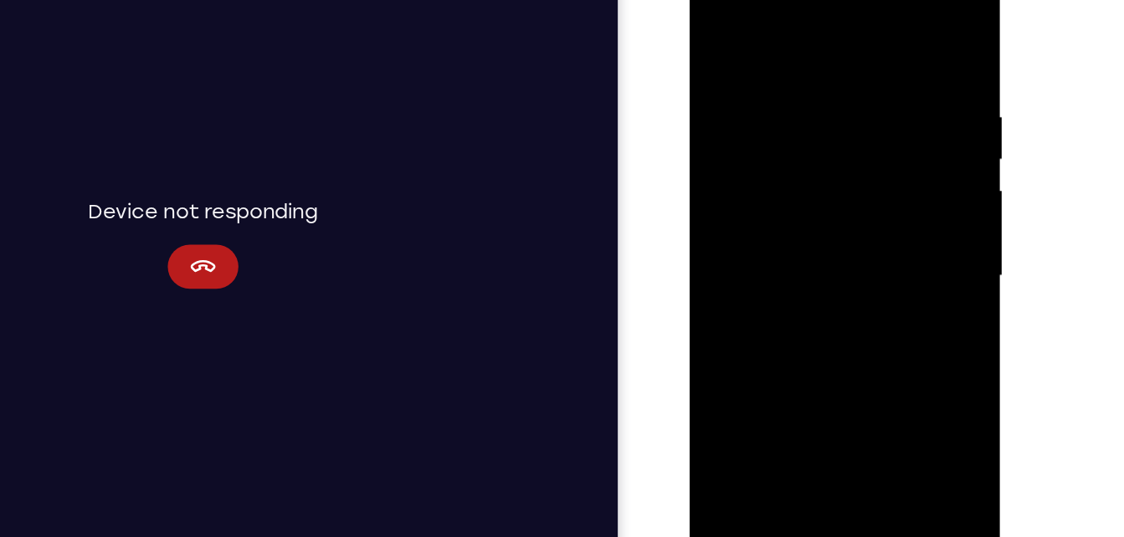
click at [812, 49] on div at bounding box center [807, 198] width 211 height 469
click at [715, 27] on div at bounding box center [807, 198] width 211 height 469
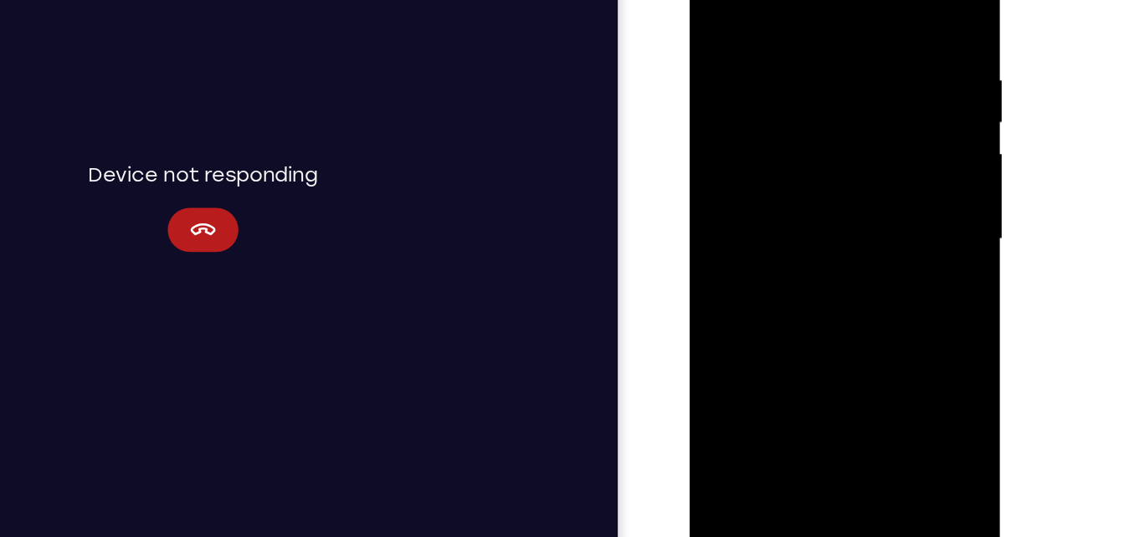
click at [733, 360] on div at bounding box center [807, 161] width 211 height 469
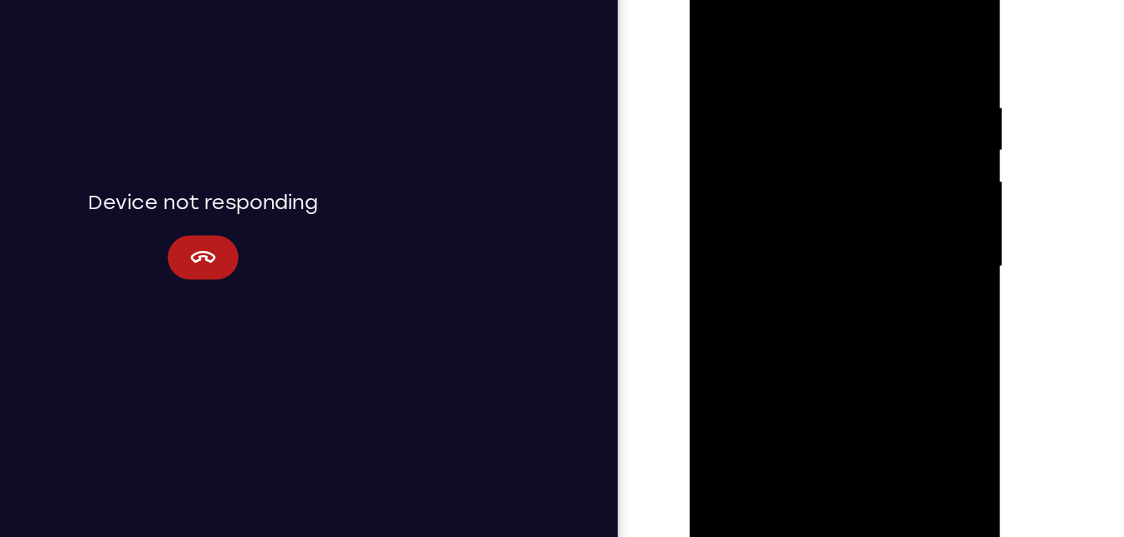
click at [882, 387] on div at bounding box center [807, 189] width 211 height 469
click at [814, 181] on div at bounding box center [807, 189] width 211 height 469
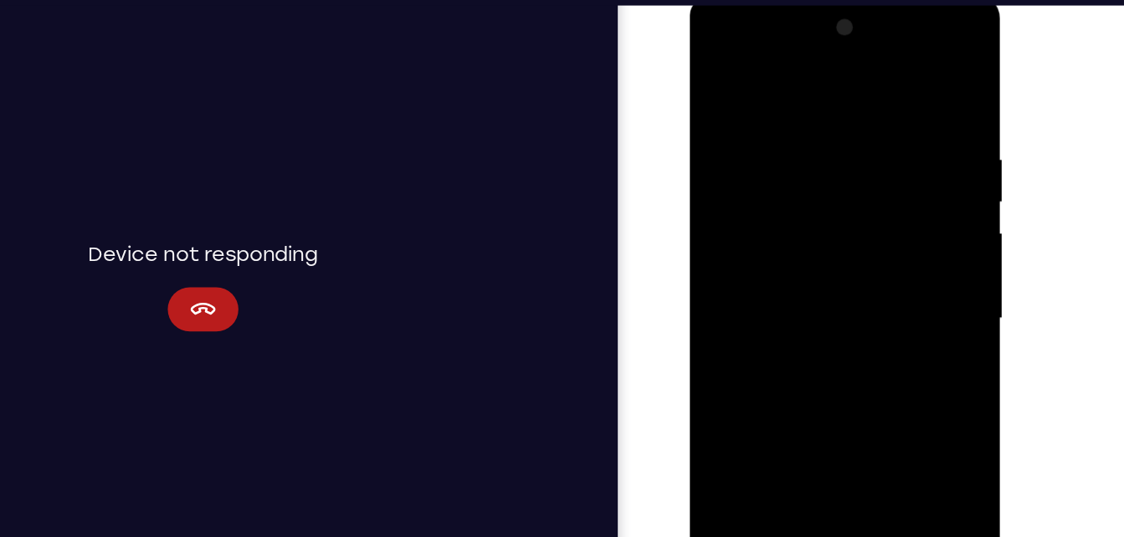
drag, startPoint x: 818, startPoint y: 143, endPoint x: 1029, endPoint y: 183, distance: 214.7
click at [928, 183] on html "Online web based iOS Simulators and Android Emulators. Run iPhone, iPad, Mobile…" at bounding box center [808, 245] width 238 height 502
drag, startPoint x: 805, startPoint y: 177, endPoint x: 1804, endPoint y: 279, distance: 1004.3
click at [928, 235] on html "Online web based iOS Simulators and Android Emulators. Run iPhone, iPad, Mobile…" at bounding box center [808, 245] width 238 height 502
drag, startPoint x: 806, startPoint y: 201, endPoint x: 1017, endPoint y: 263, distance: 220.6
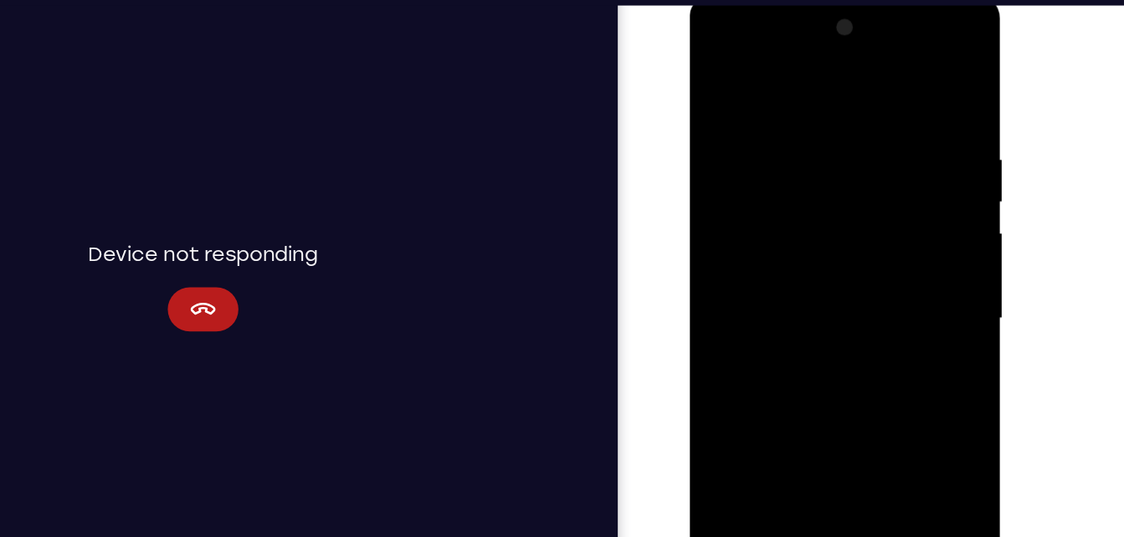
click at [928, 263] on html "Online web based iOS Simulators and Android Emulators. Run iPhone, iPad, Mobile…" at bounding box center [808, 245] width 238 height 502
drag, startPoint x: 735, startPoint y: 192, endPoint x: 1029, endPoint y: 300, distance: 312.6
click at [928, 300] on html "Online web based iOS Simulators and Android Emulators. Run iPhone, iPad, Mobile…" at bounding box center [808, 245] width 238 height 502
click at [708, 217] on div at bounding box center [807, 241] width 211 height 469
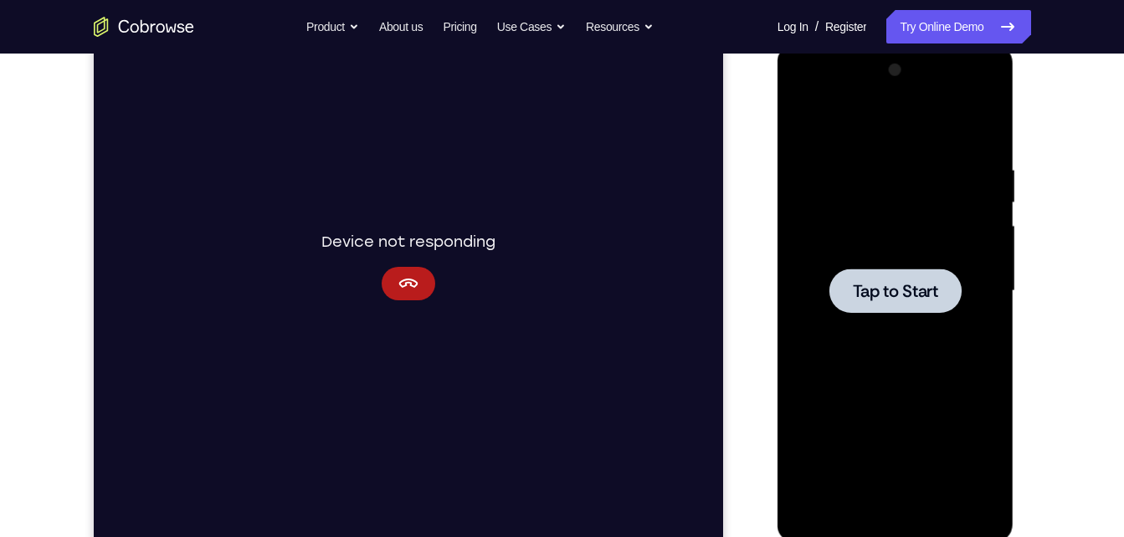
click at [878, 260] on div at bounding box center [895, 291] width 211 height 469
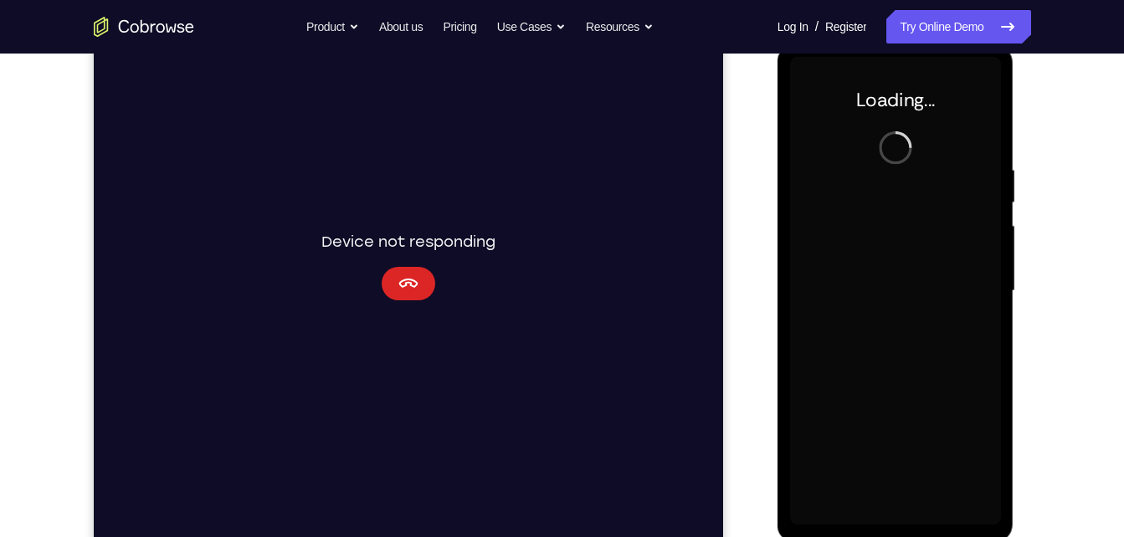
click at [416, 290] on icon "Cancel" at bounding box center [407, 284] width 20 height 20
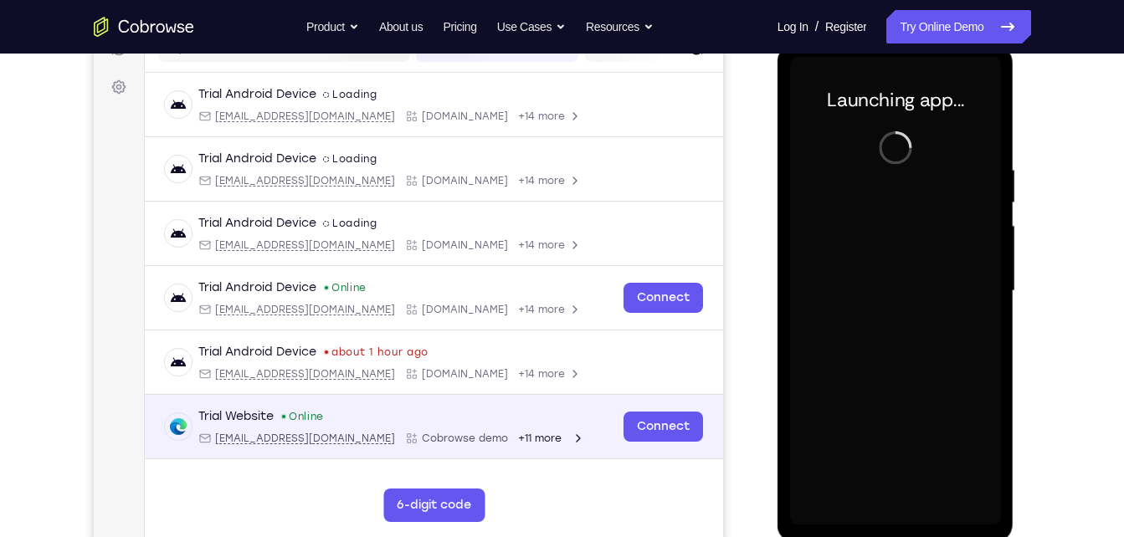
click at [638, 411] on div "Connect" at bounding box center [662, 426] width 79 height 37
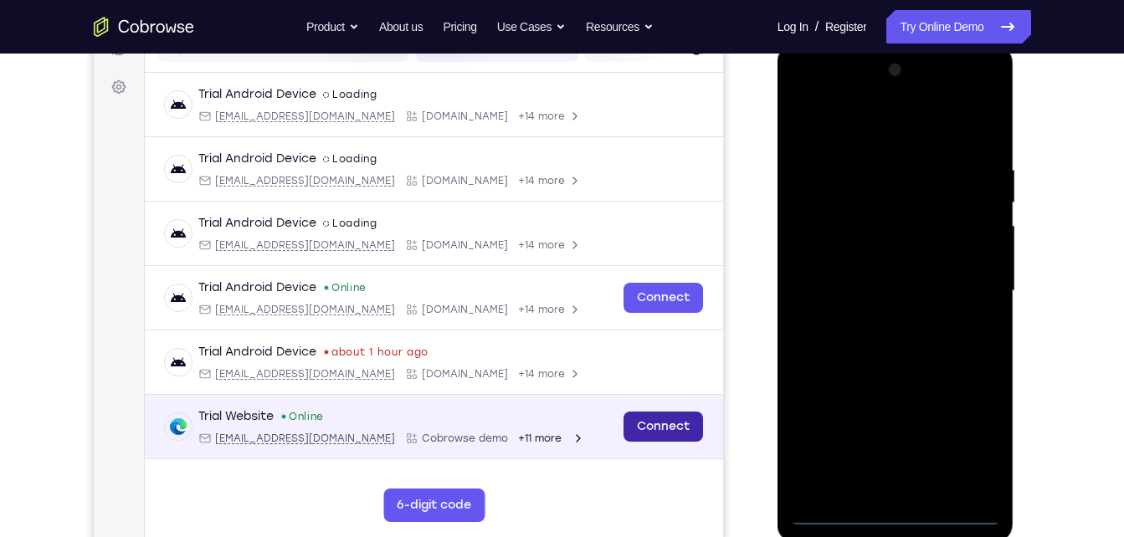
click at [644, 426] on link "Connect" at bounding box center [662, 427] width 79 height 30
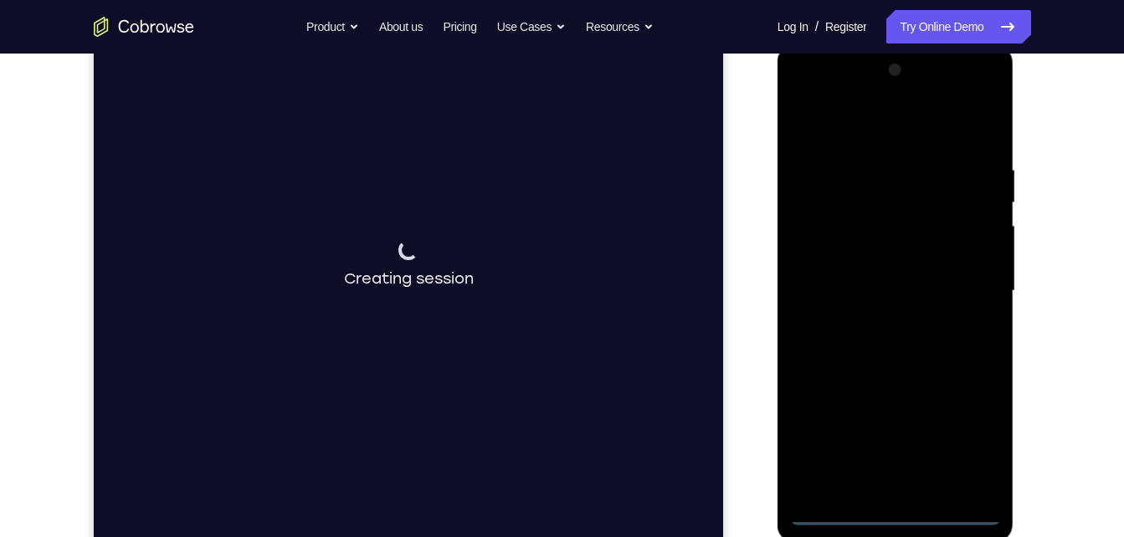
click at [894, 515] on div at bounding box center [895, 291] width 211 height 469
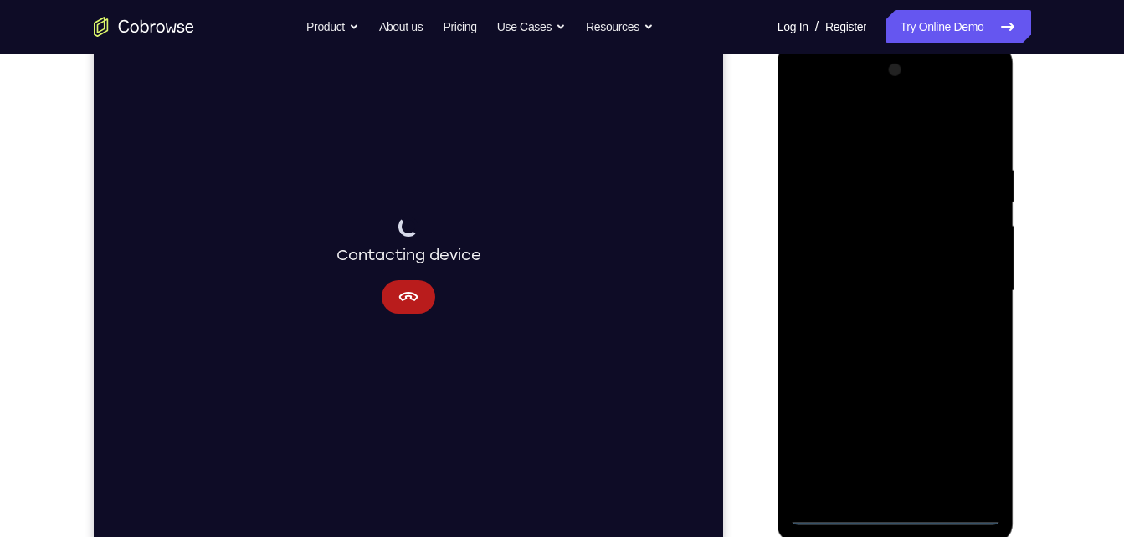
click at [978, 456] on div at bounding box center [895, 291] width 211 height 469
click at [902, 132] on div at bounding box center [895, 291] width 211 height 469
click at [967, 279] on div at bounding box center [895, 291] width 211 height 469
click at [881, 327] on div at bounding box center [895, 291] width 211 height 469
click at [877, 274] on div at bounding box center [895, 291] width 211 height 469
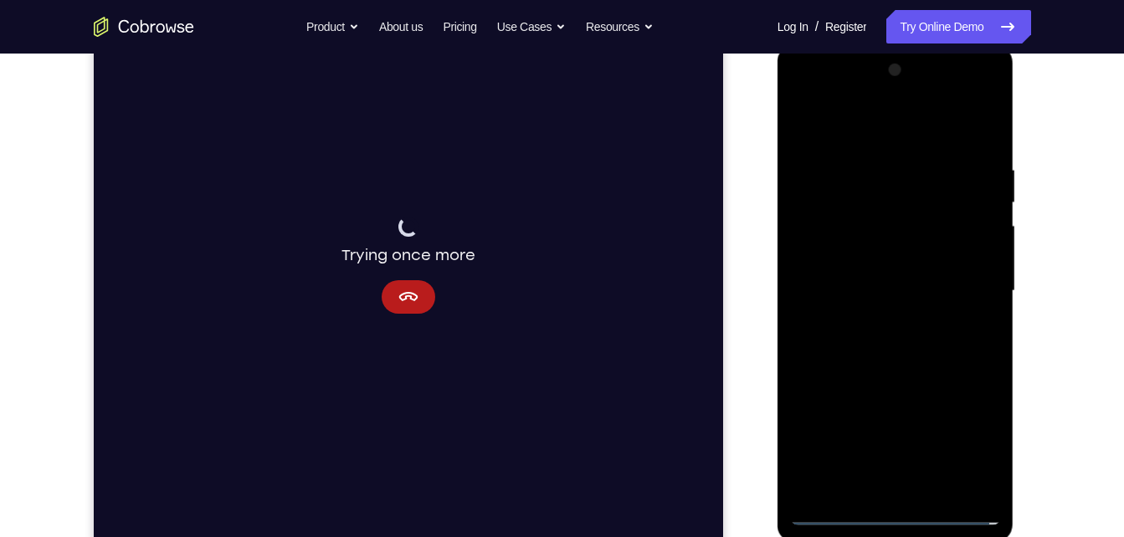
click at [881, 258] on div at bounding box center [895, 291] width 211 height 469
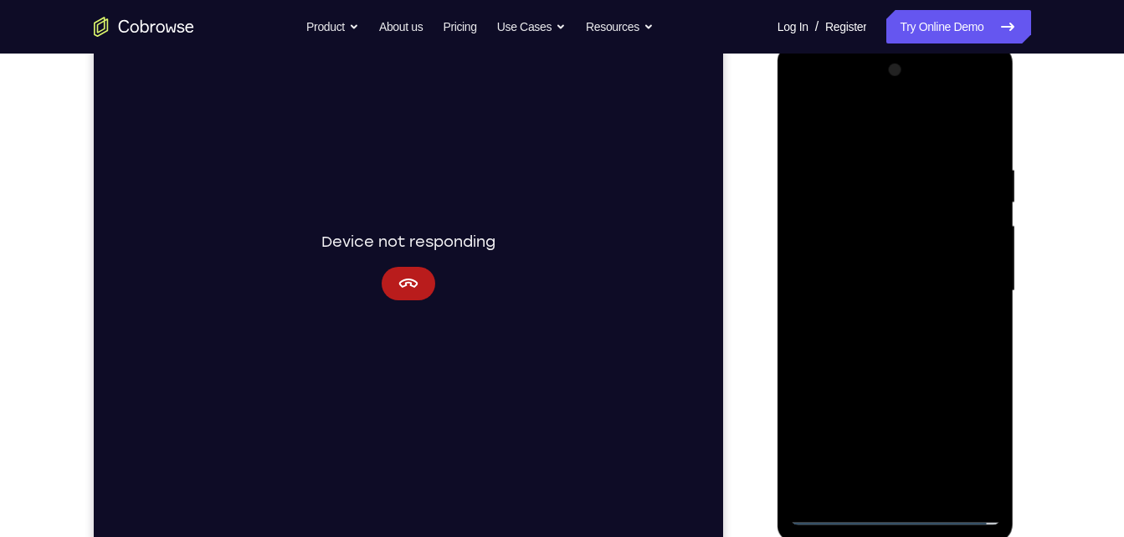
click at [883, 286] on div at bounding box center [895, 291] width 211 height 469
click at [866, 345] on div at bounding box center [895, 291] width 211 height 469
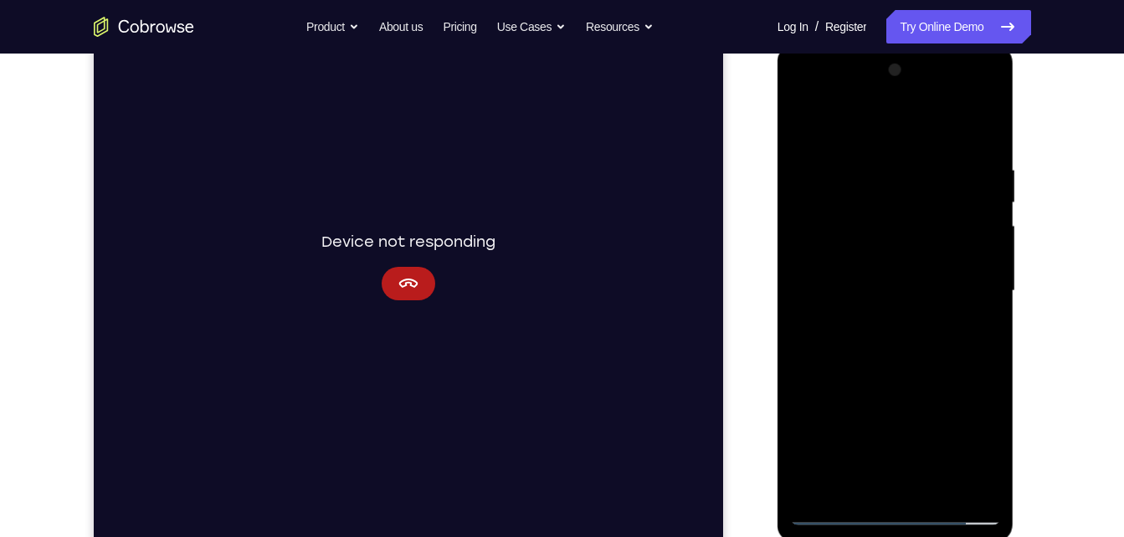
click at [879, 375] on div at bounding box center [895, 291] width 211 height 469
click at [987, 126] on div at bounding box center [895, 291] width 211 height 469
drag, startPoint x: 861, startPoint y: 304, endPoint x: 832, endPoint y: 580, distance: 277.7
click at [832, 536] on html "Online web based iOS Simulators and Android Emulators. Run iPhone, iPad, Mobile…" at bounding box center [896, 295] width 238 height 502
click at [806, 120] on div at bounding box center [895, 291] width 211 height 469
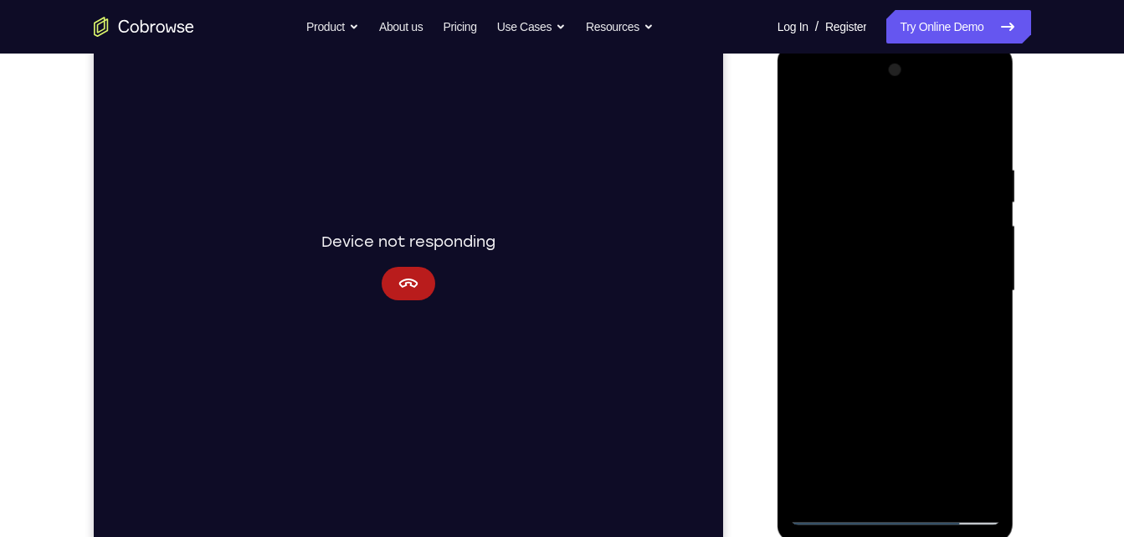
click at [938, 481] on div at bounding box center [895, 291] width 211 height 469
click at [868, 382] on div at bounding box center [895, 291] width 211 height 469
click at [804, 118] on div at bounding box center [895, 291] width 211 height 469
click at [851, 487] on div at bounding box center [895, 291] width 211 height 469
click at [898, 120] on div at bounding box center [895, 291] width 211 height 469
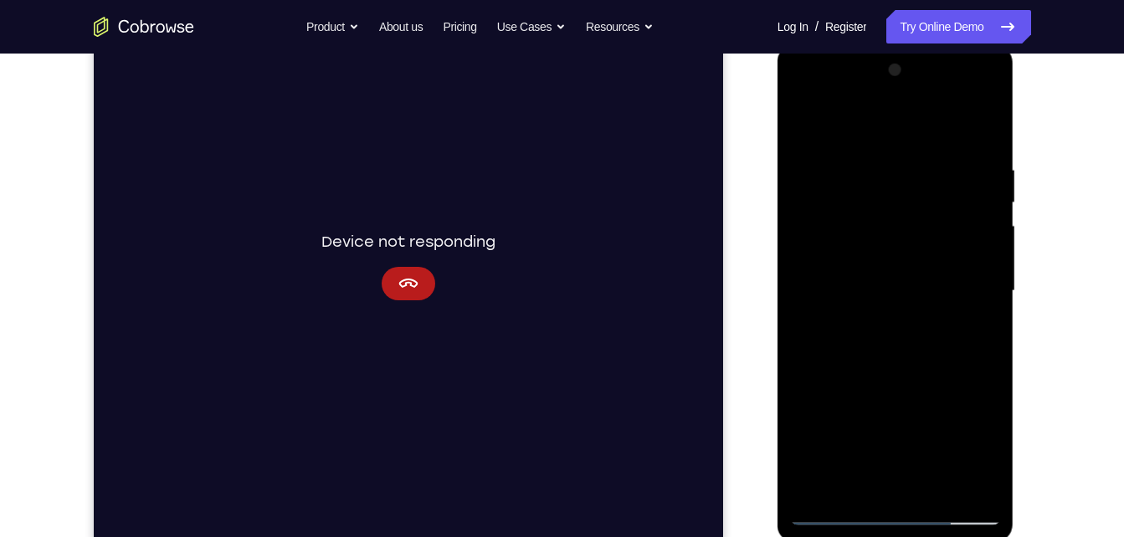
click at [833, 164] on div at bounding box center [895, 291] width 211 height 469
click at [818, 151] on div at bounding box center [895, 291] width 211 height 469
click at [800, 112] on div at bounding box center [895, 291] width 211 height 469
click at [829, 202] on div at bounding box center [895, 291] width 211 height 469
drag, startPoint x: 803, startPoint y: 120, endPoint x: 896, endPoint y: 374, distance: 270.0
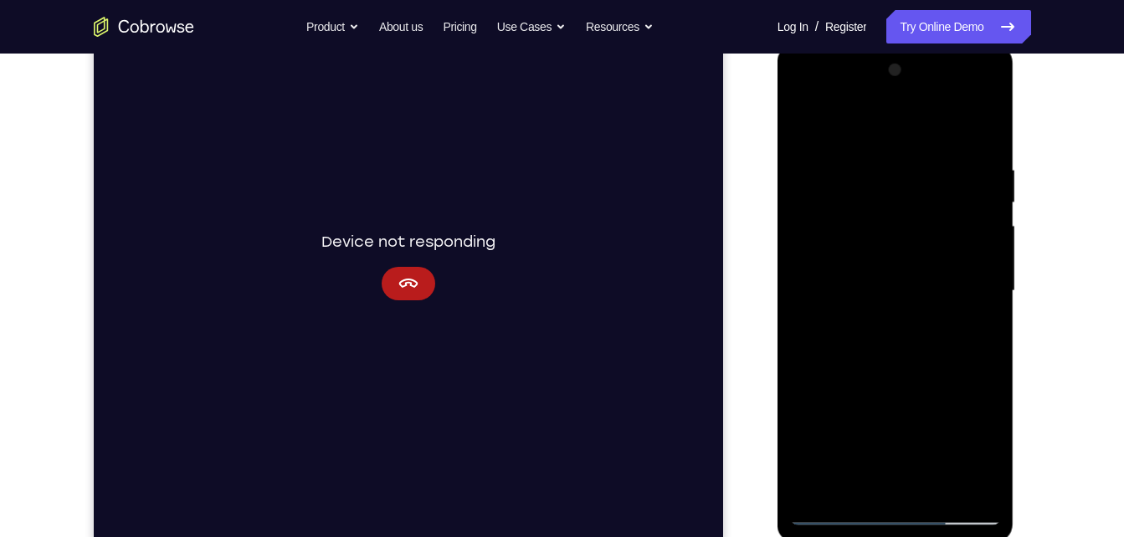
click at [896, 374] on div at bounding box center [895, 291] width 211 height 469
click at [915, 353] on div at bounding box center [895, 291] width 211 height 469
click at [941, 354] on div at bounding box center [895, 291] width 211 height 469
click at [990, 333] on div at bounding box center [895, 291] width 211 height 469
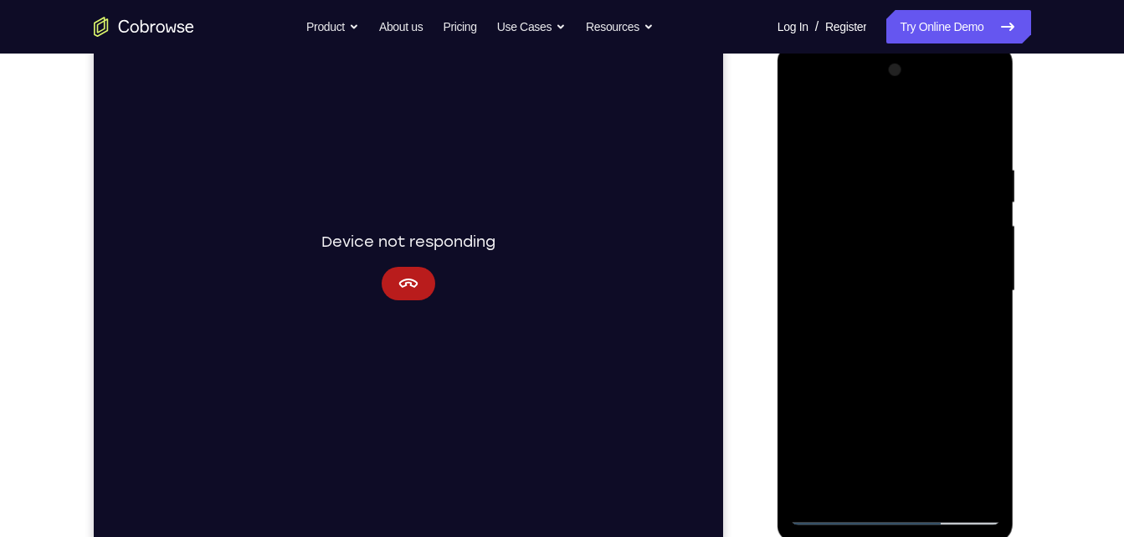
click at [990, 333] on div at bounding box center [895, 291] width 211 height 469
click at [965, 479] on div at bounding box center [895, 291] width 211 height 469
click at [967, 418] on div at bounding box center [895, 291] width 211 height 469
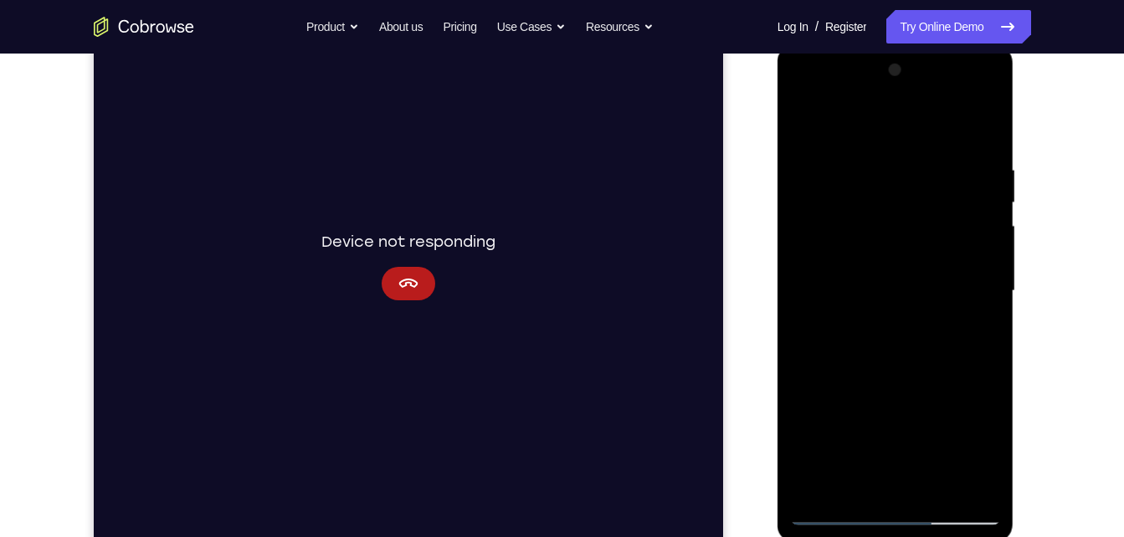
click at [818, 351] on div at bounding box center [895, 291] width 211 height 469
click at [958, 302] on div at bounding box center [895, 291] width 211 height 469
click at [803, 279] on div at bounding box center [895, 291] width 211 height 469
click at [845, 125] on div at bounding box center [895, 291] width 211 height 469
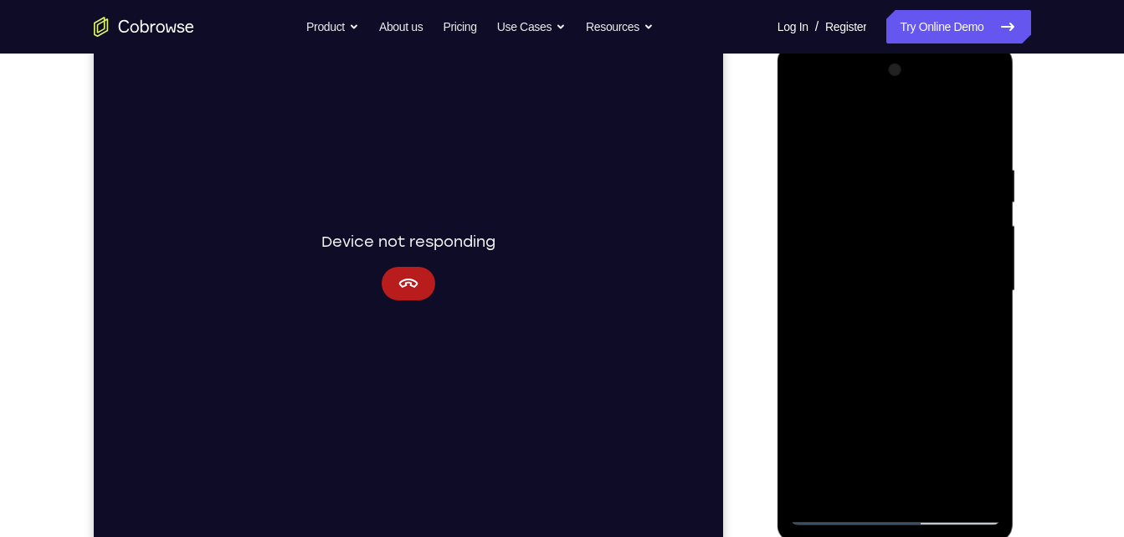
click at [833, 242] on div at bounding box center [895, 291] width 211 height 469
click at [901, 181] on div at bounding box center [895, 291] width 211 height 469
click at [804, 121] on div at bounding box center [895, 291] width 211 height 469
click at [970, 176] on div at bounding box center [895, 291] width 211 height 469
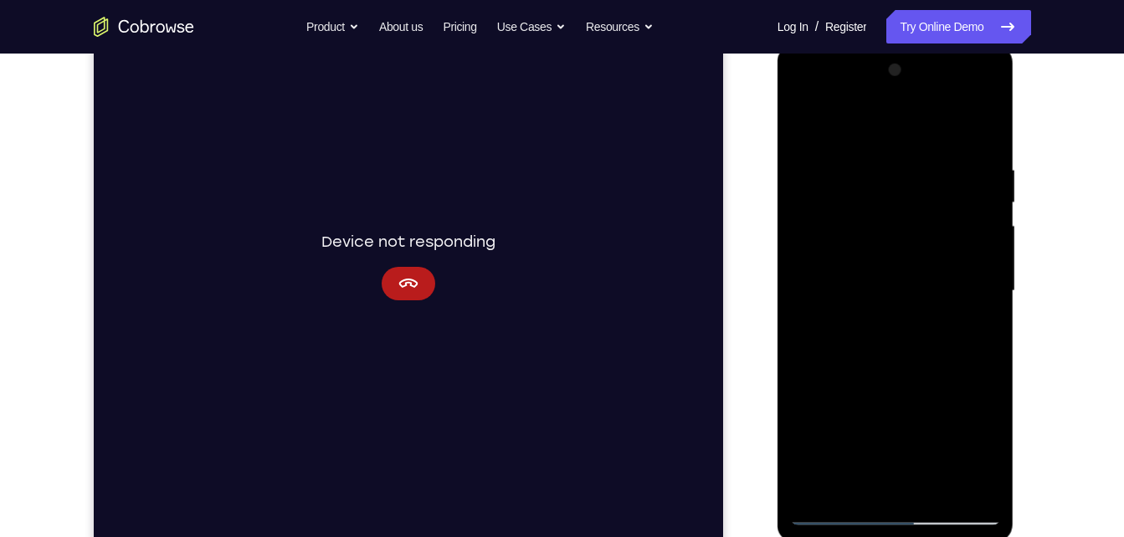
click at [976, 176] on div at bounding box center [895, 291] width 211 height 469
click at [984, 129] on div at bounding box center [895, 291] width 211 height 469
click at [940, 489] on div at bounding box center [895, 291] width 211 height 469
click at [829, 515] on div at bounding box center [895, 291] width 211 height 469
click at [847, 485] on div at bounding box center [895, 291] width 211 height 469
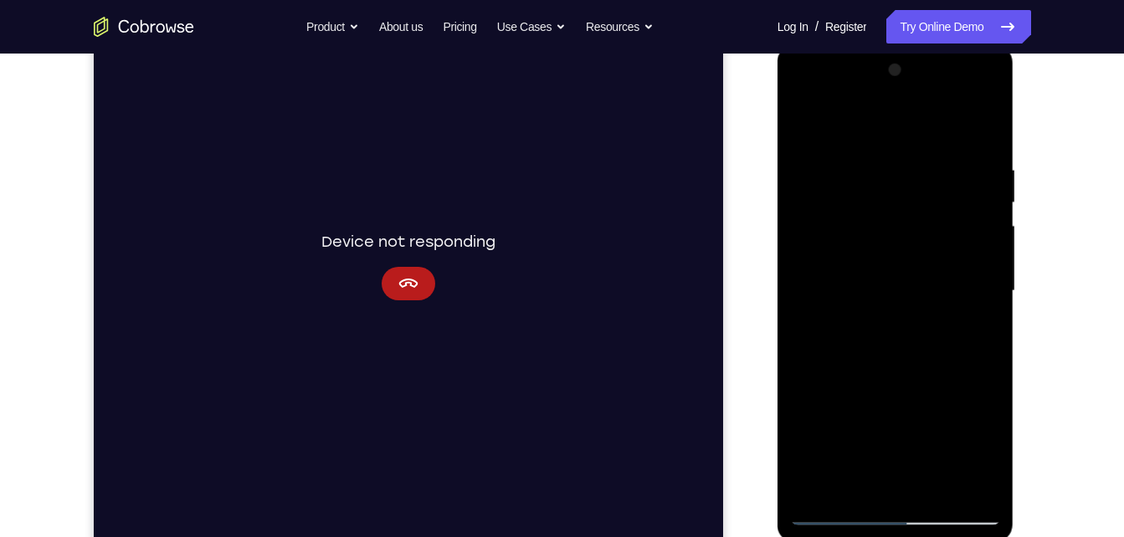
click at [921, 125] on div at bounding box center [895, 291] width 211 height 469
click at [864, 229] on div at bounding box center [895, 291] width 211 height 469
click at [820, 151] on div at bounding box center [895, 291] width 211 height 469
click at [806, 120] on div at bounding box center [895, 291] width 211 height 469
click at [849, 265] on div at bounding box center [895, 291] width 211 height 469
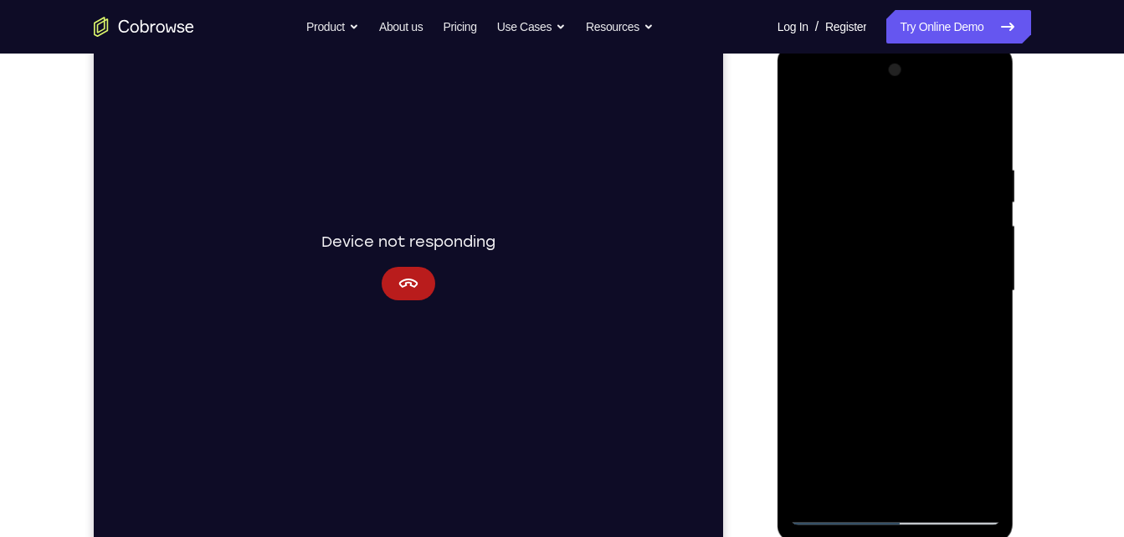
click at [892, 484] on div at bounding box center [895, 291] width 211 height 469
drag, startPoint x: 893, startPoint y: 385, endPoint x: 866, endPoint y: 212, distance: 175.3
click at [866, 212] on div at bounding box center [895, 291] width 211 height 469
drag, startPoint x: 870, startPoint y: 322, endPoint x: 889, endPoint y: -57, distance: 379.5
click at [889, 44] on html "Online web based iOS Simulators and Android Emulators. Run iPhone, iPad, Mobile…" at bounding box center [896, 295] width 238 height 502
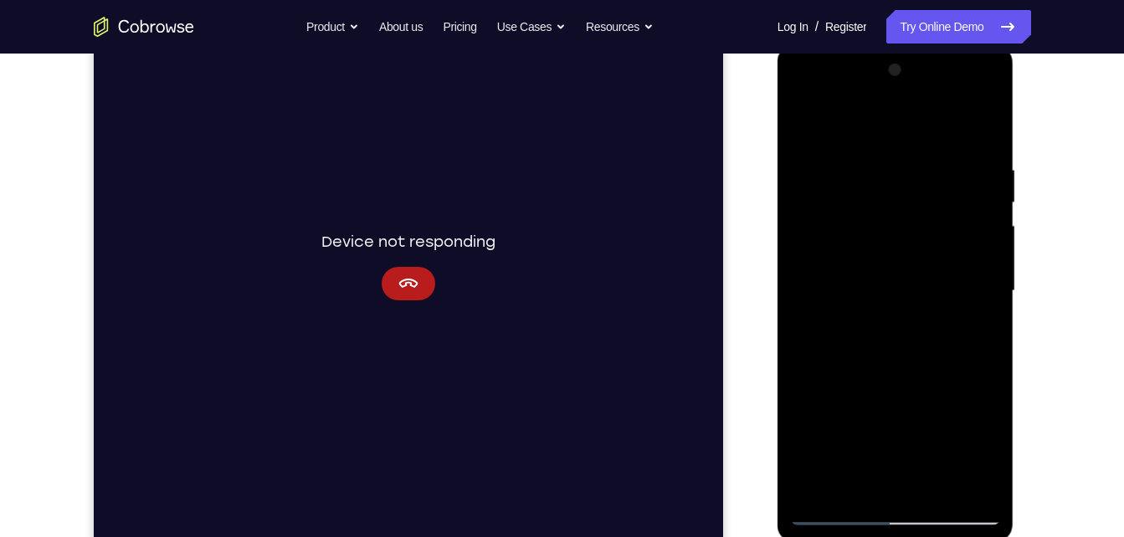
drag, startPoint x: 907, startPoint y: 362, endPoint x: 902, endPoint y: 77, distance: 285.4
click at [902, 77] on div at bounding box center [895, 291] width 211 height 469
drag, startPoint x: 890, startPoint y: 375, endPoint x: 887, endPoint y: 64, distance: 311.3
click at [887, 64] on div at bounding box center [895, 291] width 211 height 469
drag, startPoint x: 905, startPoint y: 377, endPoint x: 903, endPoint y: 364, distance: 13.5
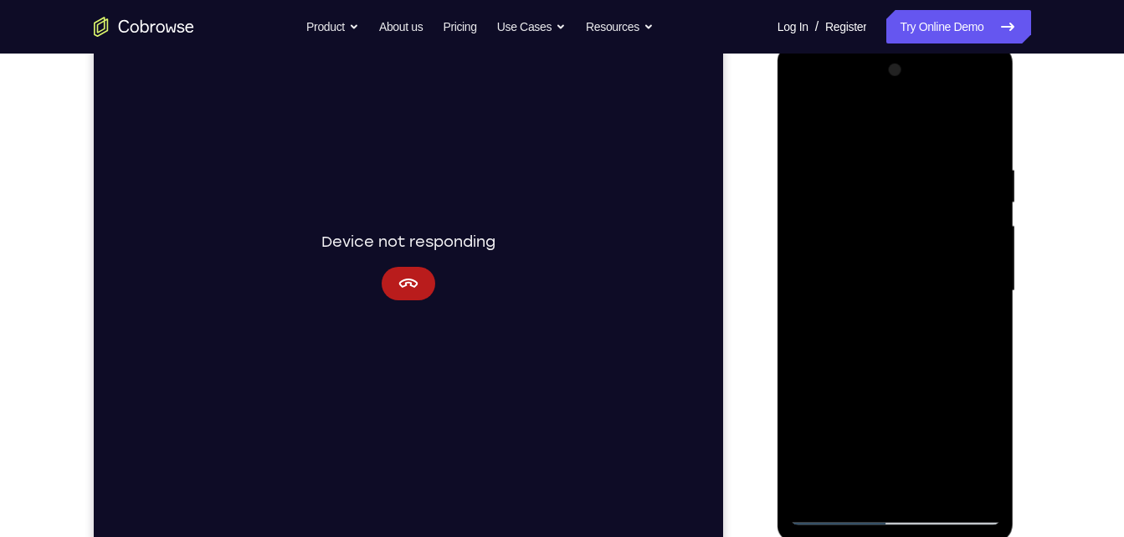
click at [903, 364] on div at bounding box center [895, 291] width 211 height 469
drag, startPoint x: 900, startPoint y: 373, endPoint x: 887, endPoint y: 509, distance: 136.1
click at [887, 509] on div at bounding box center [895, 291] width 211 height 469
drag, startPoint x: 916, startPoint y: 271, endPoint x: 948, endPoint y: 506, distance: 237.3
click at [948, 506] on div at bounding box center [895, 291] width 211 height 469
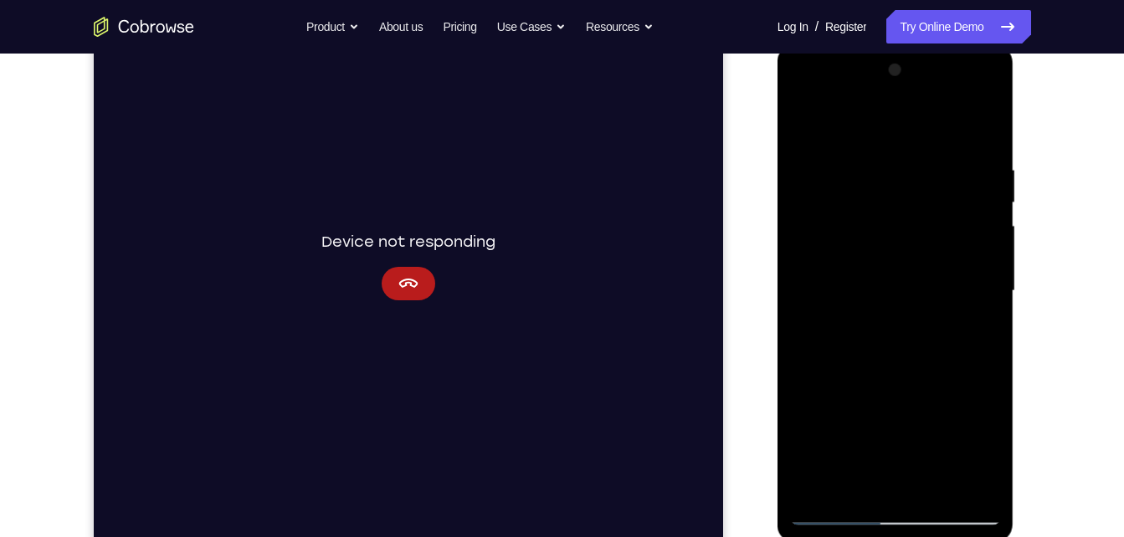
click at [986, 344] on div at bounding box center [895, 291] width 211 height 469
click at [988, 433] on div at bounding box center [895, 291] width 211 height 469
click at [996, 397] on div at bounding box center [895, 291] width 211 height 469
drag, startPoint x: 918, startPoint y: 351, endPoint x: 901, endPoint y: 191, distance: 161.5
click at [901, 191] on div at bounding box center [895, 291] width 211 height 469
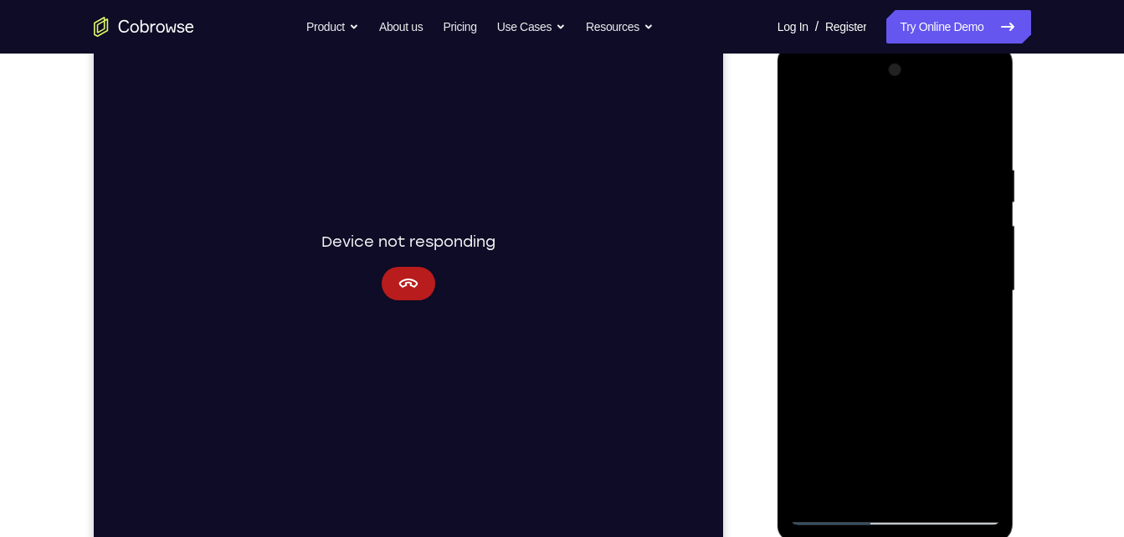
drag, startPoint x: 879, startPoint y: 405, endPoint x: 876, endPoint y: 181, distance: 224.3
click at [876, 181] on div at bounding box center [895, 291] width 211 height 469
drag, startPoint x: 902, startPoint y: 369, endPoint x: 891, endPoint y: 38, distance: 331.5
click at [891, 44] on html "Online web based iOS Simulators and Android Emulators. Run iPhone, iPad, Mobile…" at bounding box center [896, 295] width 238 height 502
drag, startPoint x: 882, startPoint y: 346, endPoint x: 853, endPoint y: 160, distance: 188.1
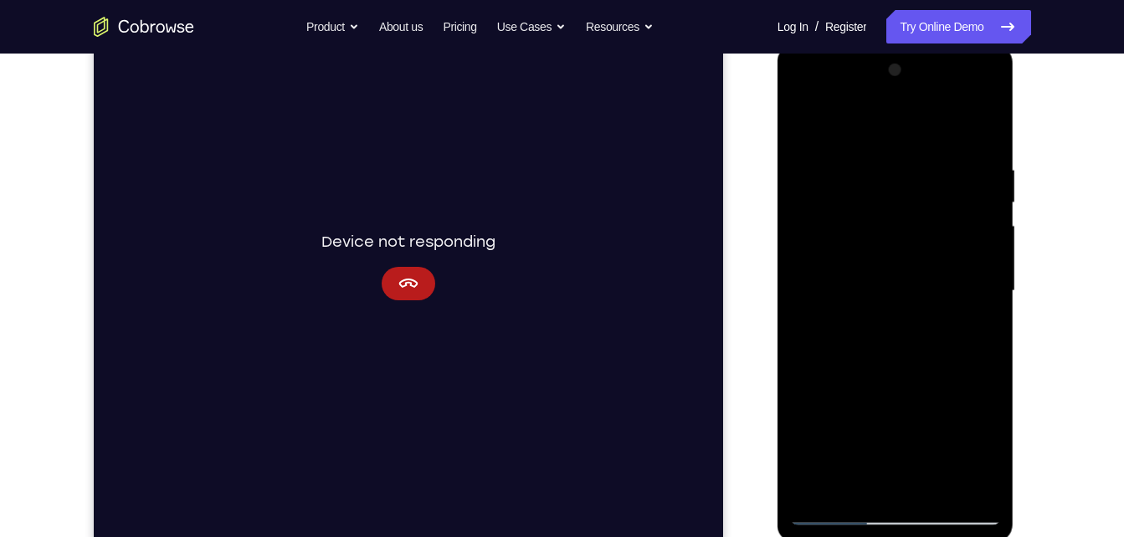
click at [853, 160] on div at bounding box center [895, 291] width 211 height 469
drag, startPoint x: 893, startPoint y: 383, endPoint x: 894, endPoint y: 119, distance: 264.4
click at [894, 119] on div at bounding box center [895, 291] width 211 height 469
drag, startPoint x: 870, startPoint y: 361, endPoint x: 875, endPoint y: 218, distance: 143.2
click at [875, 218] on div at bounding box center [895, 291] width 211 height 469
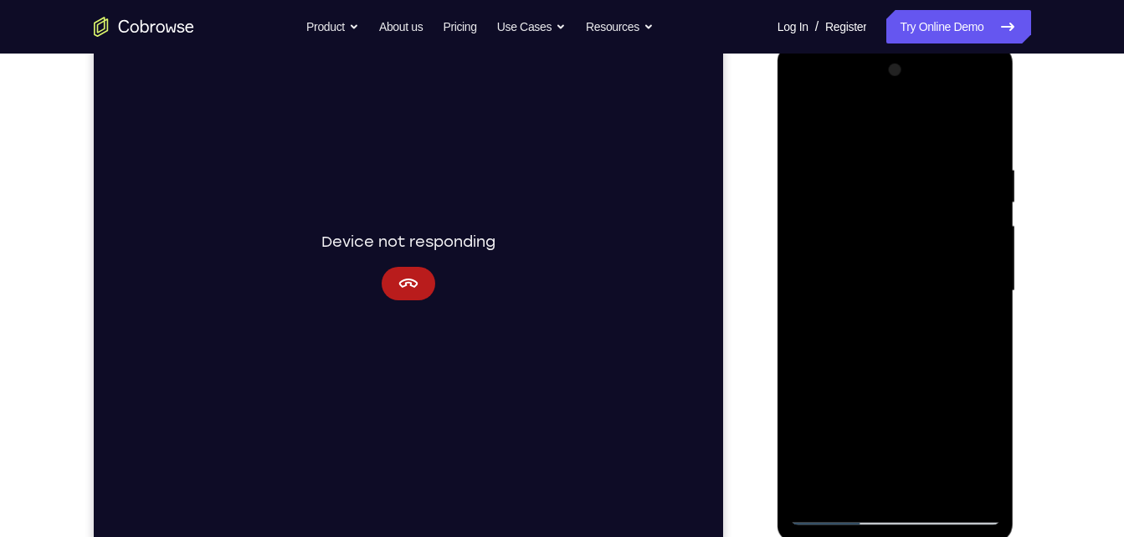
drag, startPoint x: 845, startPoint y: 395, endPoint x: 830, endPoint y: 233, distance: 163.0
click at [830, 233] on div at bounding box center [895, 291] width 211 height 469
drag, startPoint x: 841, startPoint y: 136, endPoint x: 849, endPoint y: 94, distance: 42.7
click at [849, 94] on div at bounding box center [895, 291] width 211 height 469
drag, startPoint x: 902, startPoint y: 351, endPoint x: 872, endPoint y: 149, distance: 204.7
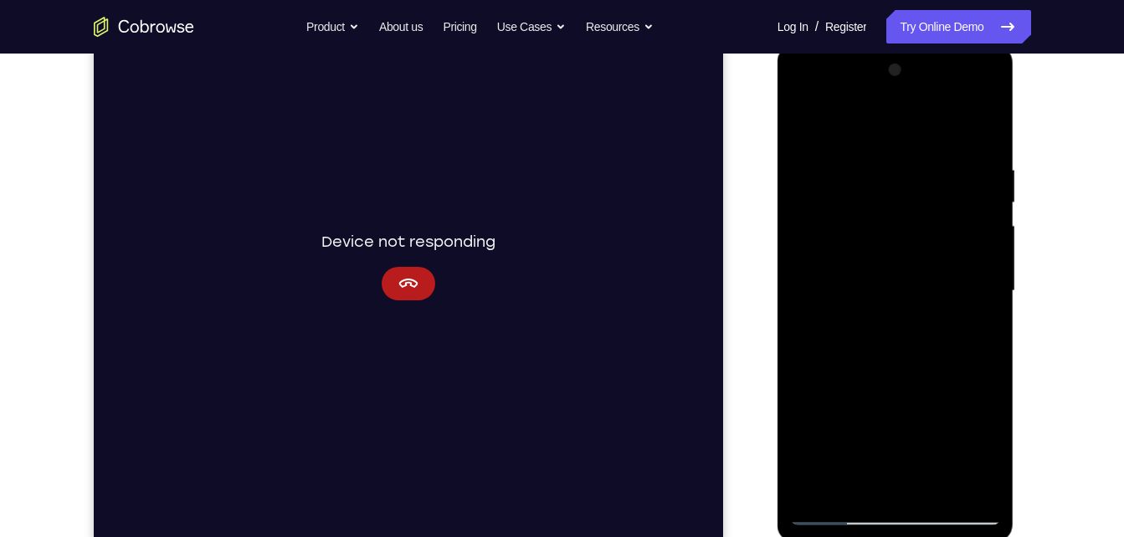
click at [872, 149] on div at bounding box center [895, 291] width 211 height 469
drag, startPoint x: 884, startPoint y: 373, endPoint x: 872, endPoint y: 125, distance: 248.8
click at [872, 125] on div at bounding box center [895, 291] width 211 height 469
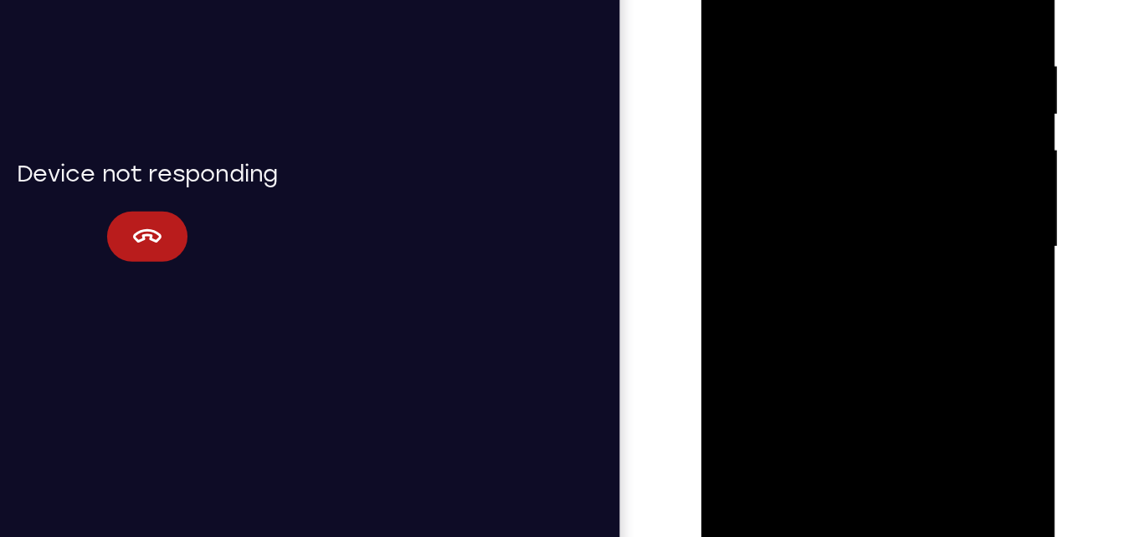
drag, startPoint x: 850, startPoint y: 172, endPoint x: 850, endPoint y: 344, distance: 172.4
click at [850, 344] on div at bounding box center [819, 124] width 211 height 469
drag, startPoint x: 829, startPoint y: 207, endPoint x: 836, endPoint y: 18, distance: 188.4
click at [836, 18] on div at bounding box center [819, 124] width 211 height 469
drag, startPoint x: 832, startPoint y: 49, endPoint x: 826, endPoint y: 10, distance: 38.9
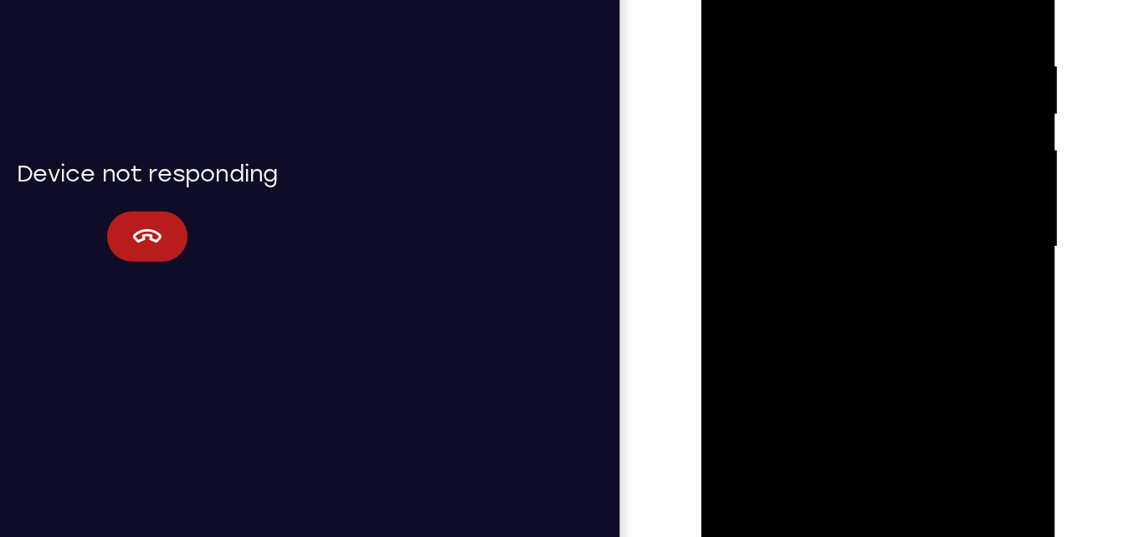
click at [826, 10] on div at bounding box center [819, 124] width 211 height 469
drag, startPoint x: 818, startPoint y: 168, endPoint x: 806, endPoint y: -83, distance: 251.3
click at [806, 0] on div at bounding box center [819, 124] width 211 height 469
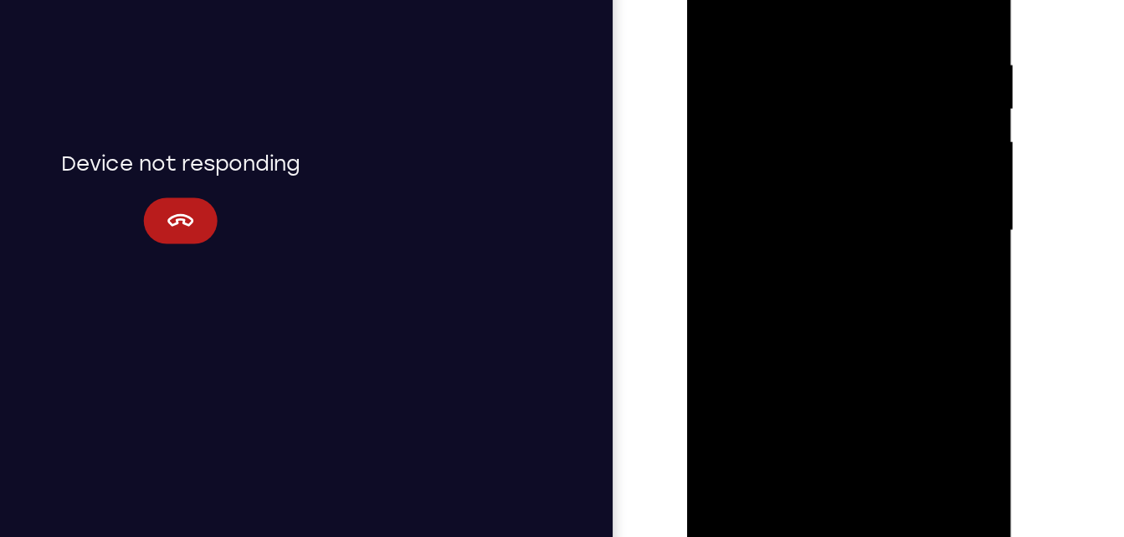
scroll to position [208, 0]
click at [765, 338] on div at bounding box center [805, 141] width 211 height 469
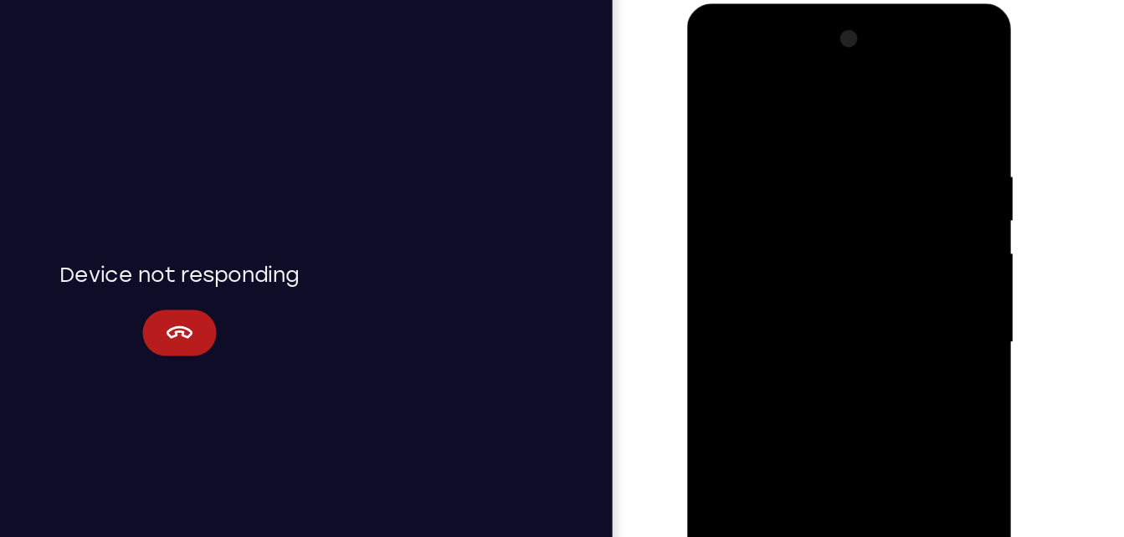
click at [785, 83] on div at bounding box center [805, 250] width 211 height 469
drag, startPoint x: 782, startPoint y: 126, endPoint x: 756, endPoint y: 268, distance: 144.6
click at [756, 268] on div at bounding box center [805, 250] width 211 height 469
click at [758, 106] on div at bounding box center [805, 250] width 211 height 469
click at [759, 105] on div at bounding box center [805, 250] width 211 height 469
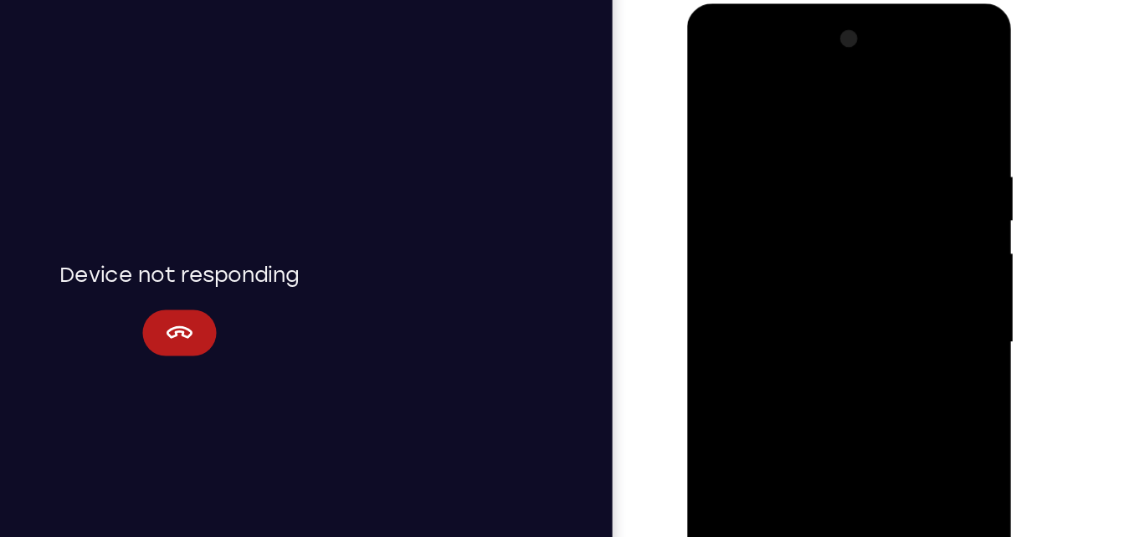
click at [756, 114] on div at bounding box center [805, 250] width 211 height 469
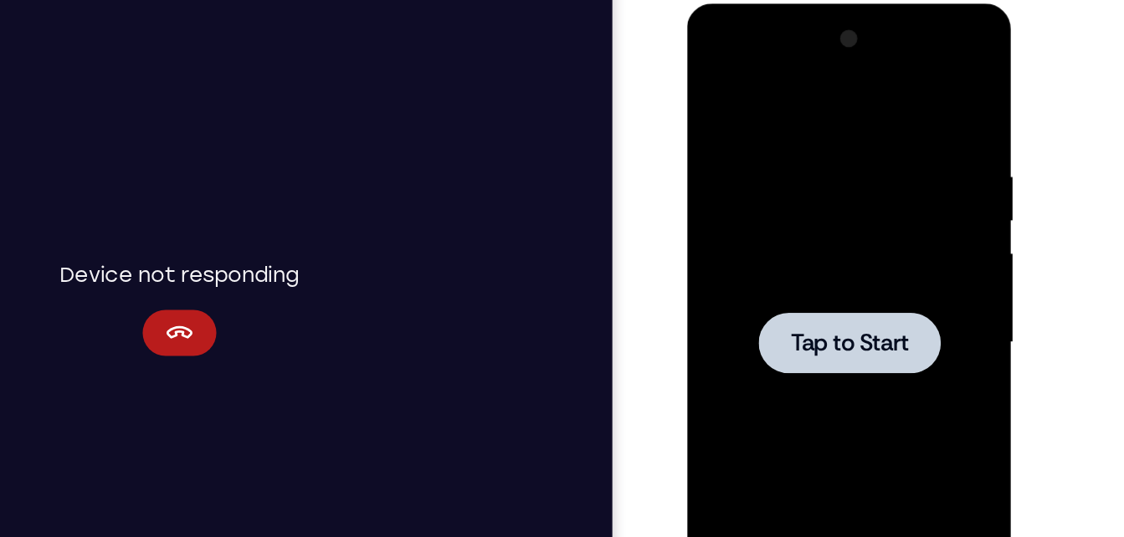
click at [792, 234] on div at bounding box center [805, 250] width 132 height 44
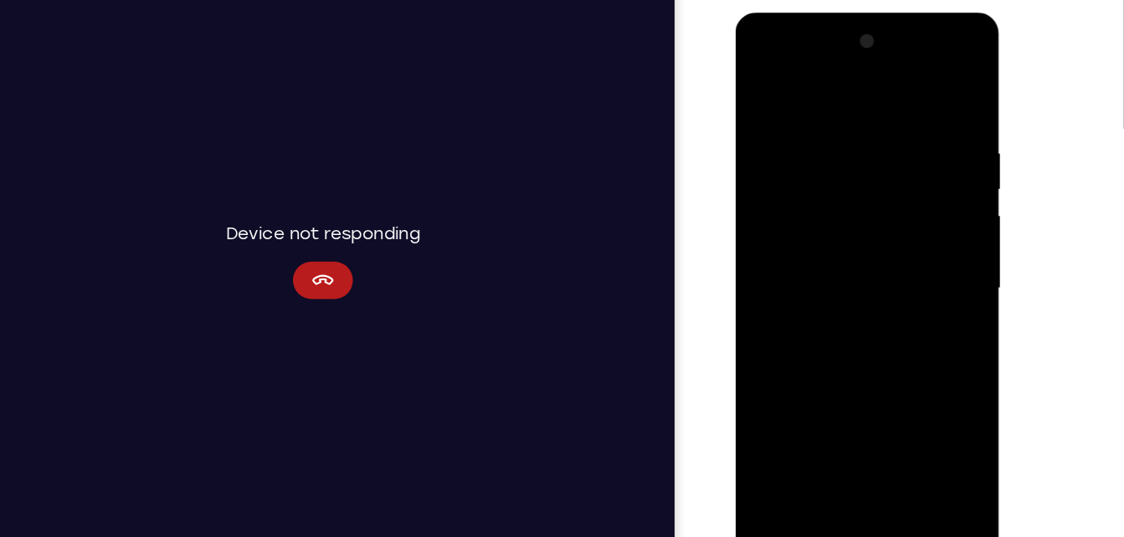
click at [846, 471] on div at bounding box center [853, 259] width 211 height 469
click at [864, 471] on div at bounding box center [853, 259] width 211 height 469
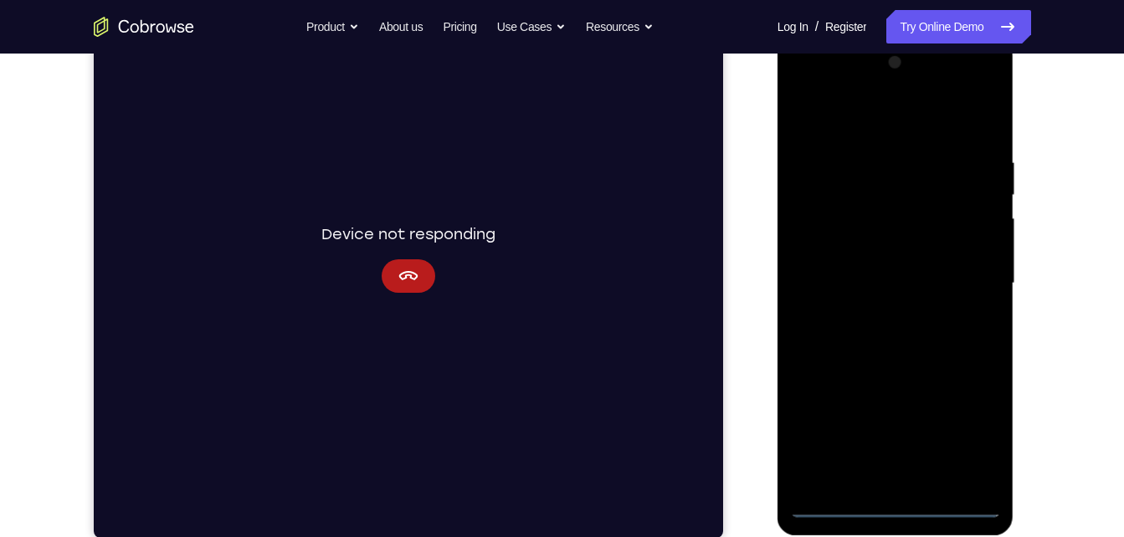
scroll to position [241, 0]
click at [904, 500] on div at bounding box center [895, 283] width 211 height 469
click at [970, 437] on div at bounding box center [895, 283] width 211 height 469
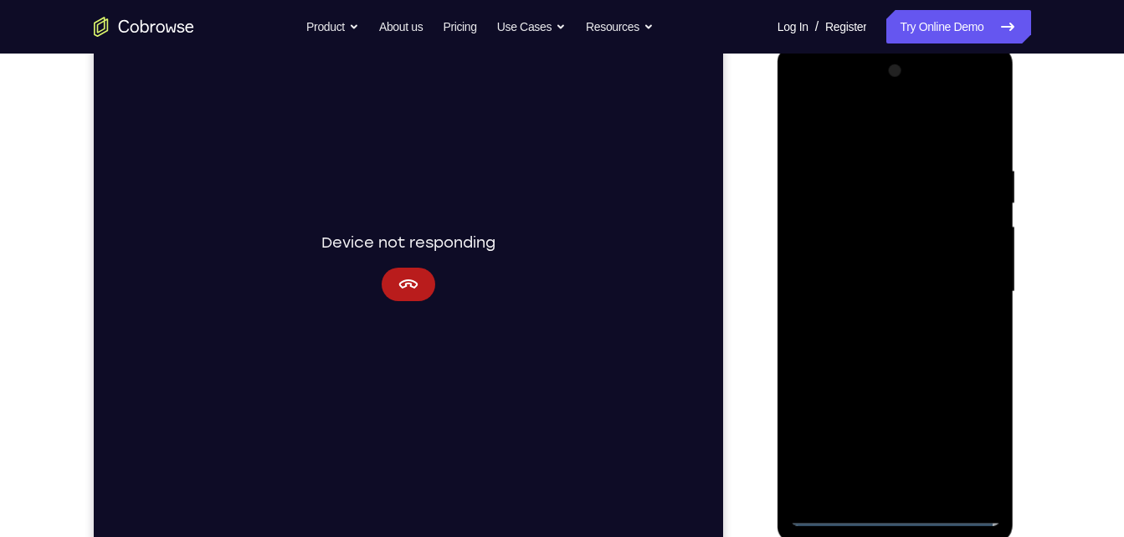
click at [868, 121] on div at bounding box center [895, 292] width 211 height 469
click at [961, 277] on div at bounding box center [895, 292] width 211 height 469
click at [877, 323] on div at bounding box center [895, 292] width 211 height 469
click at [874, 264] on div at bounding box center [895, 292] width 211 height 469
click at [874, 284] on div at bounding box center [895, 292] width 211 height 469
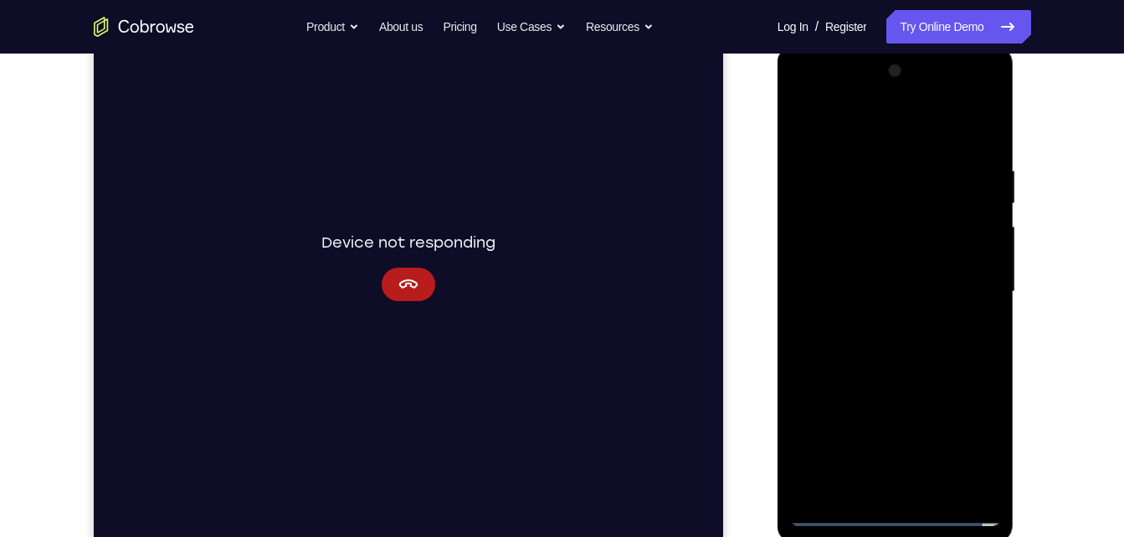
click at [890, 321] on div at bounding box center [895, 292] width 211 height 469
click at [890, 256] on div at bounding box center [895, 292] width 211 height 469
click at [930, 489] on div at bounding box center [895, 292] width 211 height 469
click at [864, 377] on div at bounding box center [895, 292] width 211 height 469
click at [810, 130] on div at bounding box center [895, 292] width 211 height 469
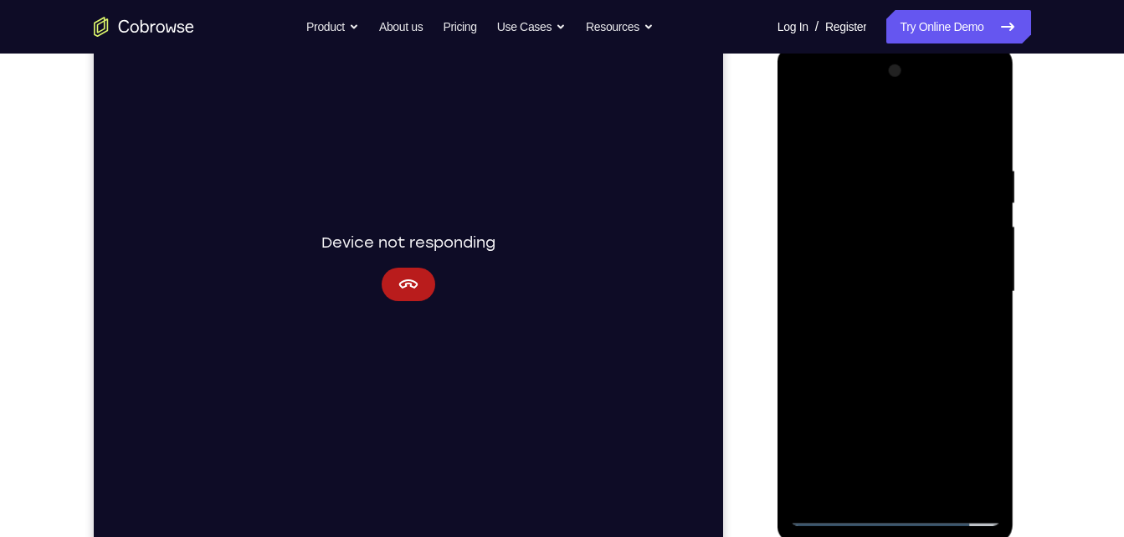
click at [855, 484] on div at bounding box center [895, 292] width 211 height 469
click at [874, 128] on div at bounding box center [895, 292] width 211 height 469
click at [866, 213] on div at bounding box center [895, 292] width 211 height 469
click at [926, 187] on div at bounding box center [895, 292] width 211 height 469
click at [977, 336] on div at bounding box center [895, 292] width 211 height 469
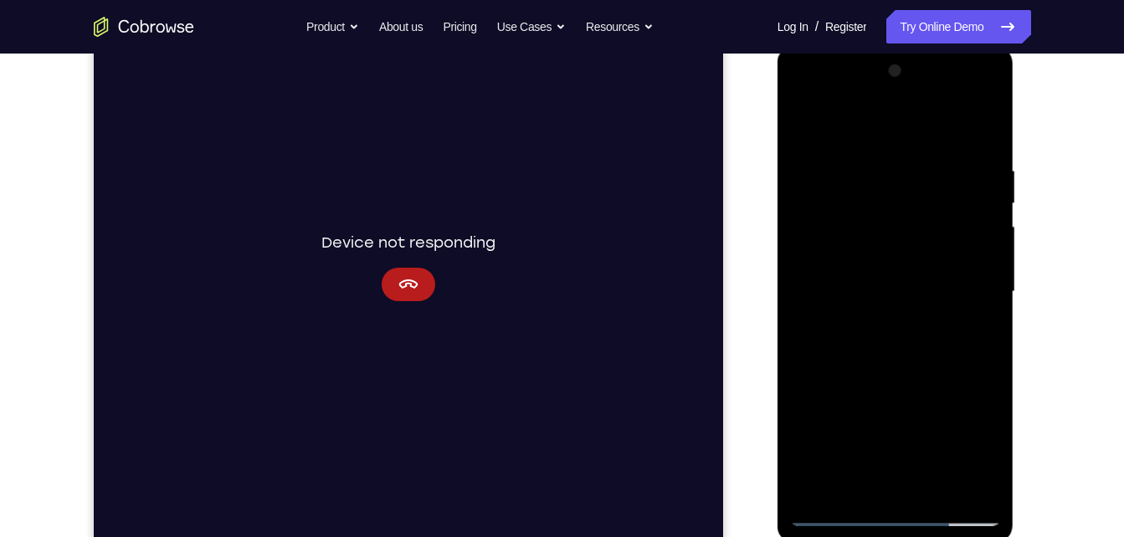
drag, startPoint x: 860, startPoint y: 268, endPoint x: 867, endPoint y: 309, distance: 41.5
click at [867, 309] on div at bounding box center [895, 292] width 211 height 469
drag, startPoint x: 908, startPoint y: 241, endPoint x: 910, endPoint y: 293, distance: 51.9
click at [910, 293] on div at bounding box center [895, 292] width 211 height 469
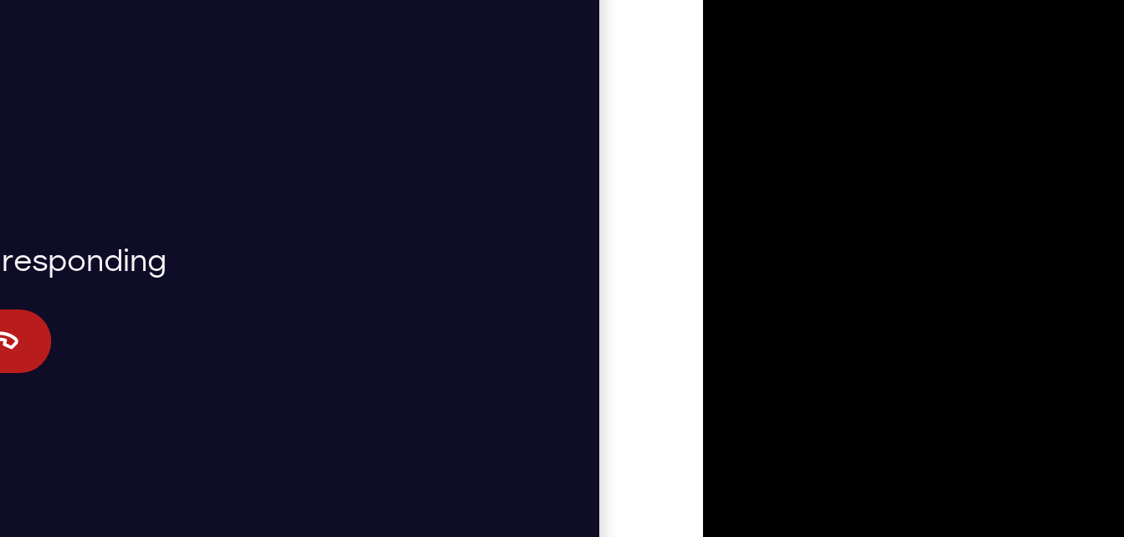
click at [730, 0] on div at bounding box center [820, 132] width 211 height 469
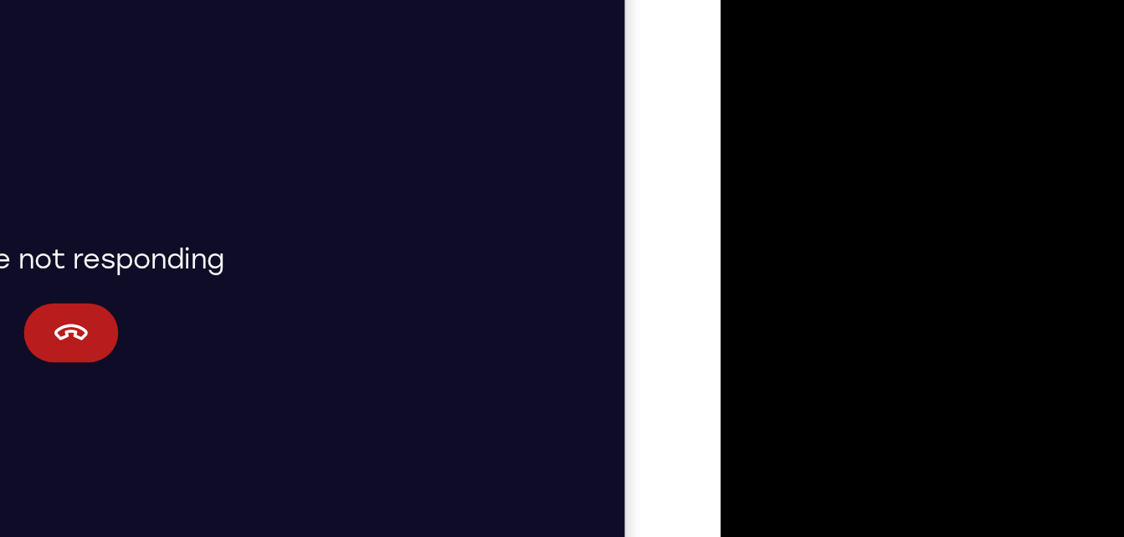
click at [845, 111] on div at bounding box center [837, 159] width 211 height 469
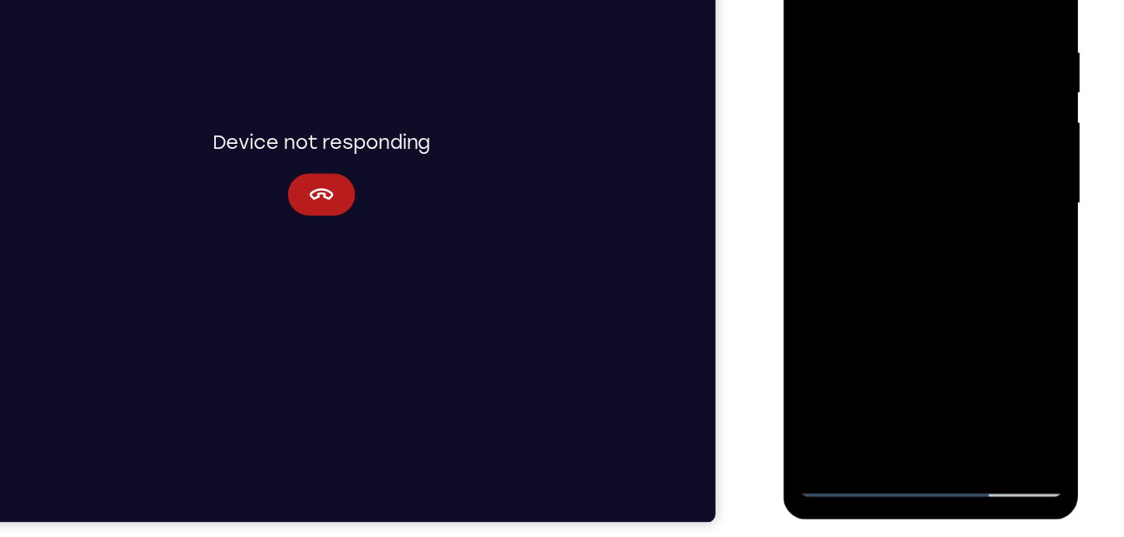
scroll to position [253, 0]
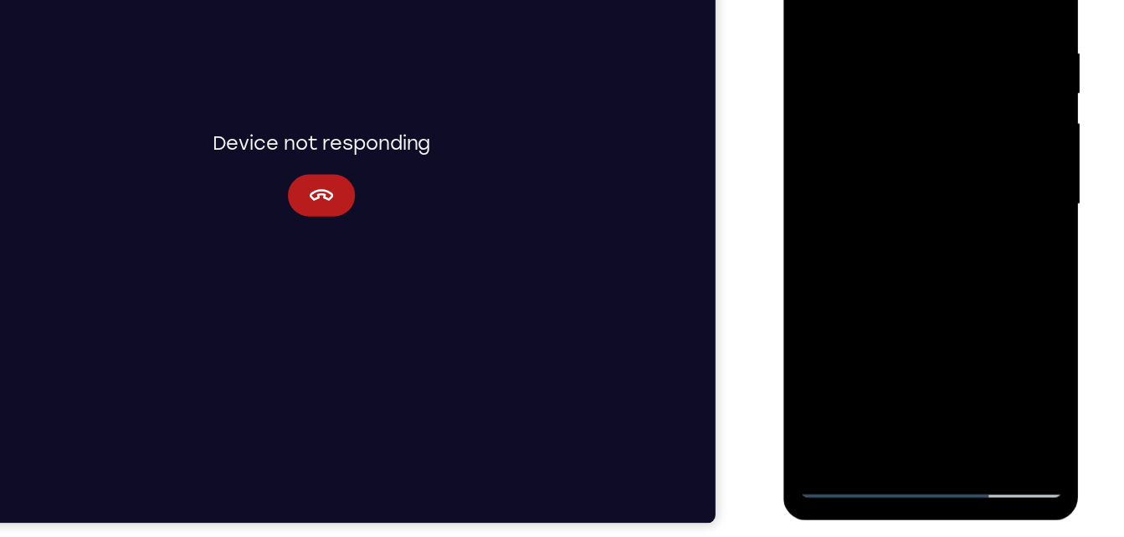
drag, startPoint x: 903, startPoint y: 298, endPoint x: 883, endPoint y: 197, distance: 102.4
click at [883, 197] on div at bounding box center [901, 143] width 211 height 469
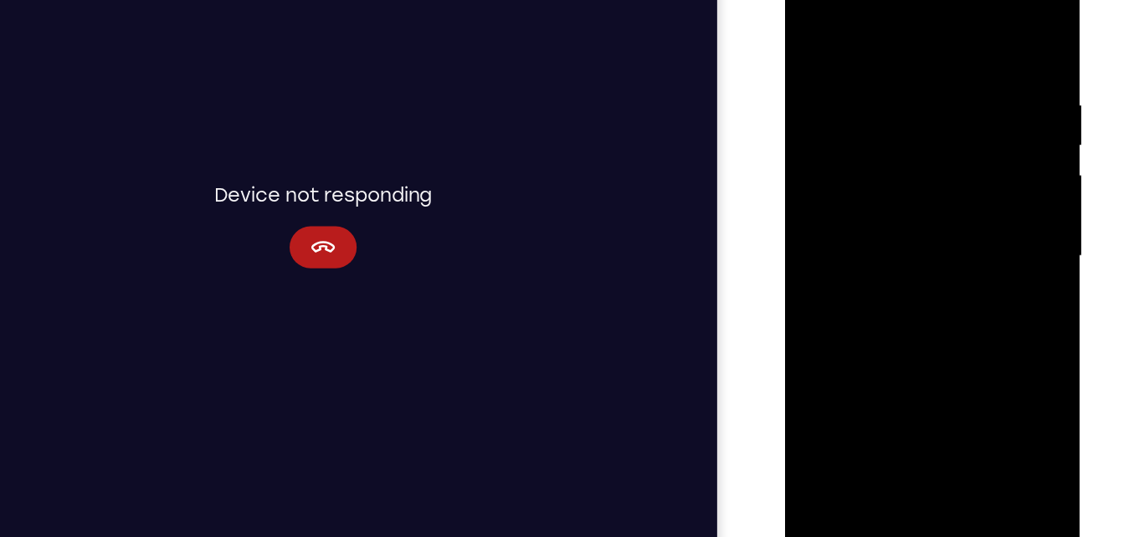
click at [813, 38] on div at bounding box center [902, 195] width 211 height 469
click at [813, 30] on div at bounding box center [902, 195] width 211 height 469
drag, startPoint x: 922, startPoint y: 120, endPoint x: 925, endPoint y: 328, distance: 208.4
click at [925, 328] on div at bounding box center [902, 195] width 211 height 469
click at [871, 385] on div at bounding box center [902, 195] width 211 height 469
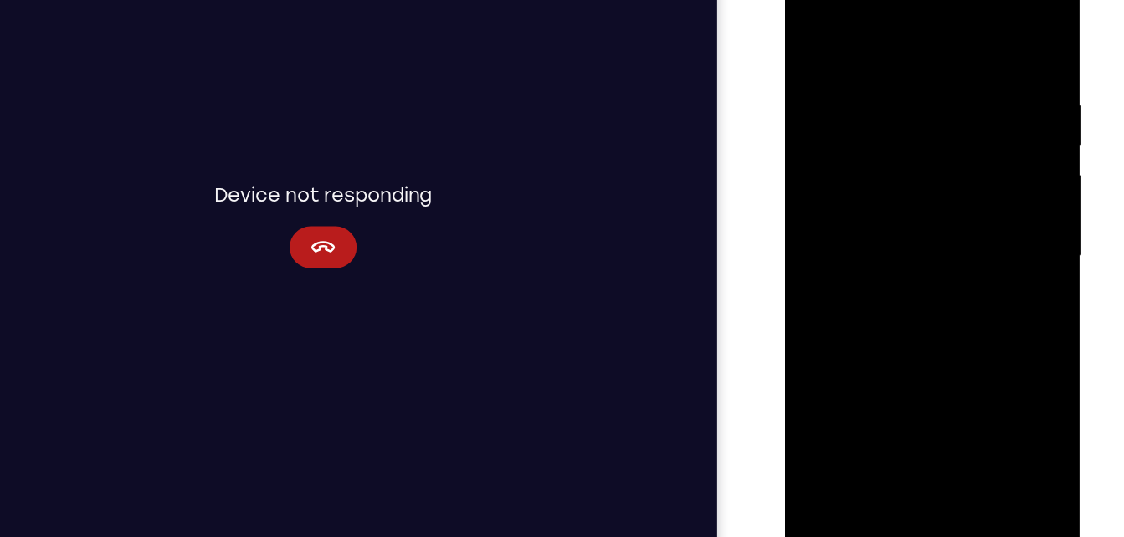
click at [907, 27] on div at bounding box center [902, 195] width 211 height 469
click at [990, 73] on div at bounding box center [902, 195] width 211 height 469
click at [906, 25] on div at bounding box center [902, 195] width 211 height 469
click at [864, 48] on div at bounding box center [902, 195] width 211 height 469
click at [872, 127] on div at bounding box center [902, 195] width 211 height 469
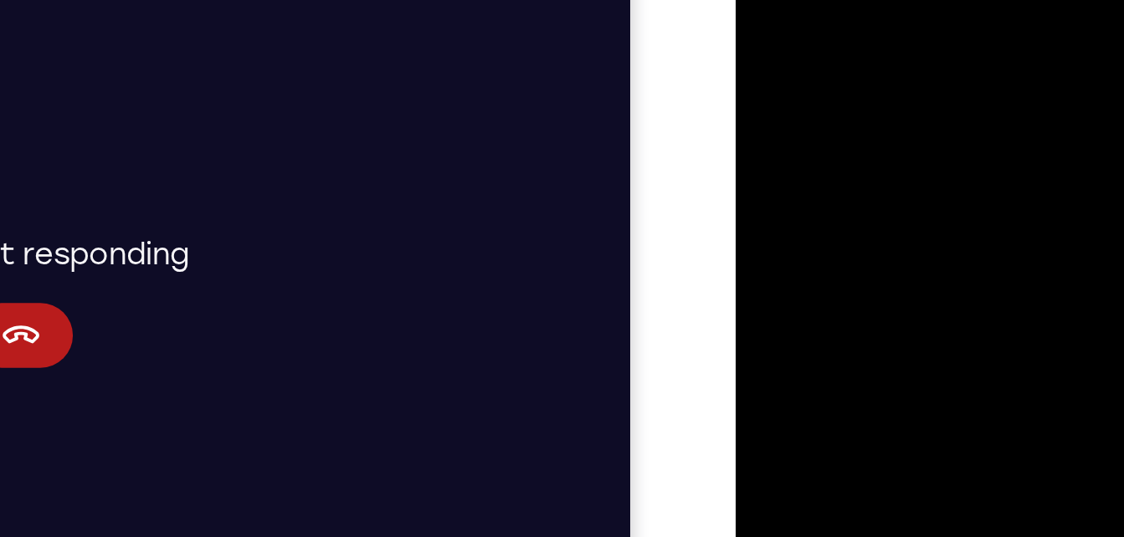
click at [782, 0] on div at bounding box center [853, 119] width 211 height 469
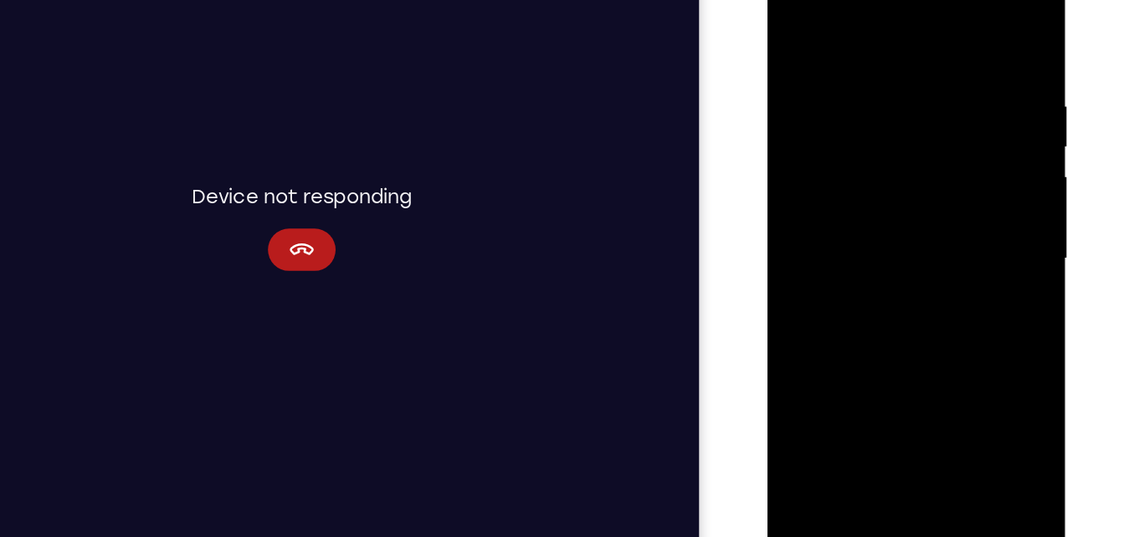
click at [989, 154] on div at bounding box center [885, 194] width 211 height 469
click at [983, 151] on div at bounding box center [885, 194] width 211 height 469
click at [956, 123] on div at bounding box center [885, 194] width 211 height 469
click at [801, 156] on div at bounding box center [885, 194] width 211 height 469
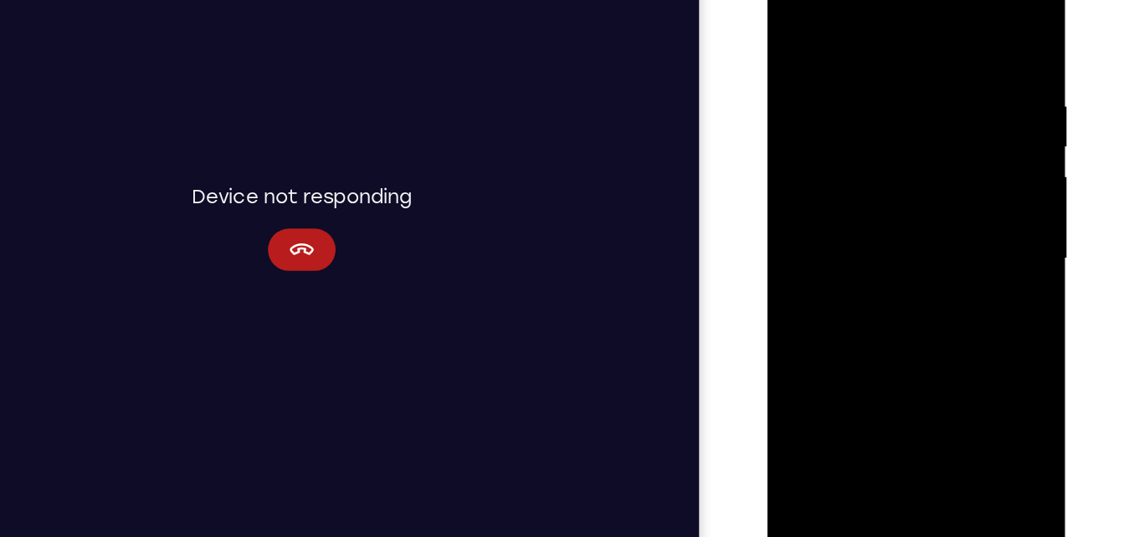
click at [801, 156] on div at bounding box center [885, 194] width 211 height 469
click at [957, 165] on div at bounding box center [885, 194] width 211 height 469
click at [799, 173] on div at bounding box center [885, 194] width 211 height 469
click at [876, 379] on div at bounding box center [885, 194] width 211 height 469
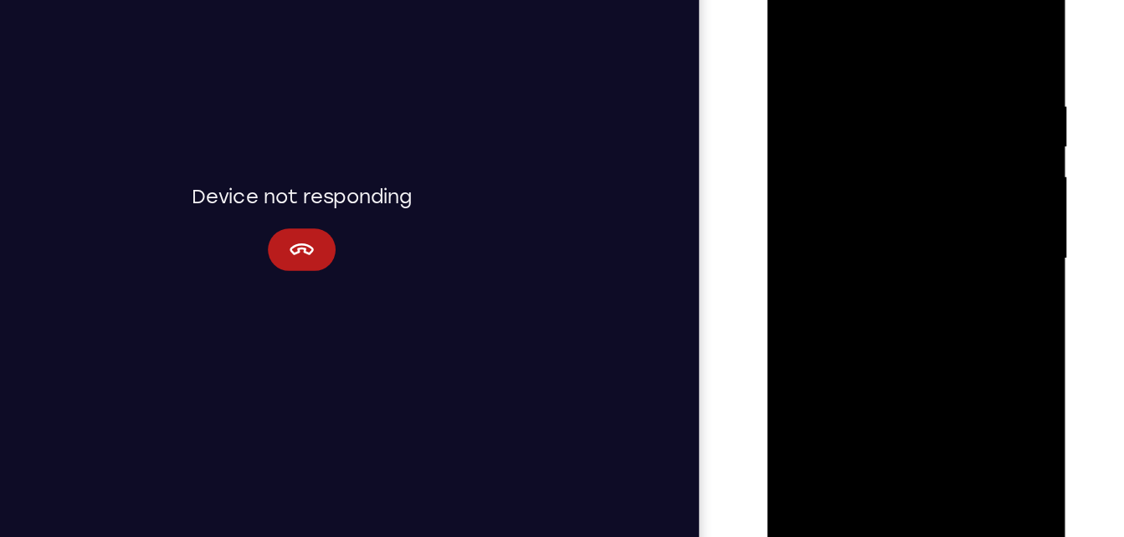
click at [864, 179] on div at bounding box center [885, 194] width 211 height 469
click at [936, 386] on div at bounding box center [885, 194] width 211 height 469
click at [963, 385] on div at bounding box center [885, 194] width 211 height 469
click at [951, 205] on div at bounding box center [885, 194] width 211 height 469
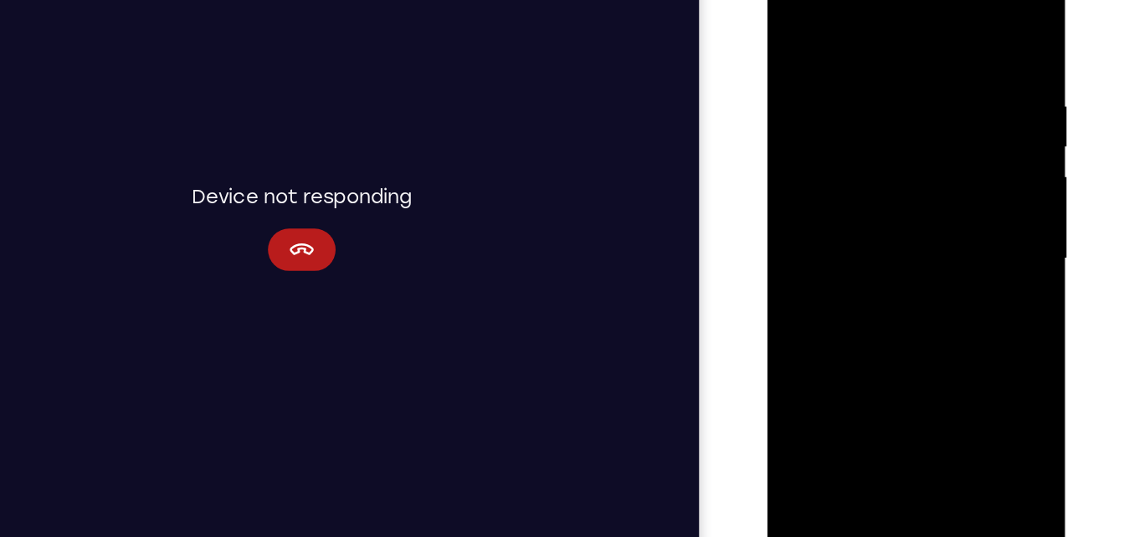
click at [951, 205] on div at bounding box center [885, 194] width 211 height 469
click at [978, 33] on div at bounding box center [885, 194] width 211 height 469
click at [822, 145] on div at bounding box center [885, 194] width 211 height 469
click at [796, 28] on div at bounding box center [885, 194] width 211 height 469
click at [959, 189] on div at bounding box center [885, 194] width 211 height 469
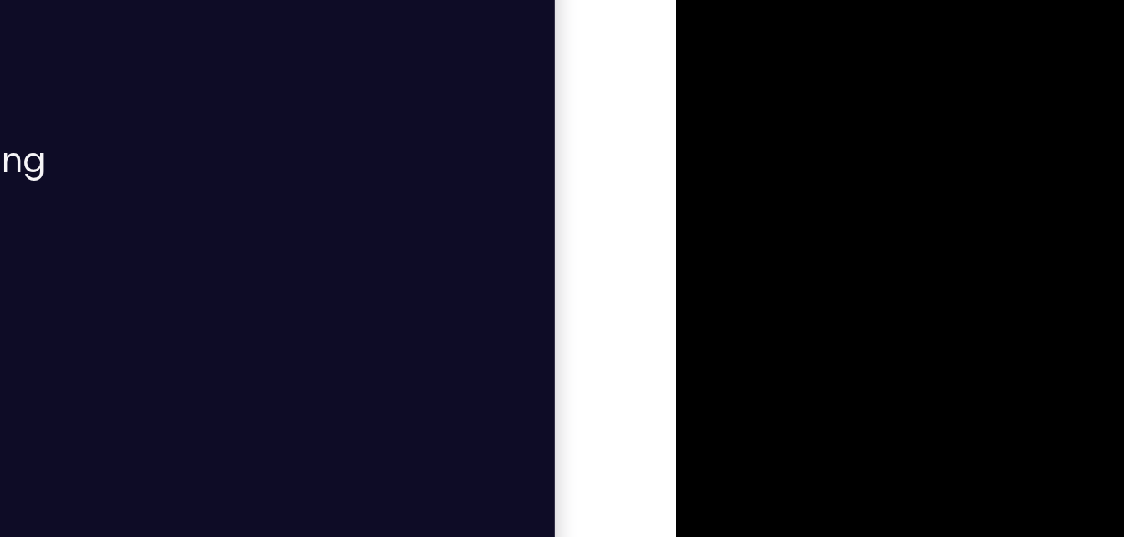
drag, startPoint x: 781, startPoint y: 21, endPoint x: 777, endPoint y: -62, distance: 82.9
drag, startPoint x: 773, startPoint y: 35, endPoint x: 769, endPoint y: -46, distance: 81.3
drag, startPoint x: 777, startPoint y: 42, endPoint x: 800, endPoint y: -85, distance: 129.2
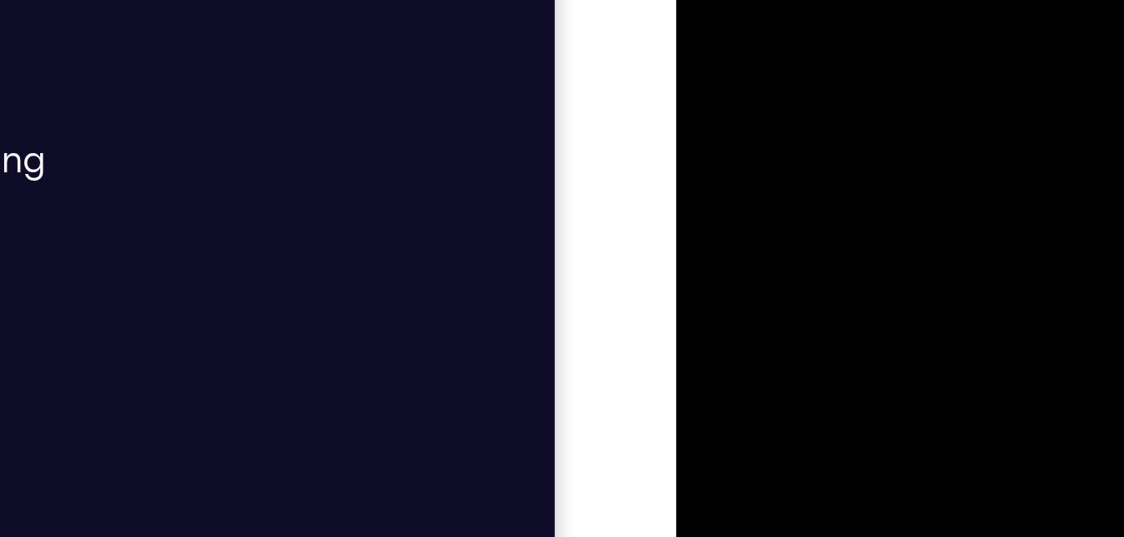
drag, startPoint x: 781, startPoint y: 42, endPoint x: 782, endPoint y: -49, distance: 91.2
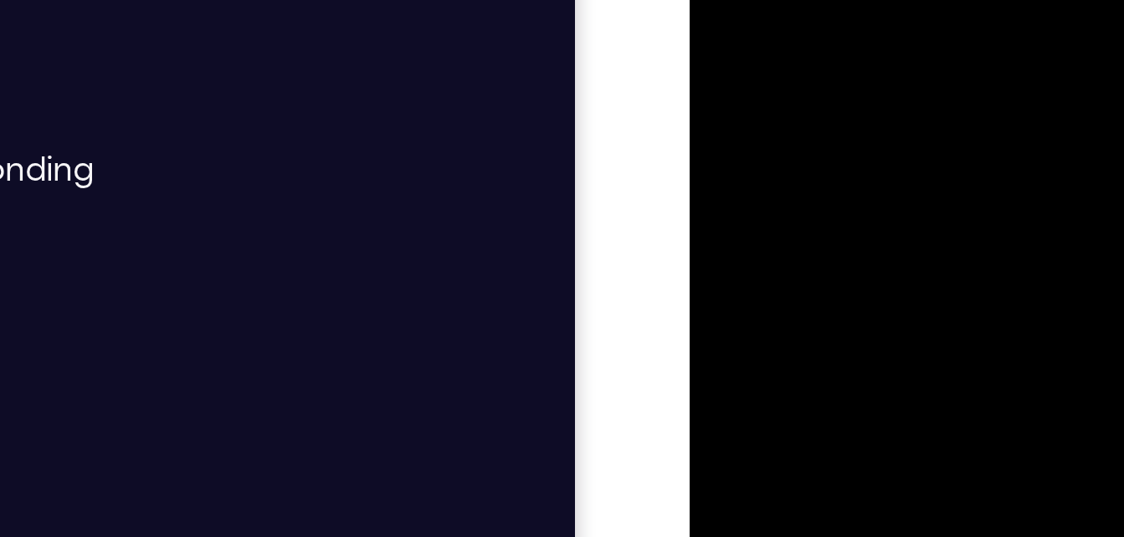
drag, startPoint x: 789, startPoint y: 52, endPoint x: 783, endPoint y: -45, distance: 97.2
drag, startPoint x: 797, startPoint y: 46, endPoint x: 785, endPoint y: -54, distance: 101.1
drag, startPoint x: 786, startPoint y: 52, endPoint x: 771, endPoint y: -27, distance: 80.1
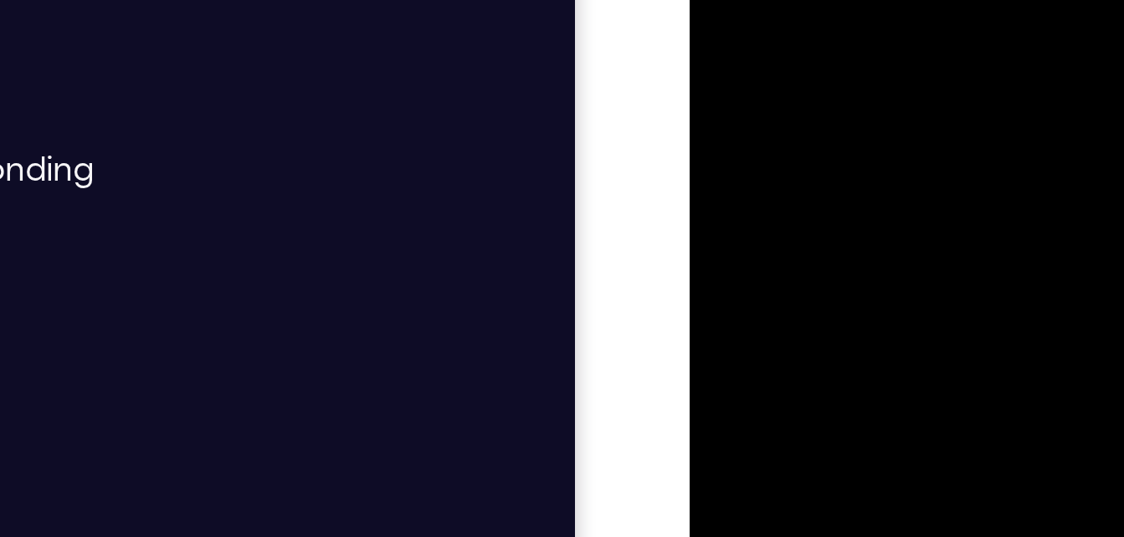
drag, startPoint x: 807, startPoint y: 21, endPoint x: 799, endPoint y: -83, distance: 104.0
drag, startPoint x: 797, startPoint y: 75, endPoint x: 782, endPoint y: -64, distance: 140.5
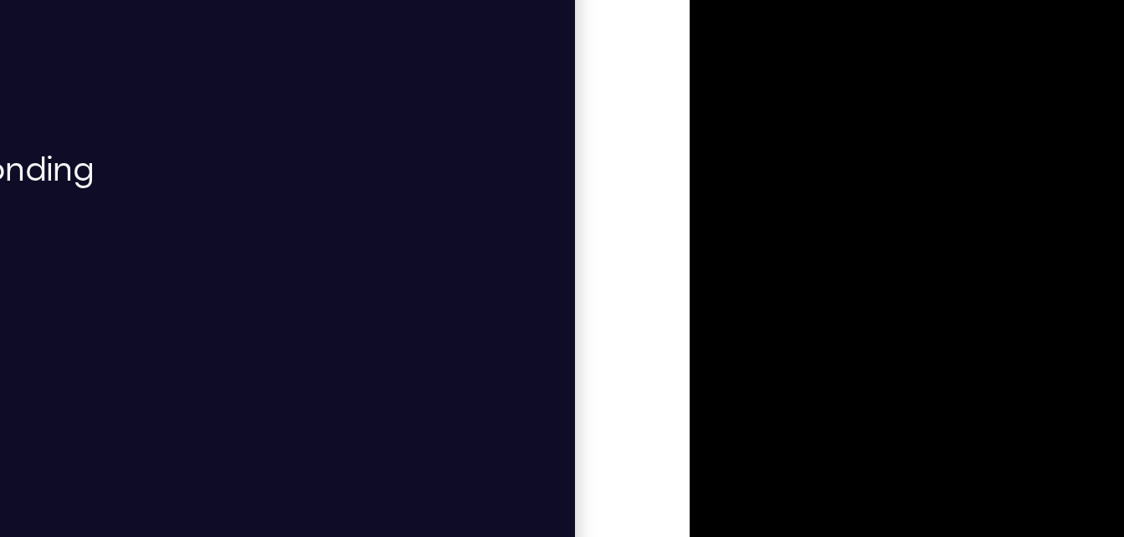
drag, startPoint x: 790, startPoint y: 77, endPoint x: 790, endPoint y: -49, distance: 125.5
drag, startPoint x: 780, startPoint y: 85, endPoint x: 777, endPoint y: 7, distance: 78.7
drag, startPoint x: 785, startPoint y: 105, endPoint x: 773, endPoint y: -35, distance: 141.1
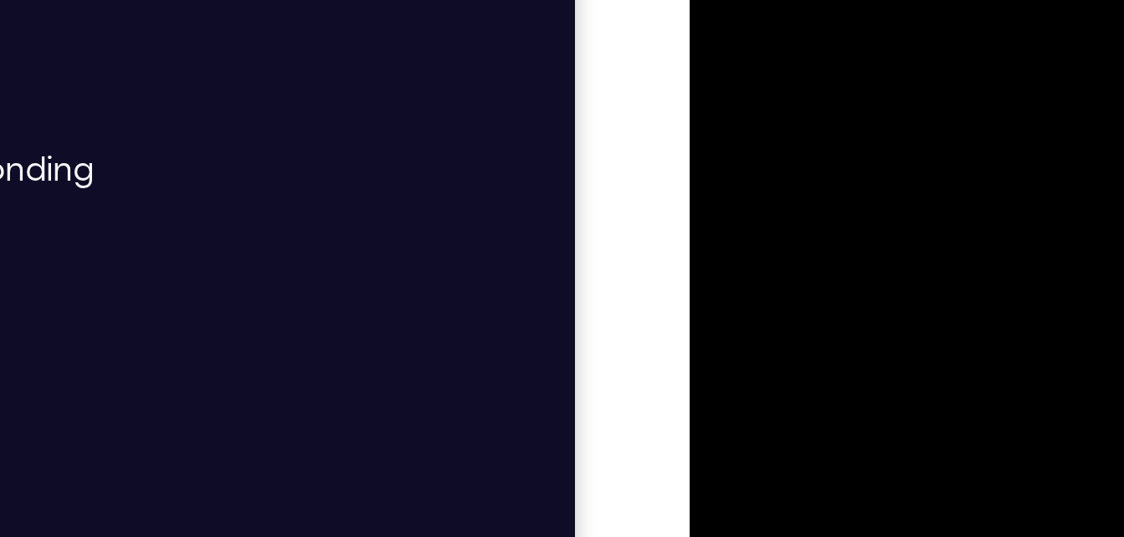
drag, startPoint x: 797, startPoint y: 83, endPoint x: 766, endPoint y: -28, distance: 115.3
drag, startPoint x: 781, startPoint y: 64, endPoint x: 777, endPoint y: 77, distance: 13.0
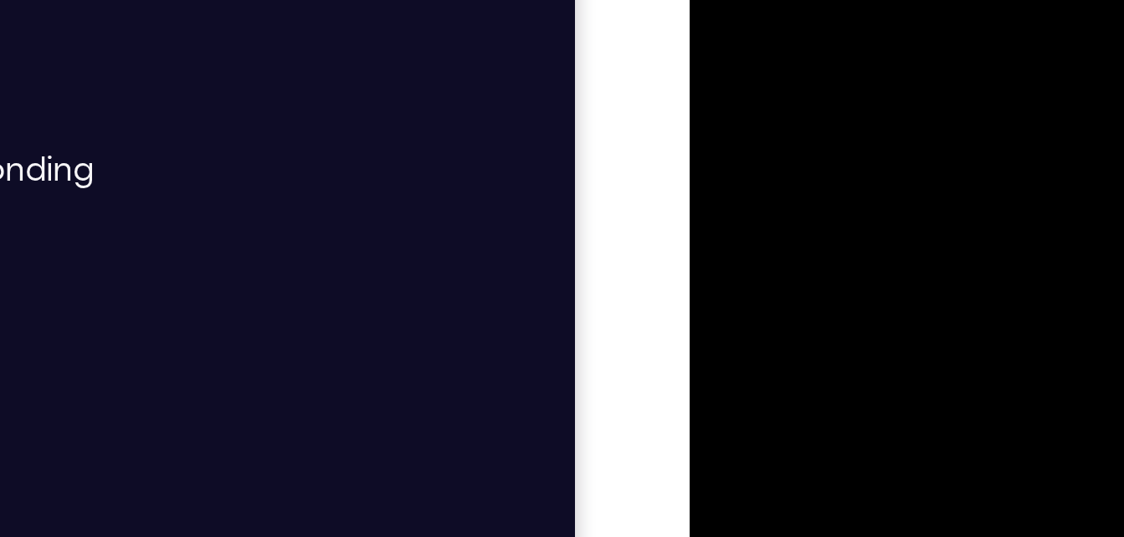
drag, startPoint x: 756, startPoint y: -35, endPoint x: 741, endPoint y: 53, distance: 89.0
drag, startPoint x: 741, startPoint y: 79, endPoint x: 742, endPoint y: 143, distance: 63.6
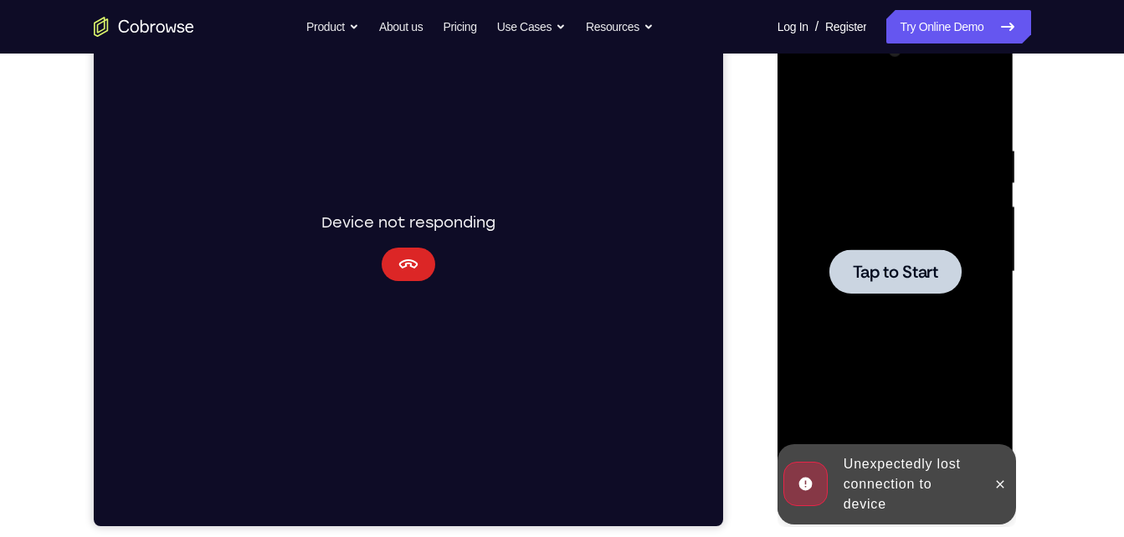
click at [426, 260] on button "Cancel" at bounding box center [408, 264] width 54 height 33
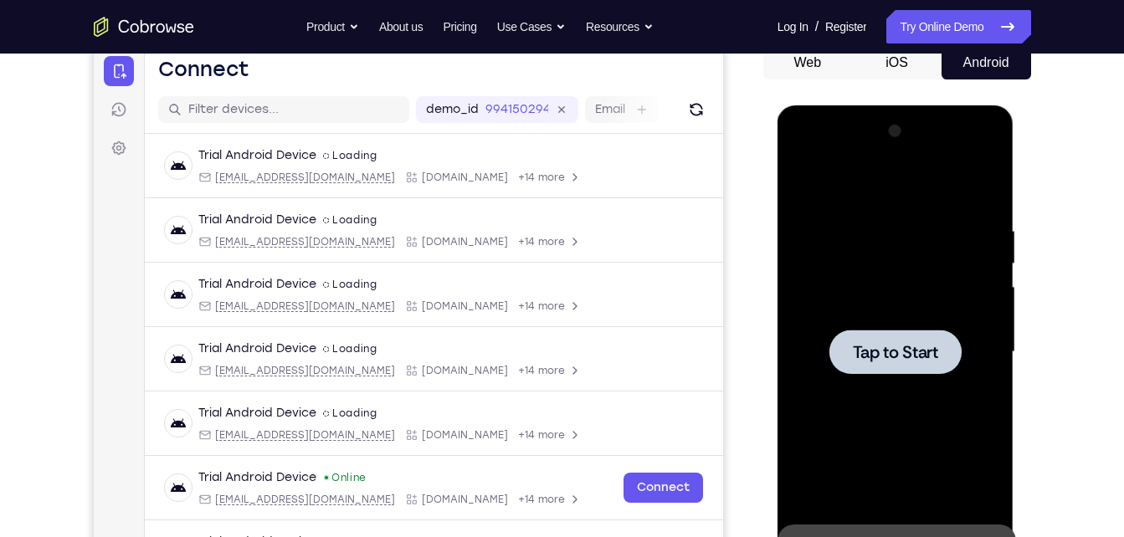
scroll to position [170, 0]
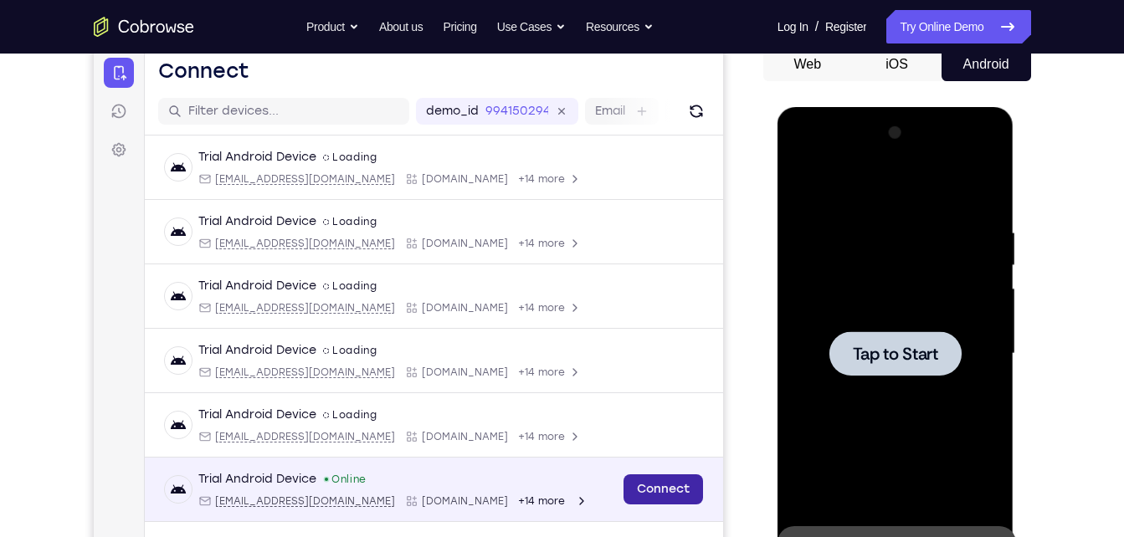
click at [655, 491] on link "Connect" at bounding box center [662, 489] width 79 height 30
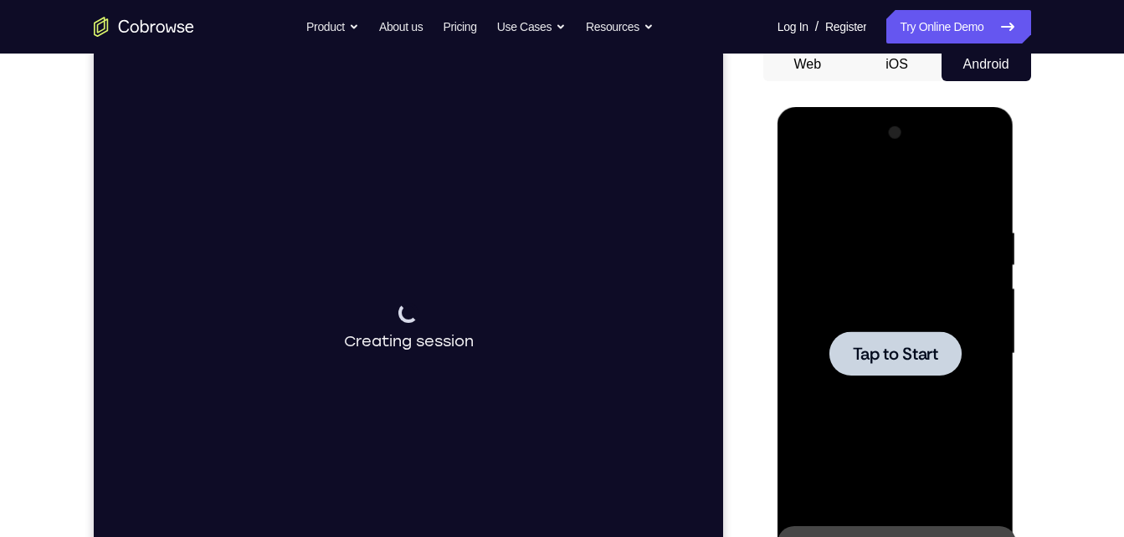
click at [894, 317] on div at bounding box center [895, 354] width 211 height 469
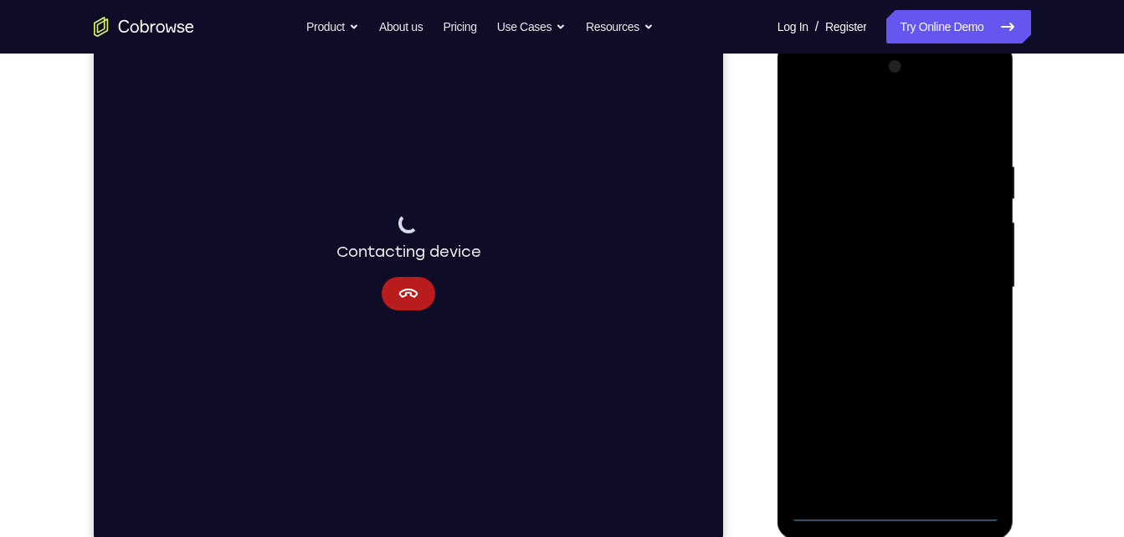
scroll to position [228, 0]
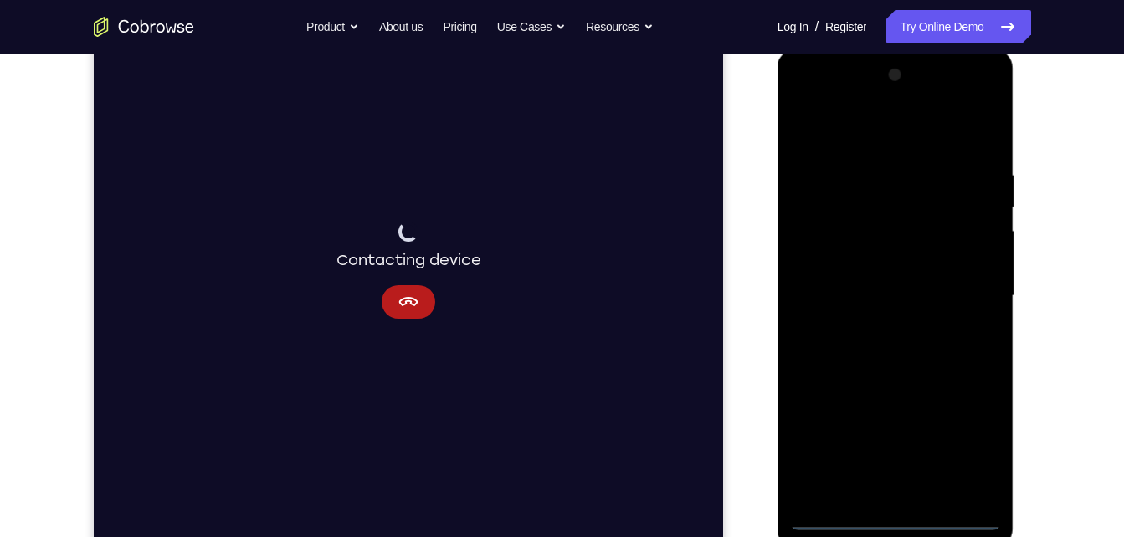
click at [903, 513] on div at bounding box center [895, 296] width 211 height 469
click at [971, 447] on div at bounding box center [895, 296] width 211 height 469
click at [847, 129] on div at bounding box center [895, 296] width 211 height 469
click at [965, 295] on div at bounding box center [895, 296] width 211 height 469
click at [878, 330] on div at bounding box center [895, 296] width 211 height 469
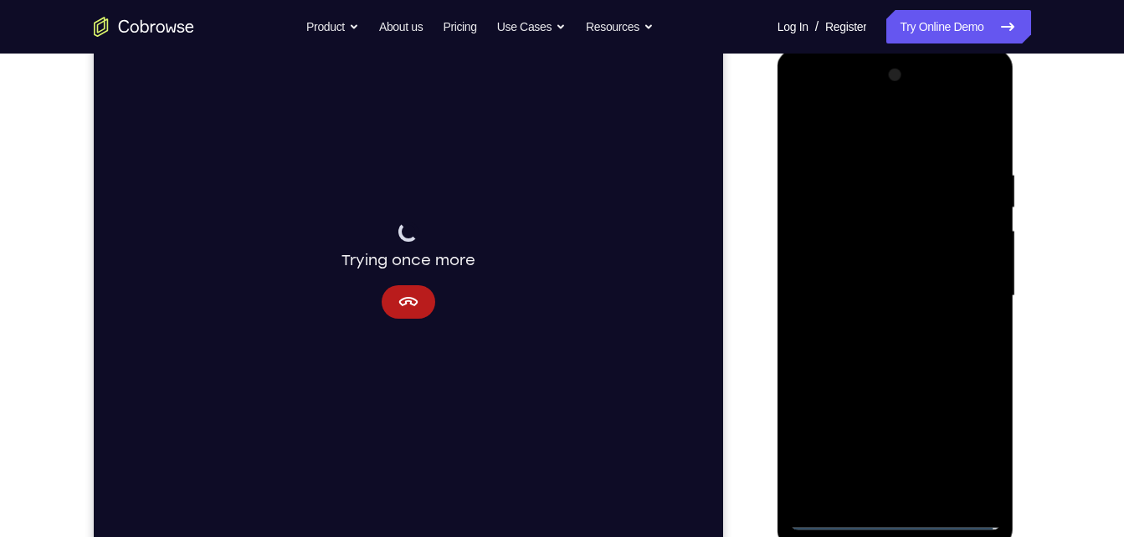
click at [868, 284] on div at bounding box center [895, 296] width 211 height 469
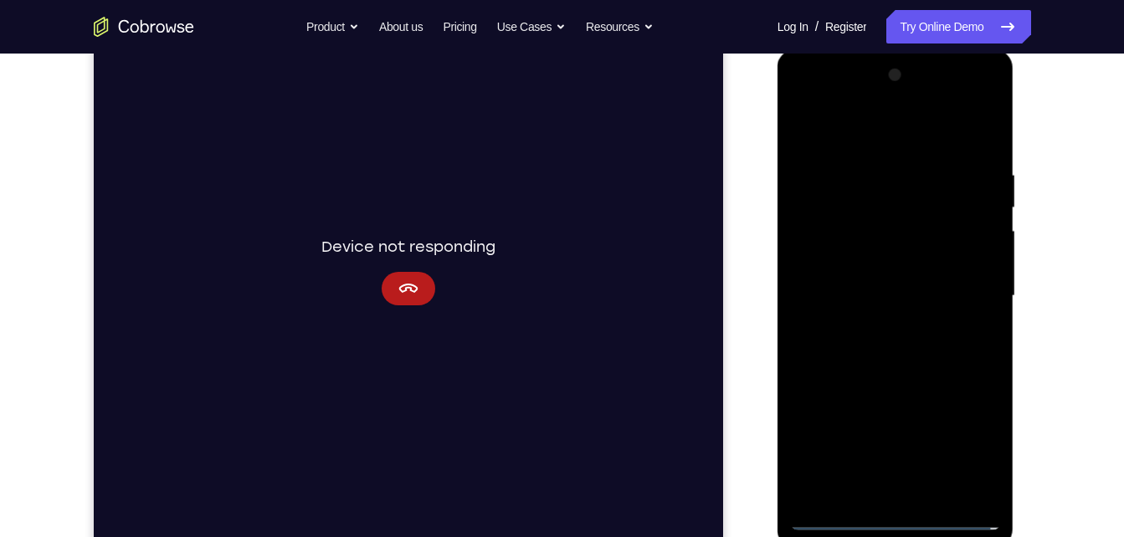
click at [879, 266] on div at bounding box center [895, 296] width 211 height 469
click at [885, 291] on div at bounding box center [895, 296] width 211 height 469
click at [888, 350] on div at bounding box center [895, 296] width 211 height 469
click at [889, 350] on div at bounding box center [895, 296] width 211 height 469
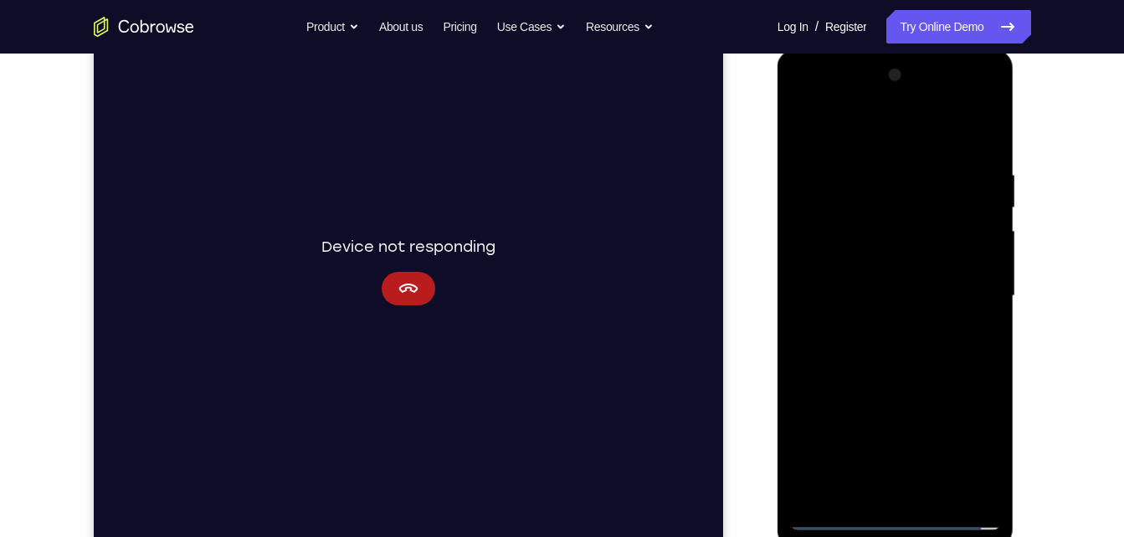
click at [929, 491] on div at bounding box center [895, 296] width 211 height 469
click at [906, 373] on div at bounding box center [895, 296] width 211 height 469
click at [939, 491] on div at bounding box center [895, 296] width 211 height 469
click at [894, 375] on div at bounding box center [895, 296] width 211 height 469
click at [918, 331] on div at bounding box center [895, 296] width 211 height 469
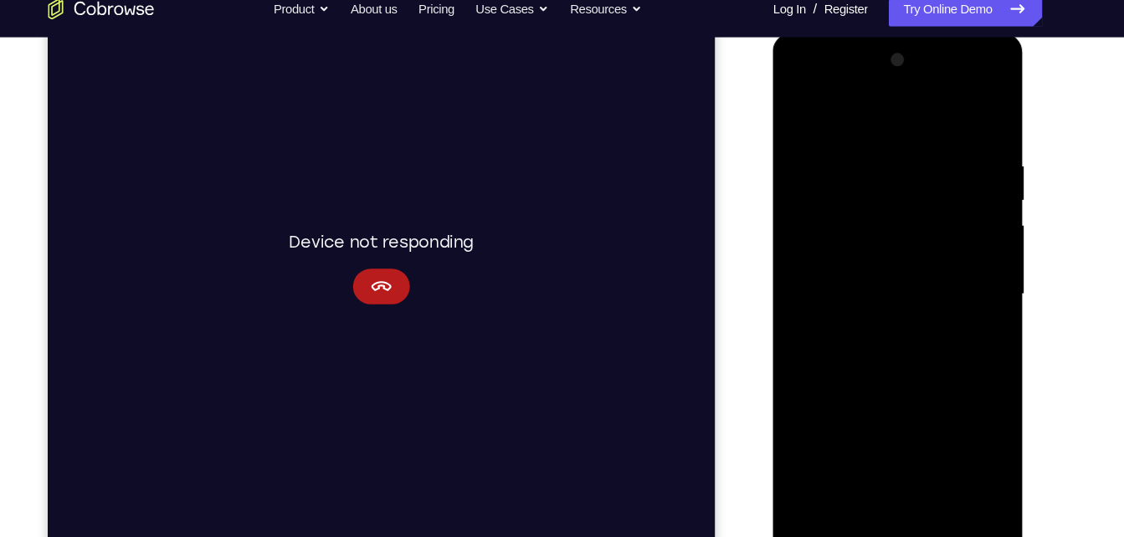
click at [807, 115] on div at bounding box center [891, 279] width 211 height 469
click at [930, 480] on div at bounding box center [891, 279] width 211 height 469
click at [872, 228] on div at bounding box center [891, 279] width 211 height 469
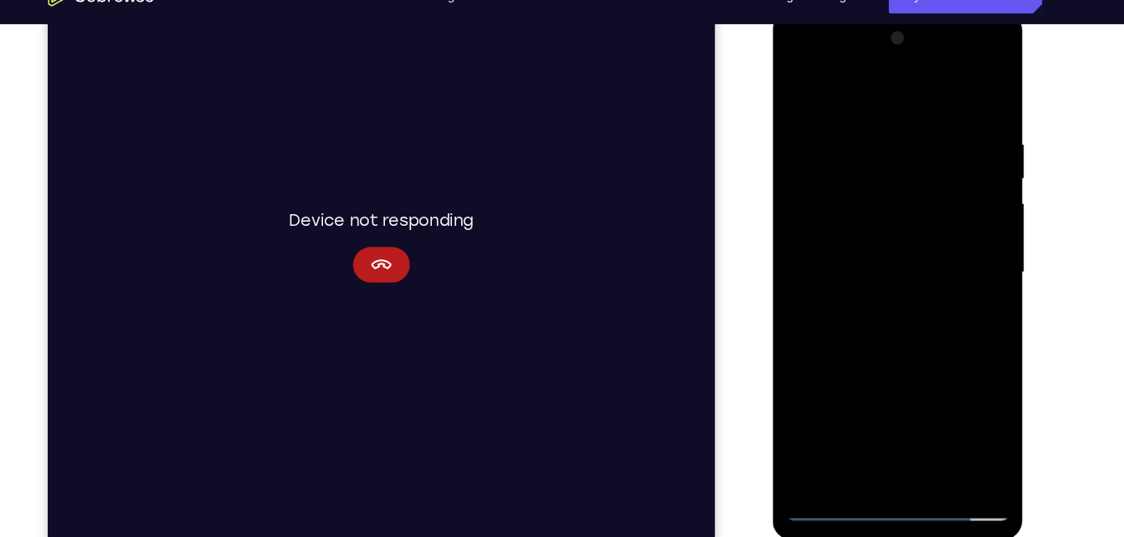
scroll to position [235, 0]
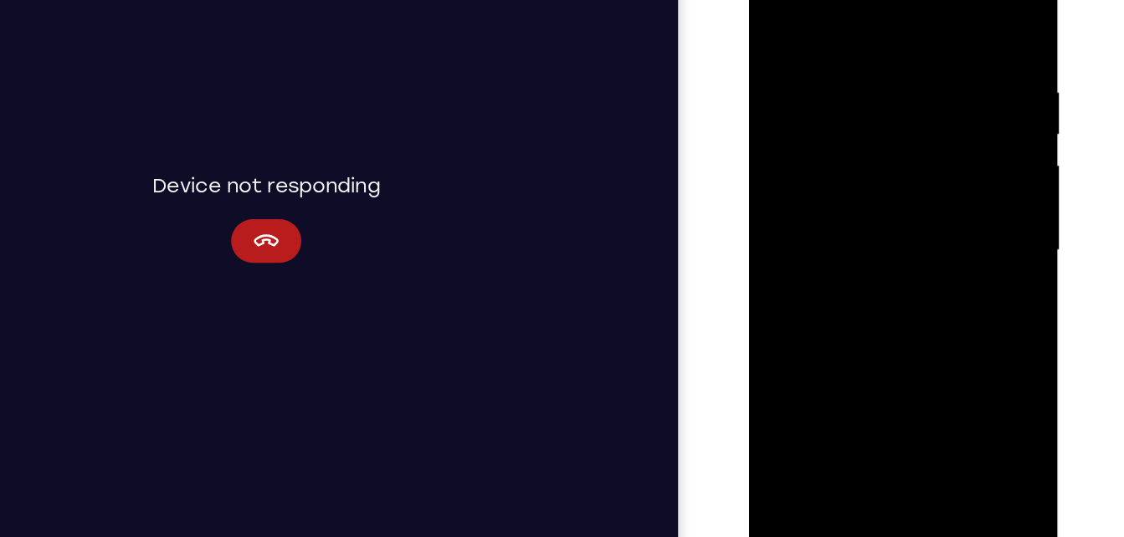
click at [943, 217] on div at bounding box center [866, 175] width 211 height 469
click at [773, 13] on div at bounding box center [866, 175] width 211 height 469
click at [842, 136] on div at bounding box center [866, 175] width 211 height 469
click at [777, 10] on div at bounding box center [866, 175] width 211 height 469
click at [859, 132] on div at bounding box center [866, 175] width 211 height 469
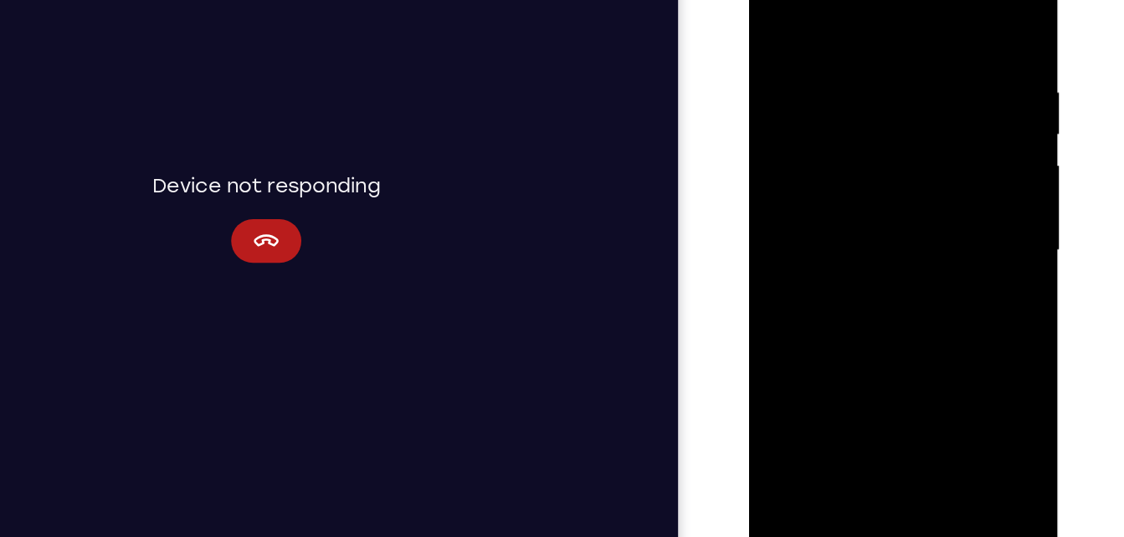
click at [773, 9] on div at bounding box center [866, 175] width 211 height 469
click at [781, 8] on div at bounding box center [866, 175] width 211 height 469
click at [826, 372] on div at bounding box center [866, 175] width 211 height 469
click at [870, 7] on div at bounding box center [866, 175] width 211 height 469
click at [832, 174] on div at bounding box center [866, 175] width 211 height 469
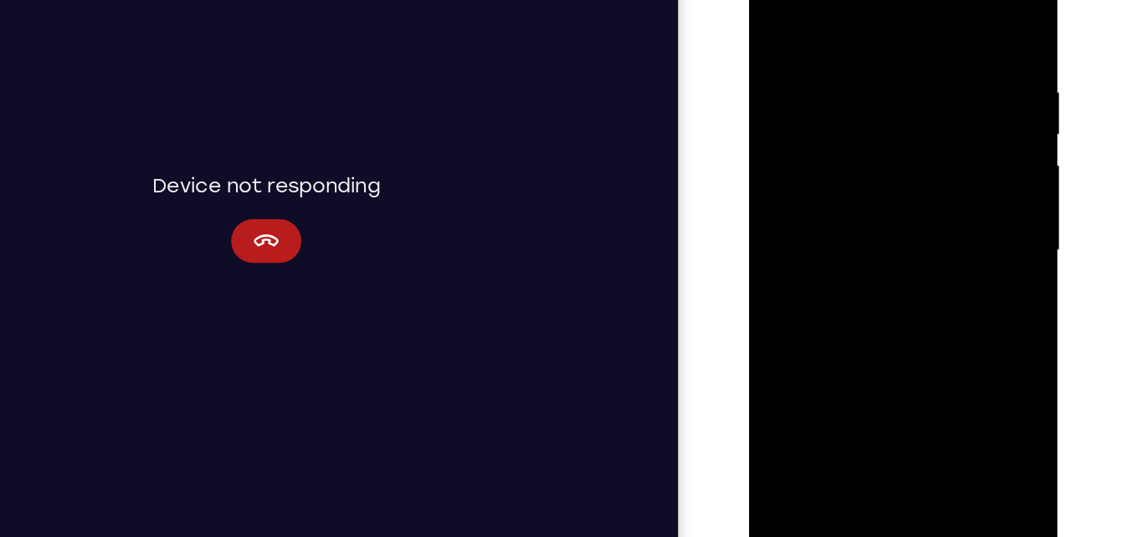
drag, startPoint x: 828, startPoint y: 90, endPoint x: 920, endPoint y: 425, distance: 347.9
click at [920, 425] on div at bounding box center [867, 177] width 237 height 499
click at [848, 126] on div at bounding box center [866, 175] width 211 height 469
drag, startPoint x: 905, startPoint y: 156, endPoint x: 929, endPoint y: 356, distance: 202.2
click at [929, 356] on div at bounding box center [866, 175] width 211 height 469
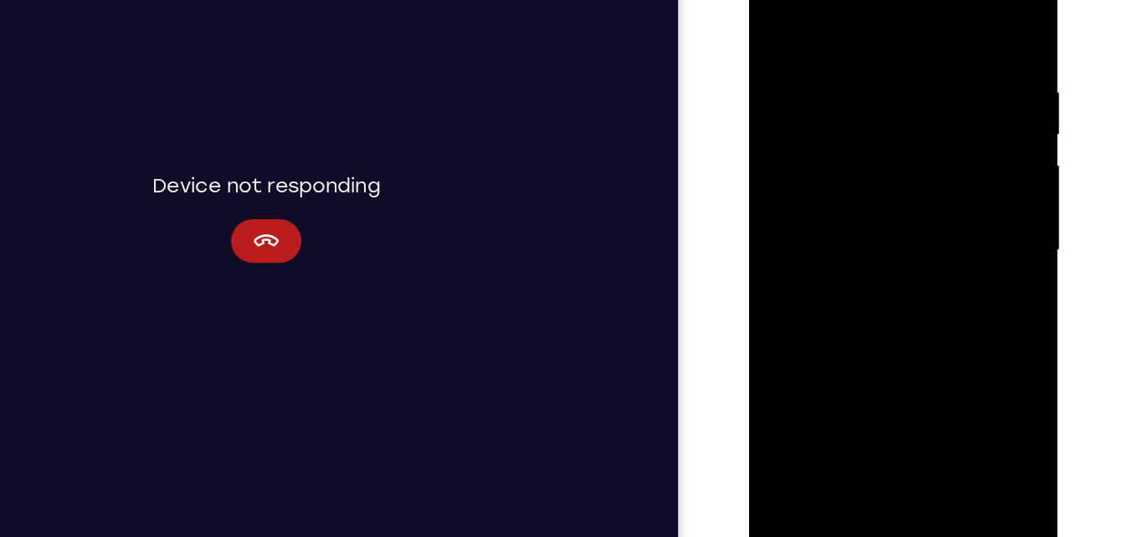
click at [777, 4] on div at bounding box center [866, 175] width 211 height 469
click at [916, 374] on div at bounding box center [866, 175] width 211 height 469
click at [809, 132] on div at bounding box center [866, 175] width 211 height 469
click at [782, 8] on div at bounding box center [866, 175] width 211 height 469
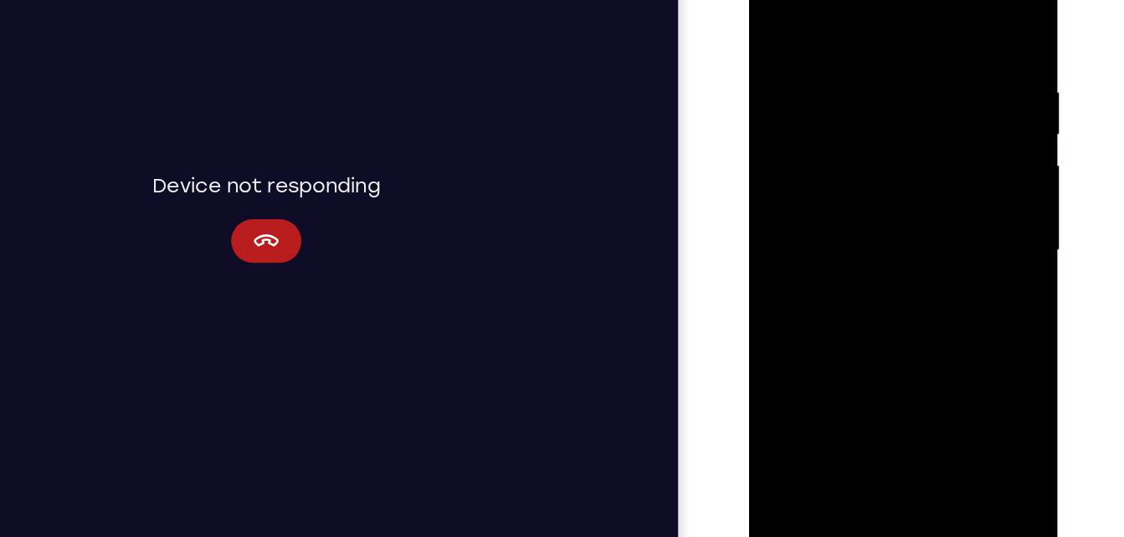
click at [836, 370] on div at bounding box center [866, 175] width 211 height 469
click at [876, 13] on div at bounding box center [866, 175] width 211 height 469
click at [786, 126] on div at bounding box center [866, 175] width 211 height 469
click at [787, 149] on div at bounding box center [866, 175] width 211 height 469
click at [786, 184] on div at bounding box center [866, 175] width 211 height 469
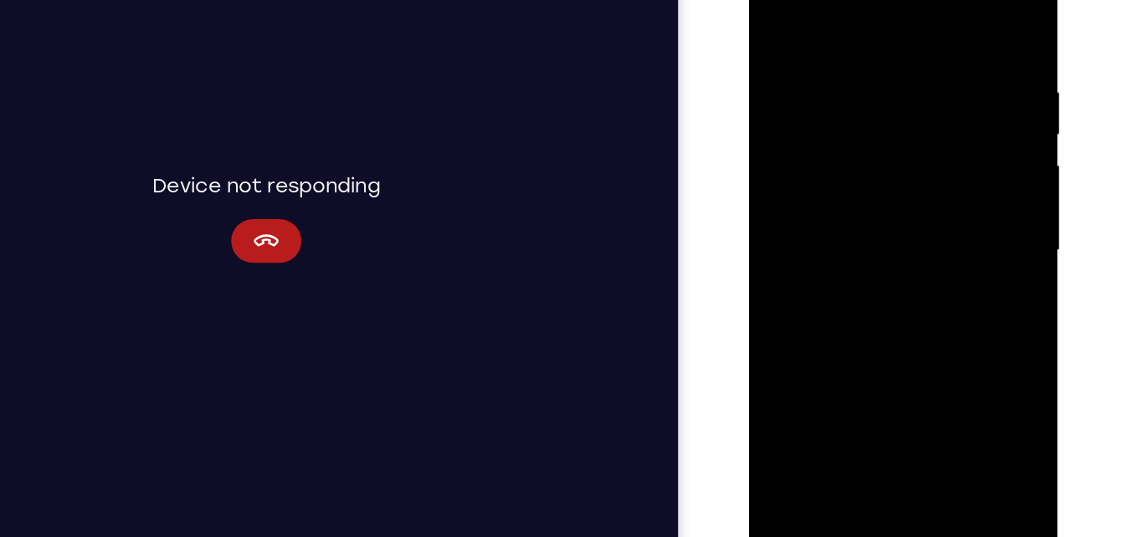
click at [913, 366] on div at bounding box center [866, 175] width 211 height 469
click at [768, 3] on div at bounding box center [866, 175] width 211 height 469
click at [869, 82] on div at bounding box center [866, 175] width 211 height 469
drag, startPoint x: 889, startPoint y: 102, endPoint x: 913, endPoint y: 426, distance: 324.7
click at [913, 426] on div at bounding box center [867, 177] width 237 height 499
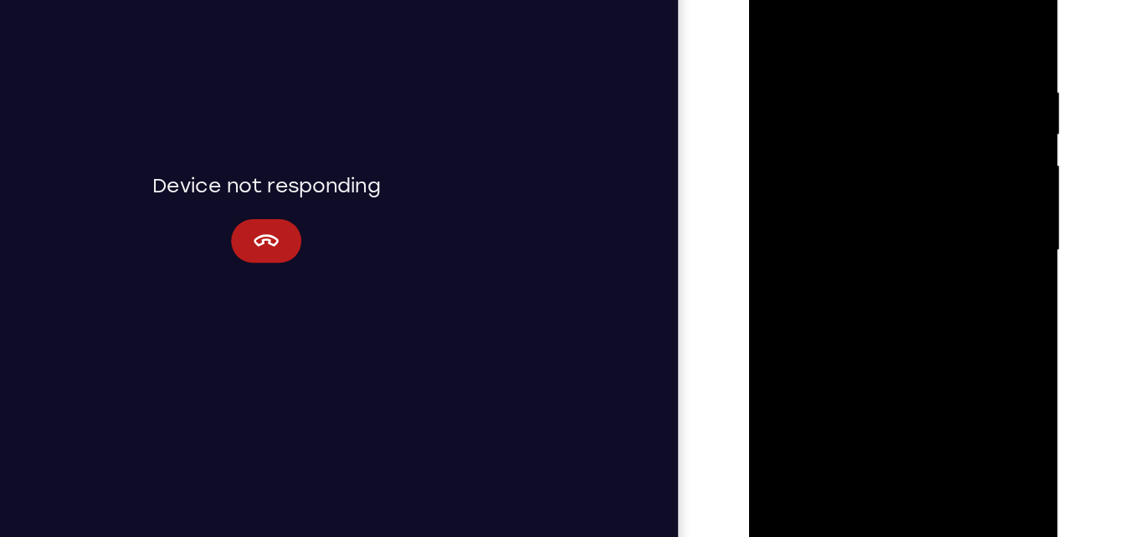
click at [905, 375] on div at bounding box center [866, 175] width 211 height 469
click at [777, 4] on div at bounding box center [866, 175] width 211 height 469
click at [792, 377] on div at bounding box center [866, 175] width 211 height 469
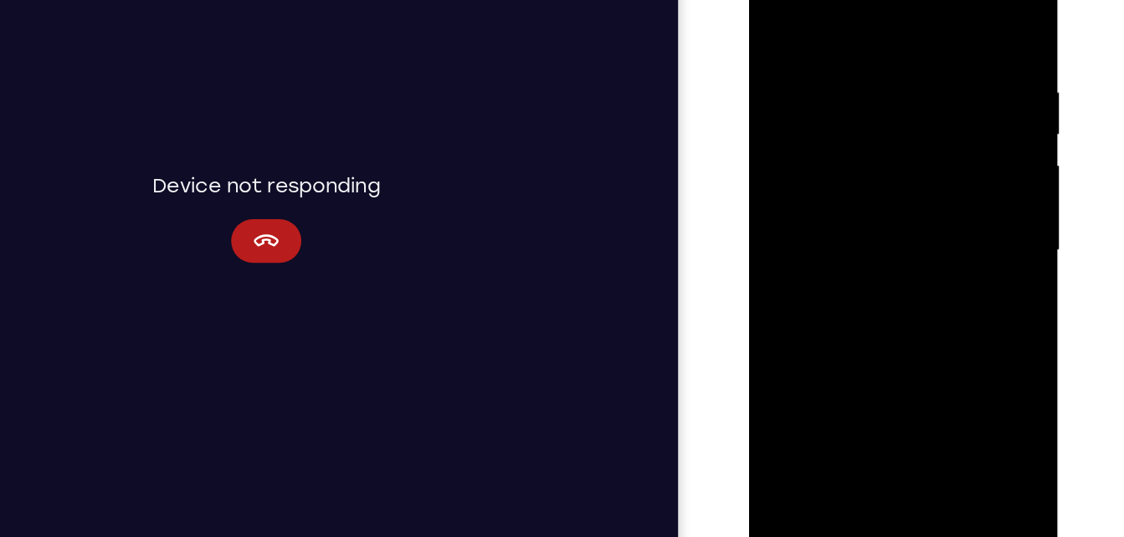
click at [792, 377] on div at bounding box center [866, 175] width 211 height 469
click at [905, 377] on div at bounding box center [866, 175] width 211 height 469
click at [900, 376] on div at bounding box center [866, 175] width 211 height 469
click at [776, 10] on div at bounding box center [866, 175] width 211 height 469
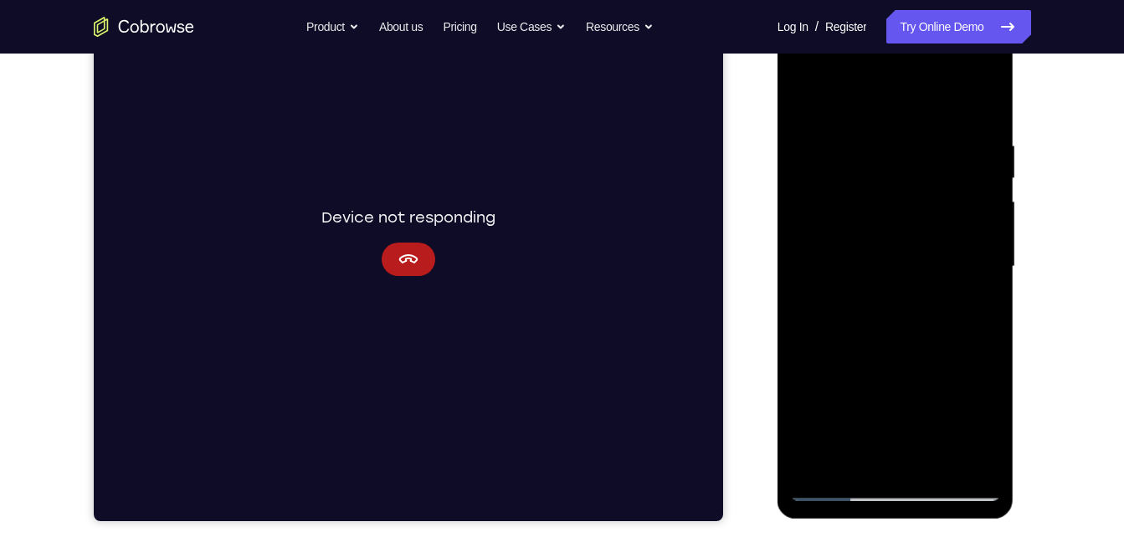
scroll to position [254, 0]
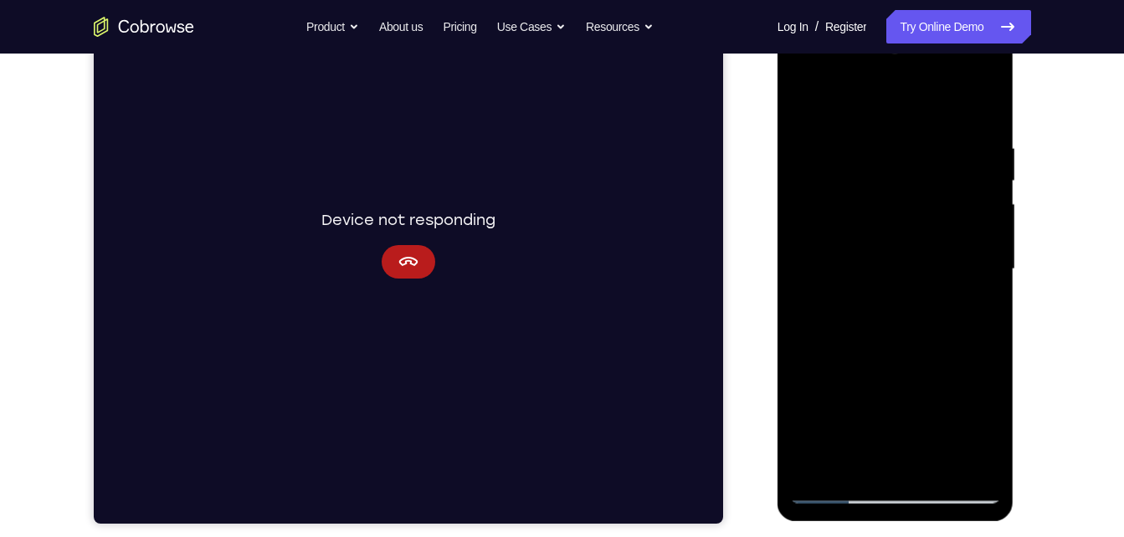
click at [863, 262] on div at bounding box center [895, 269] width 211 height 469
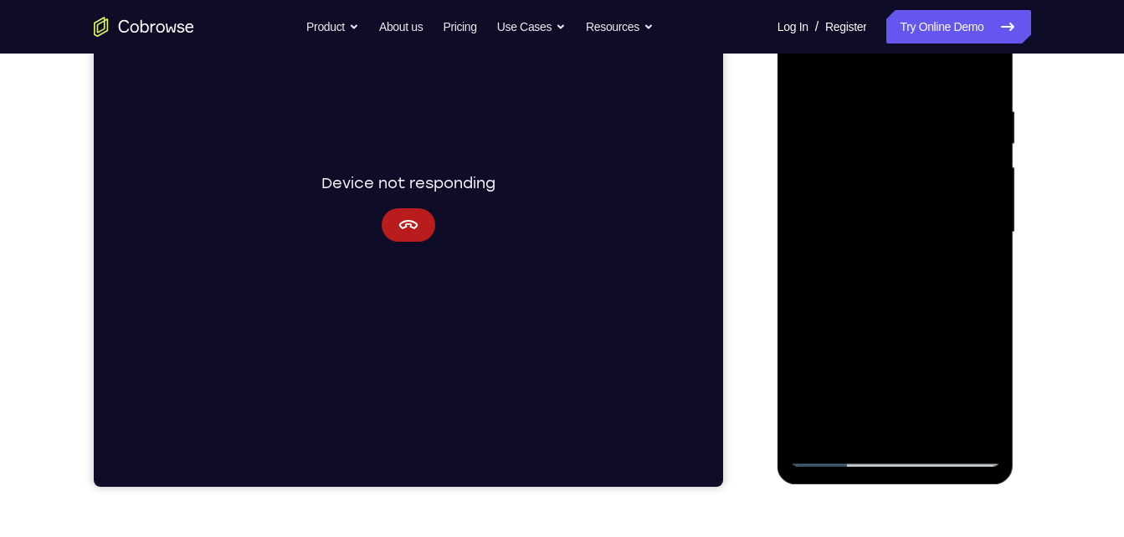
scroll to position [292, 0]
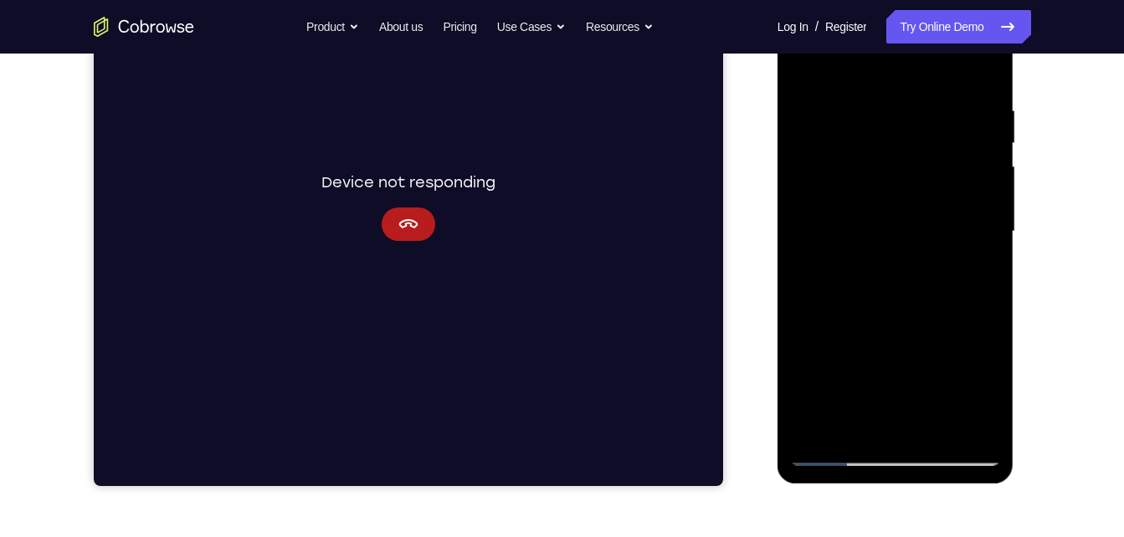
click at [868, 429] on div at bounding box center [895, 231] width 211 height 469
click at [897, 274] on div at bounding box center [895, 231] width 211 height 469
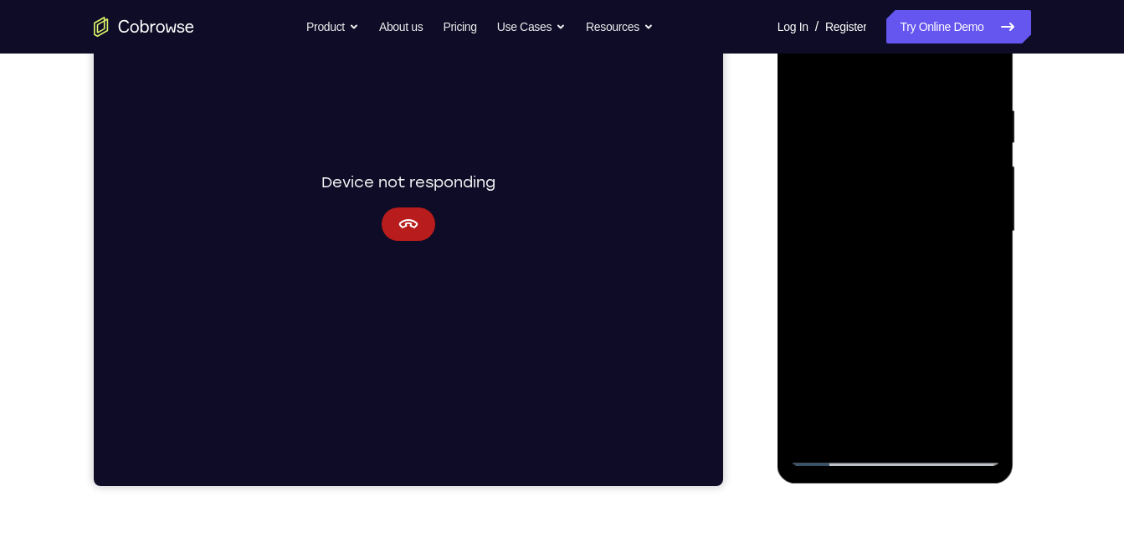
click at [900, 257] on div at bounding box center [895, 231] width 211 height 469
click at [795, 66] on div at bounding box center [895, 231] width 211 height 469
click at [867, 184] on div at bounding box center [895, 231] width 211 height 469
click at [865, 431] on div at bounding box center [895, 231] width 211 height 469
click at [889, 308] on div at bounding box center [895, 231] width 211 height 469
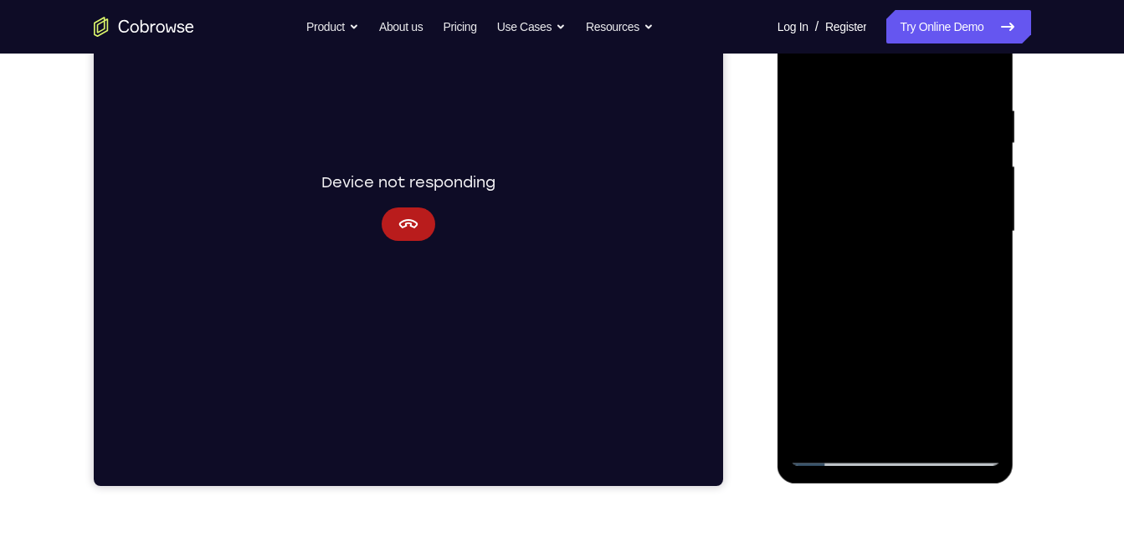
click at [973, 274] on div at bounding box center [895, 231] width 211 height 469
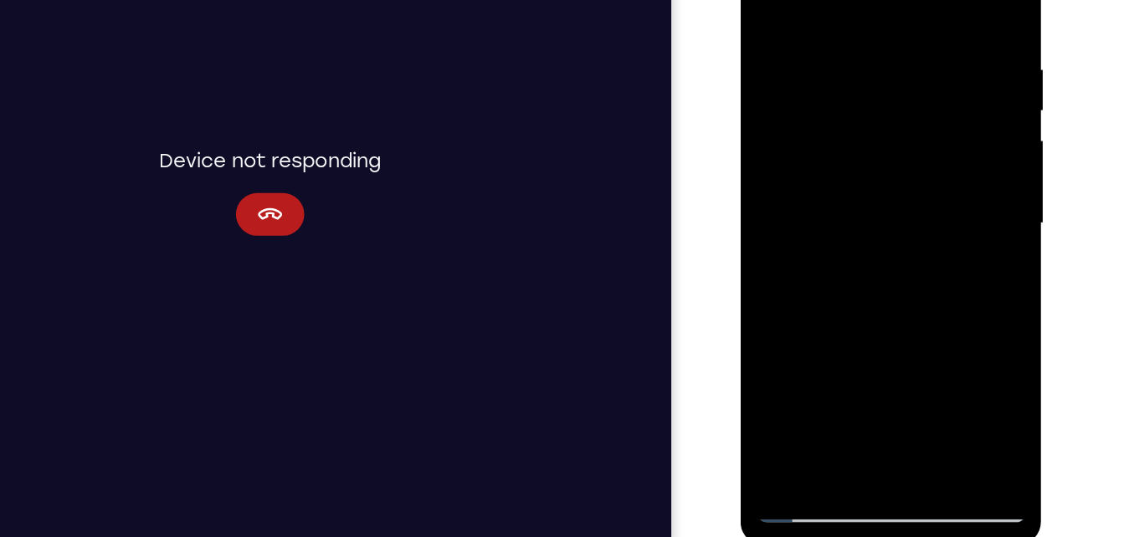
click at [769, 0] on div at bounding box center [858, 156] width 211 height 469
click at [853, 105] on div at bounding box center [858, 156] width 211 height 469
click at [863, 283] on div at bounding box center [858, 156] width 211 height 469
click at [895, 280] on div at bounding box center [858, 156] width 211 height 469
click at [938, 201] on div at bounding box center [858, 156] width 211 height 469
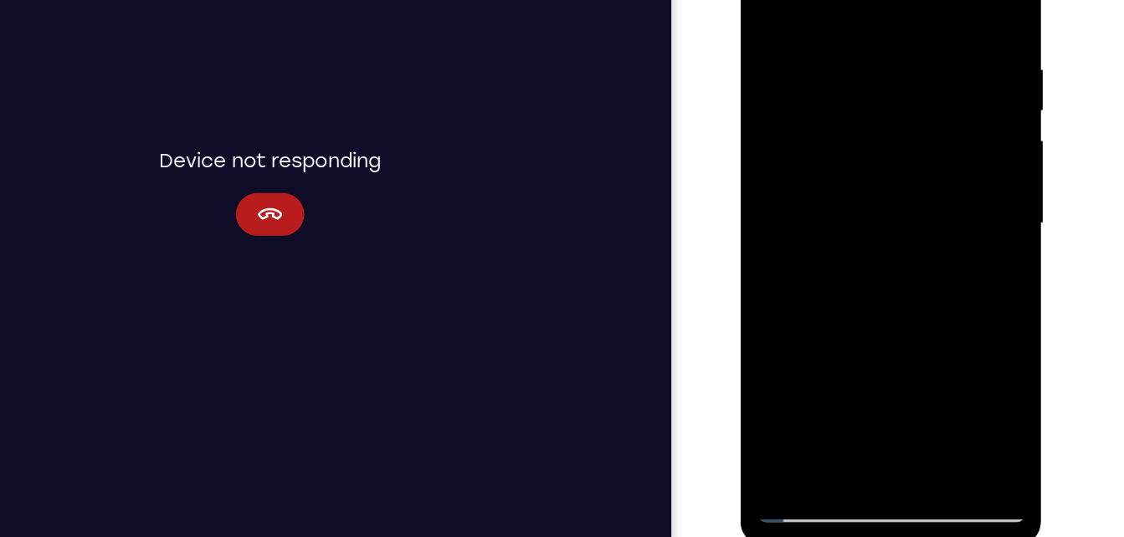
click at [767, 0] on div at bounding box center [858, 156] width 211 height 469
click at [784, 104] on div at bounding box center [858, 156] width 211 height 469
click at [764, 0] on div at bounding box center [858, 156] width 211 height 469
drag, startPoint x: 791, startPoint y: 113, endPoint x: 836, endPoint y: 403, distance: 293.8
click at [836, 403] on div at bounding box center [859, 159] width 237 height 499
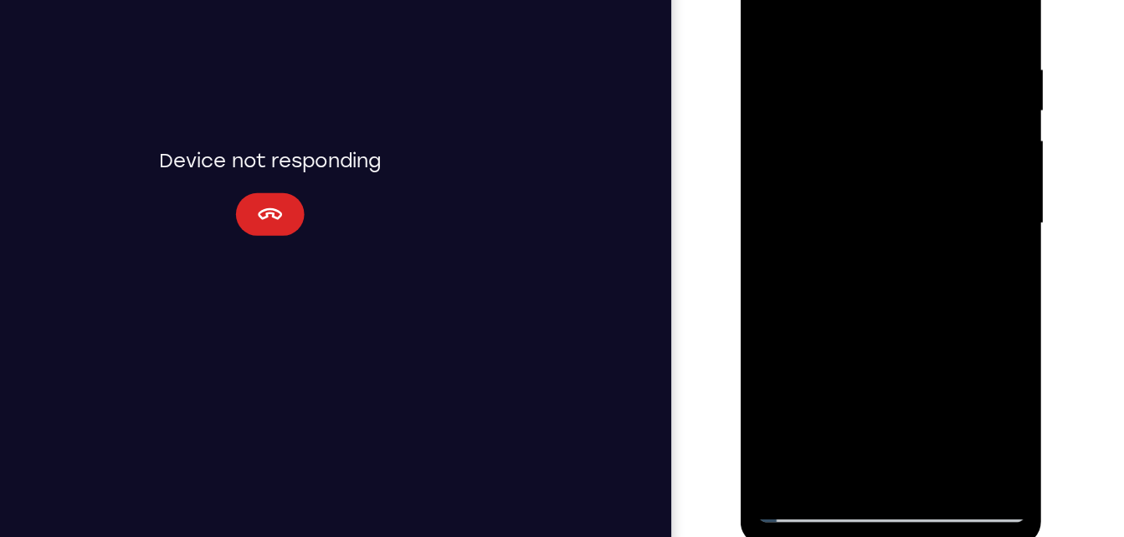
click at [168, 131] on button "Cancel" at bounding box center [183, 131] width 54 height 33
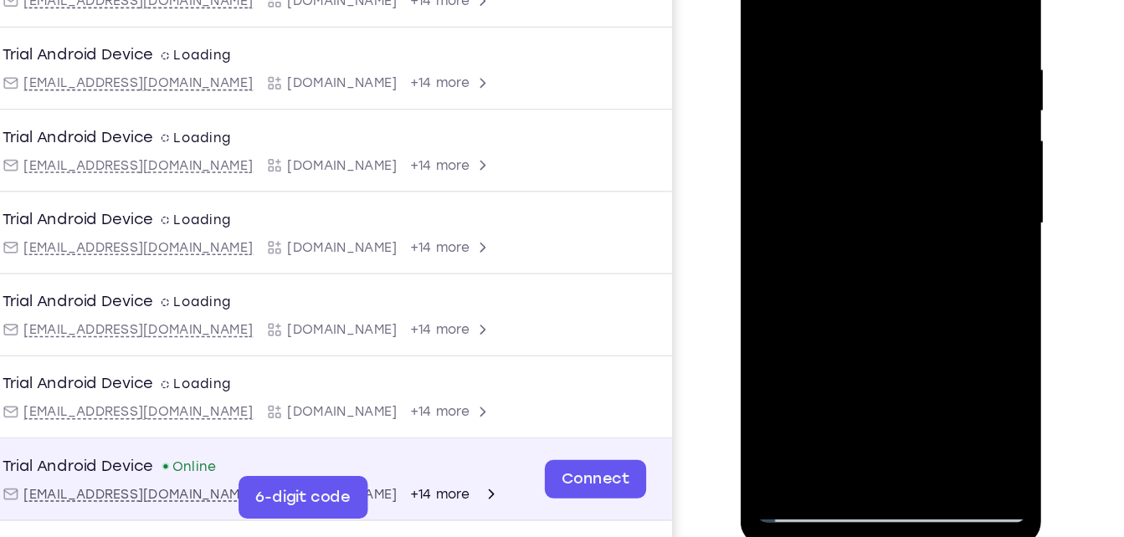
click at [444, 355] on div "Connect" at bounding box center [437, 339] width 79 height 37
click at [449, 341] on link "Connect" at bounding box center [437, 340] width 79 height 30
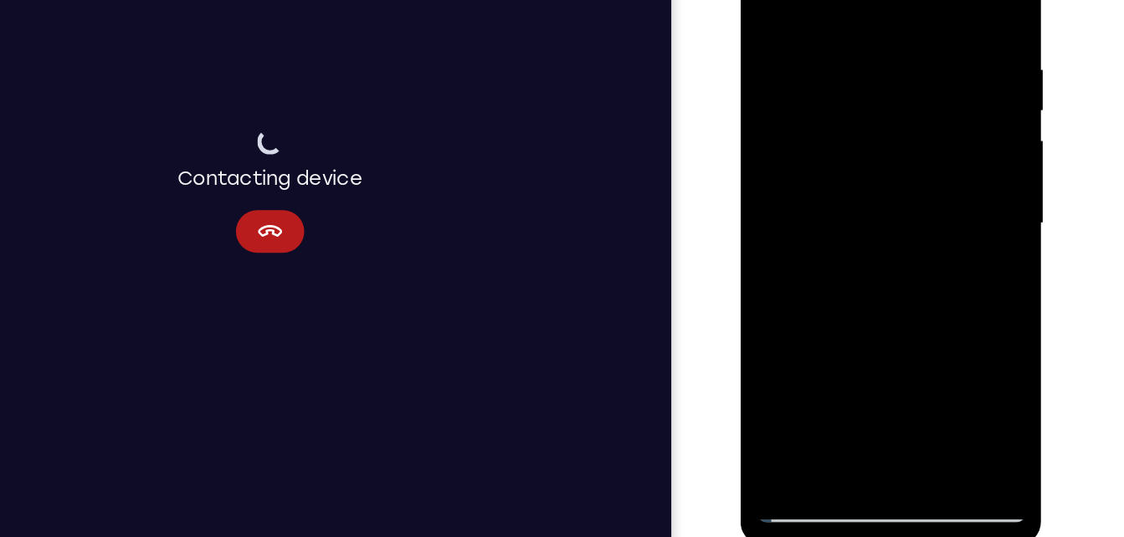
drag, startPoint x: 879, startPoint y: 176, endPoint x: 869, endPoint y: 363, distance: 187.7
click at [869, 363] on div at bounding box center [858, 156] width 211 height 469
drag, startPoint x: 845, startPoint y: 155, endPoint x: 870, endPoint y: 435, distance: 281.4
click at [870, 412] on html "Online web based iOS Simulators and Android Emulators. Run iPhone, iPad, Mobile…" at bounding box center [860, 161] width 238 height 502
click at [902, 199] on div at bounding box center [858, 156] width 211 height 469
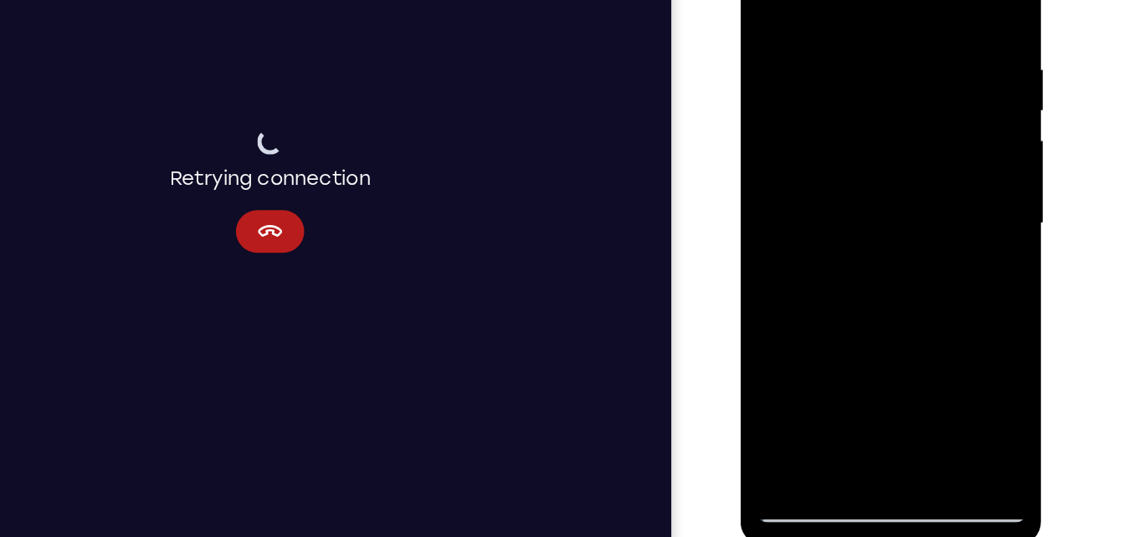
click at [764, 0] on div at bounding box center [858, 156] width 211 height 469
drag, startPoint x: 894, startPoint y: 138, endPoint x: 869, endPoint y: 370, distance: 233.1
click at [869, 370] on div at bounding box center [858, 156] width 211 height 469
click at [835, 156] on div at bounding box center [858, 156] width 211 height 469
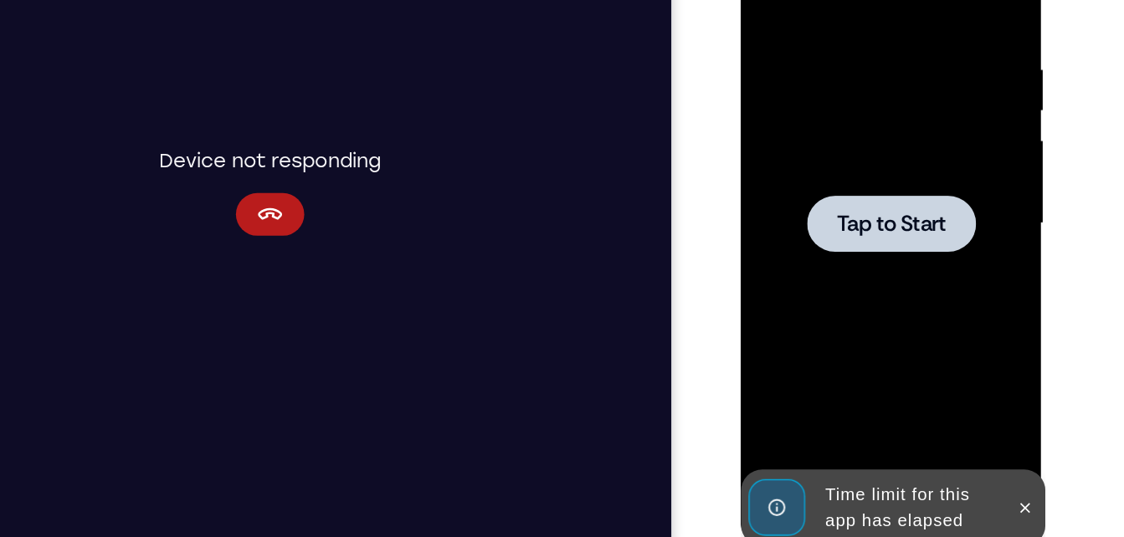
scroll to position [0, 0]
